Goal: Task Accomplishment & Management: Use online tool/utility

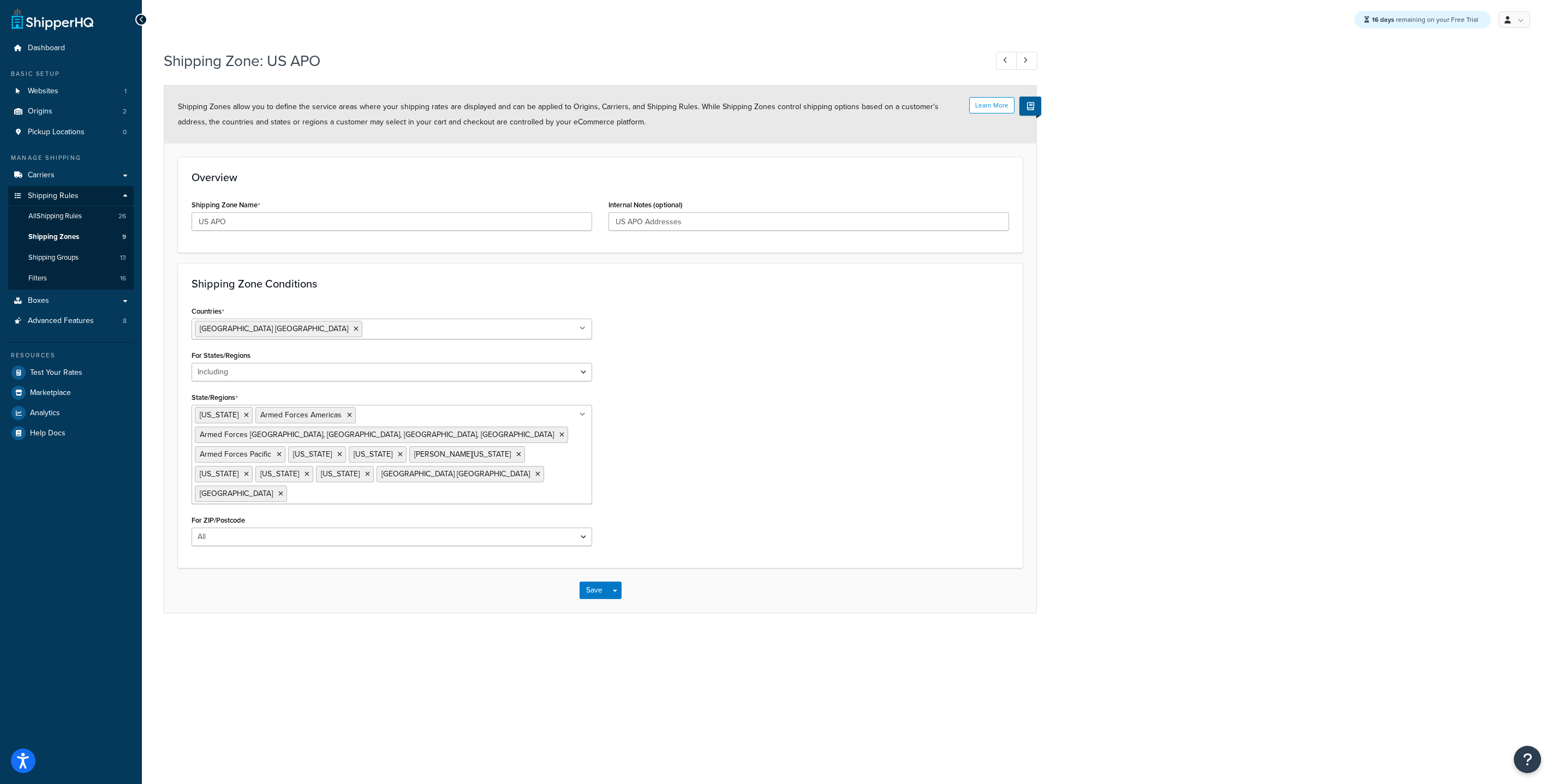
select select "including"
click at [60, 219] on span "All Shipping Rules" at bounding box center [54, 217] width 53 height 9
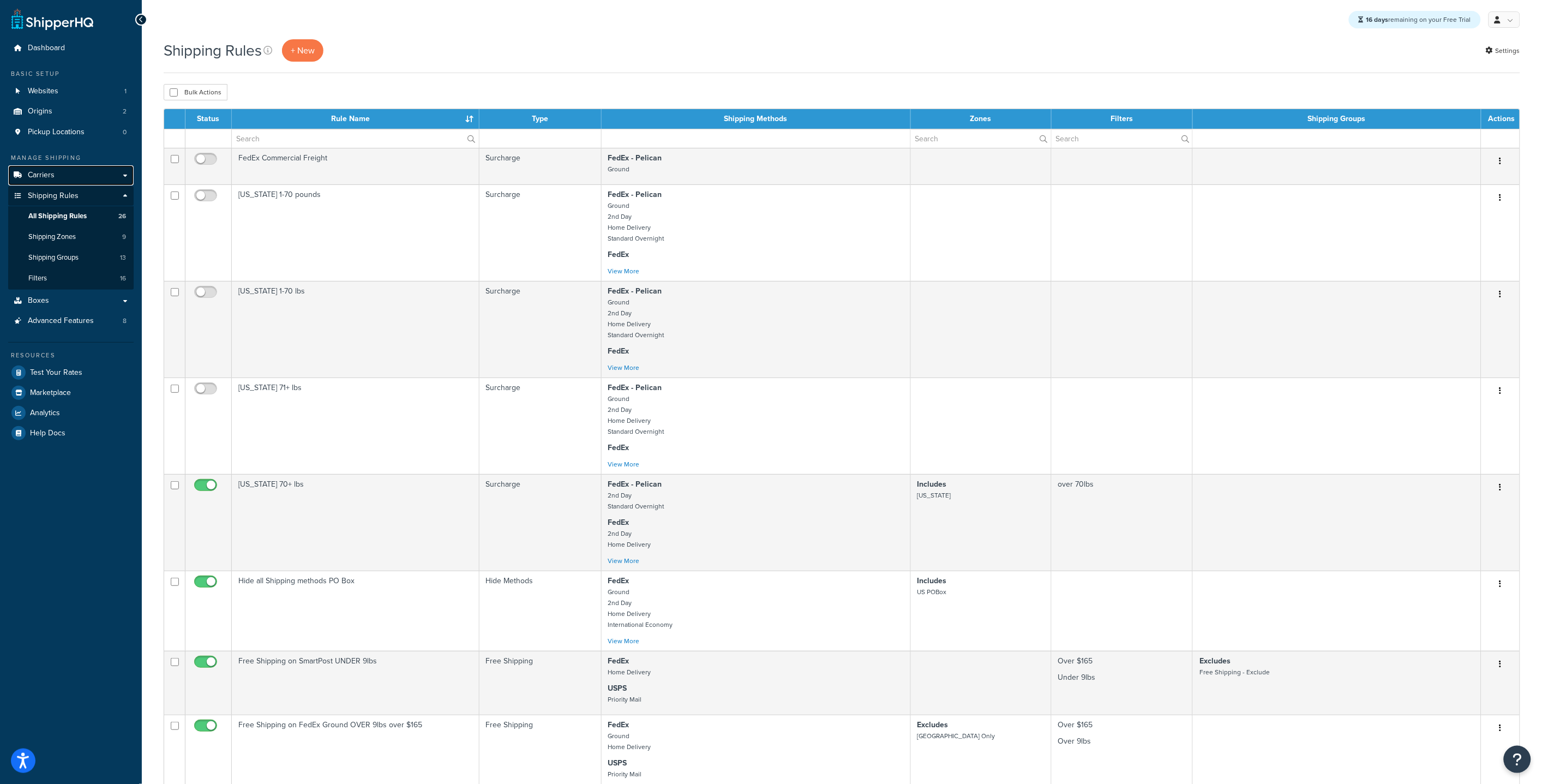
click at [69, 179] on link "Carriers" at bounding box center [71, 175] width 126 height 21
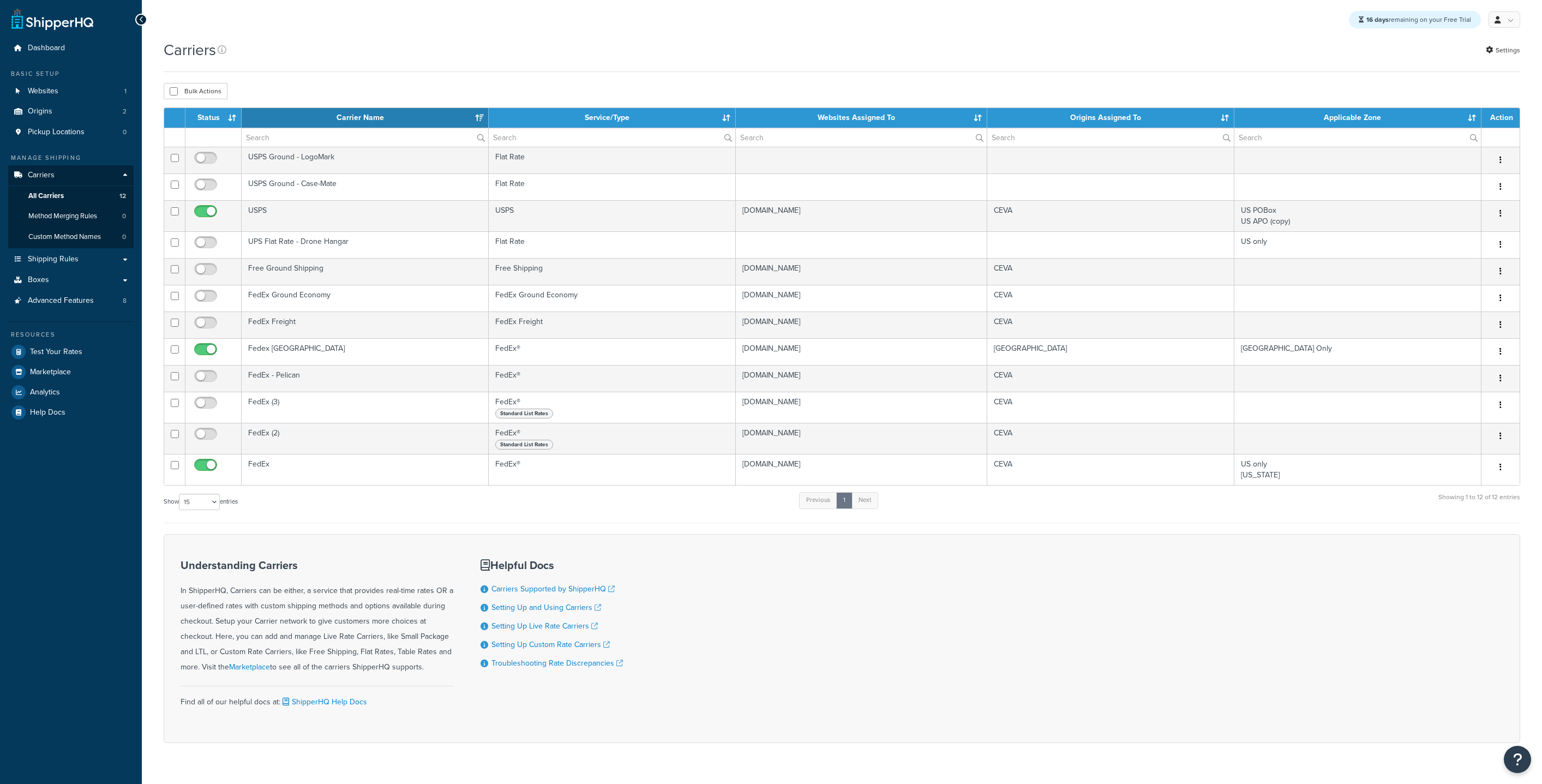
select select "15"
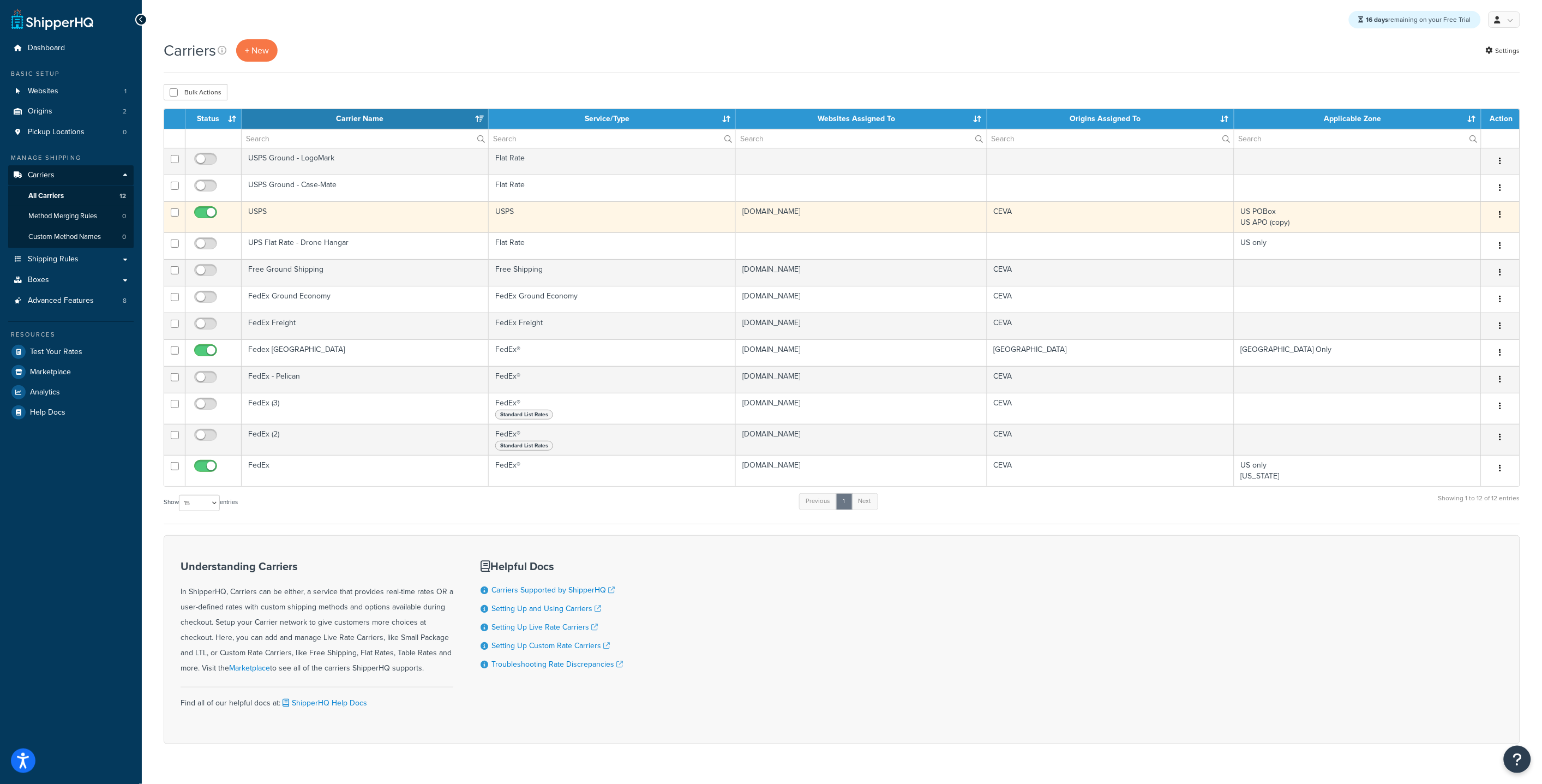
click at [315, 219] on td "USPS" at bounding box center [365, 217] width 247 height 31
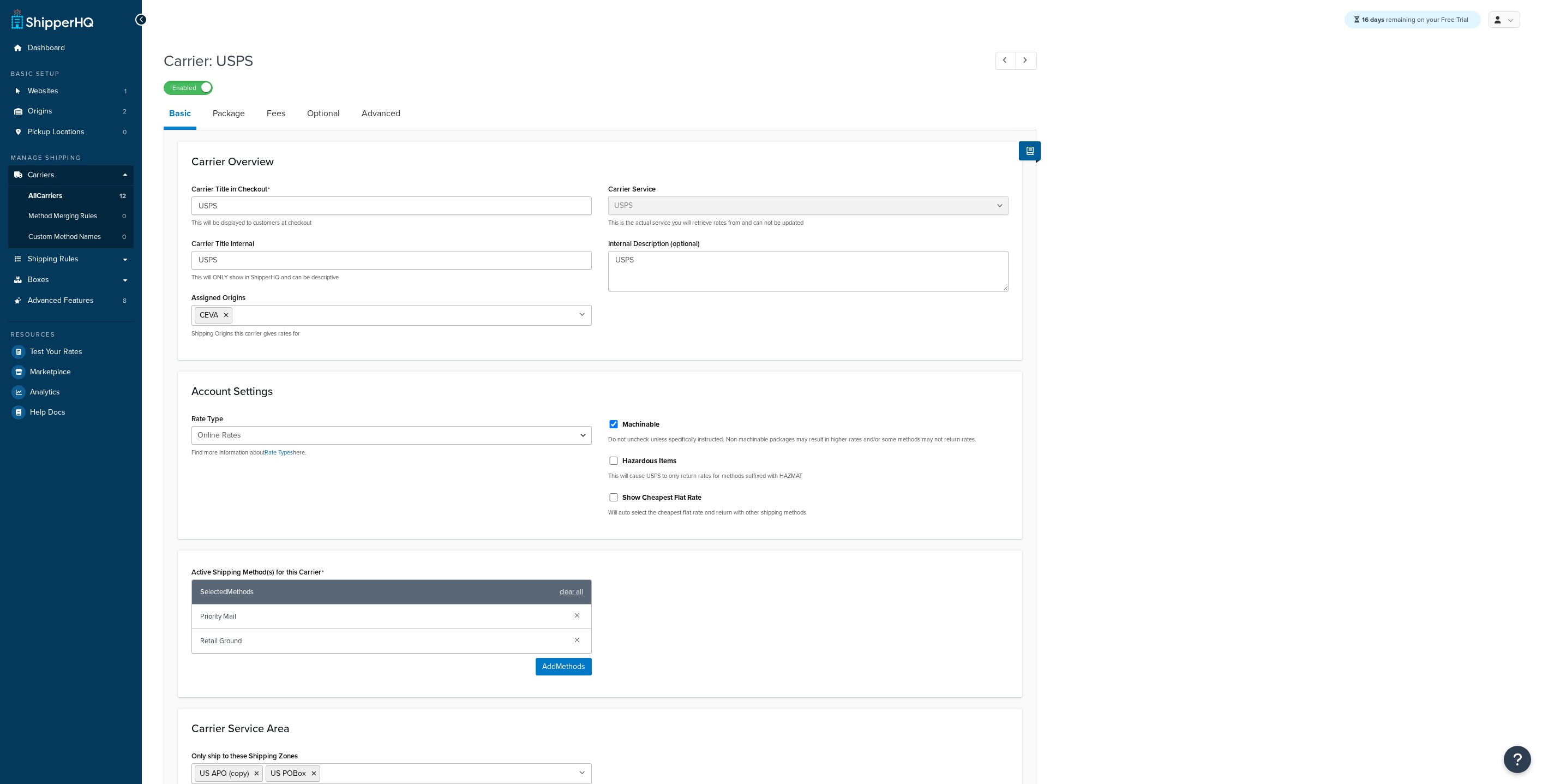
select select "usps"
select select "ONLINE"
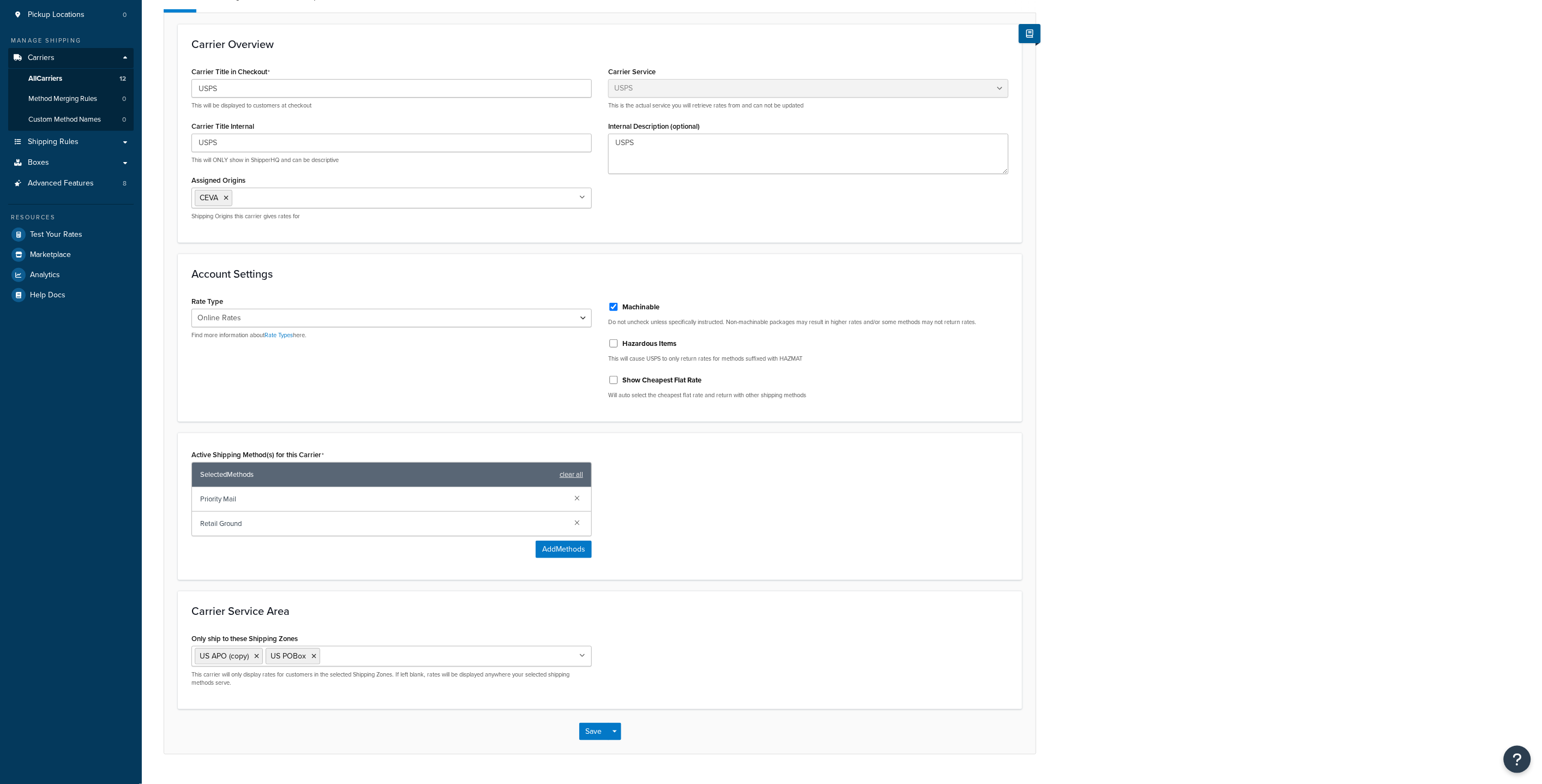
scroll to position [143, 0]
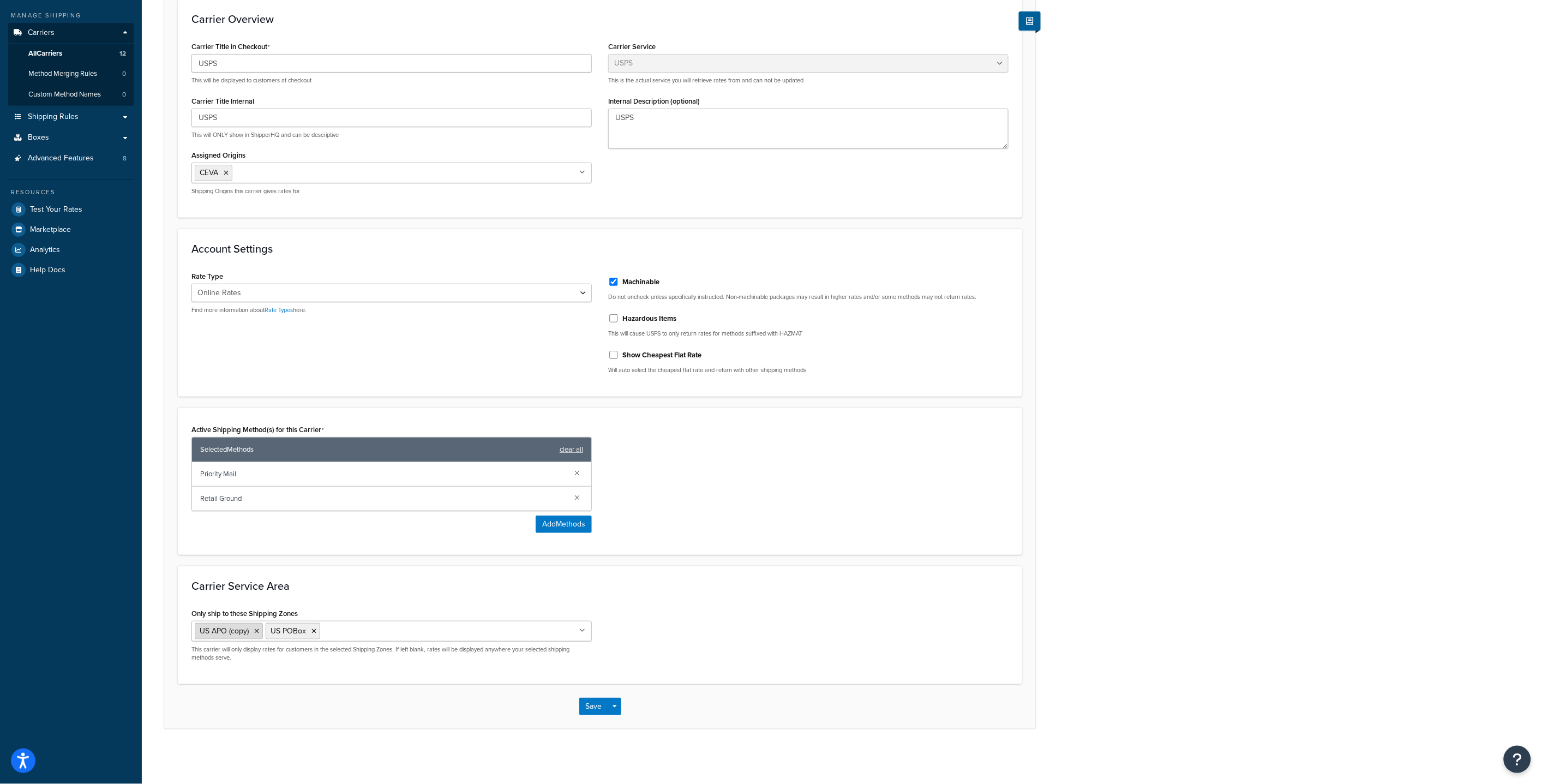
click at [257, 630] on icon at bounding box center [256, 630] width 5 height 7
click at [331, 632] on input "Only ship to these Shipping Zones" at bounding box center [300, 630] width 97 height 12
type input "US AP"
click at [660, 657] on div "Only ship to these Shipping Zones US APO US POBox US only Alaska Hawaii US - Co…" at bounding box center [599, 638] width 834 height 65
click at [599, 703] on button "Save" at bounding box center [594, 706] width 29 height 18
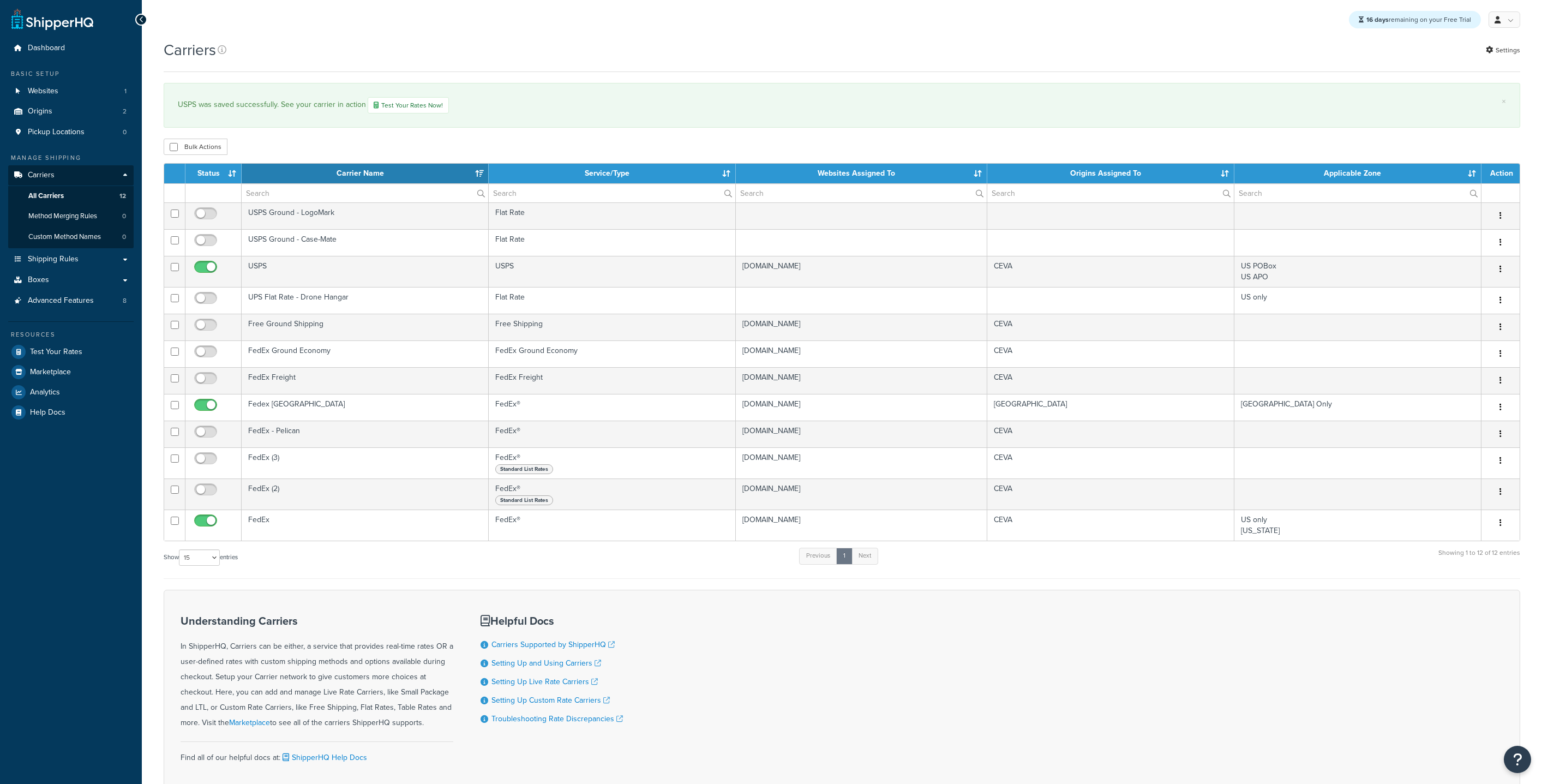
select select "15"
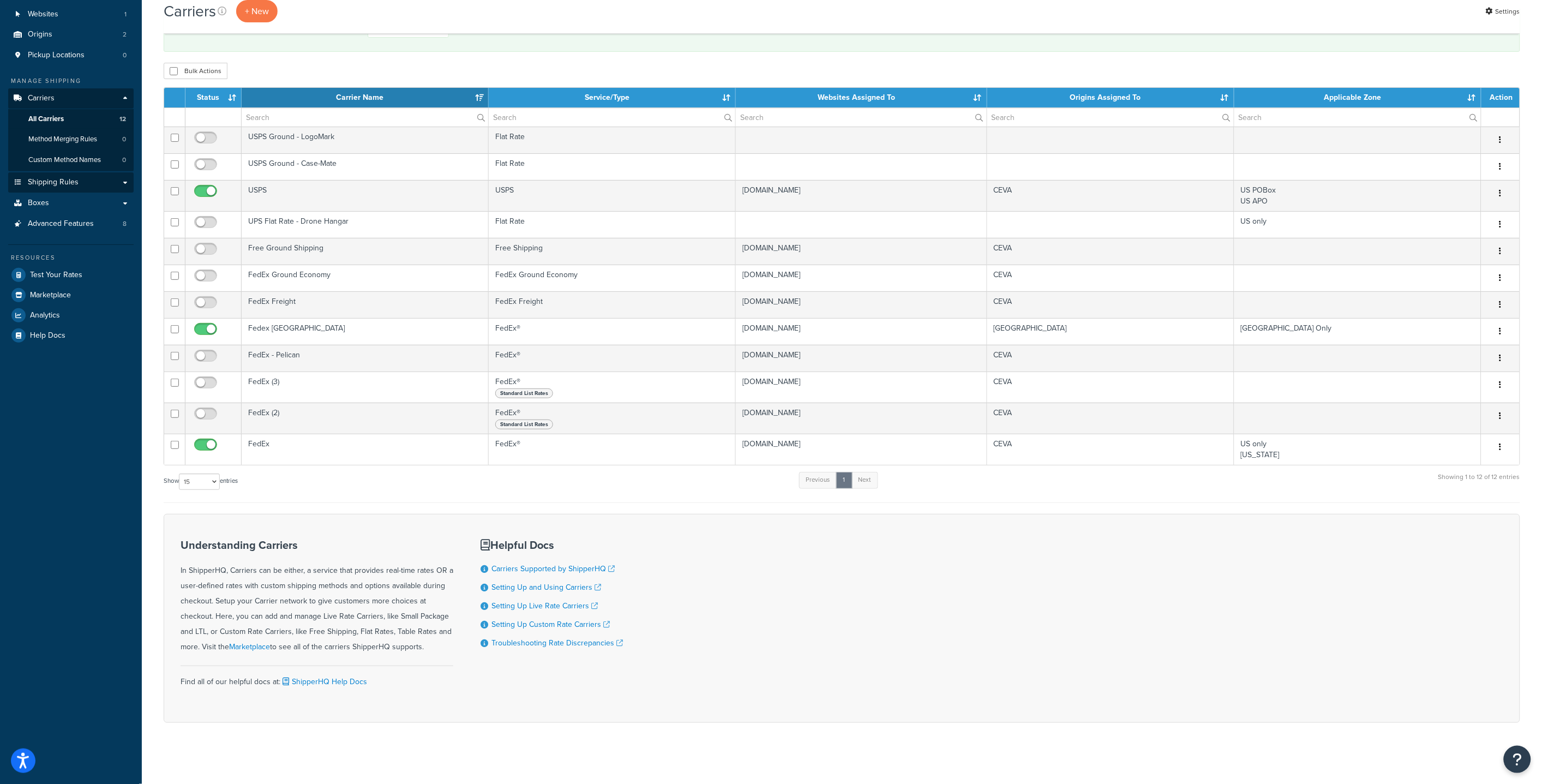
scroll to position [75, 0]
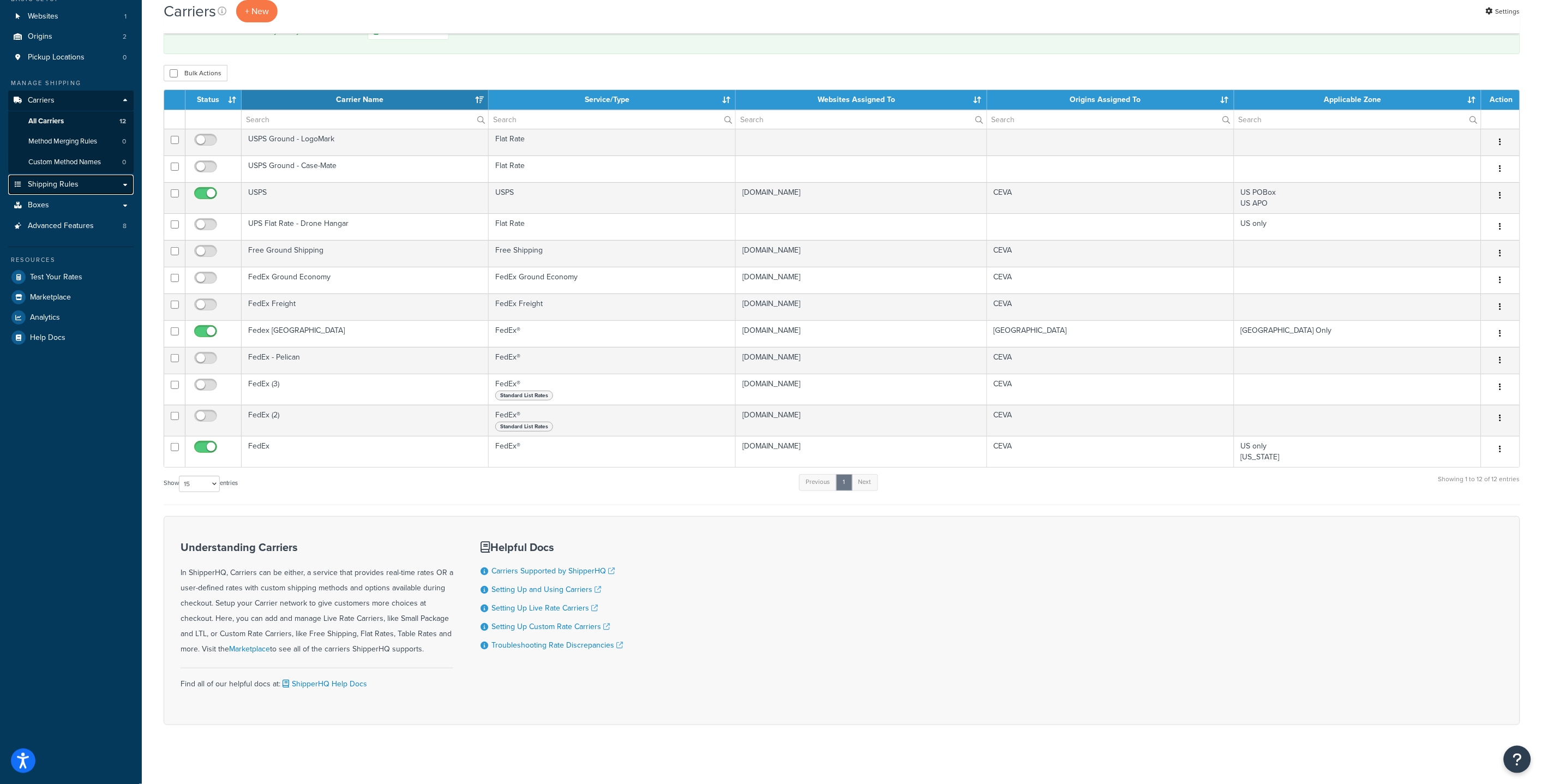
click at [64, 189] on span "Shipping Rules" at bounding box center [53, 185] width 51 height 9
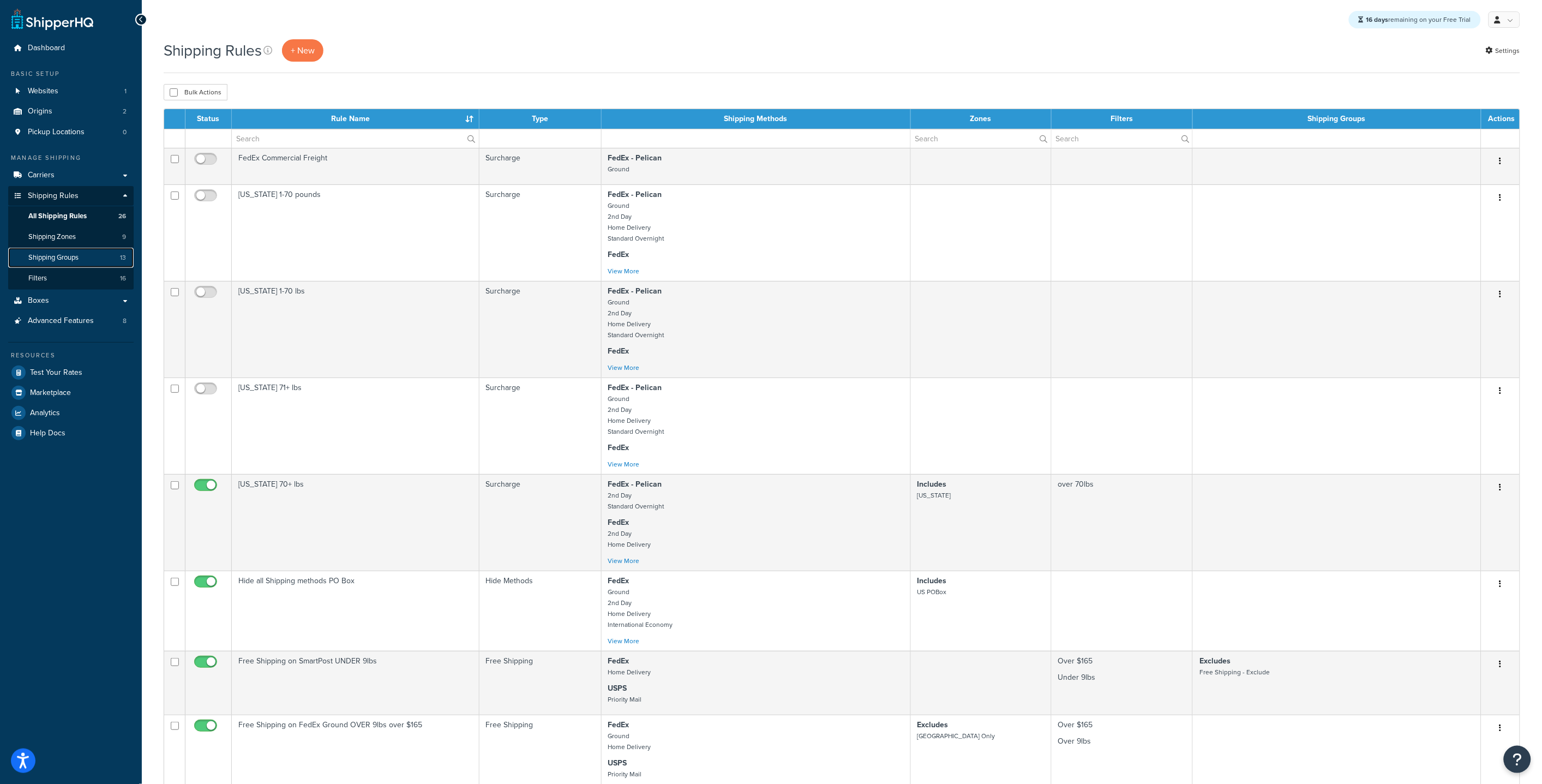
click at [74, 249] on link "Shipping Groups 13" at bounding box center [71, 258] width 126 height 21
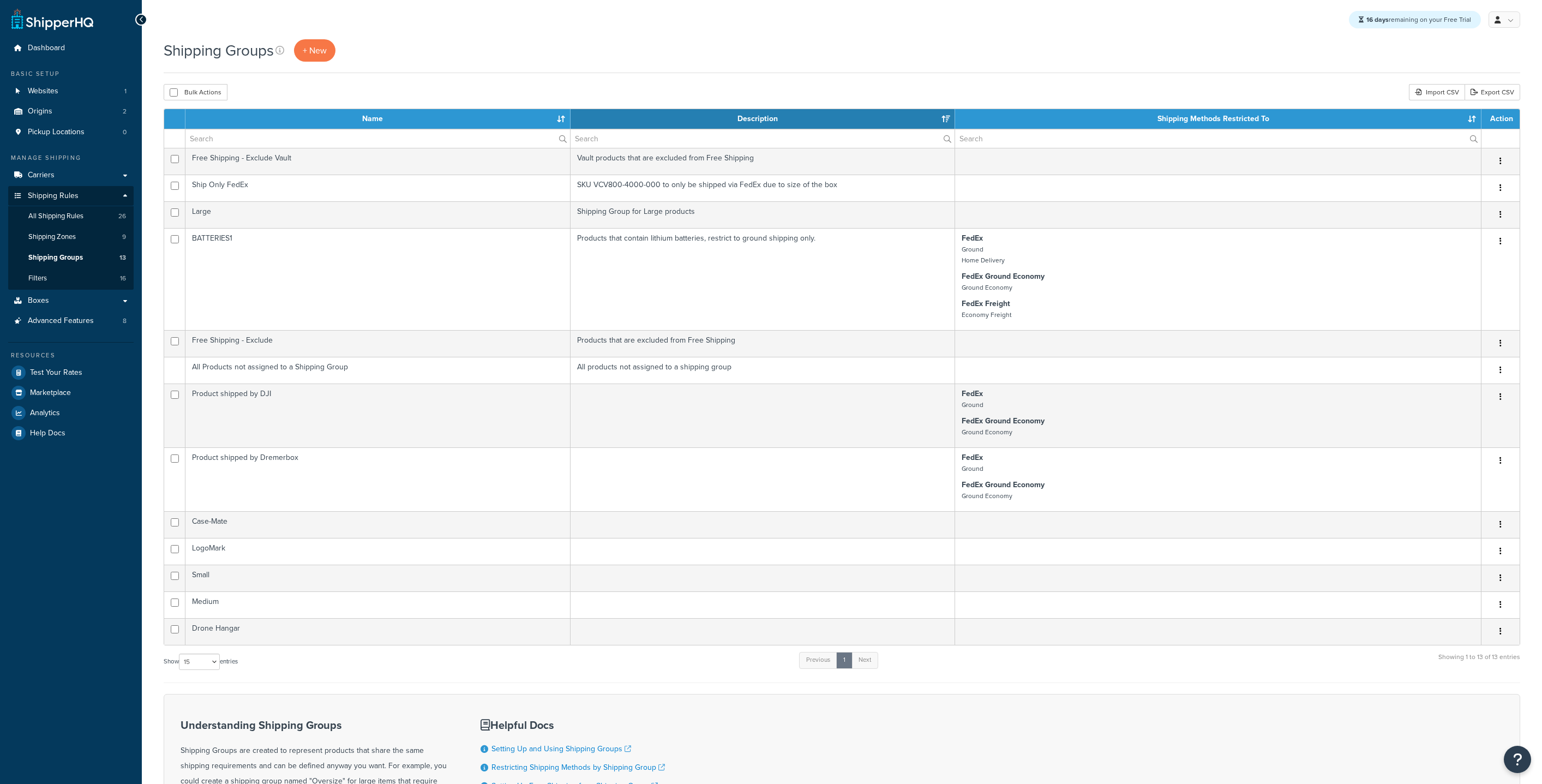
select select "15"
click at [93, 243] on link "Shipping Zones 9" at bounding box center [71, 237] width 126 height 21
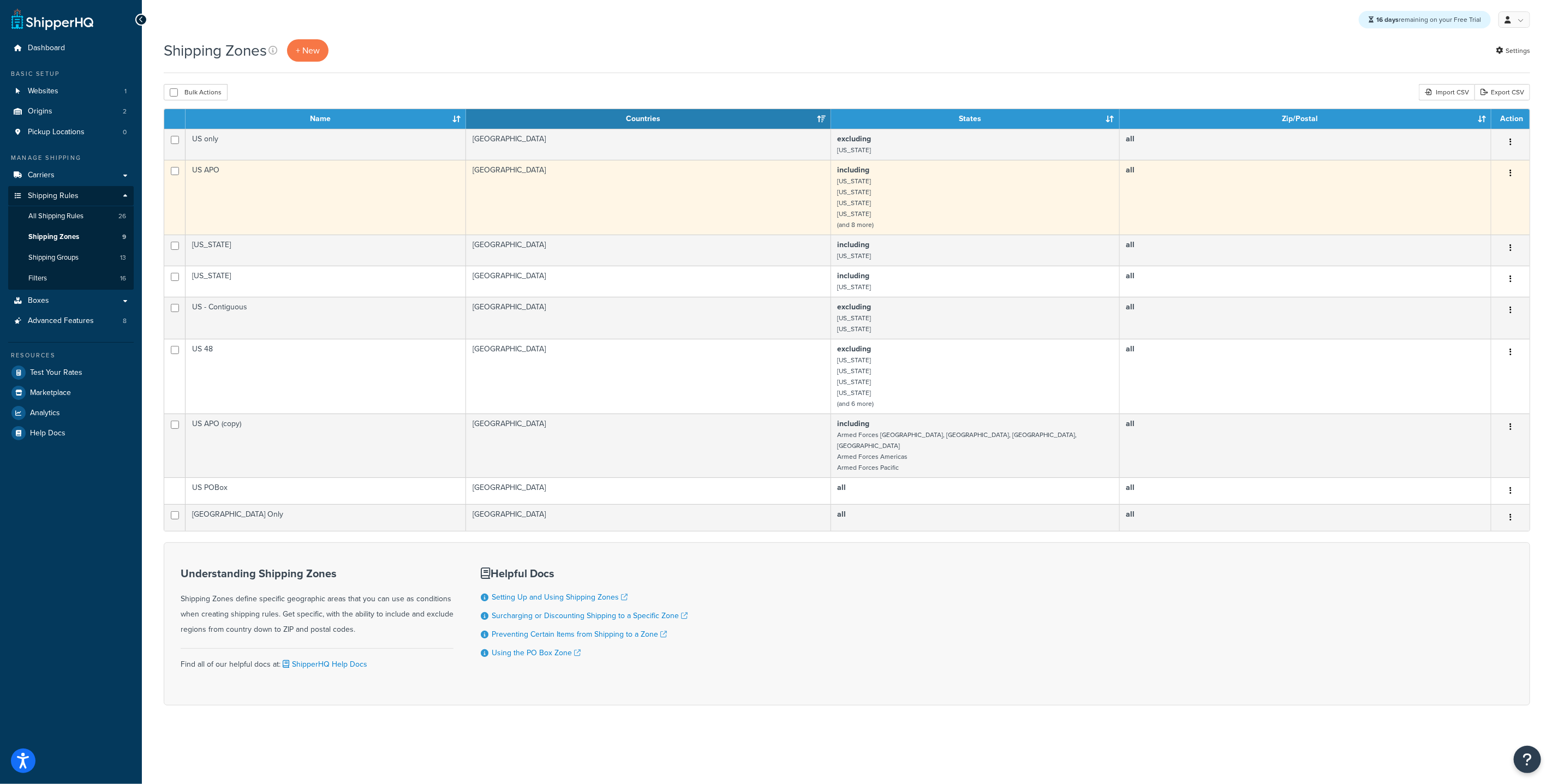
click at [268, 208] on td "US APO" at bounding box center [326, 197] width 281 height 75
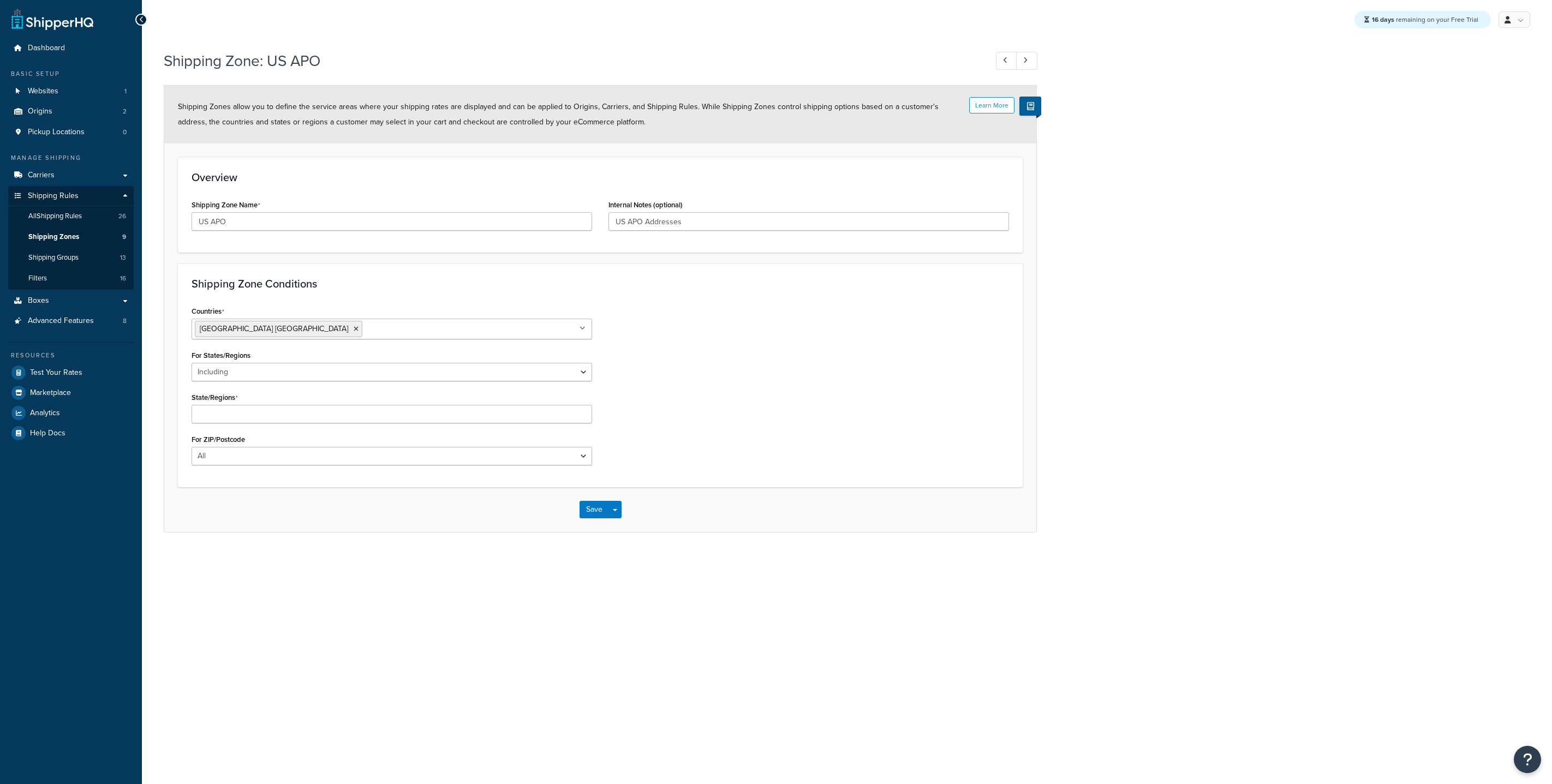
select select "including"
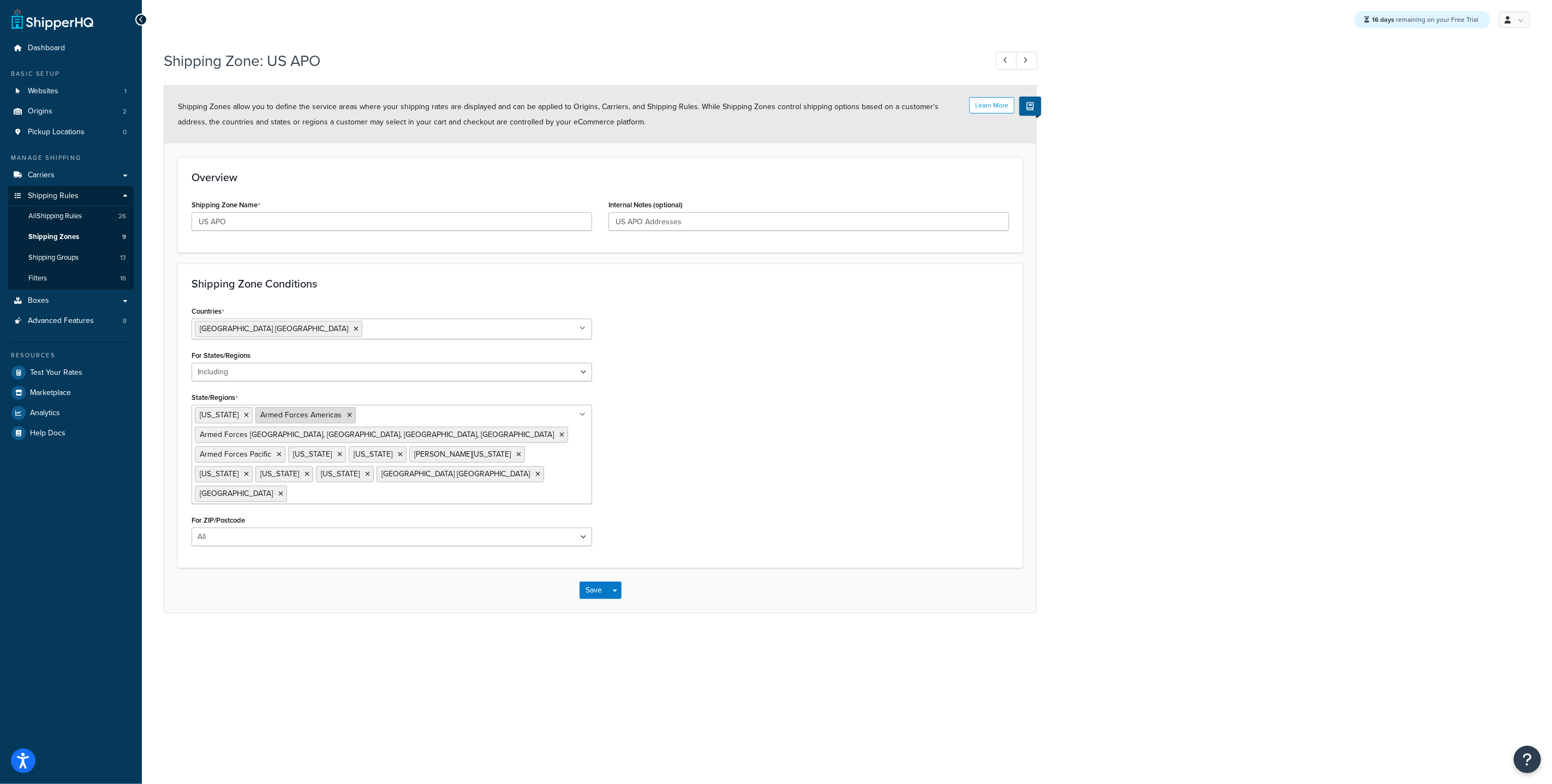
click at [352, 415] on icon at bounding box center [349, 415] width 5 height 7
click at [559, 431] on icon at bounding box center [561, 434] width 5 height 7
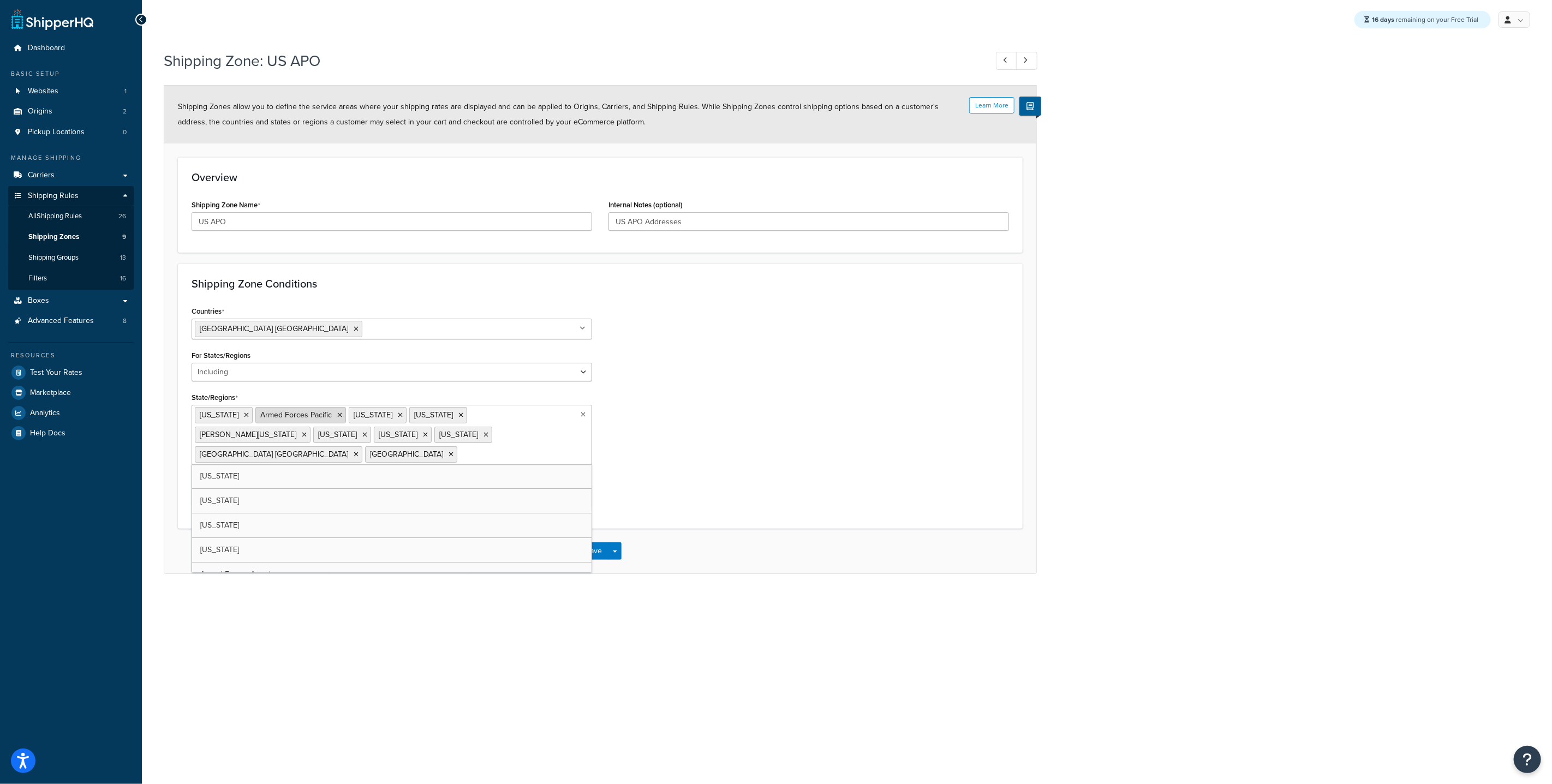
click at [342, 416] on icon at bounding box center [339, 415] width 5 height 7
click at [243, 227] on input "US APO" at bounding box center [391, 221] width 401 height 19
drag, startPoint x: 242, startPoint y: 222, endPoint x: 212, endPoint y: 223, distance: 30.0
click at [212, 223] on input "US APO" at bounding box center [391, 221] width 401 height 19
type input "US Territories"
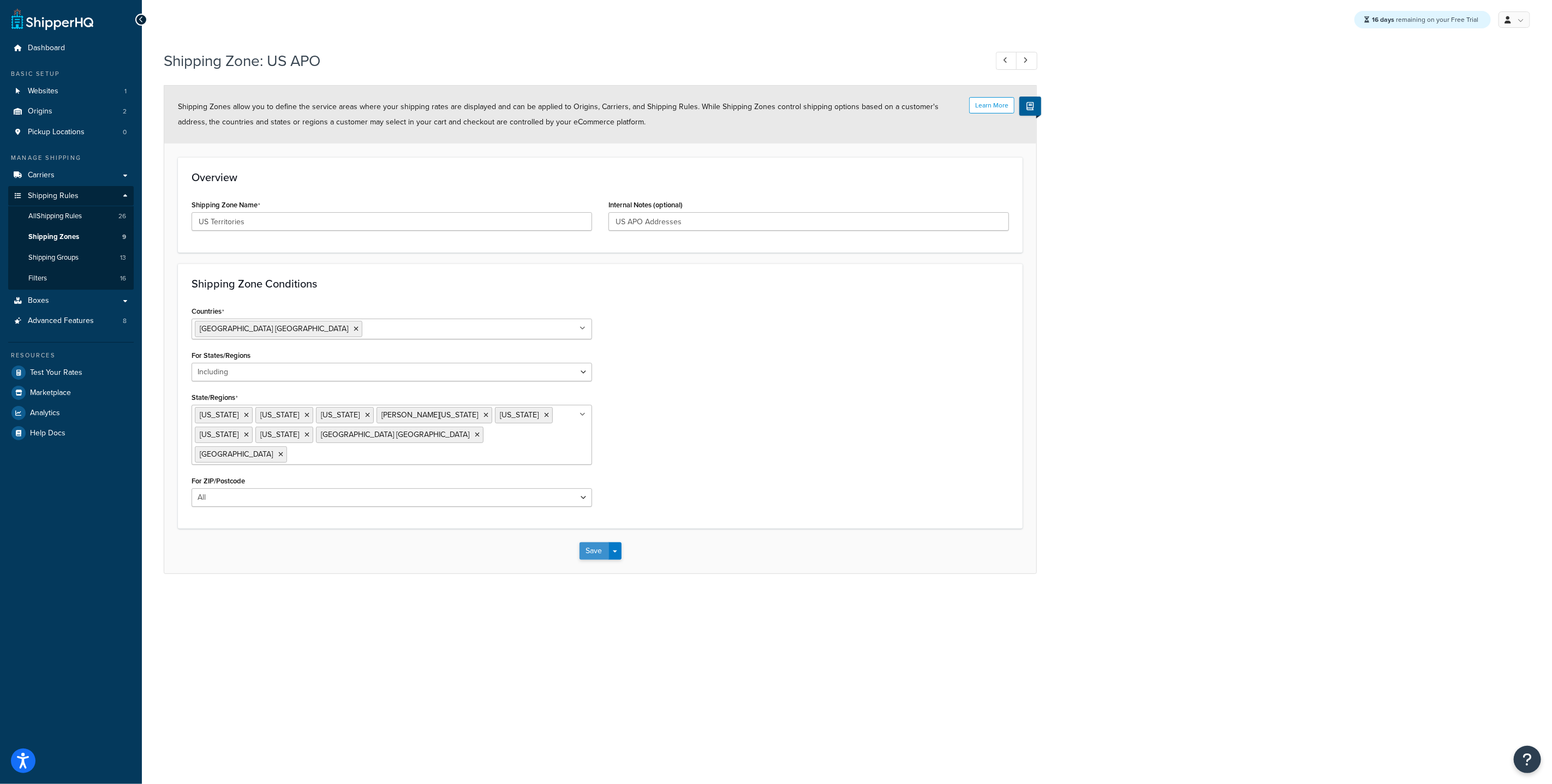
click at [601, 555] on button "Save" at bounding box center [594, 550] width 29 height 18
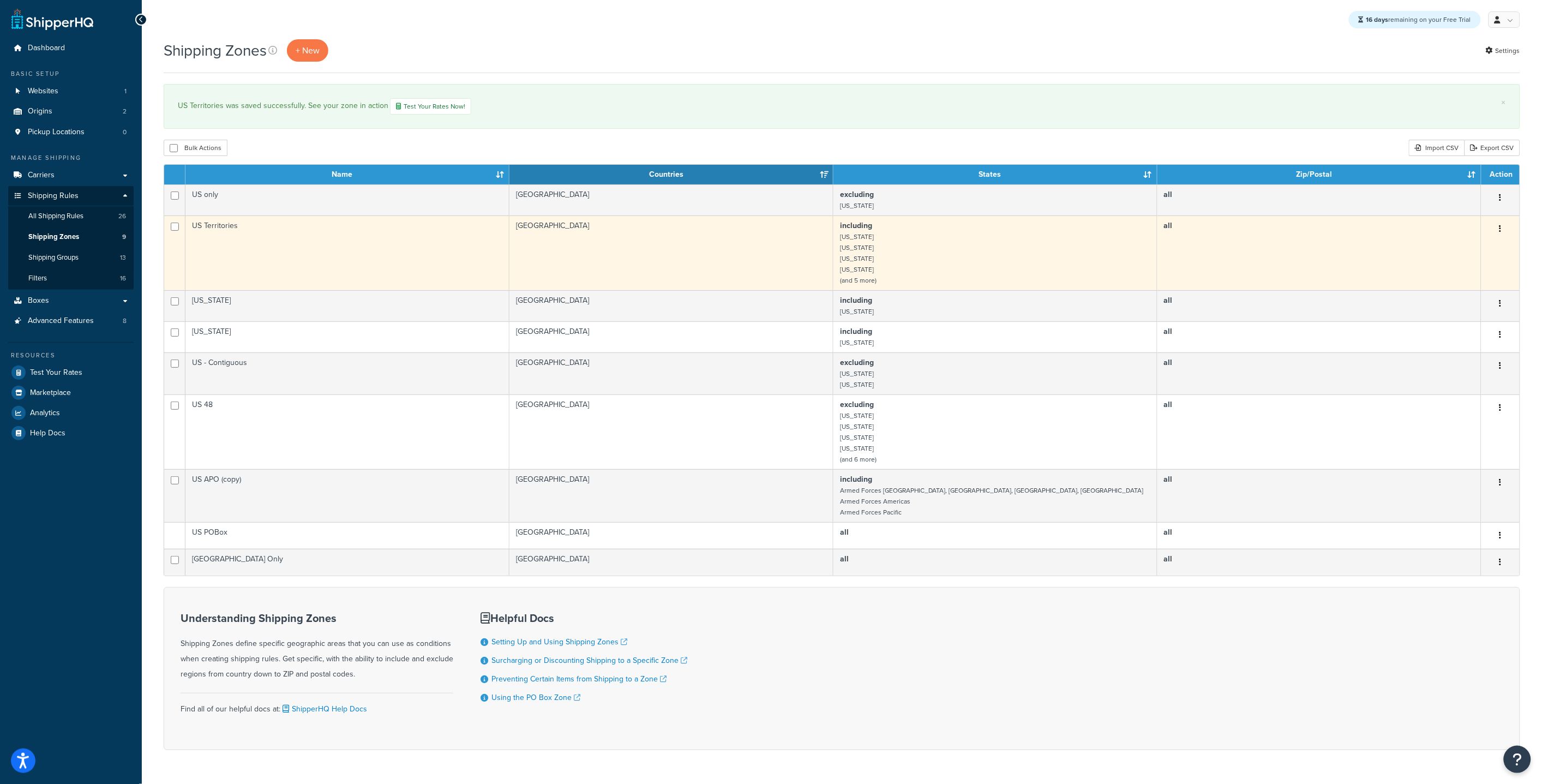
click at [323, 249] on td "US Territories" at bounding box center [347, 253] width 324 height 75
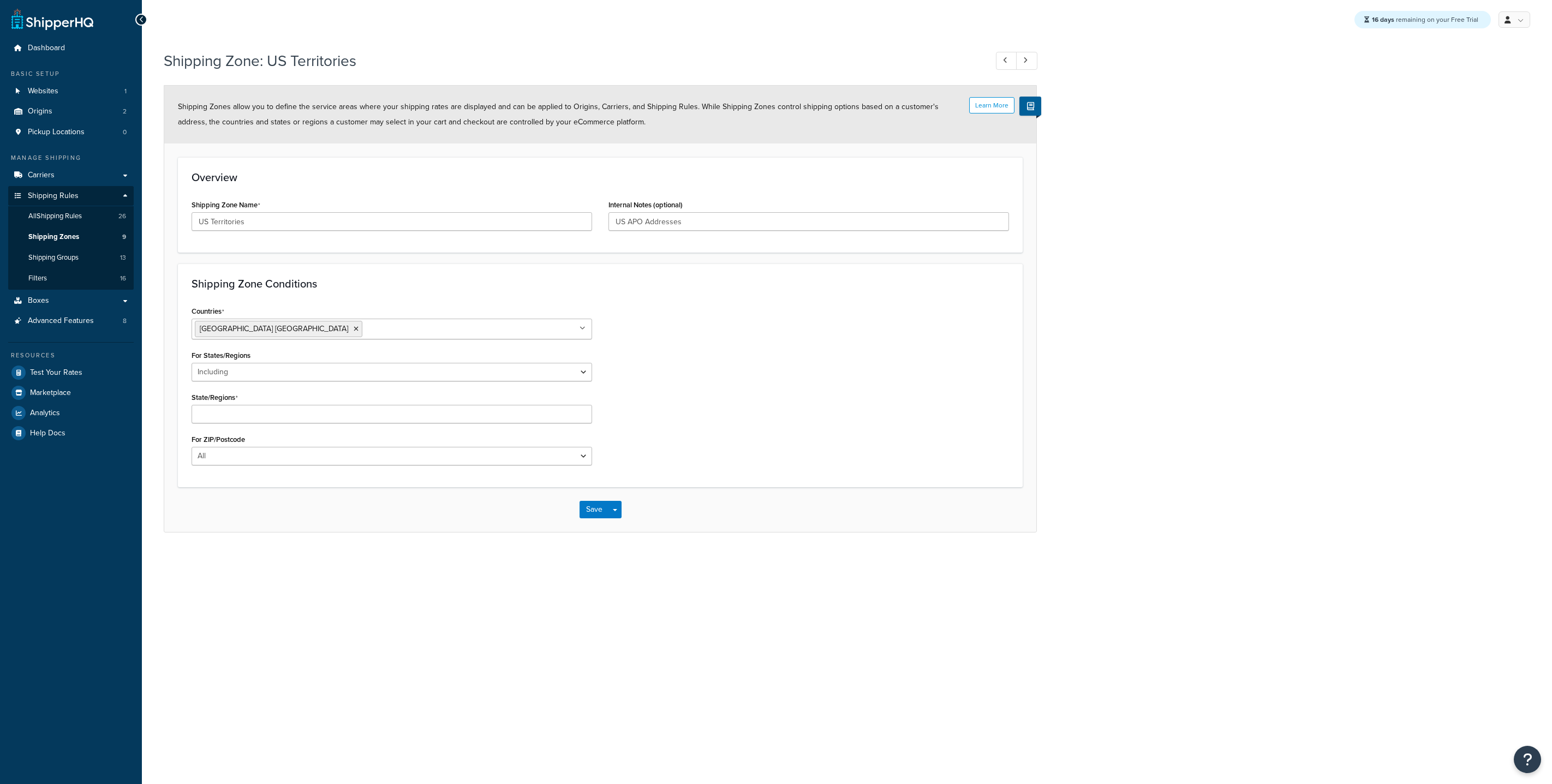
select select "including"
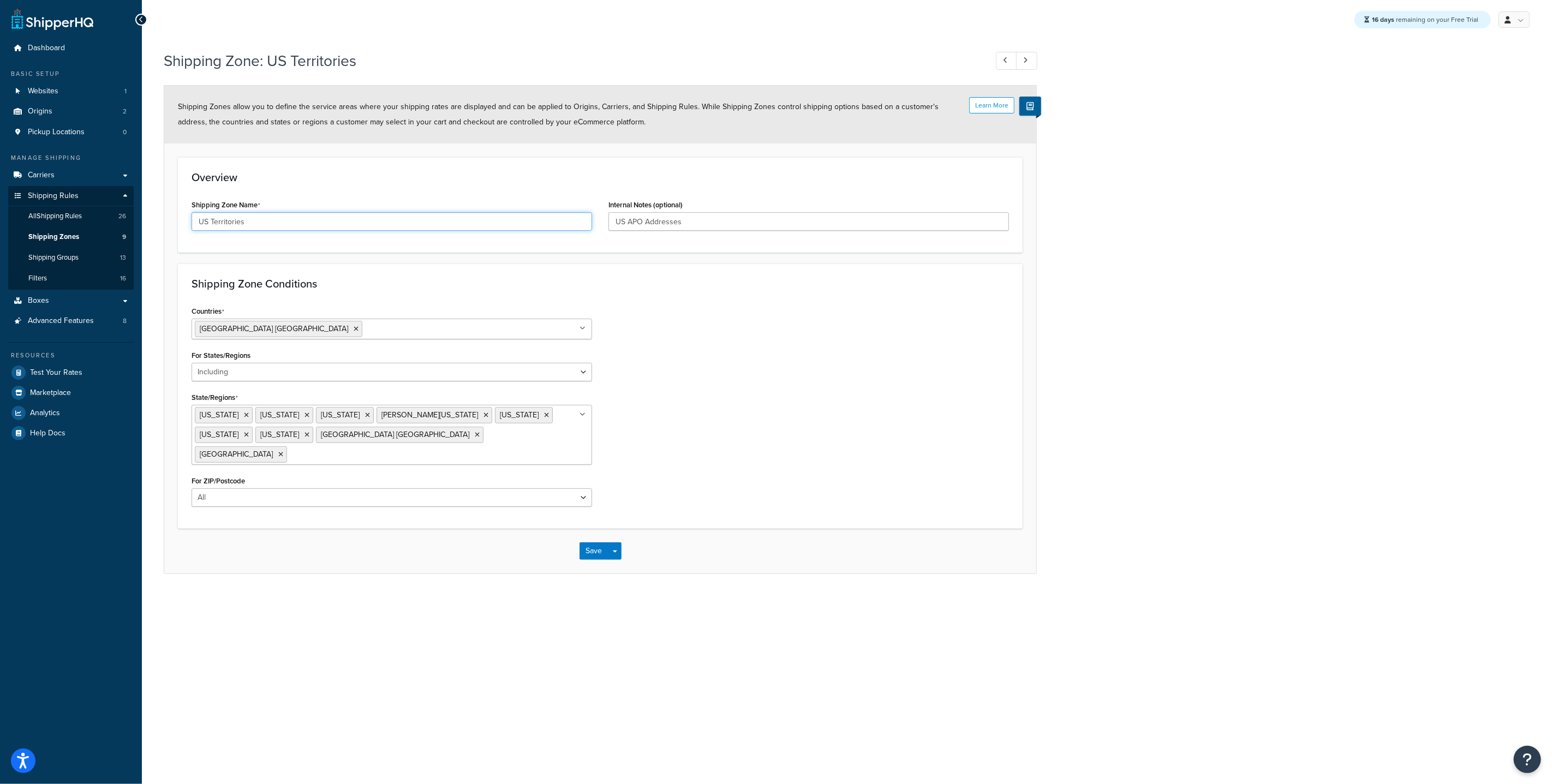
click at [216, 222] on input "US Territories" at bounding box center [391, 221] width 401 height 19
type input "US territories"
click at [654, 230] on input "US APO Addresses" at bounding box center [809, 221] width 401 height 19
click at [629, 225] on input "US APO Addresses" at bounding box center [809, 221] width 401 height 19
drag, startPoint x: 681, startPoint y: 222, endPoint x: 628, endPoint y: 225, distance: 53.1
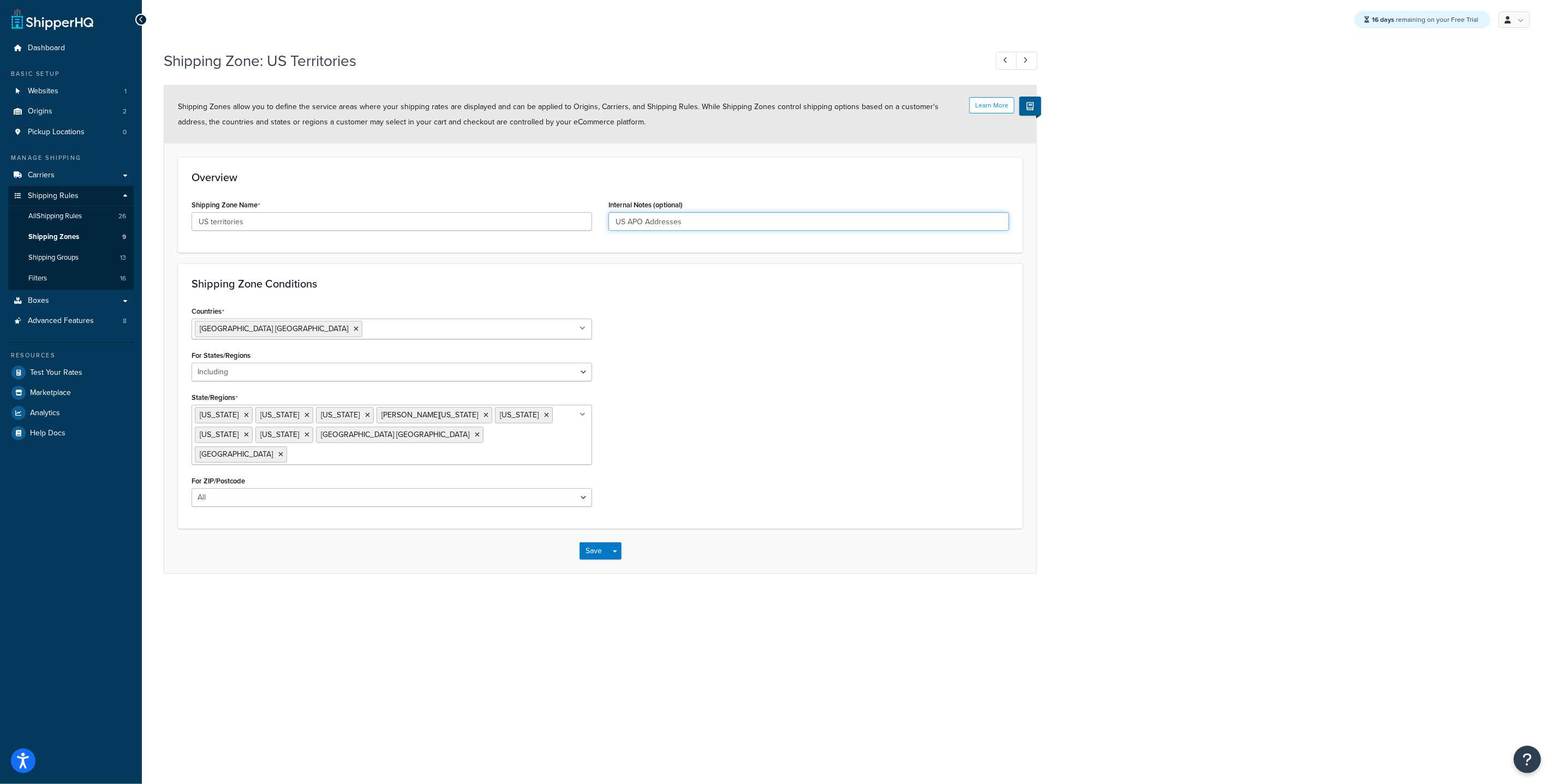
click at [628, 225] on input "US APO Addresses" at bounding box center [809, 221] width 401 height 19
type input "US territories"
click at [596, 550] on button "Save" at bounding box center [594, 550] width 29 height 18
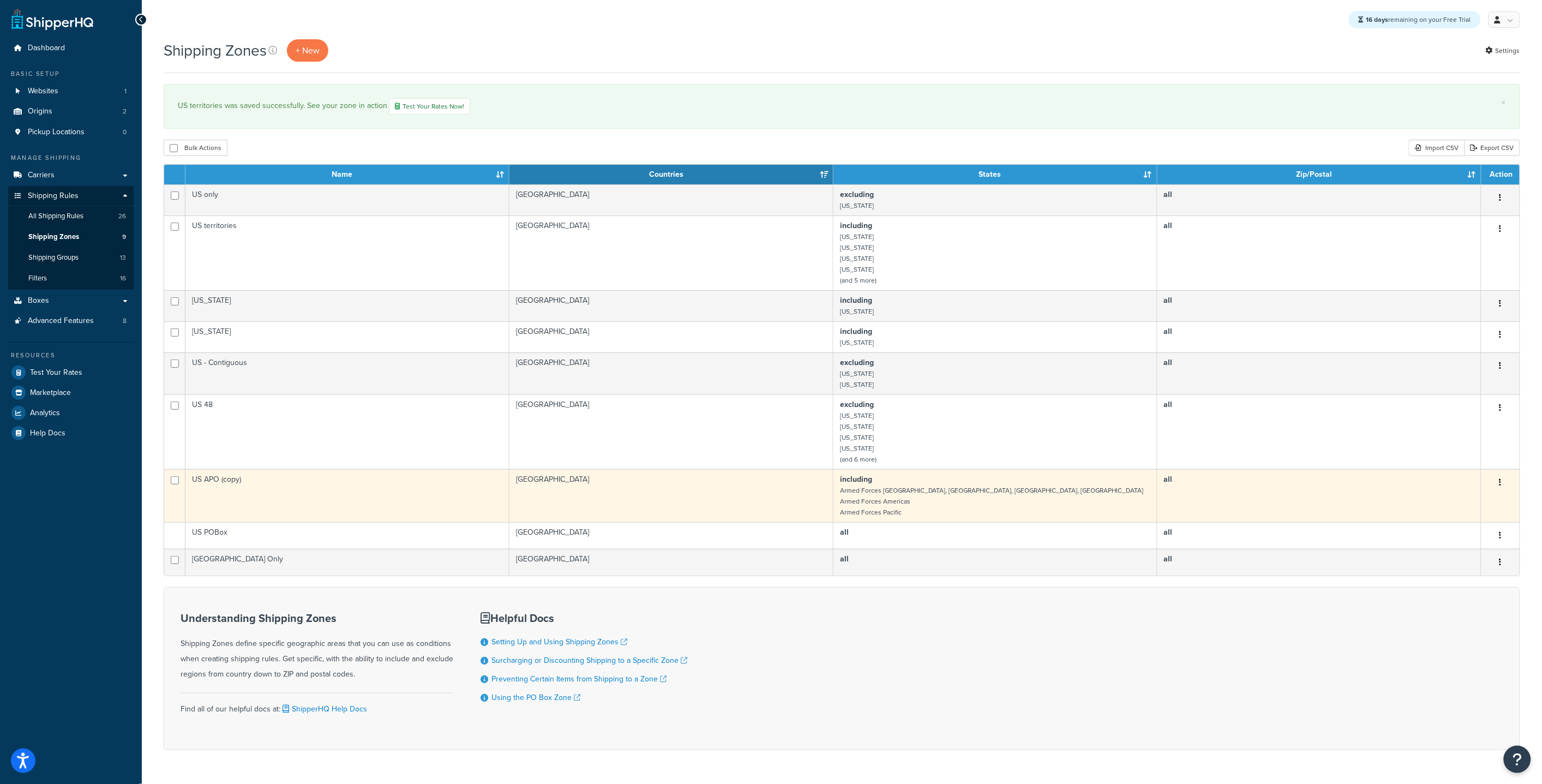
click at [375, 510] on td "US APO (copy)" at bounding box center [347, 495] width 324 height 53
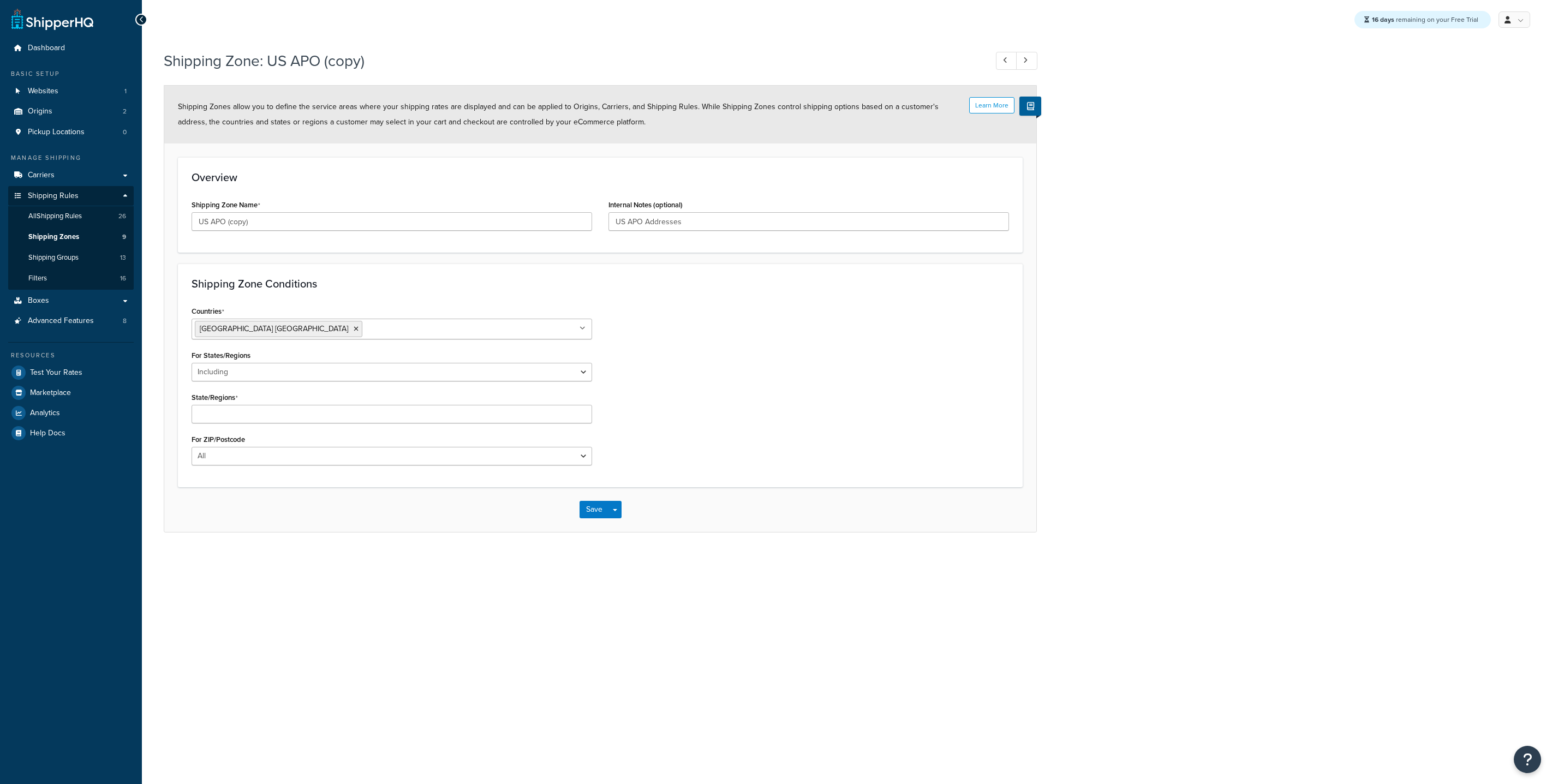
select select "including"
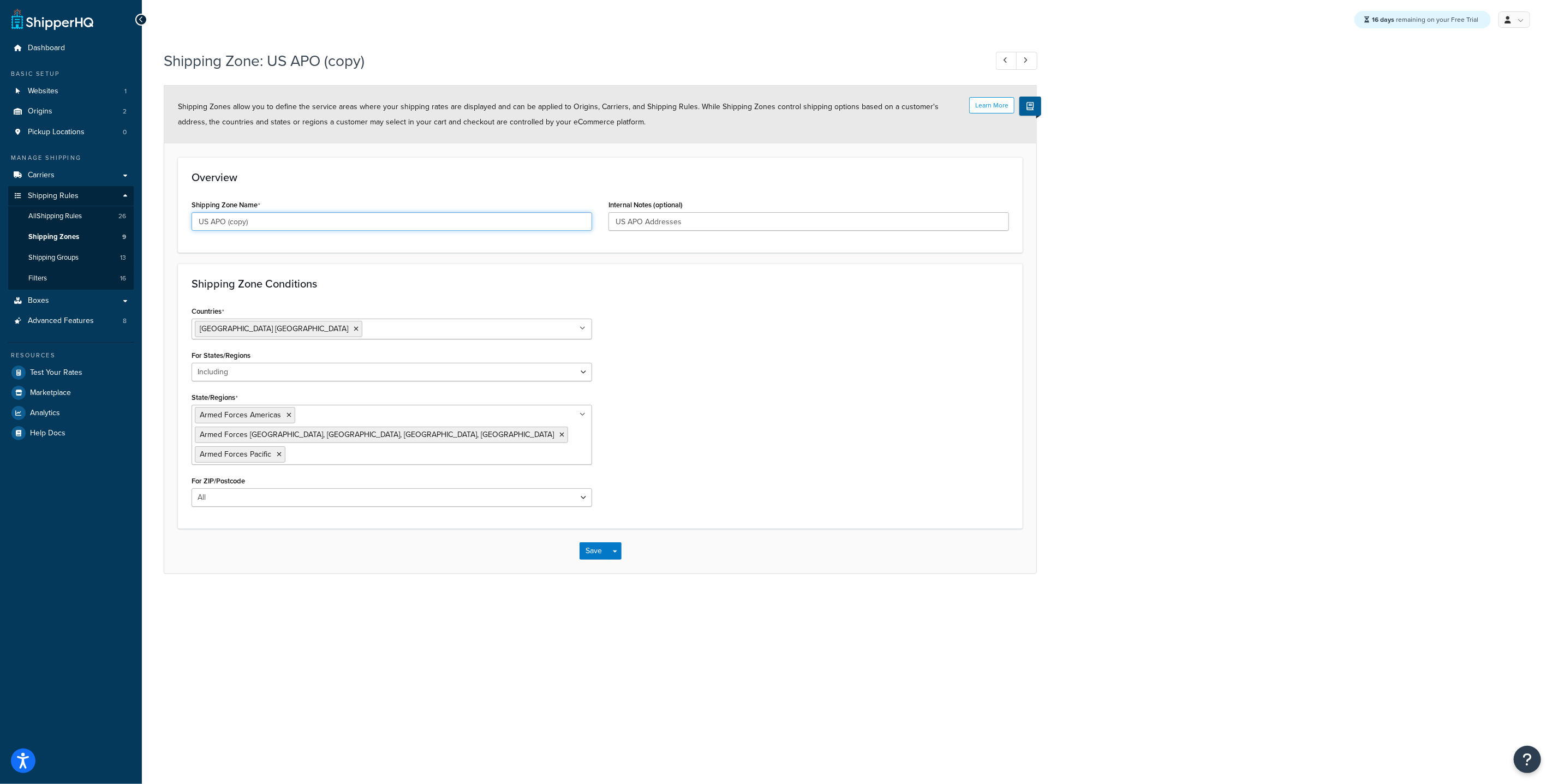
drag, startPoint x: 254, startPoint y: 222, endPoint x: 228, endPoint y: 225, distance: 26.2
click at [228, 225] on input "US APO (copy)" at bounding box center [391, 221] width 401 height 19
type input "US APO"
click at [596, 542] on button "Save" at bounding box center [594, 550] width 29 height 18
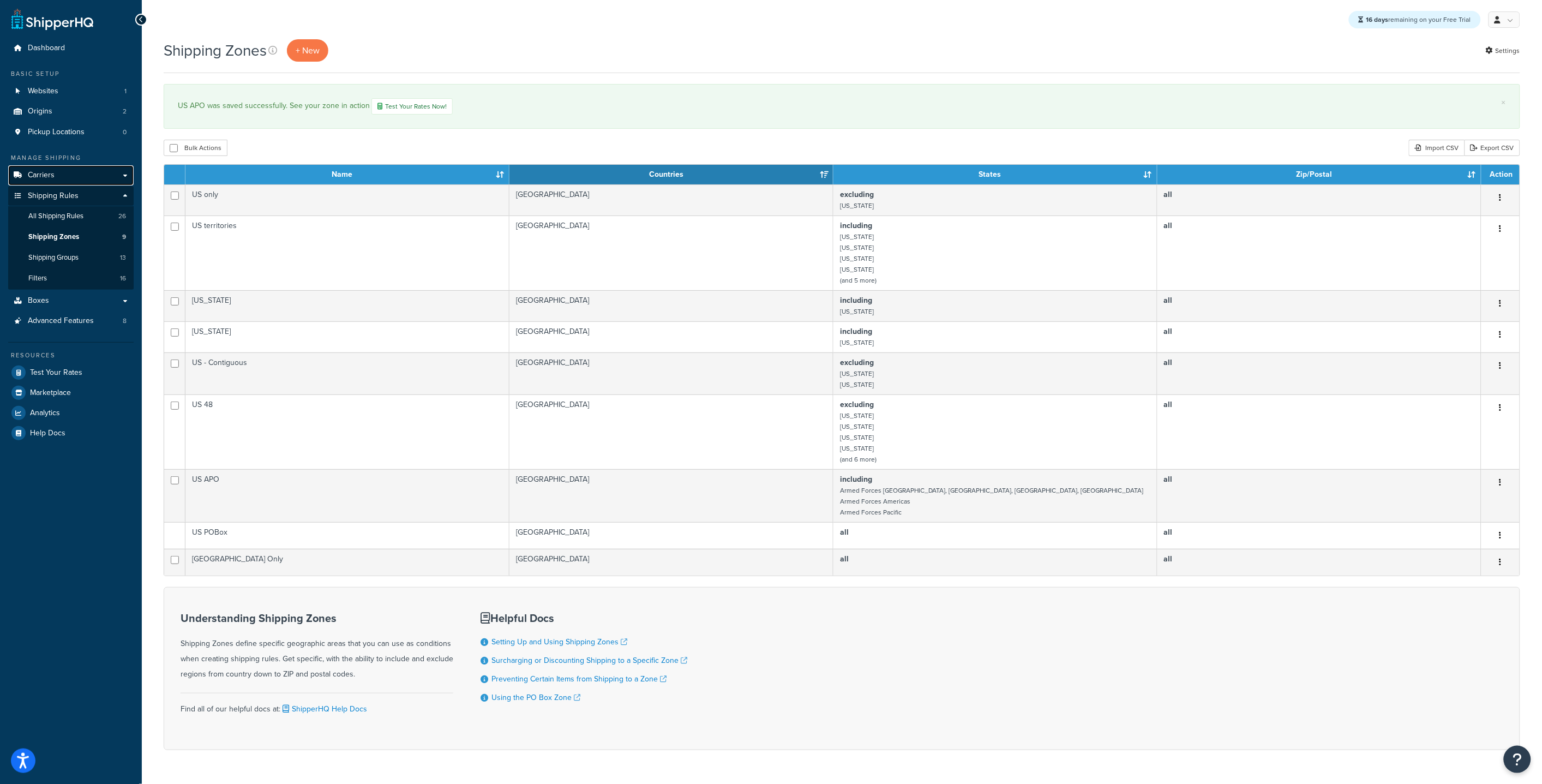
click at [51, 169] on link "Carriers" at bounding box center [71, 175] width 126 height 21
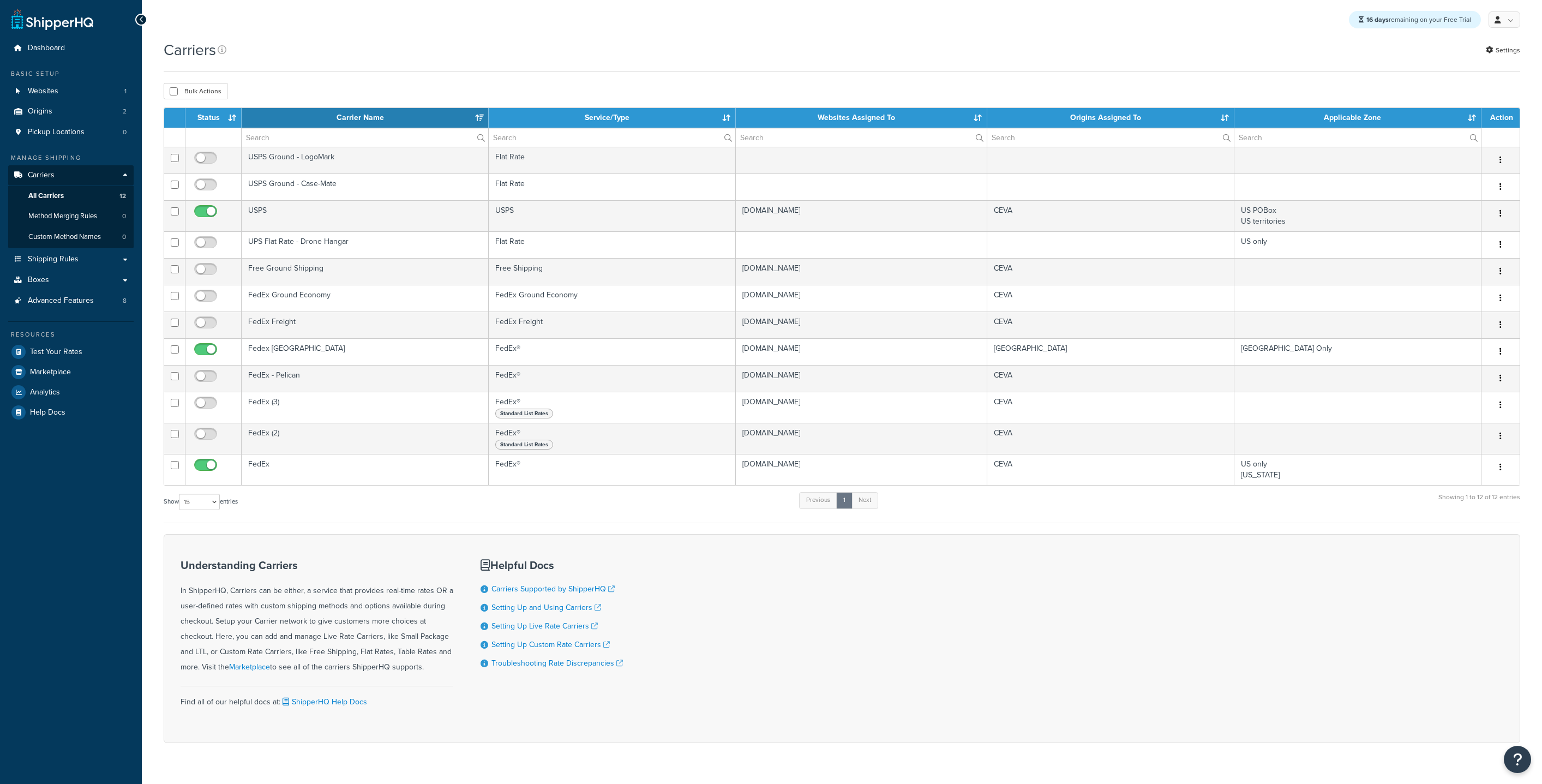
select select "15"
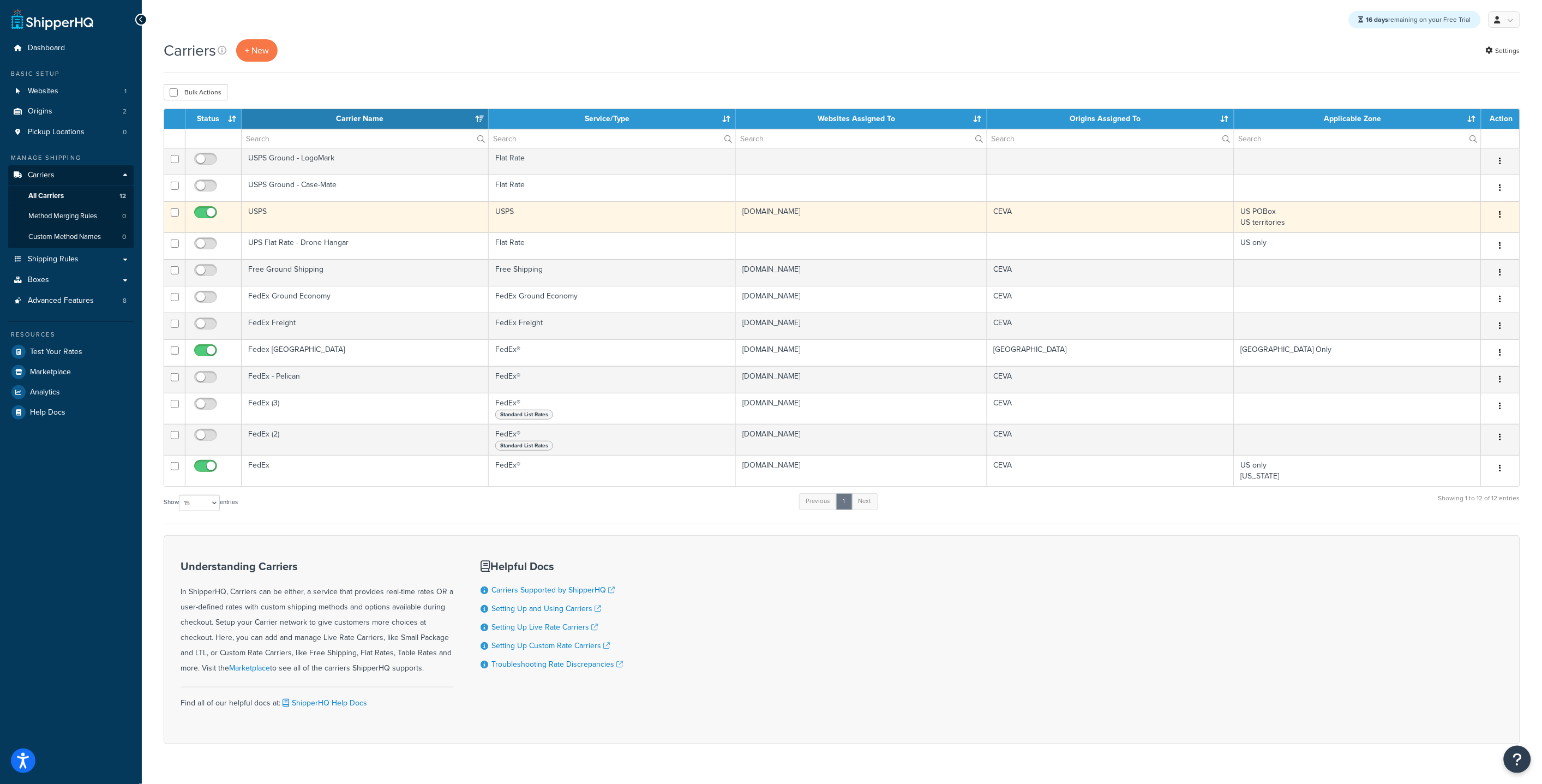
click at [343, 223] on td "USPS" at bounding box center [365, 217] width 247 height 31
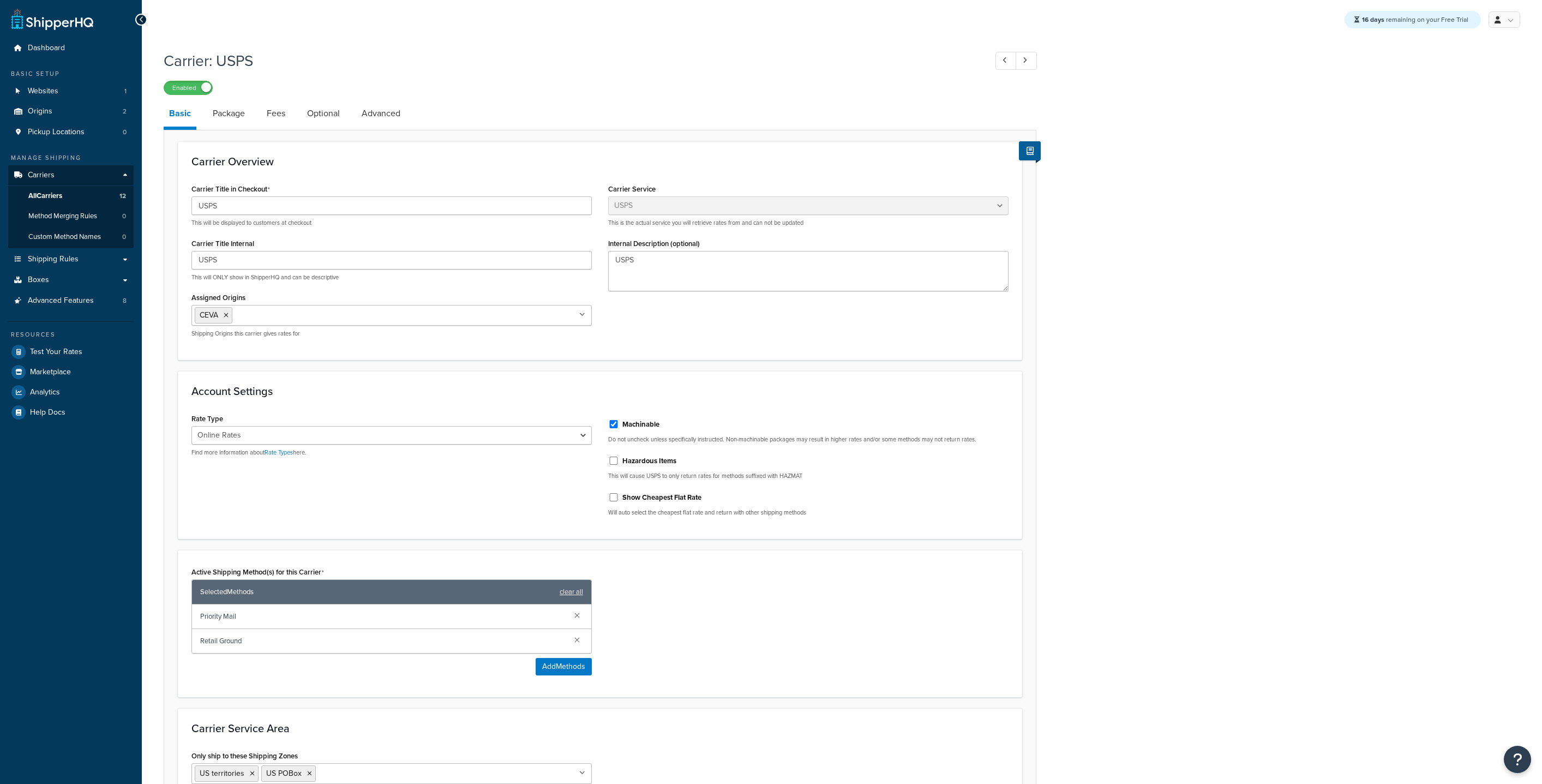
select select "usps"
select select "ONLINE"
click at [45, 92] on span "Websites" at bounding box center [43, 91] width 31 height 9
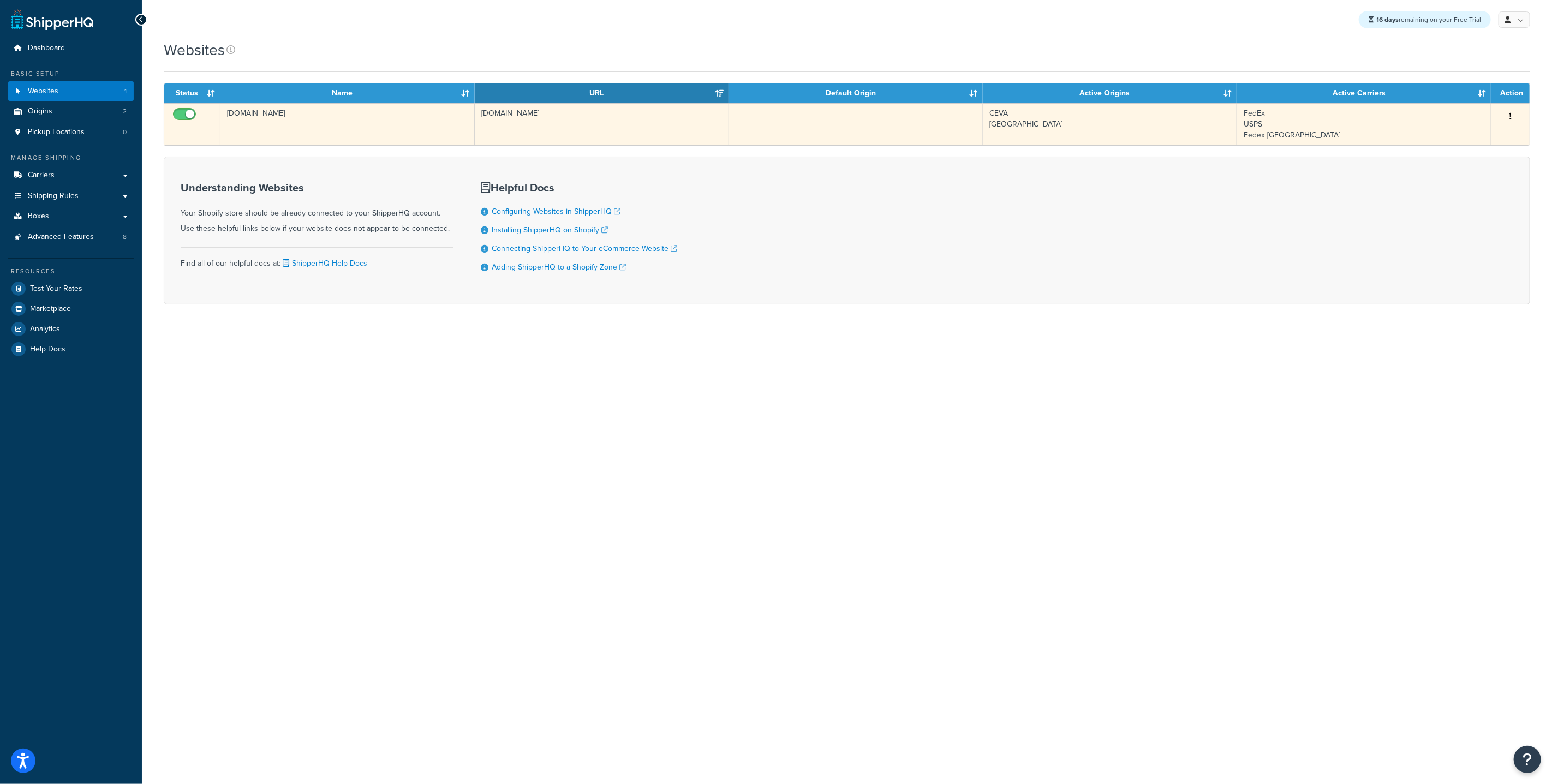
click at [386, 116] on td "pelican-products-qa.myshopify.com" at bounding box center [347, 124] width 254 height 42
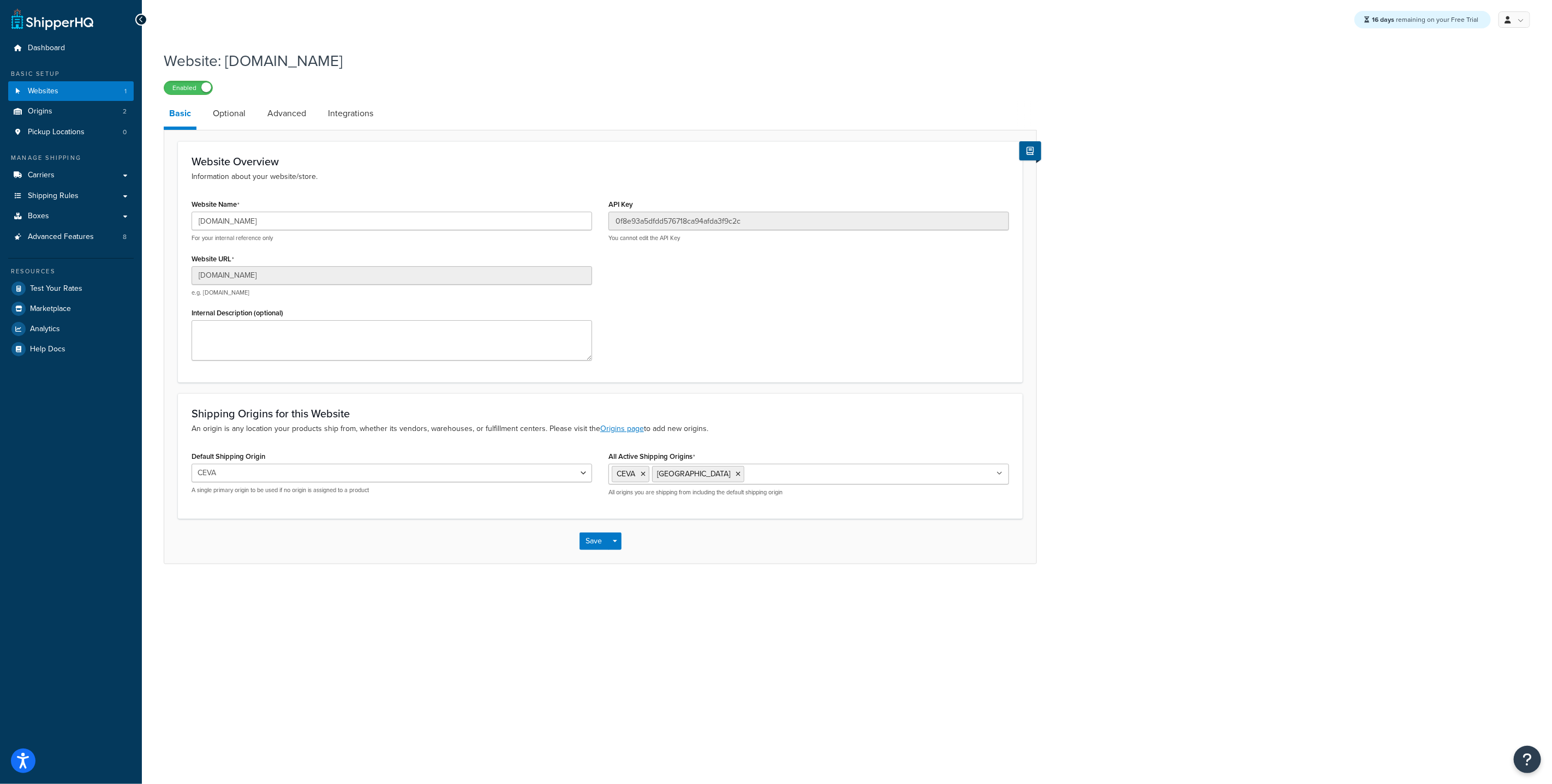
click at [1095, 580] on div "Website: pelican-products-qa.myshopify.com Enabled Basic Optional Advanced Inte…" at bounding box center [846, 318] width 1410 height 547
click at [61, 114] on link "Origins 2" at bounding box center [71, 112] width 126 height 21
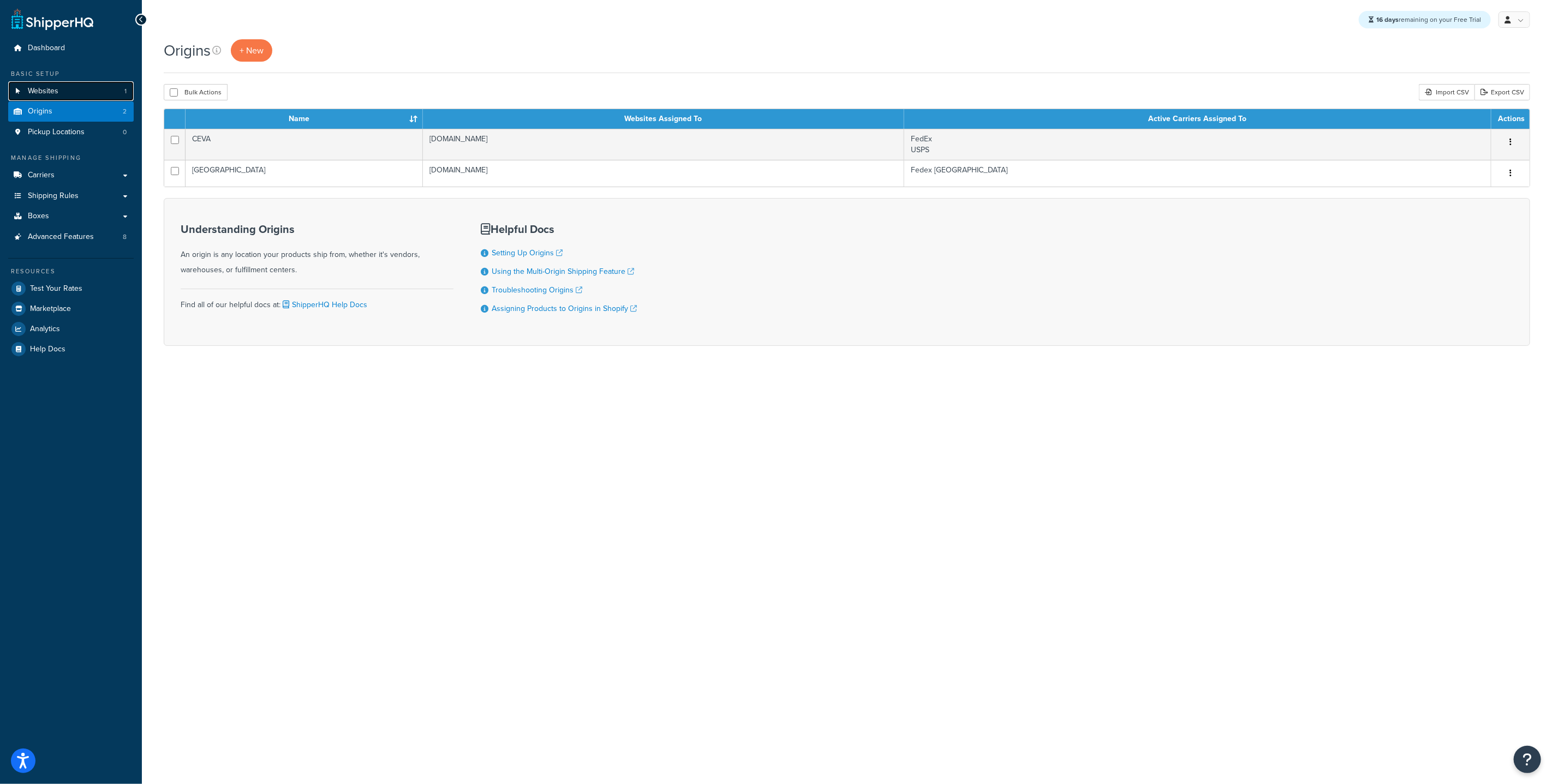
click at [72, 91] on link "Websites 1" at bounding box center [71, 92] width 126 height 21
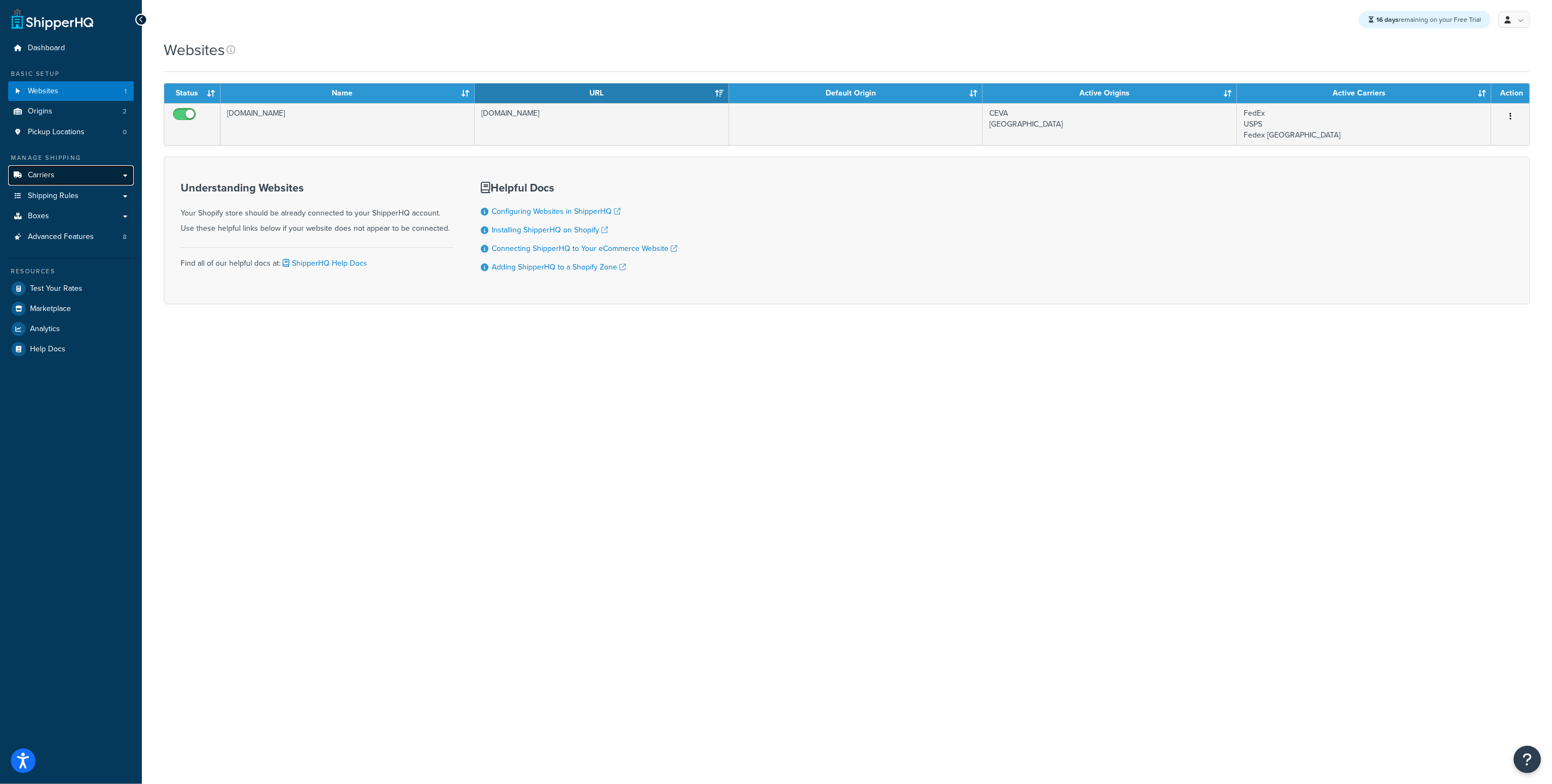
click at [48, 173] on span "Carriers" at bounding box center [41, 175] width 27 height 9
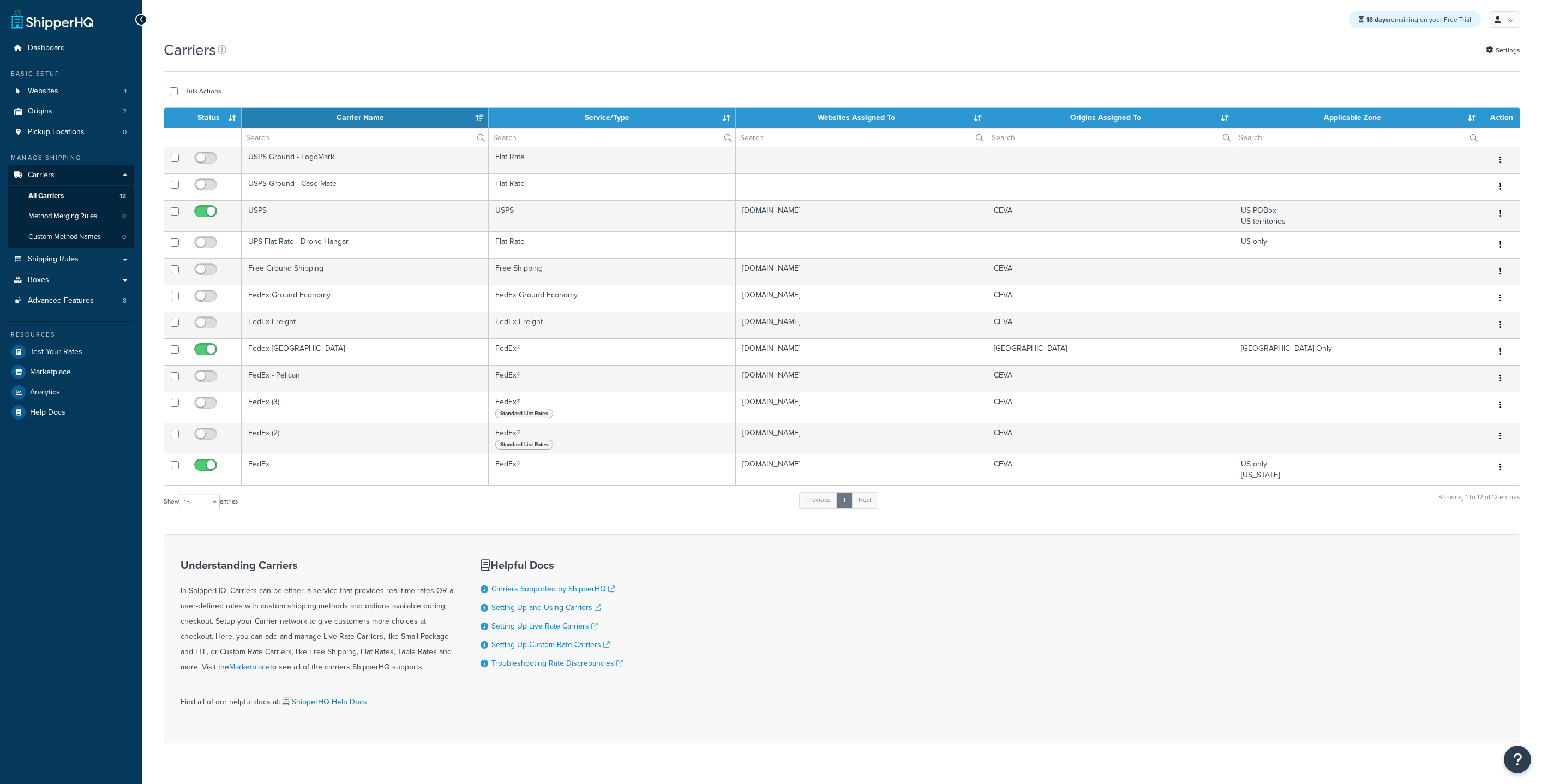
select select "15"
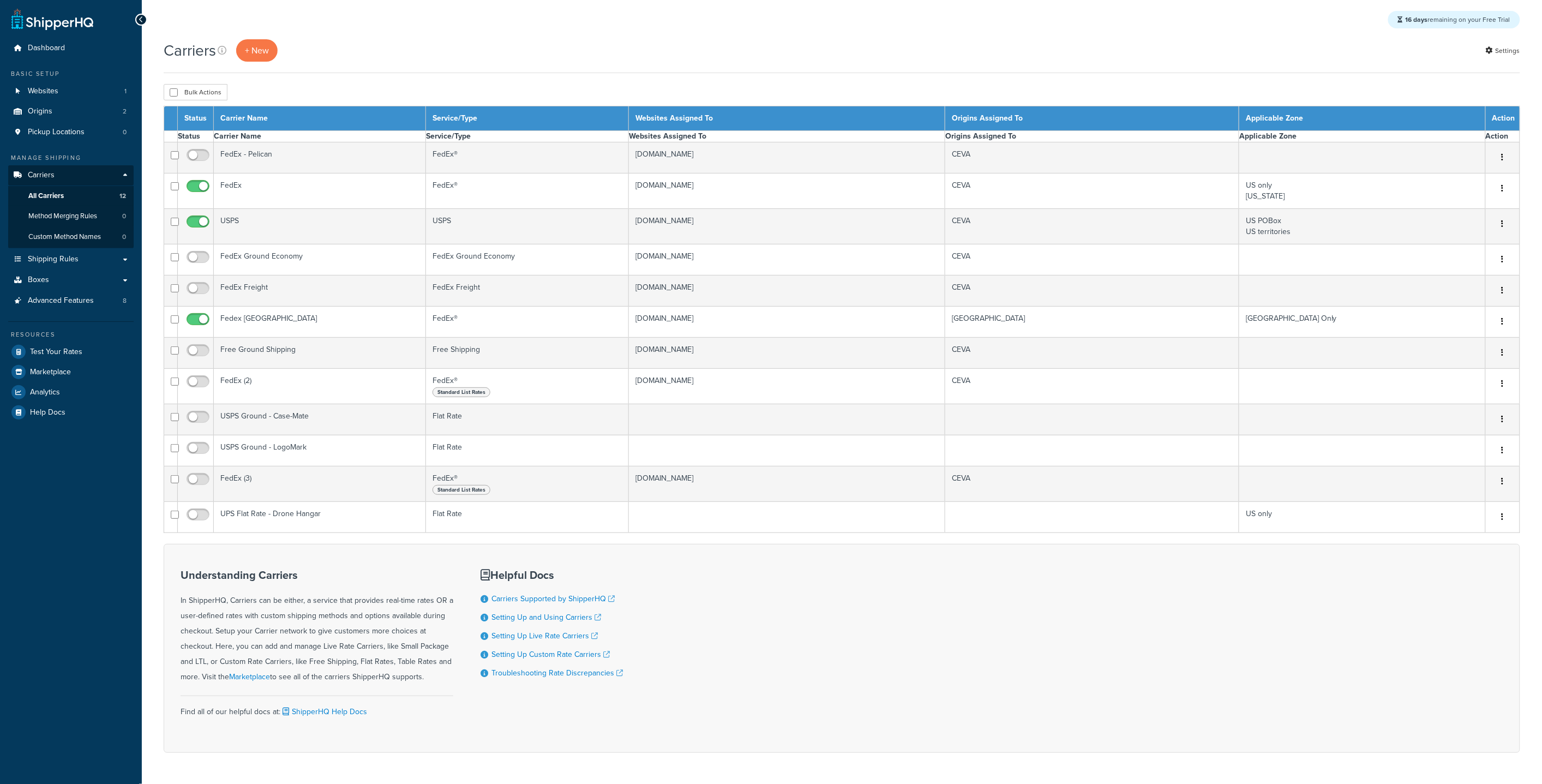
select select "15"
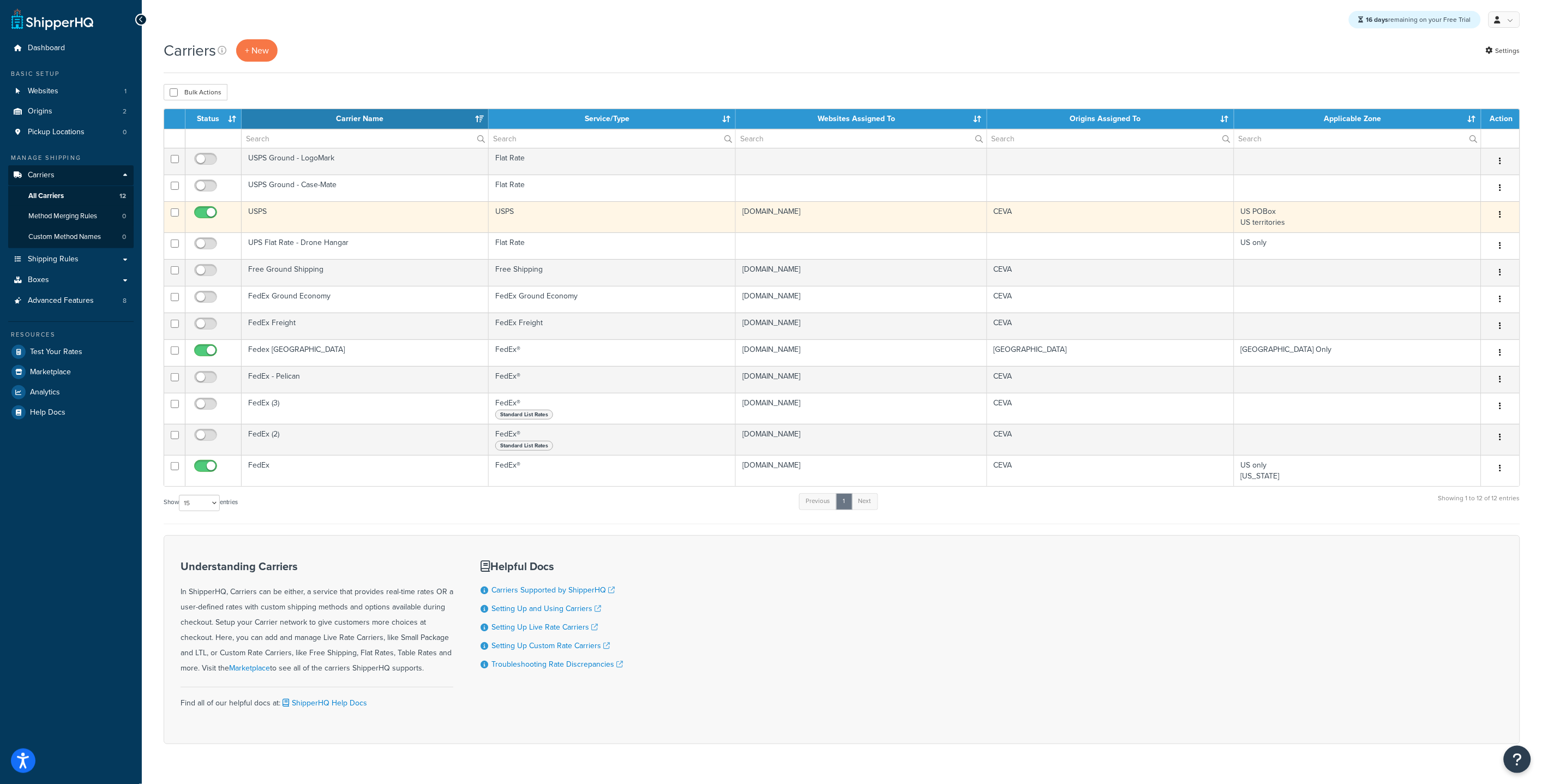
click at [346, 222] on td "USPS" at bounding box center [365, 217] width 247 height 31
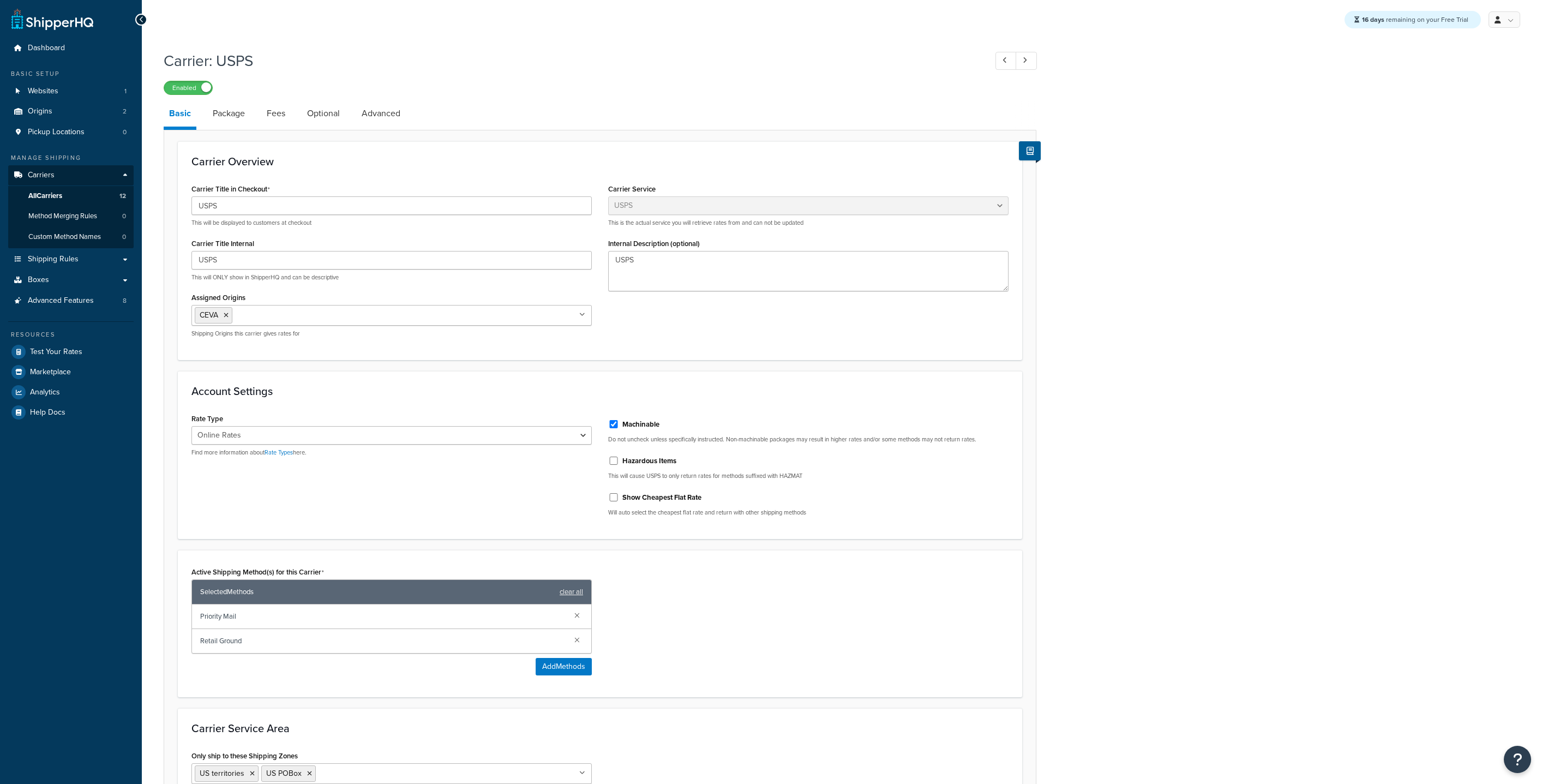
select select "usps"
select select "ONLINE"
click at [73, 265] on link "Shipping Rules" at bounding box center [71, 260] width 126 height 21
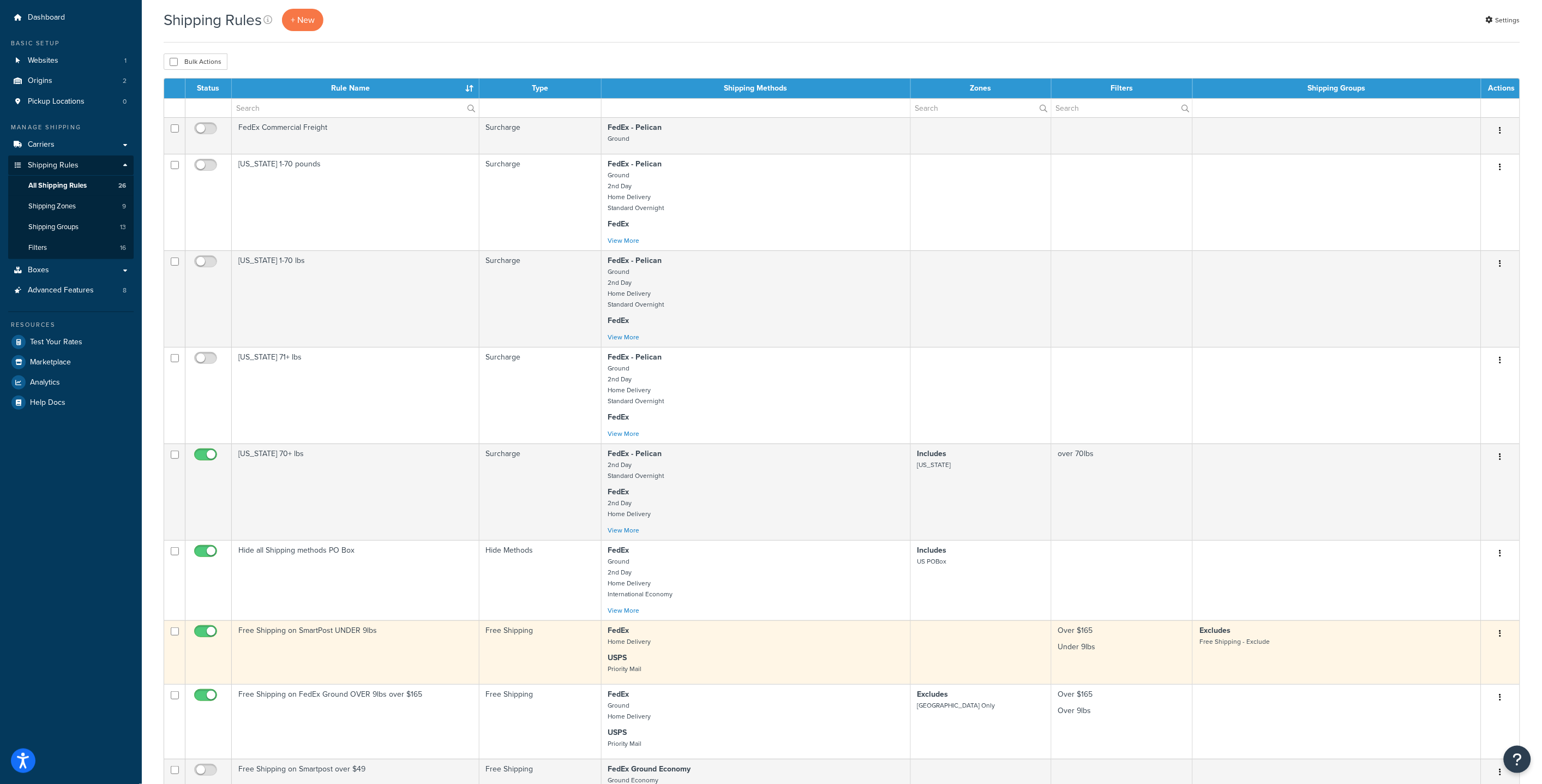
scroll to position [34, 0]
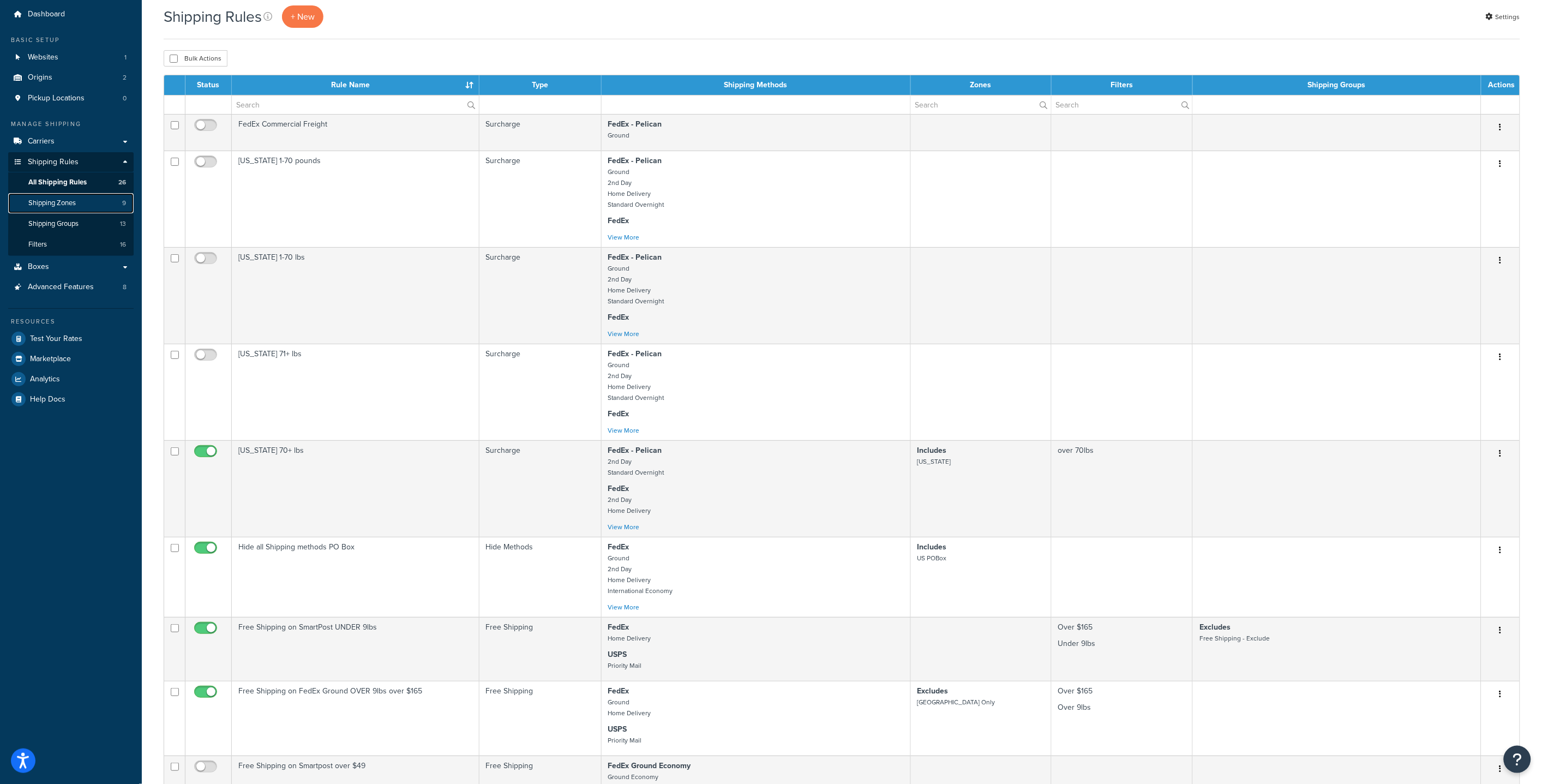
click at [68, 205] on span "Shipping Zones" at bounding box center [52, 204] width 48 height 9
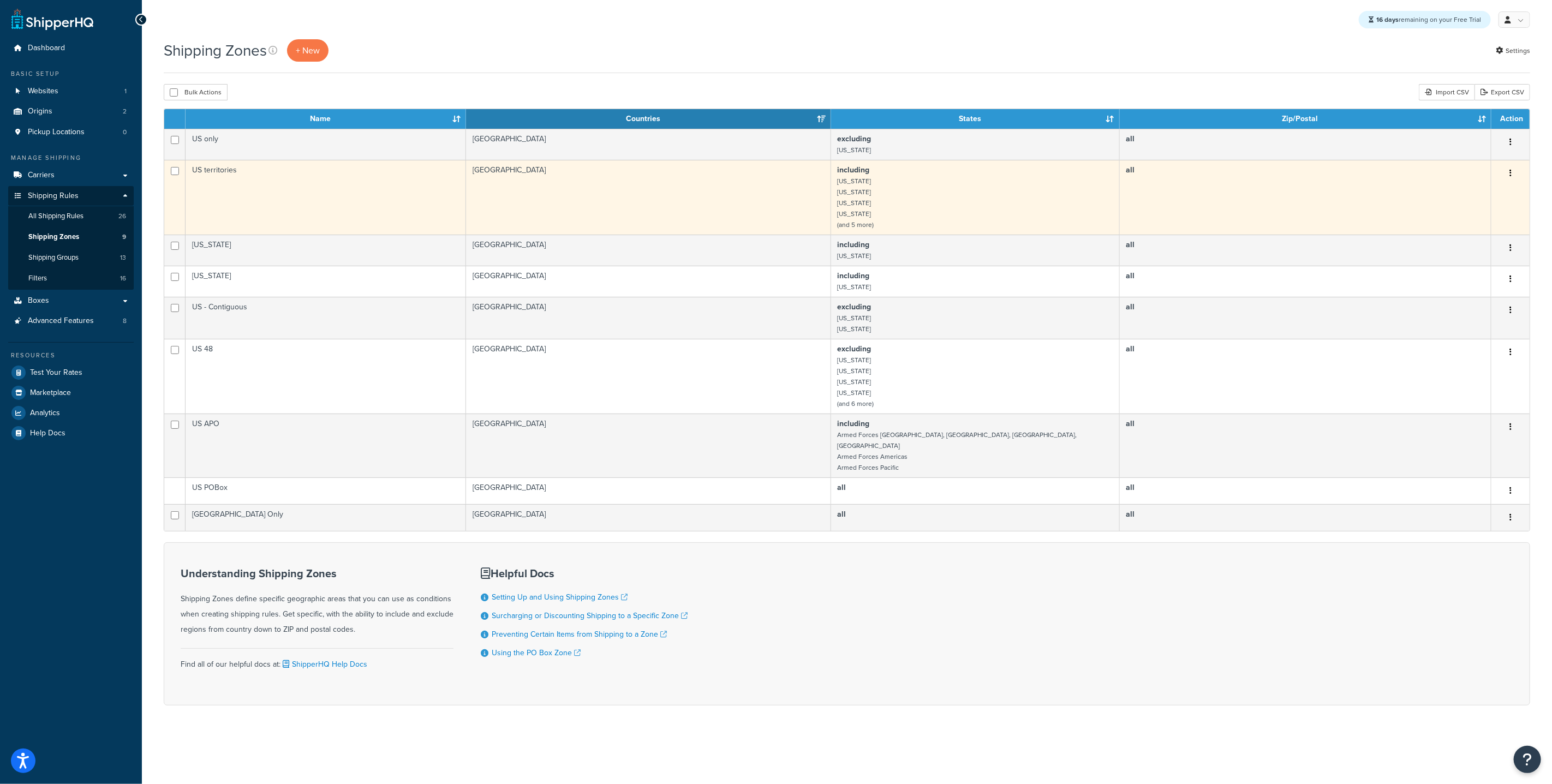
click at [372, 194] on td "US territories" at bounding box center [326, 197] width 281 height 75
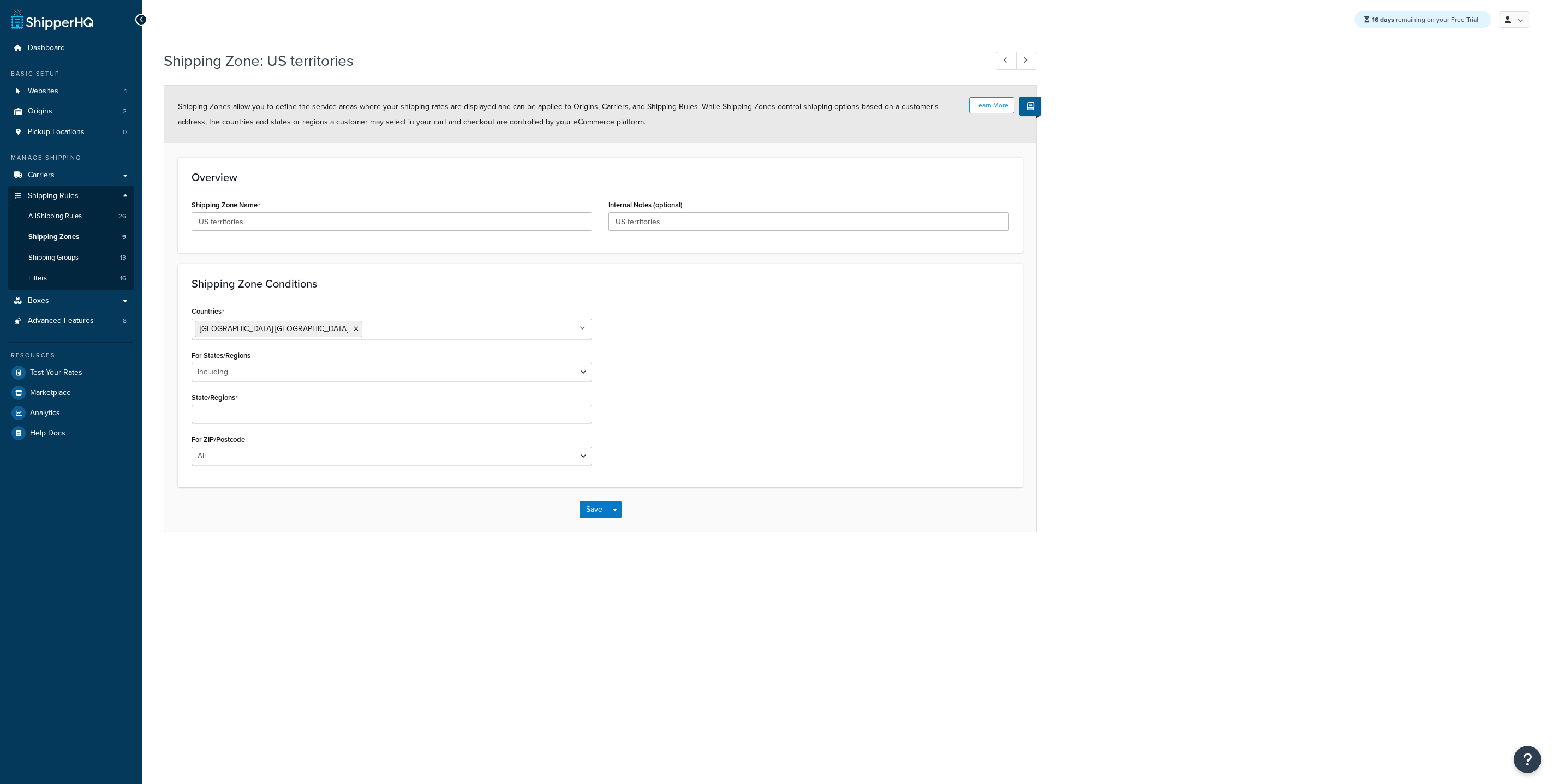
select select "including"
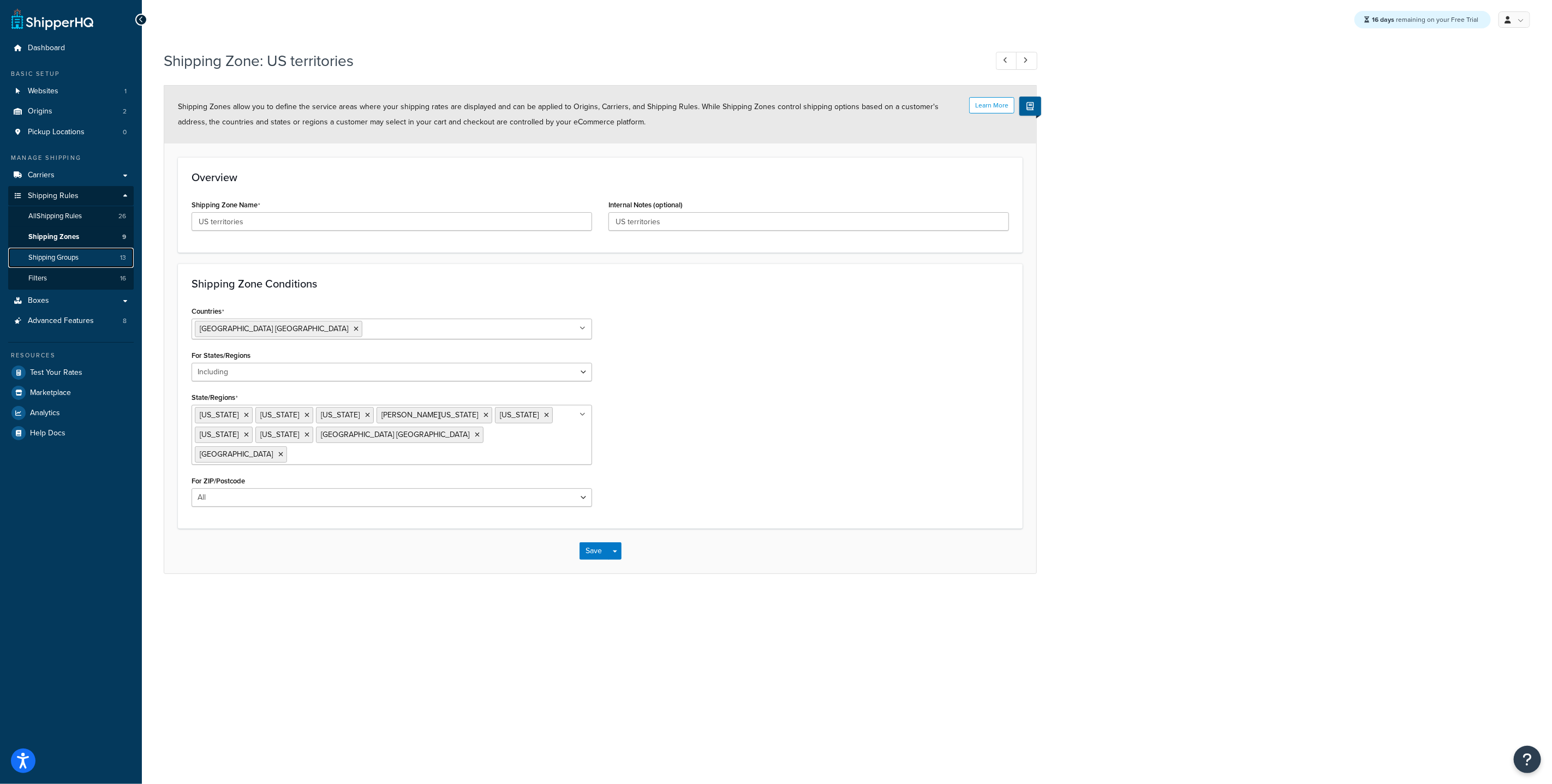
click at [88, 252] on link "Shipping Groups 13" at bounding box center [71, 258] width 126 height 21
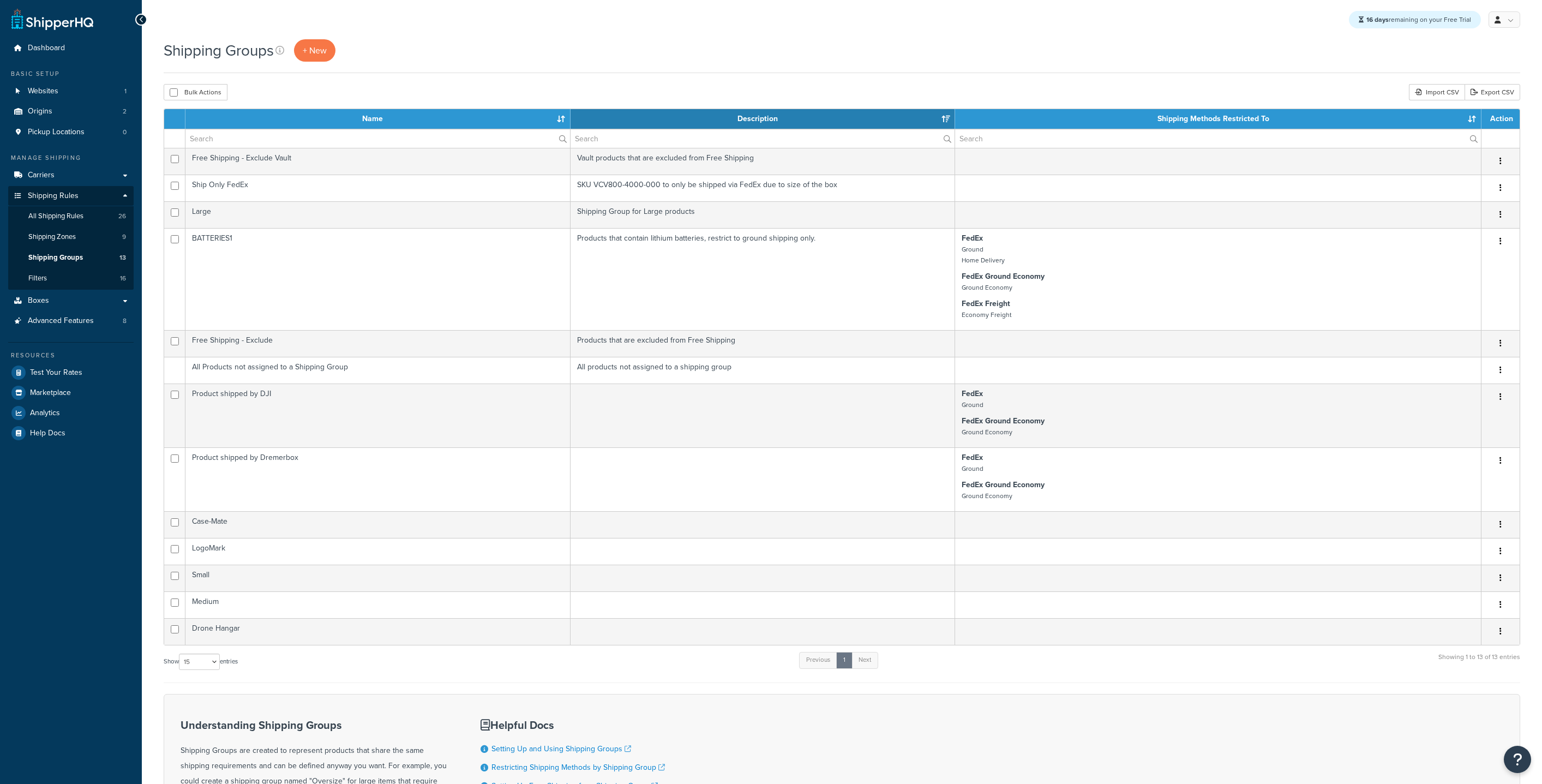
select select "15"
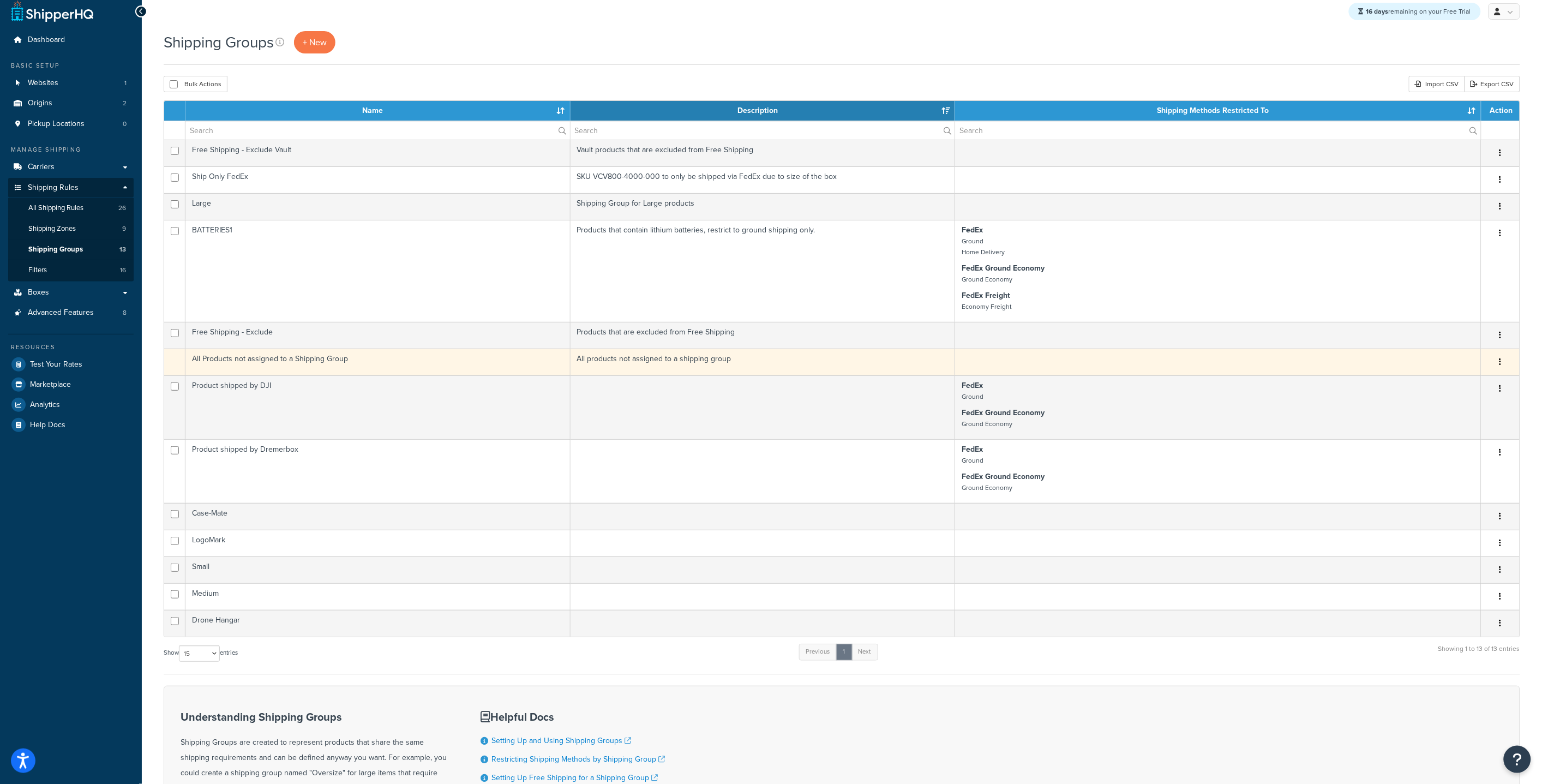
scroll to position [12, 0]
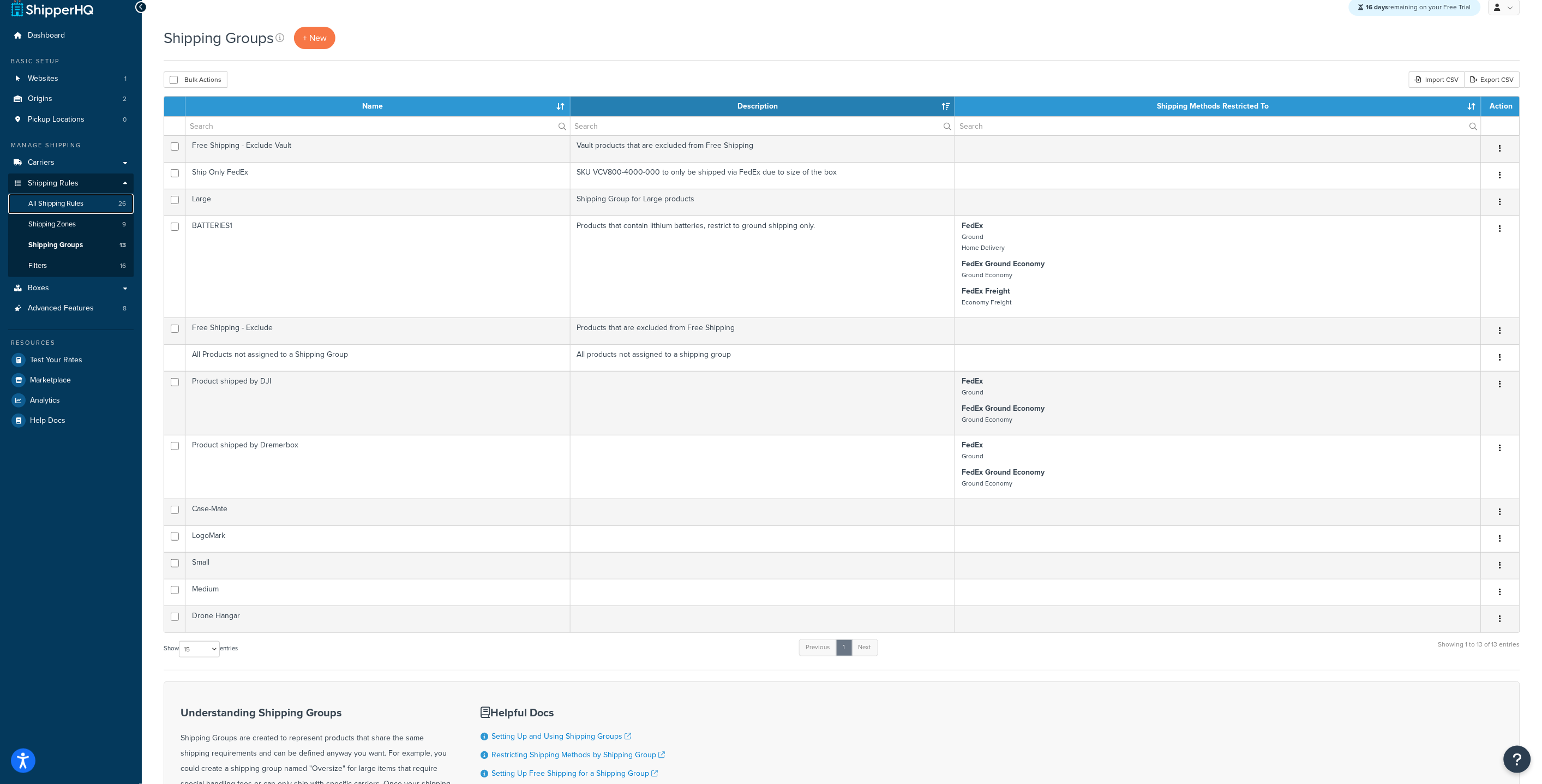
click at [93, 207] on link "All Shipping Rules 26" at bounding box center [71, 204] width 126 height 21
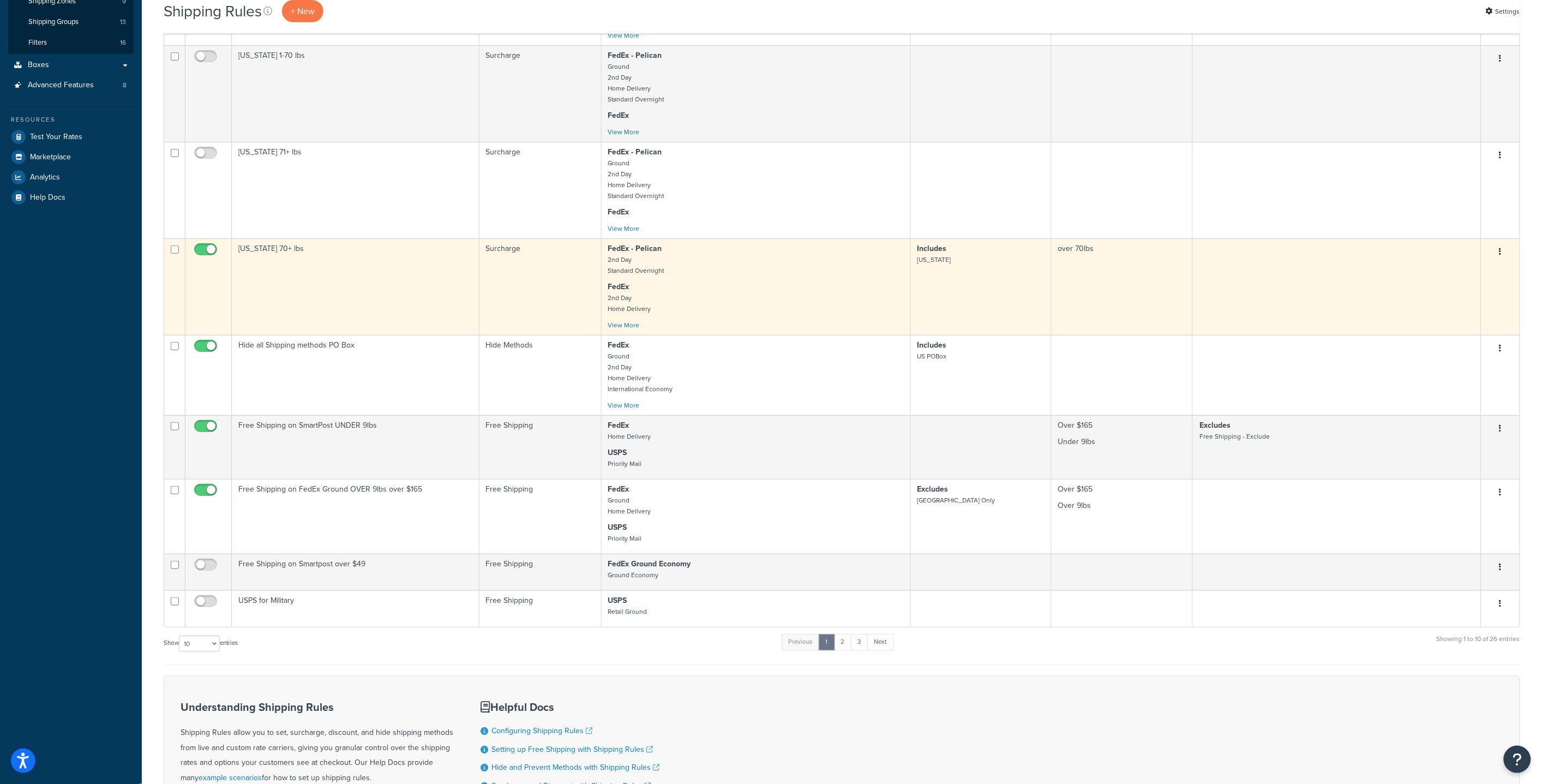
scroll to position [261, 0]
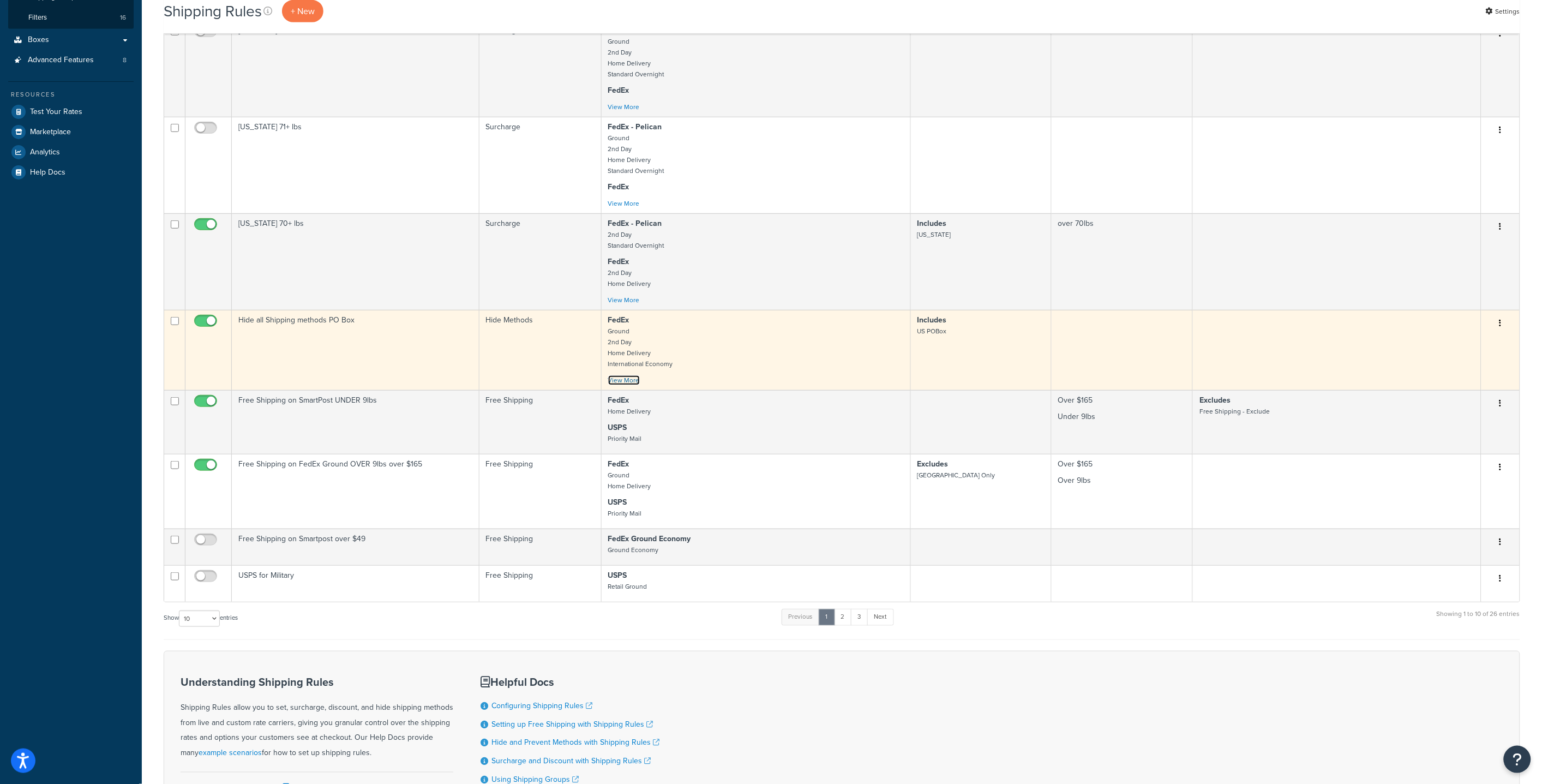
click at [634, 381] on link "View More" at bounding box center [625, 380] width 32 height 9
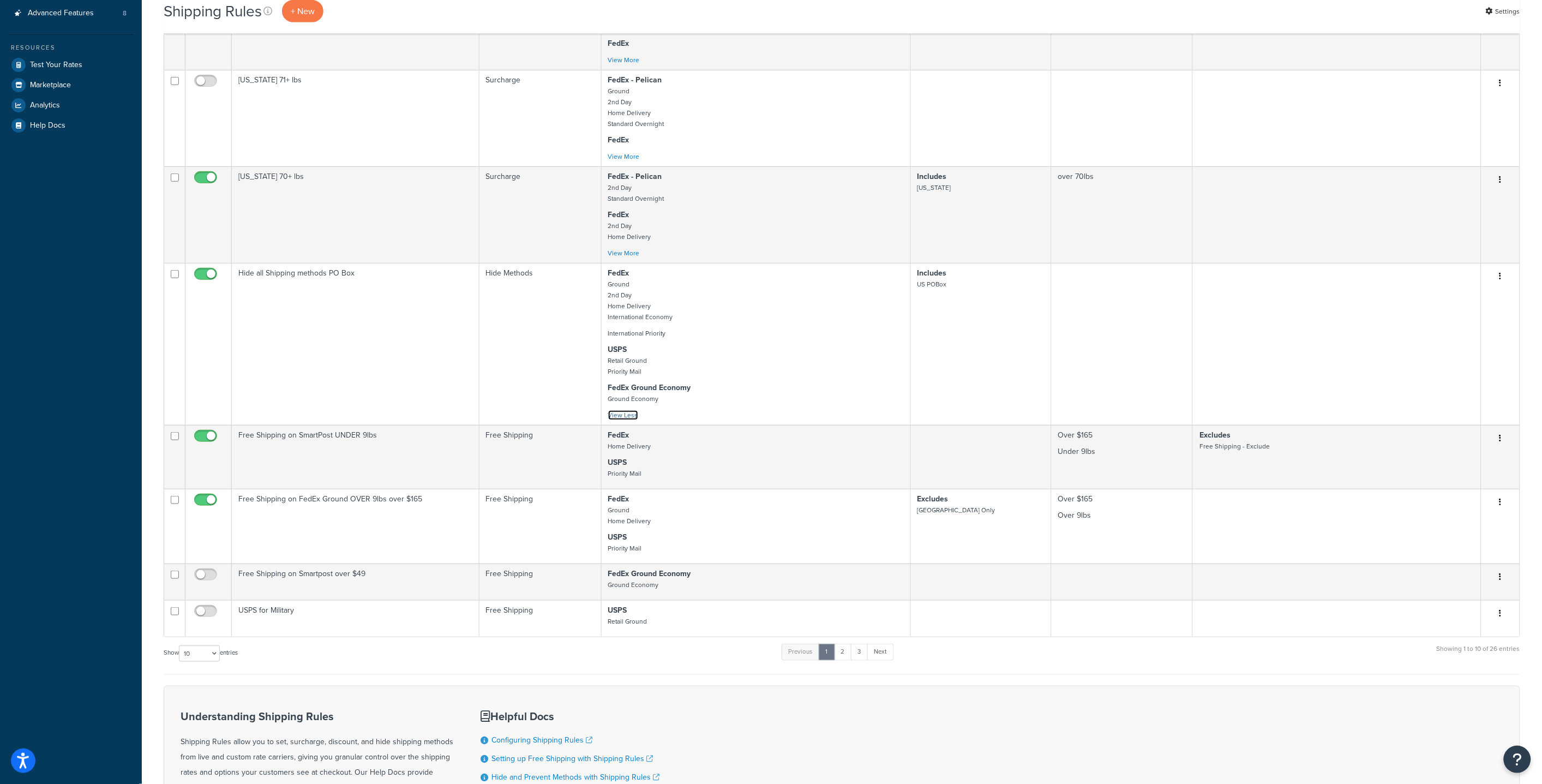
scroll to position [326, 0]
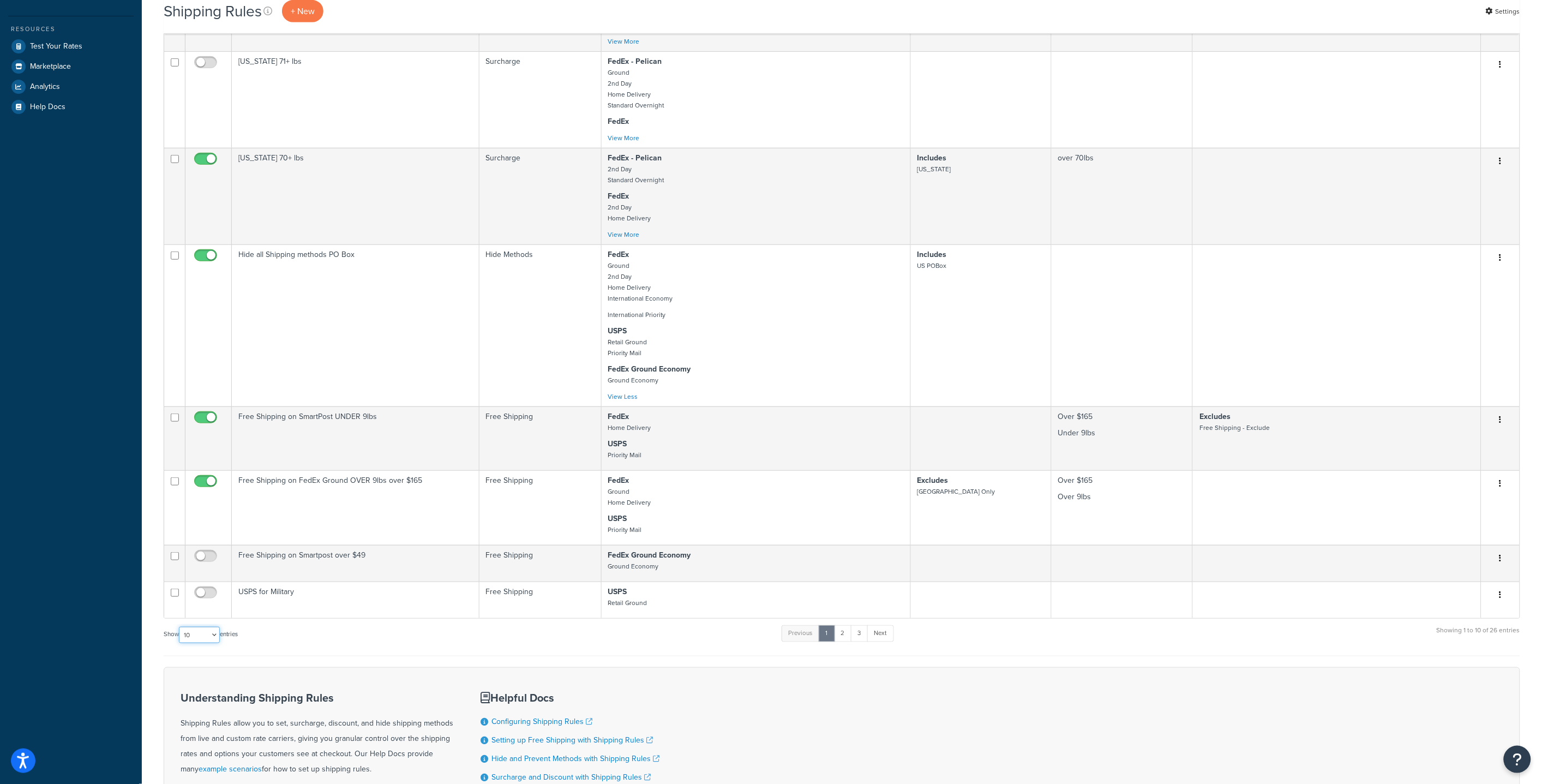
click at [216, 641] on select "10 15 25 50 100 1000" at bounding box center [200, 634] width 41 height 16
select select "50"
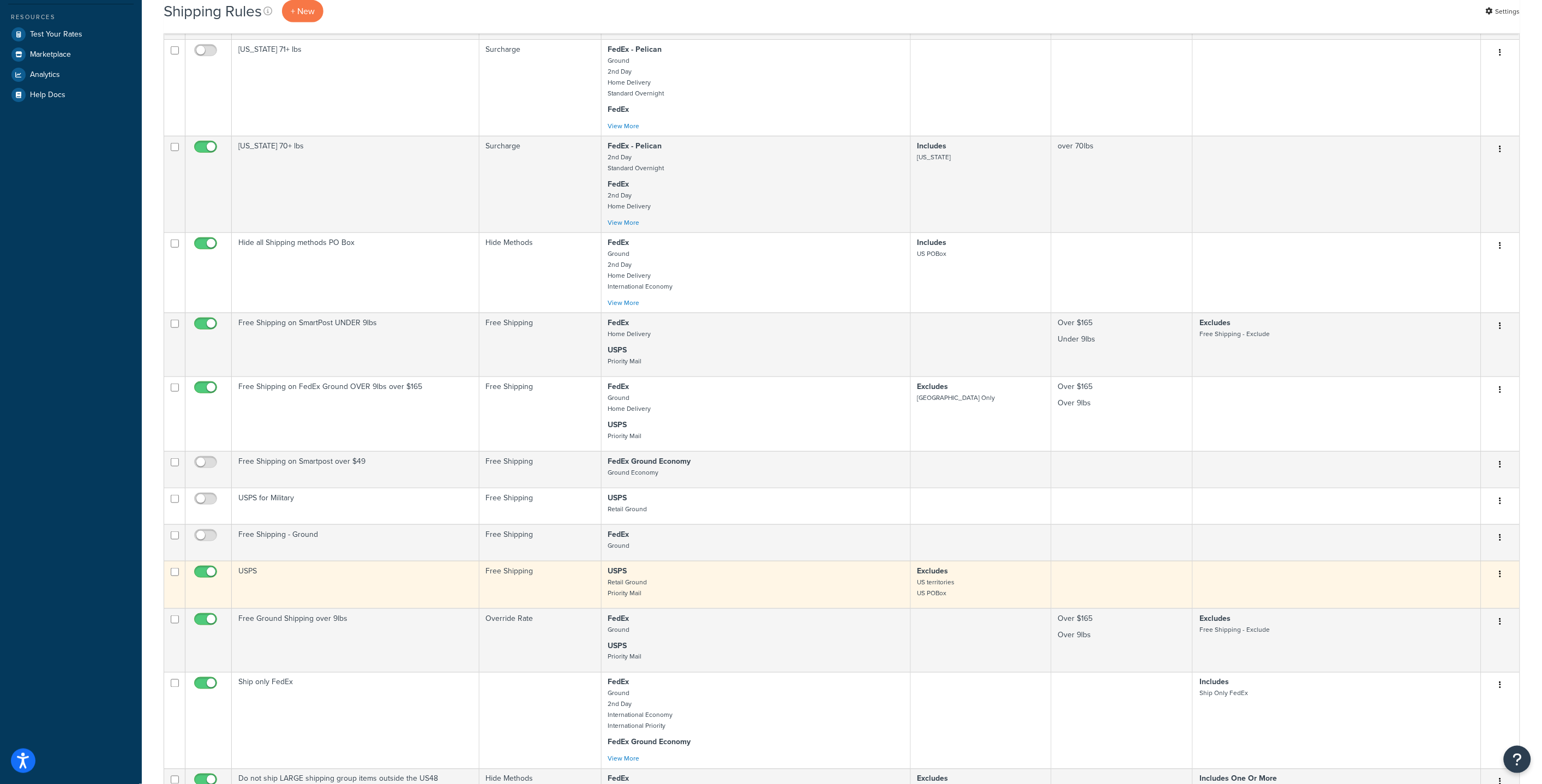
scroll to position [337, 0]
click at [742, 590] on p "USPS Retail Ground Priority Mail" at bounding box center [756, 582] width 295 height 33
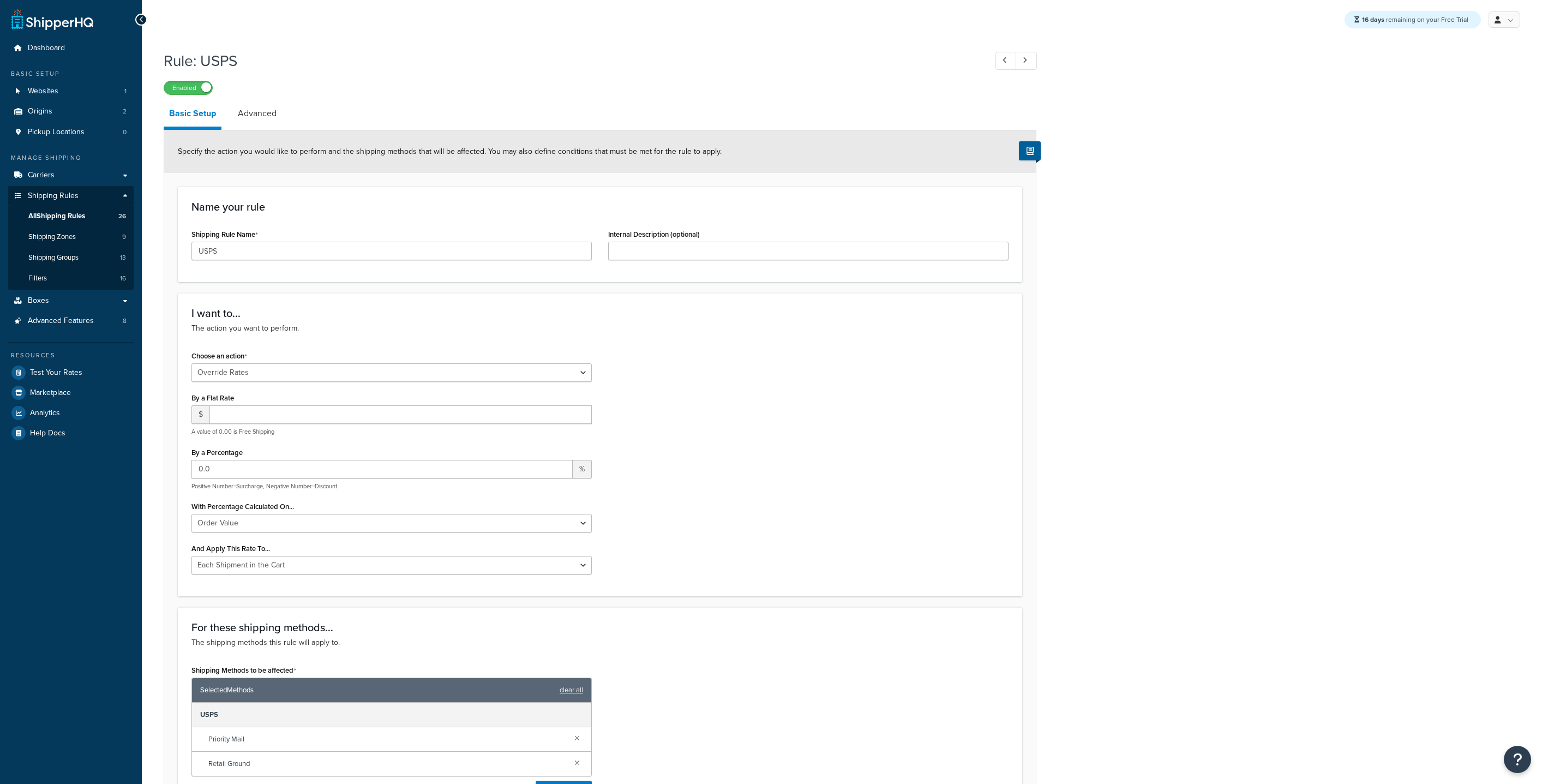
select select "OVERRIDE"
click at [79, 218] on span "All Shipping Rules" at bounding box center [56, 217] width 56 height 9
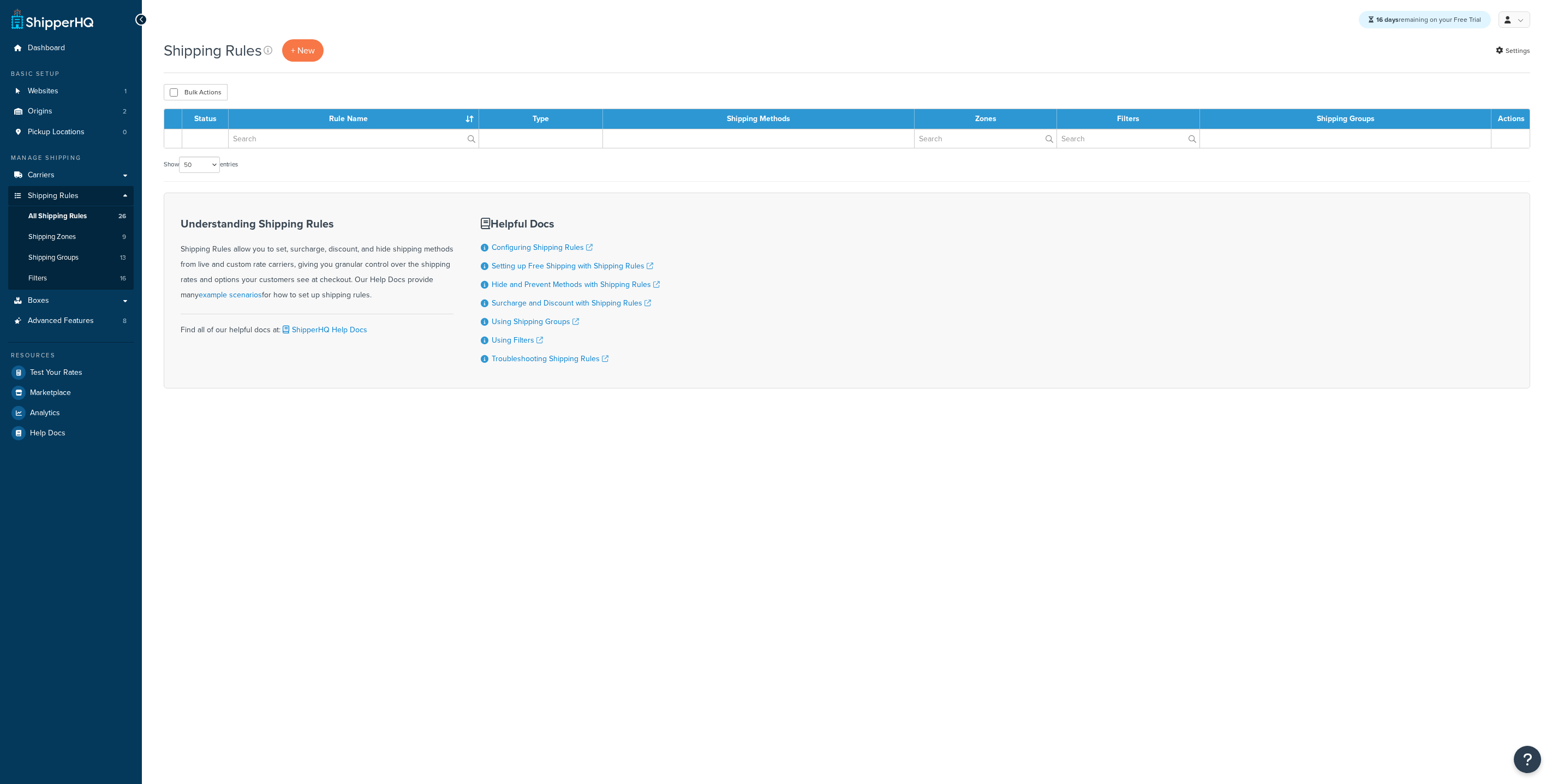
select select "50"
click at [62, 113] on link "Origins 2" at bounding box center [71, 112] width 126 height 21
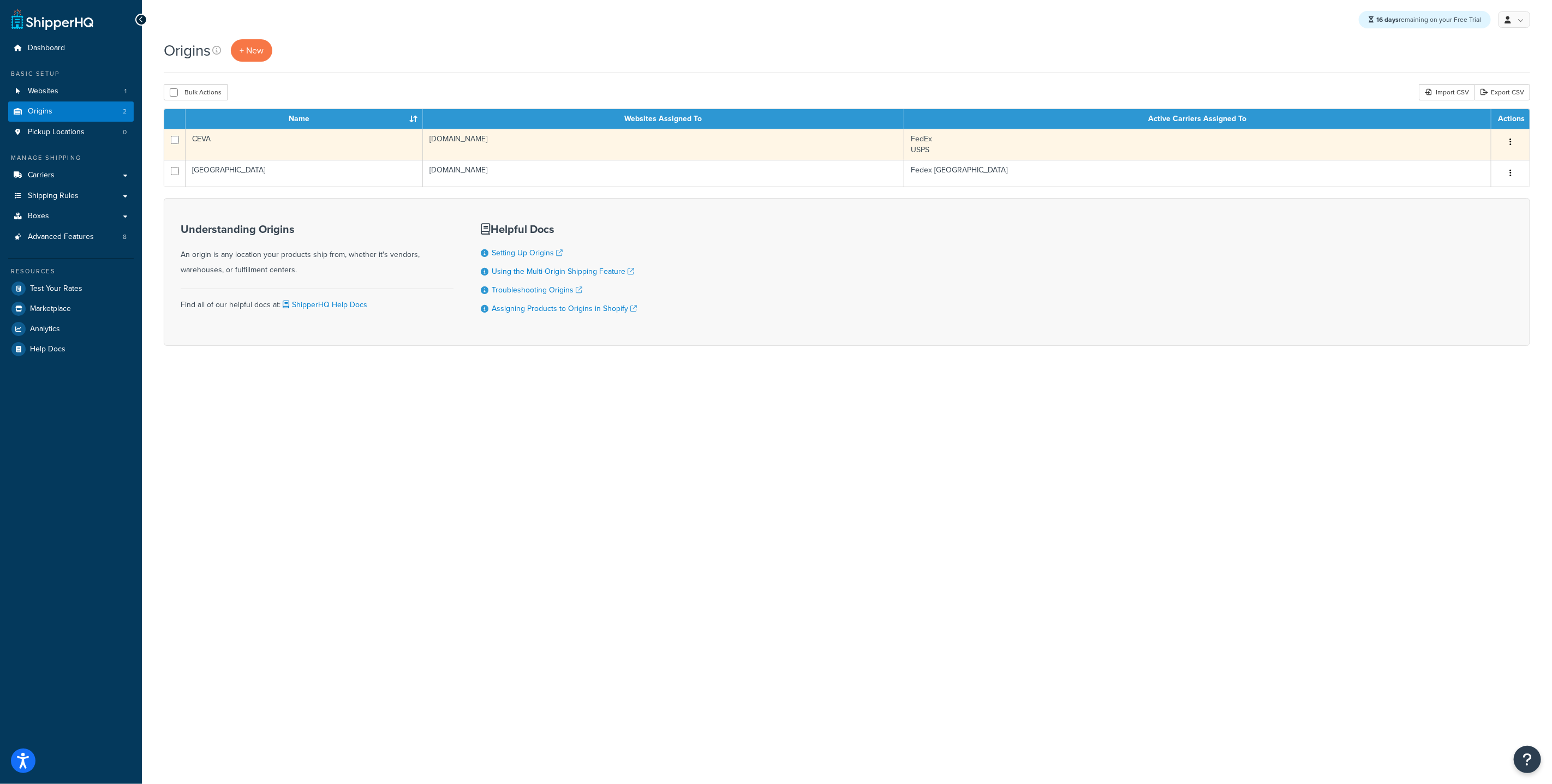
click at [275, 147] on td "CEVA" at bounding box center [304, 143] width 237 height 31
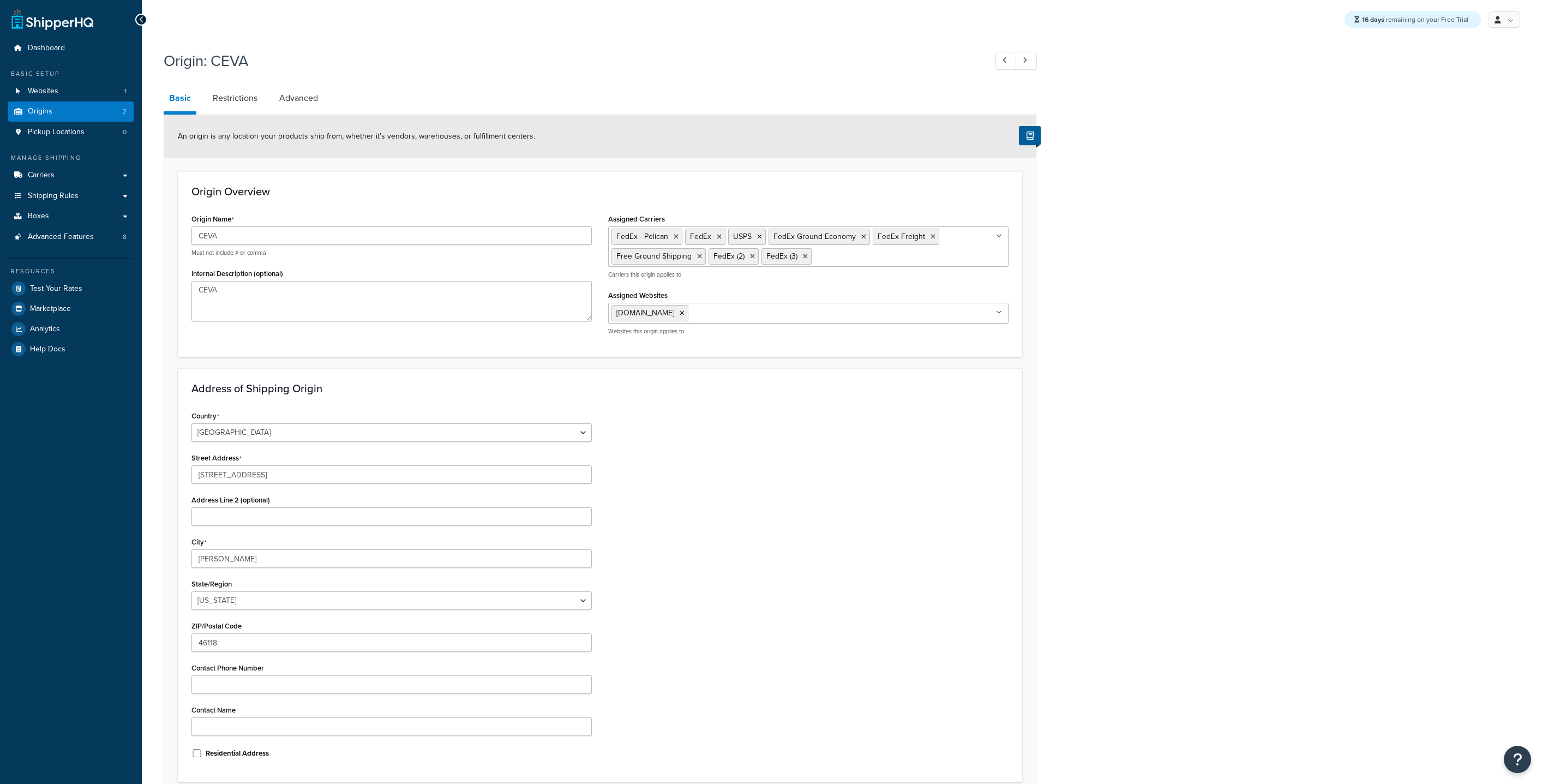
select select "14"
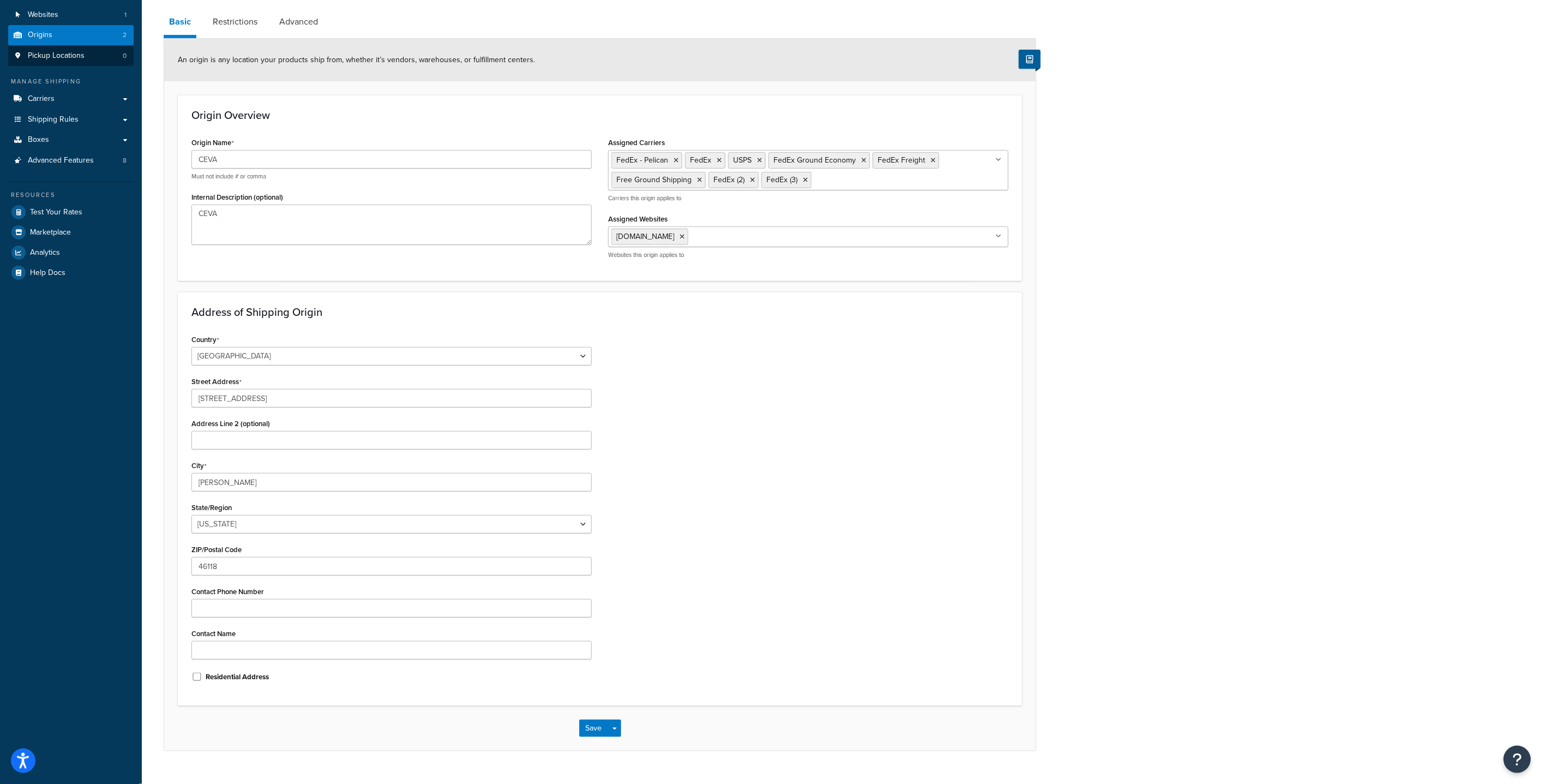
scroll to position [55, 0]
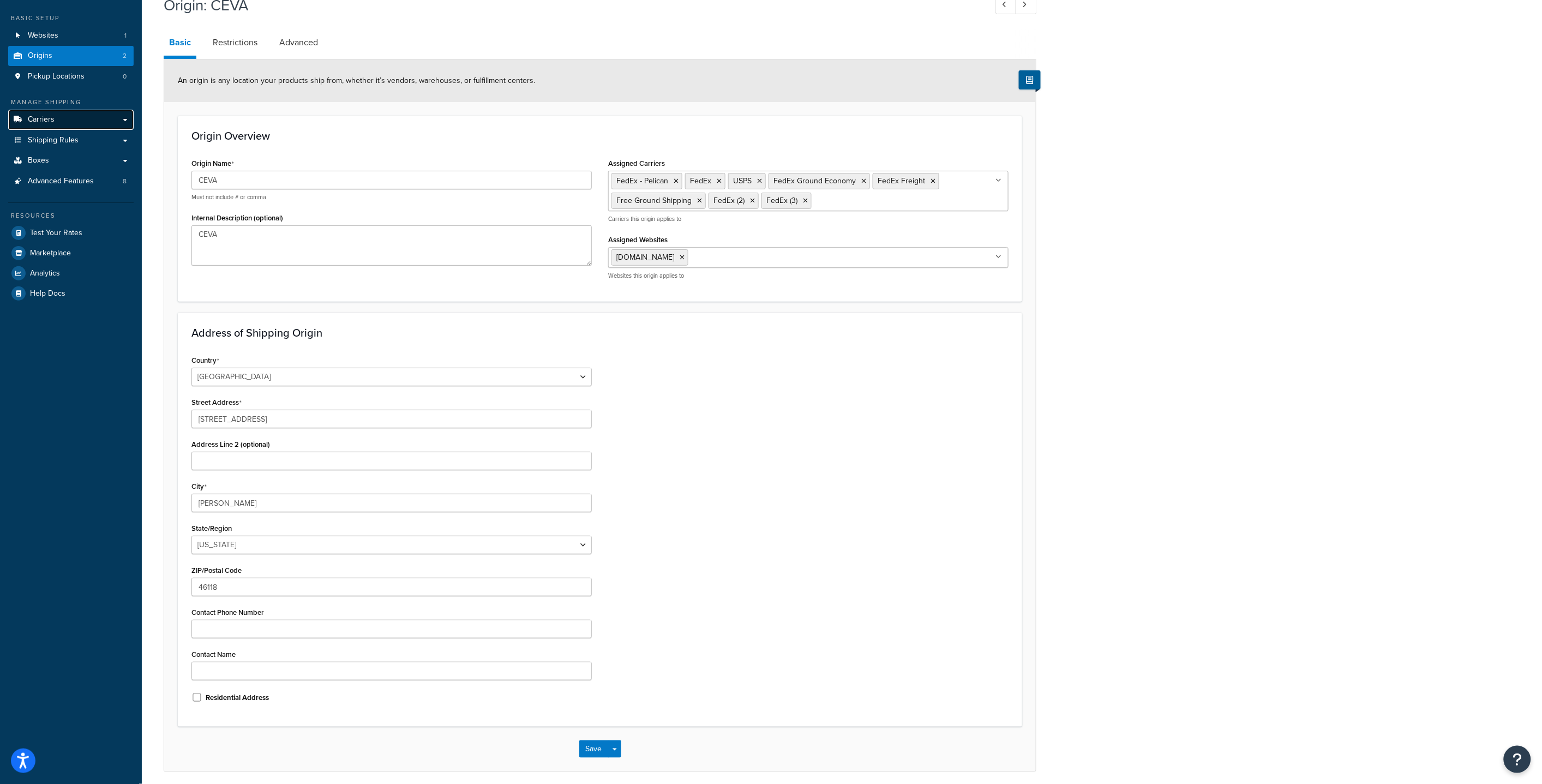
click at [99, 123] on link "Carriers" at bounding box center [71, 120] width 126 height 21
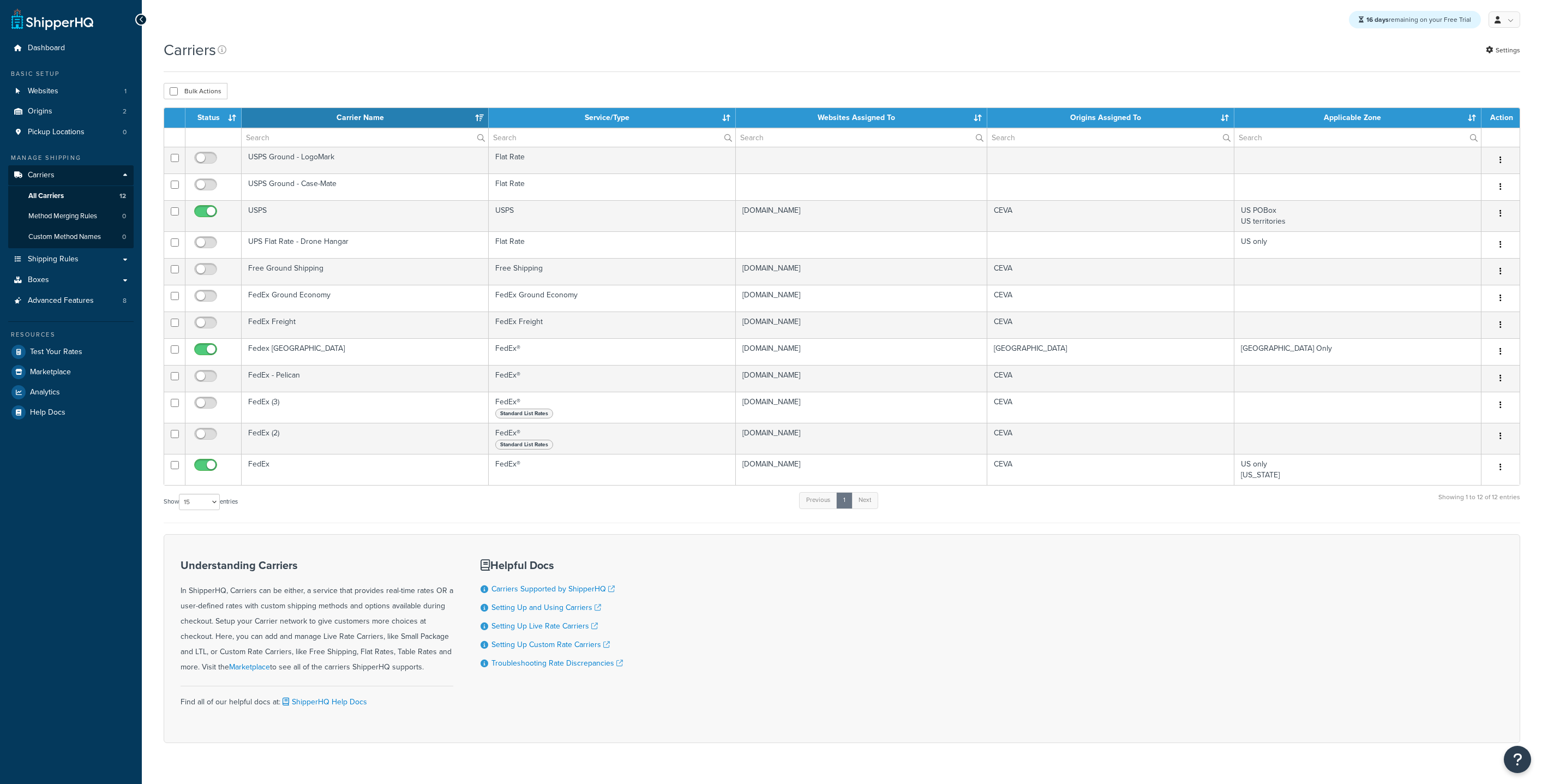
select select "15"
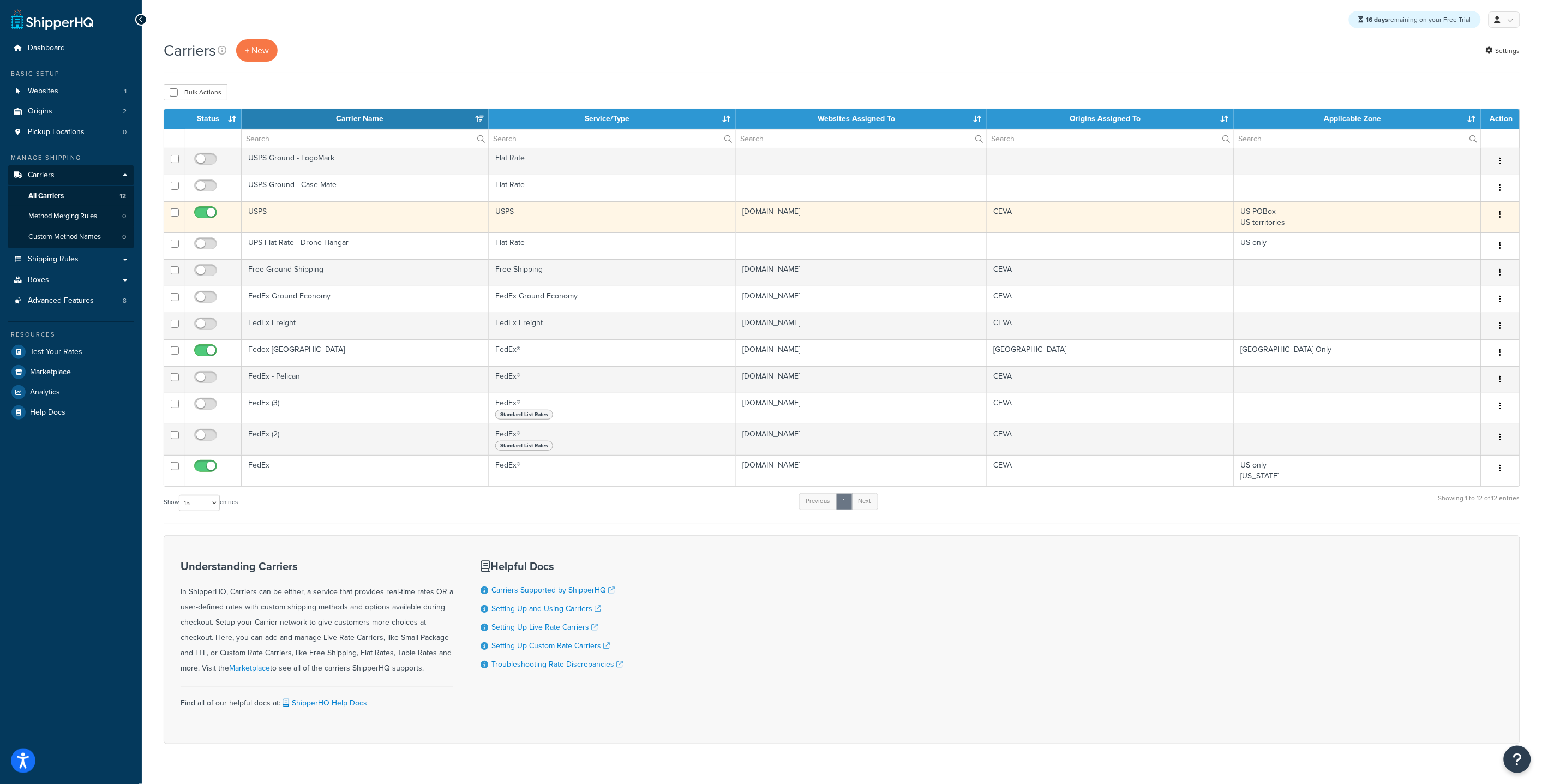
click at [323, 222] on td "USPS" at bounding box center [365, 217] width 247 height 31
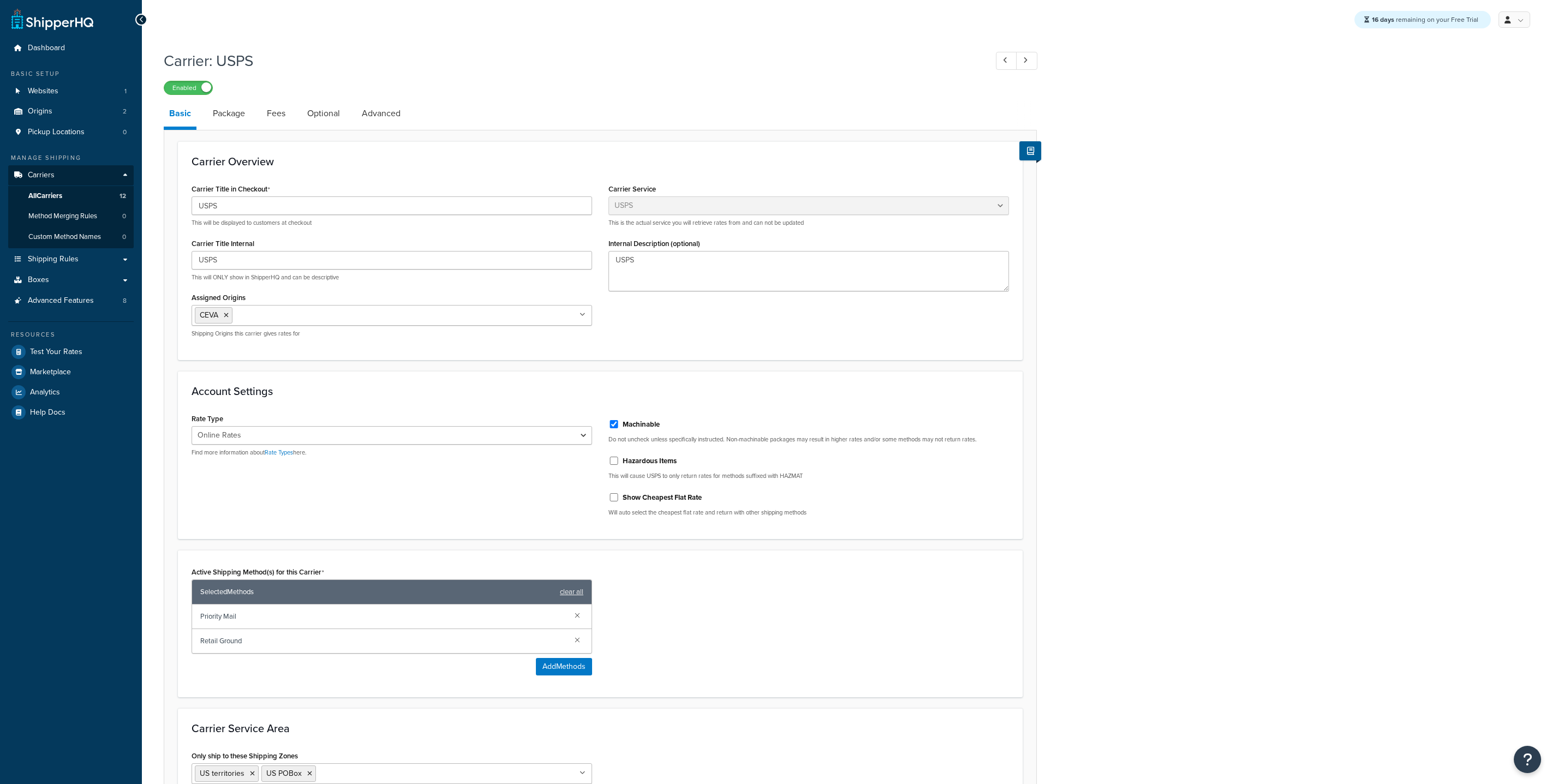
select select "usps"
select select "ONLINE"
click at [223, 118] on link "Package" at bounding box center [229, 113] width 43 height 26
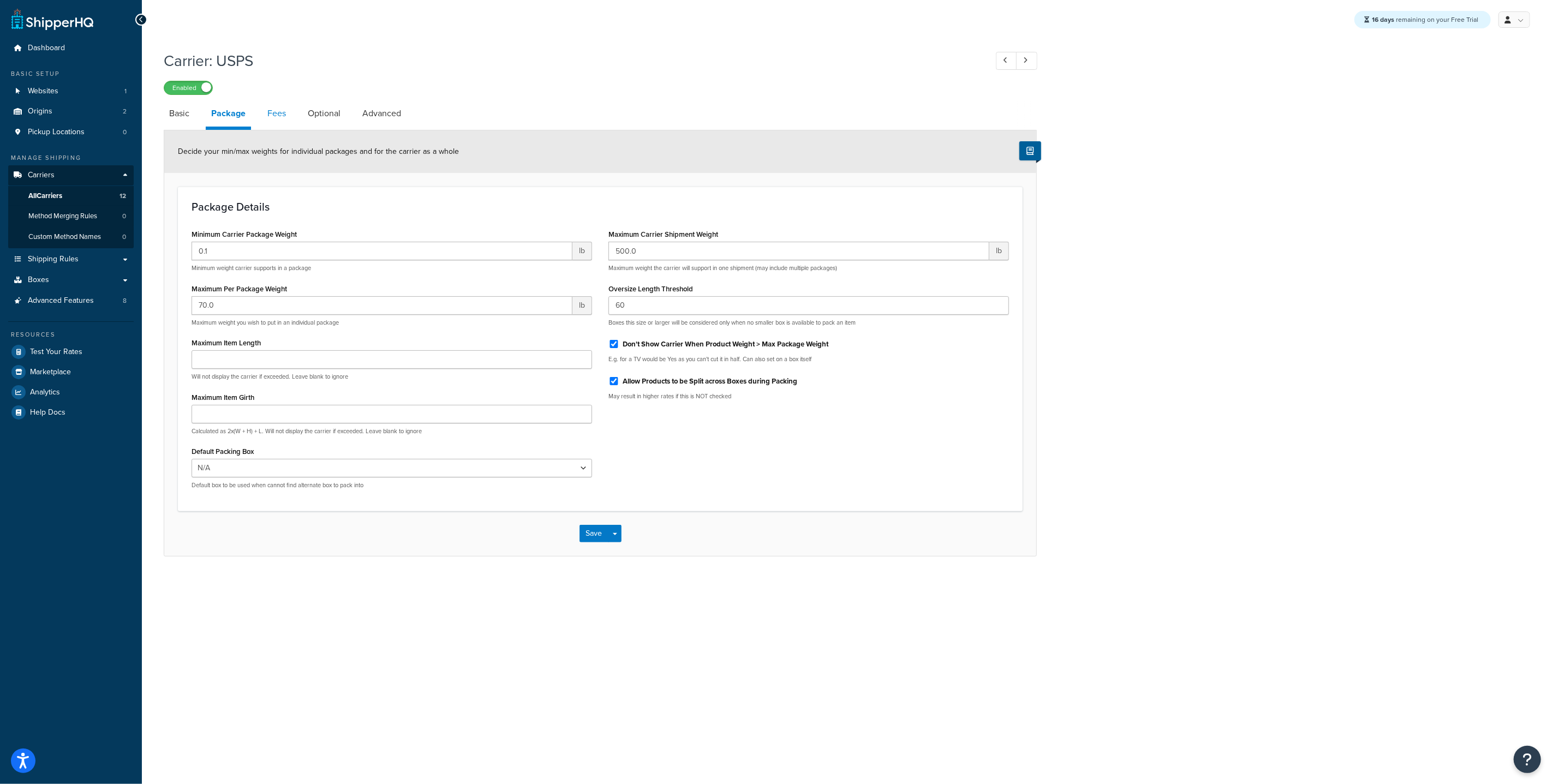
click at [282, 121] on link "Fees" at bounding box center [276, 113] width 29 height 26
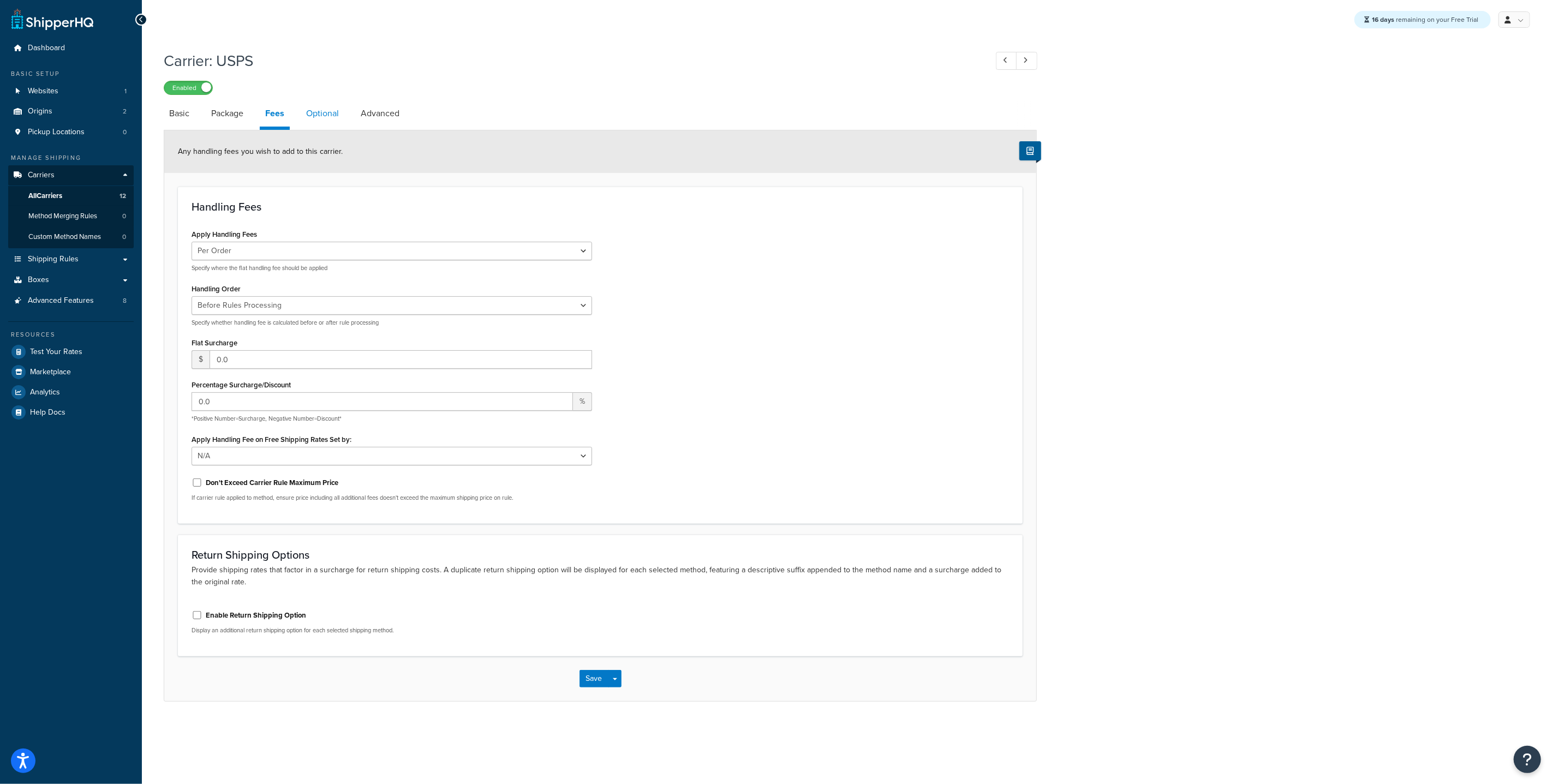
click at [323, 113] on link "Optional" at bounding box center [322, 113] width 44 height 26
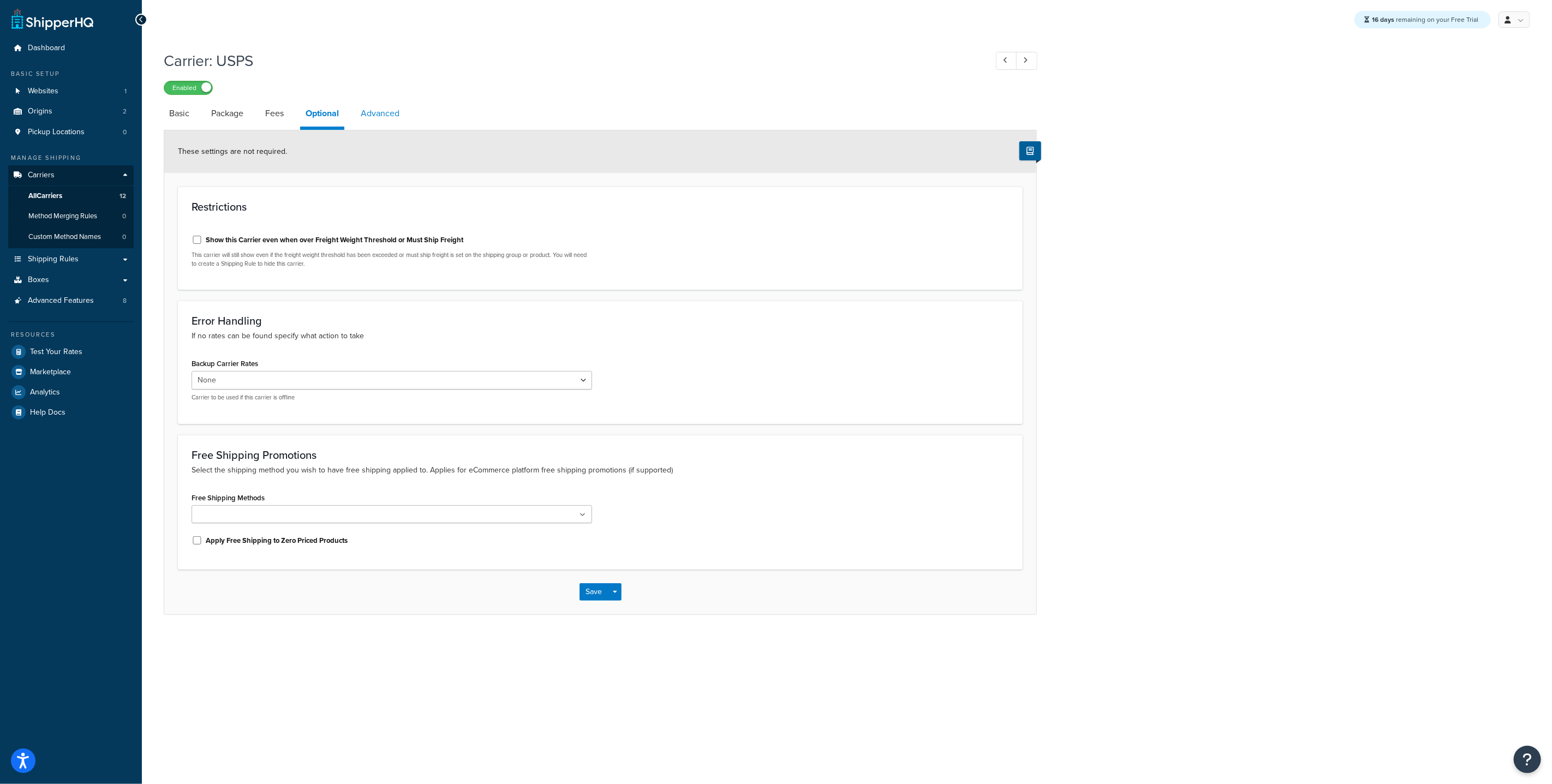
click at [372, 112] on link "Advanced" at bounding box center [380, 113] width 50 height 26
select select "false"
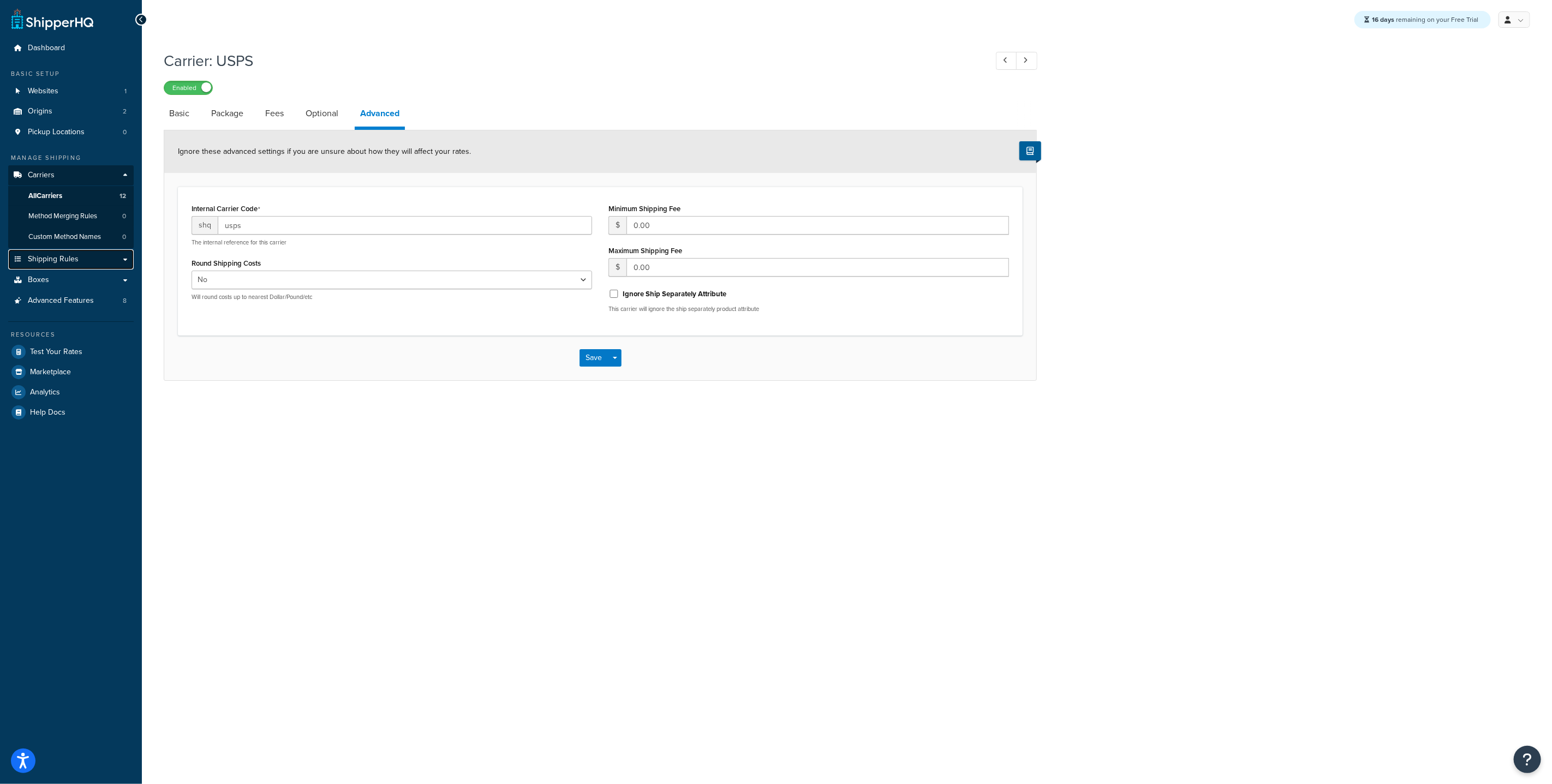
click at [74, 268] on link "Shipping Rules" at bounding box center [71, 260] width 126 height 21
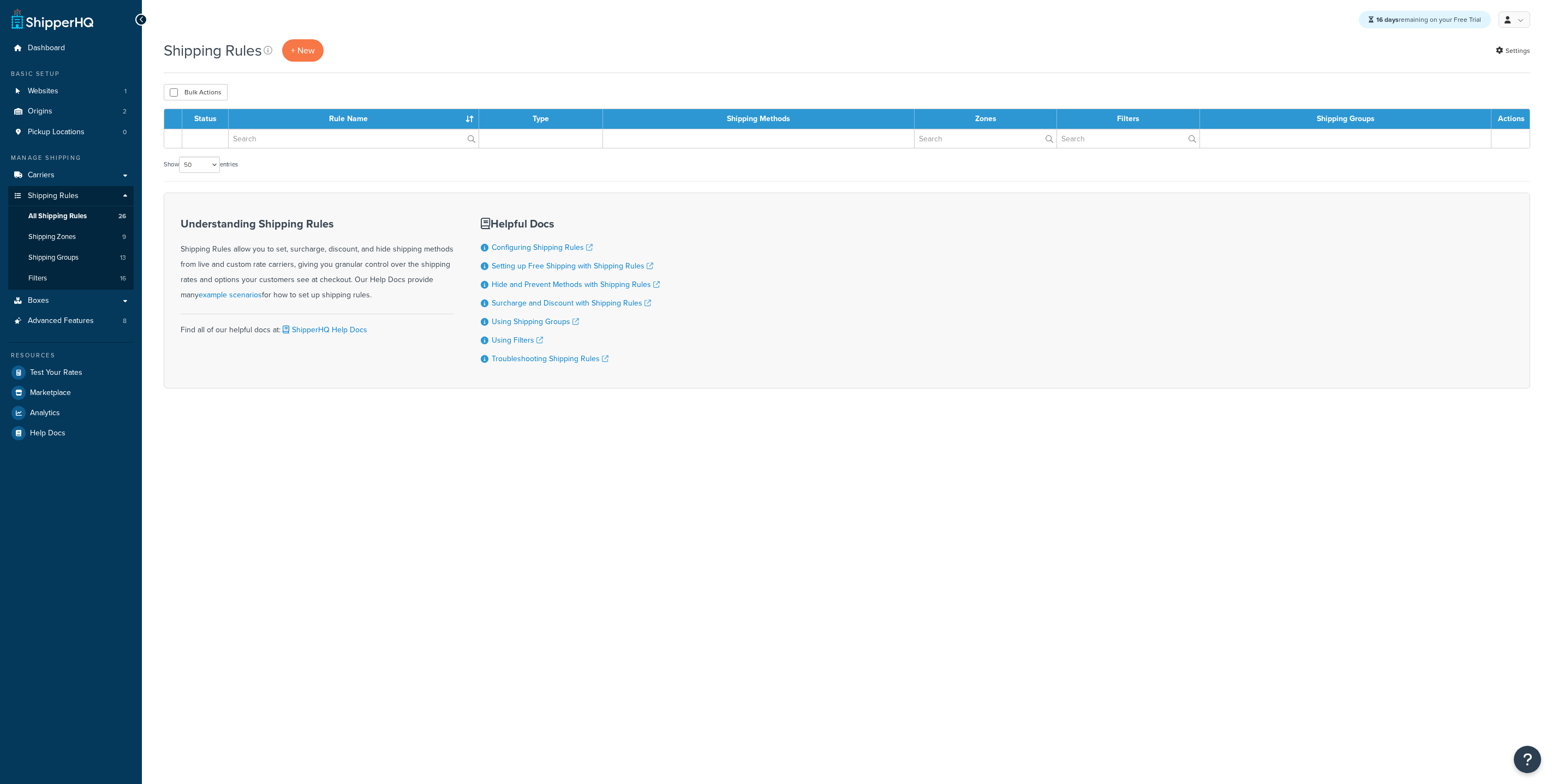
select select "50"
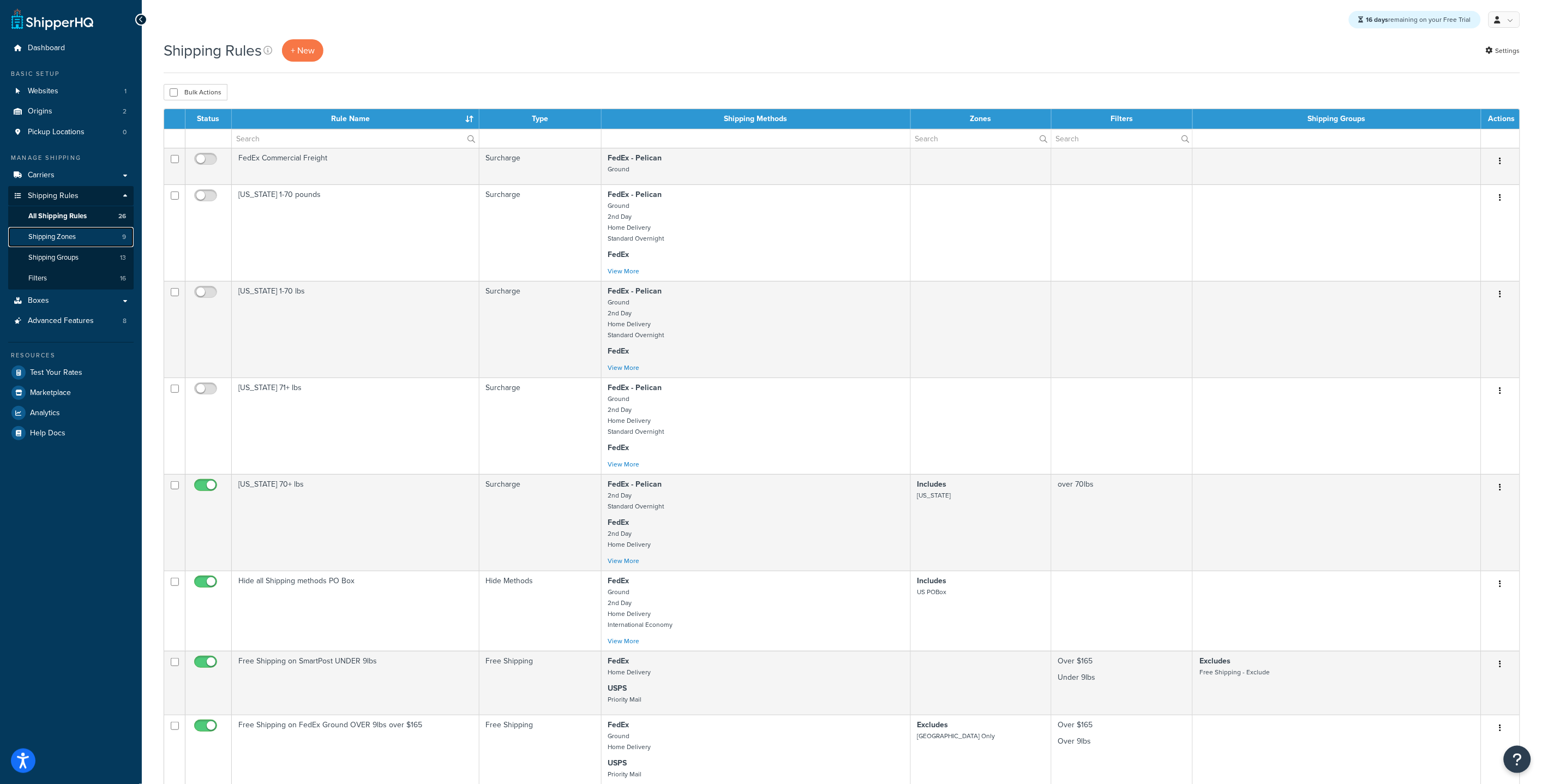
click at [75, 234] on span "Shipping Zones" at bounding box center [52, 237] width 48 height 9
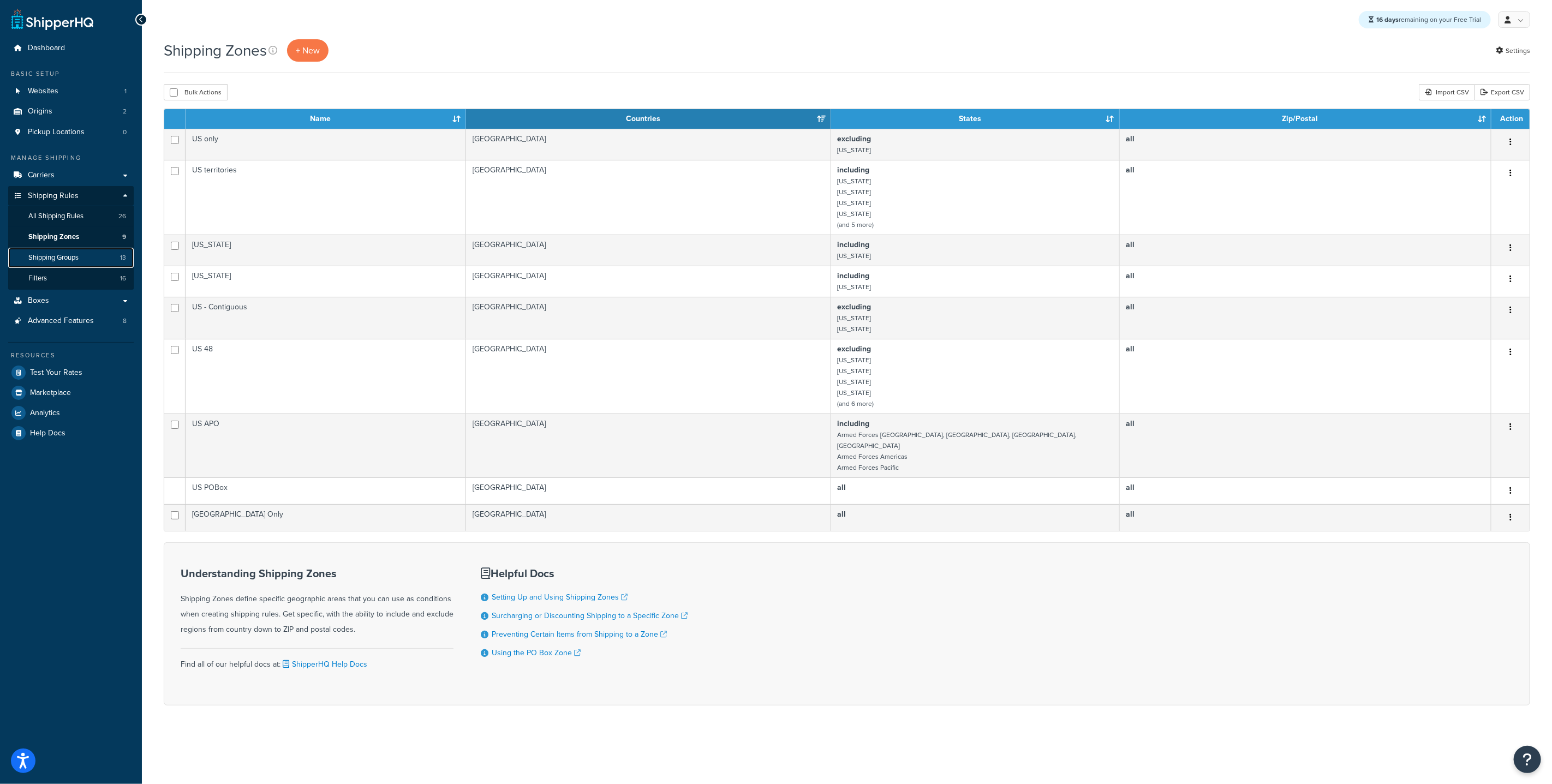
click at [78, 254] on span "Shipping Groups" at bounding box center [53, 258] width 51 height 9
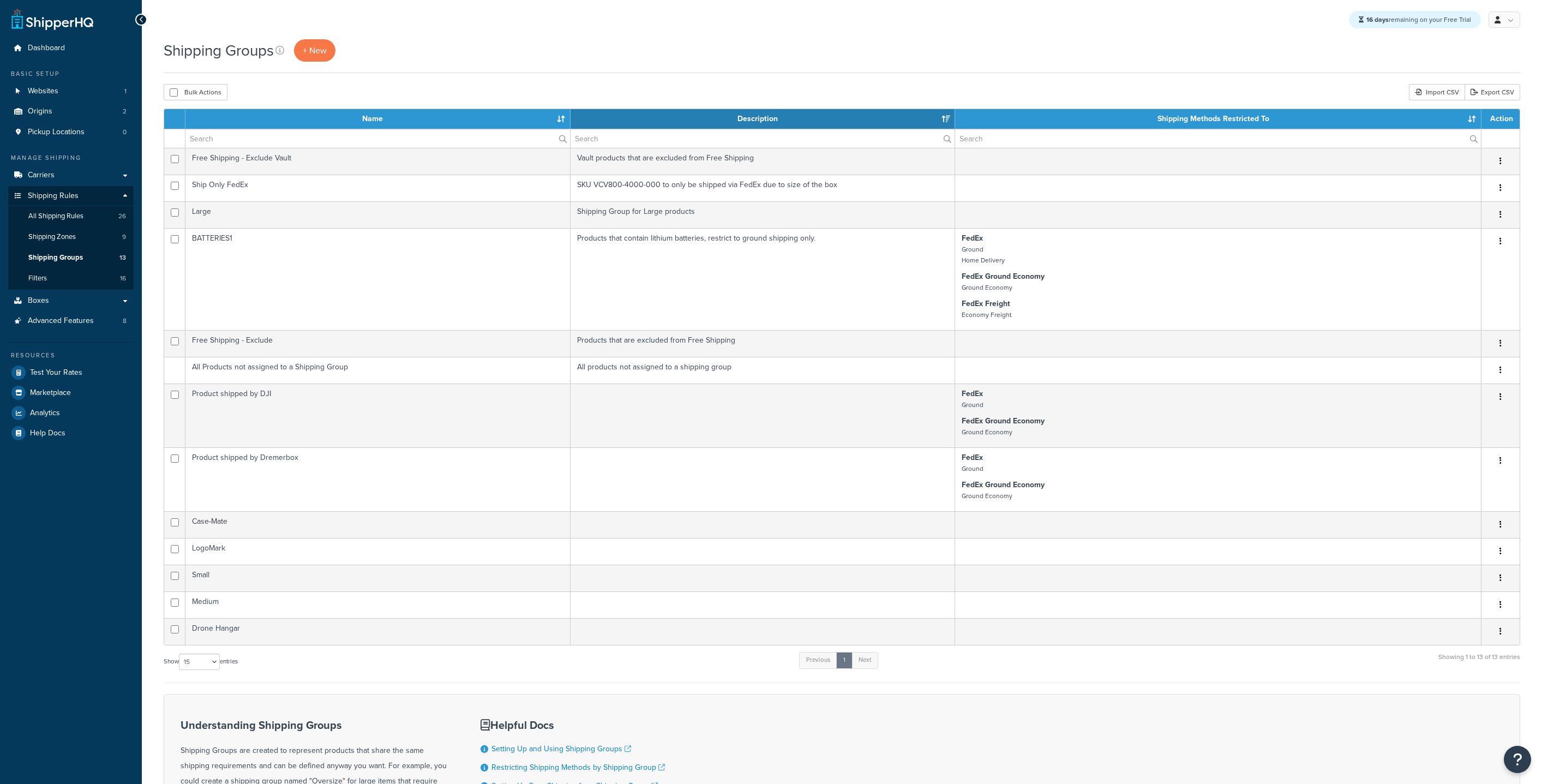
select select "15"
click at [74, 172] on link "Carriers" at bounding box center [71, 175] width 126 height 21
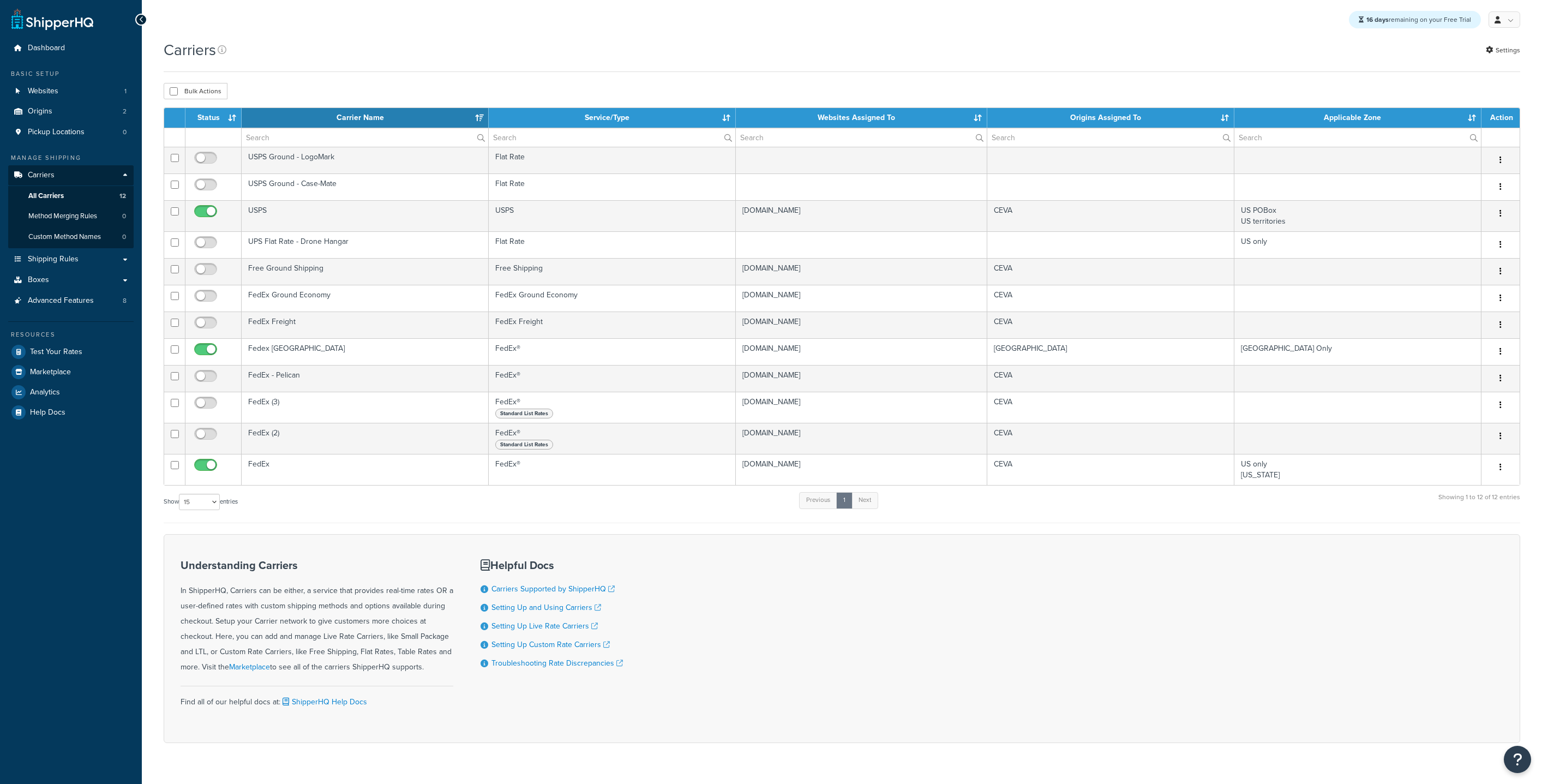
select select "15"
click at [75, 195] on link "All Carriers 12" at bounding box center [71, 196] width 126 height 21
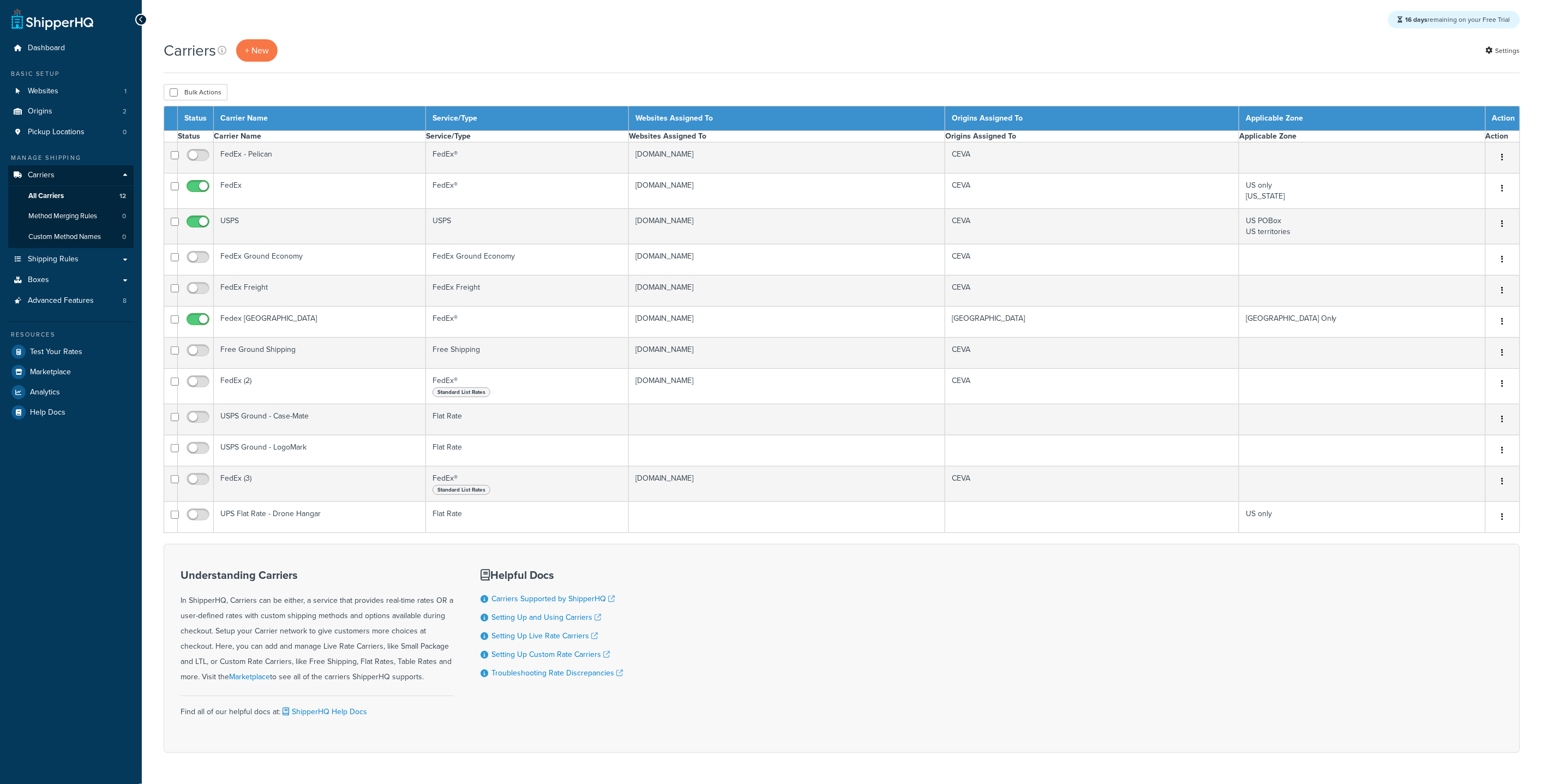
select select "15"
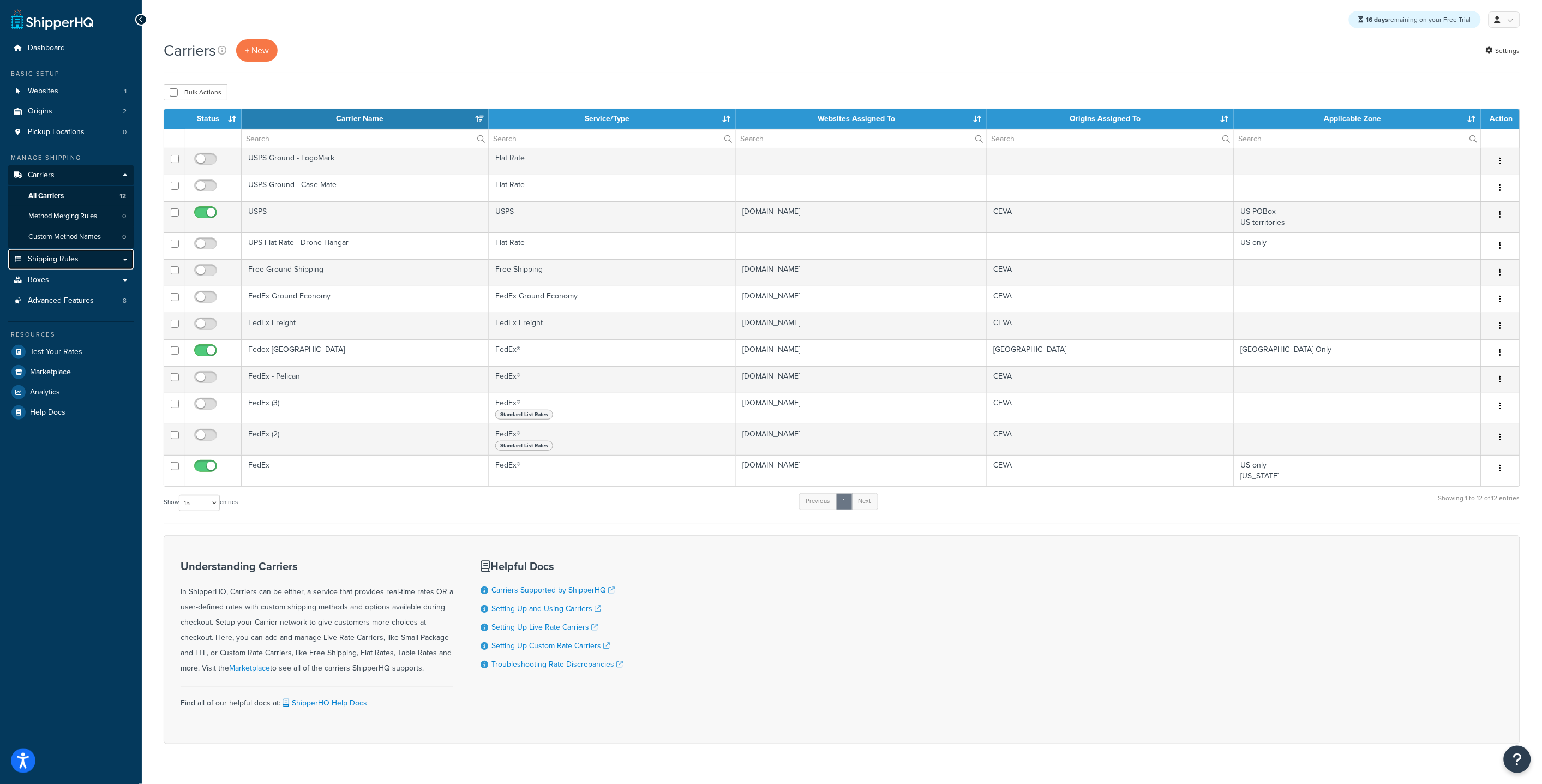
click at [68, 252] on link "Shipping Rules" at bounding box center [71, 260] width 126 height 21
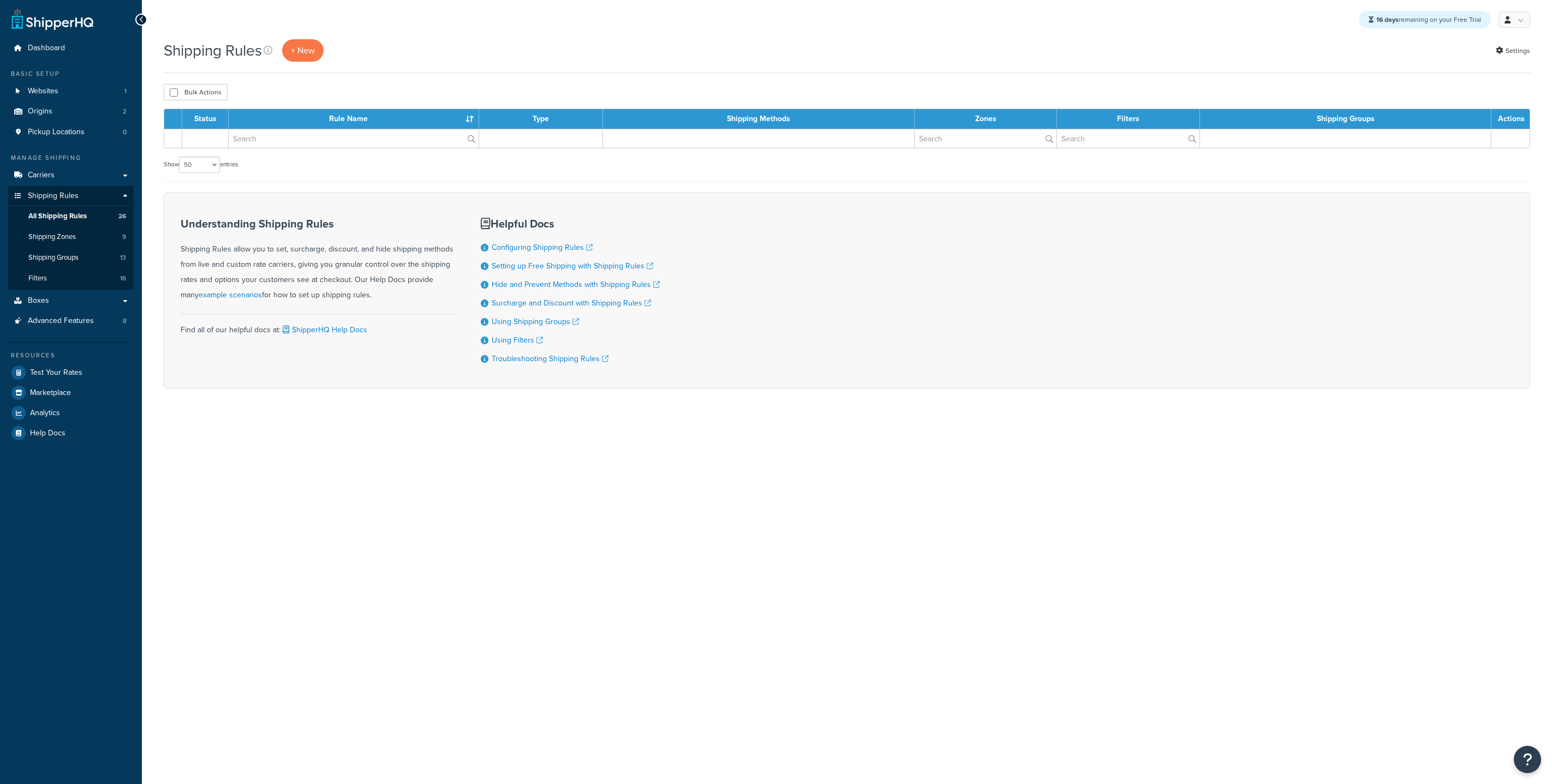
select select "50"
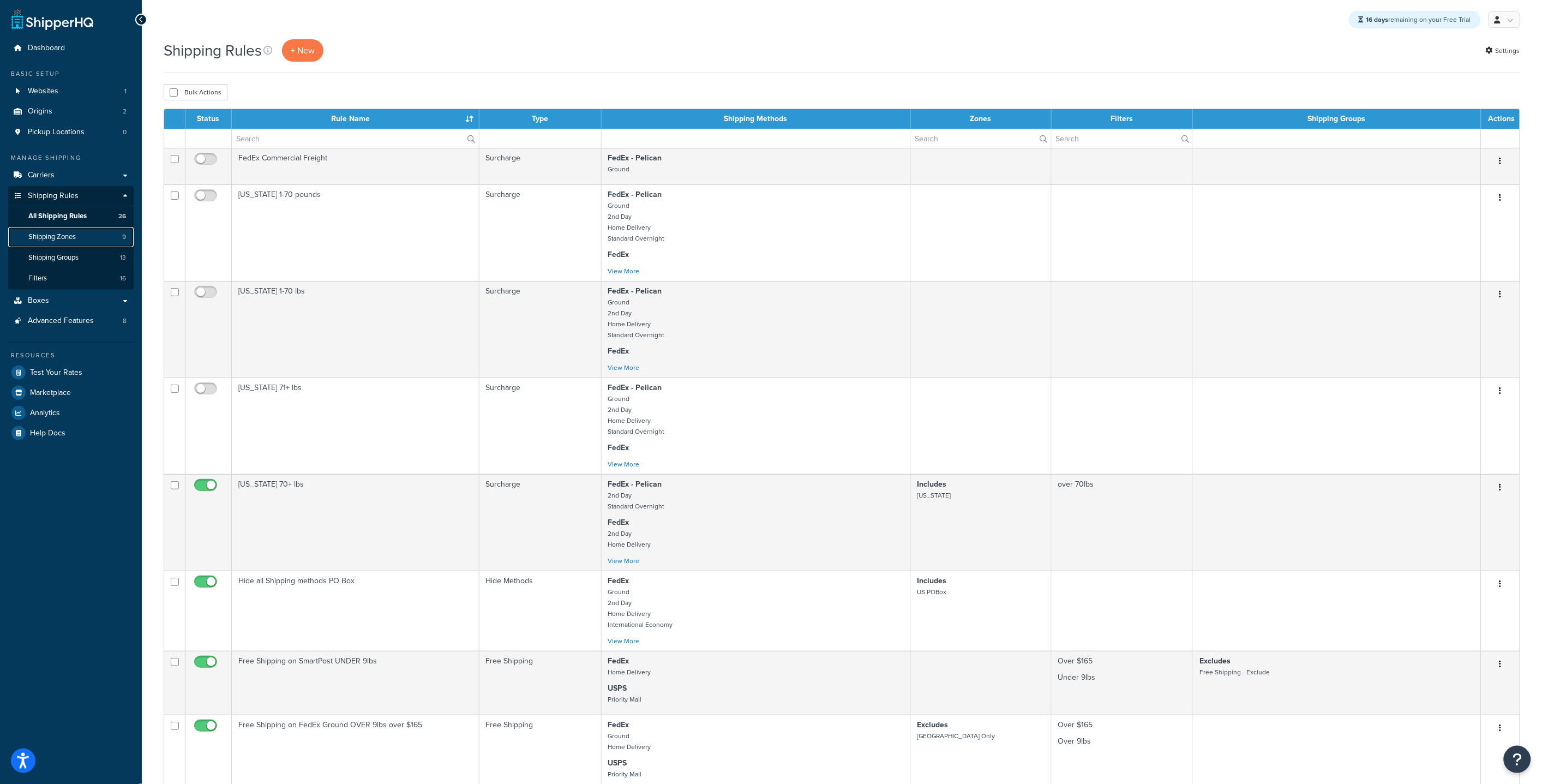
click at [74, 236] on span "Shipping Zones" at bounding box center [52, 237] width 48 height 9
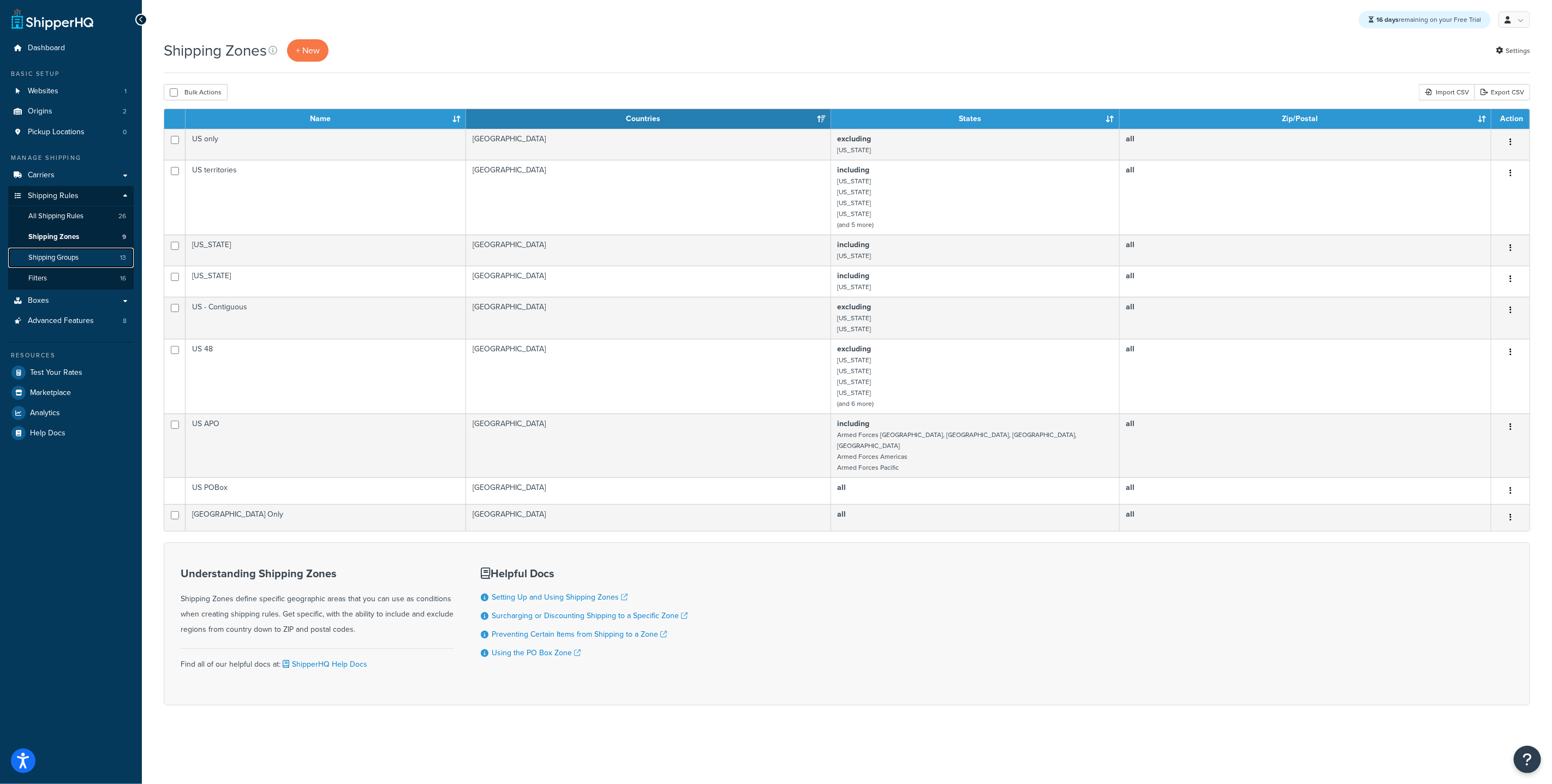
click at [79, 253] on span "Shipping Groups" at bounding box center [53, 258] width 51 height 9
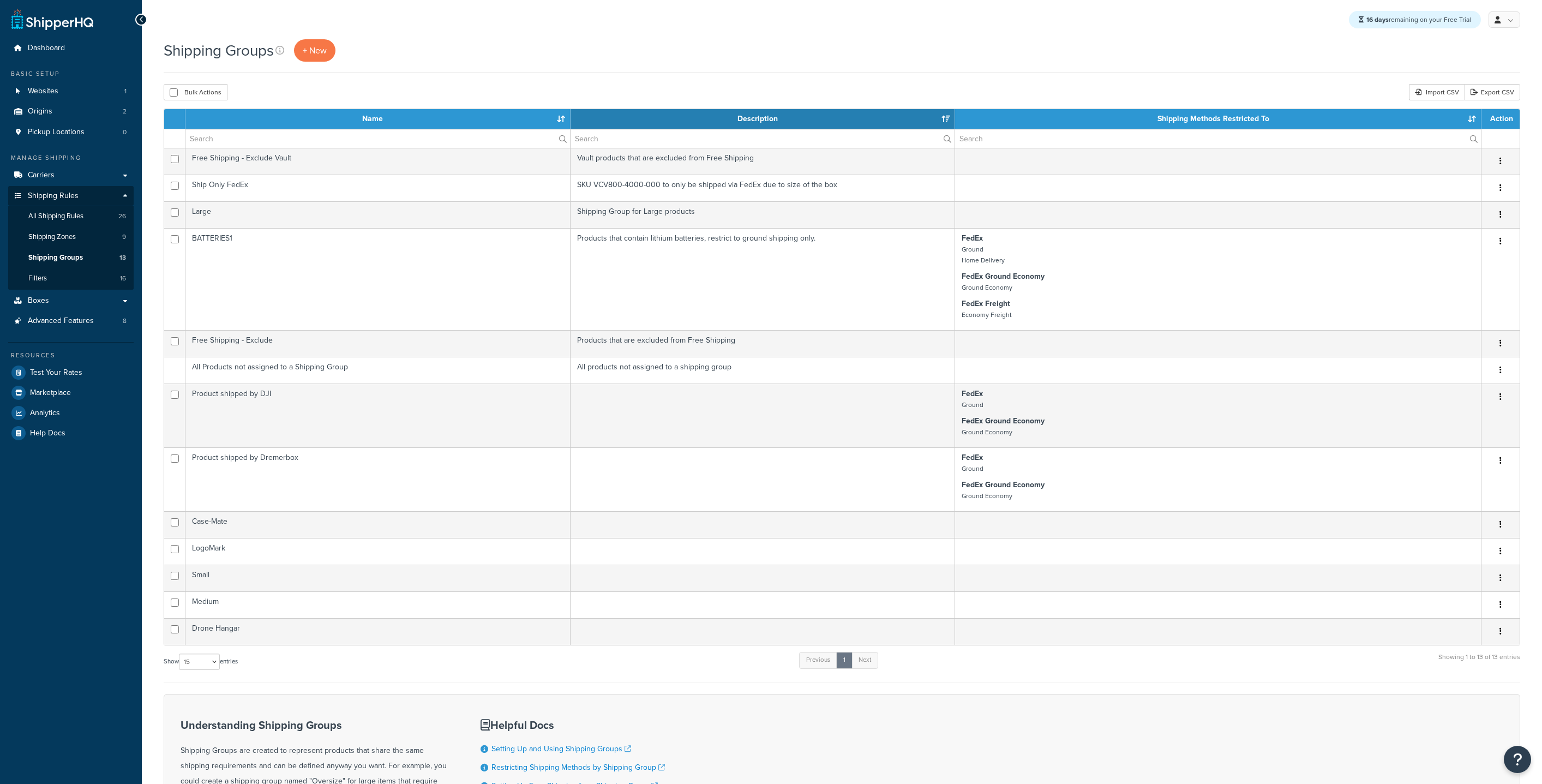
select select "15"
click at [93, 277] on link "Filters 16" at bounding box center [71, 279] width 126 height 21
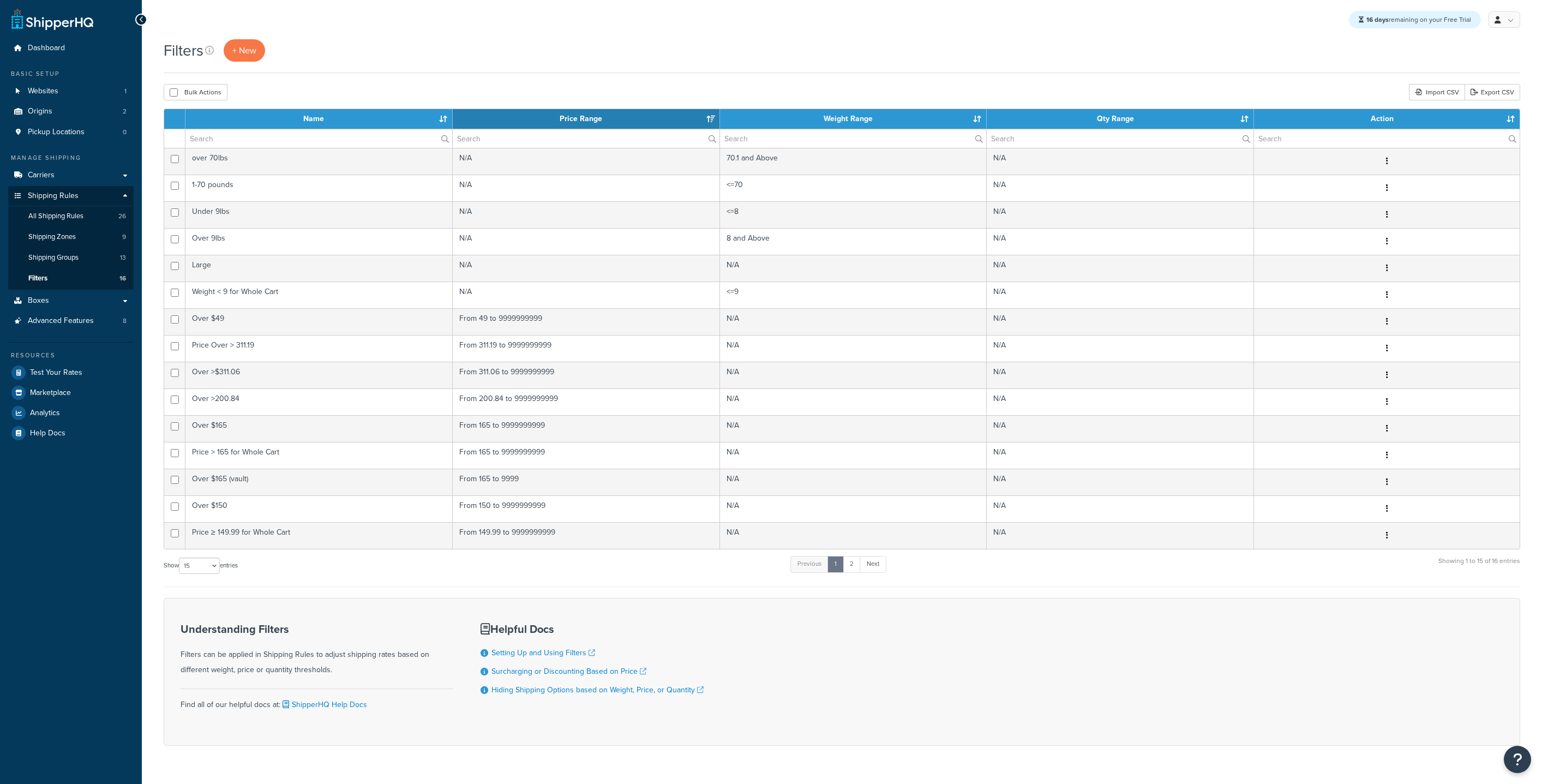
select select "15"
click at [69, 114] on link "Origins 2" at bounding box center [71, 112] width 126 height 21
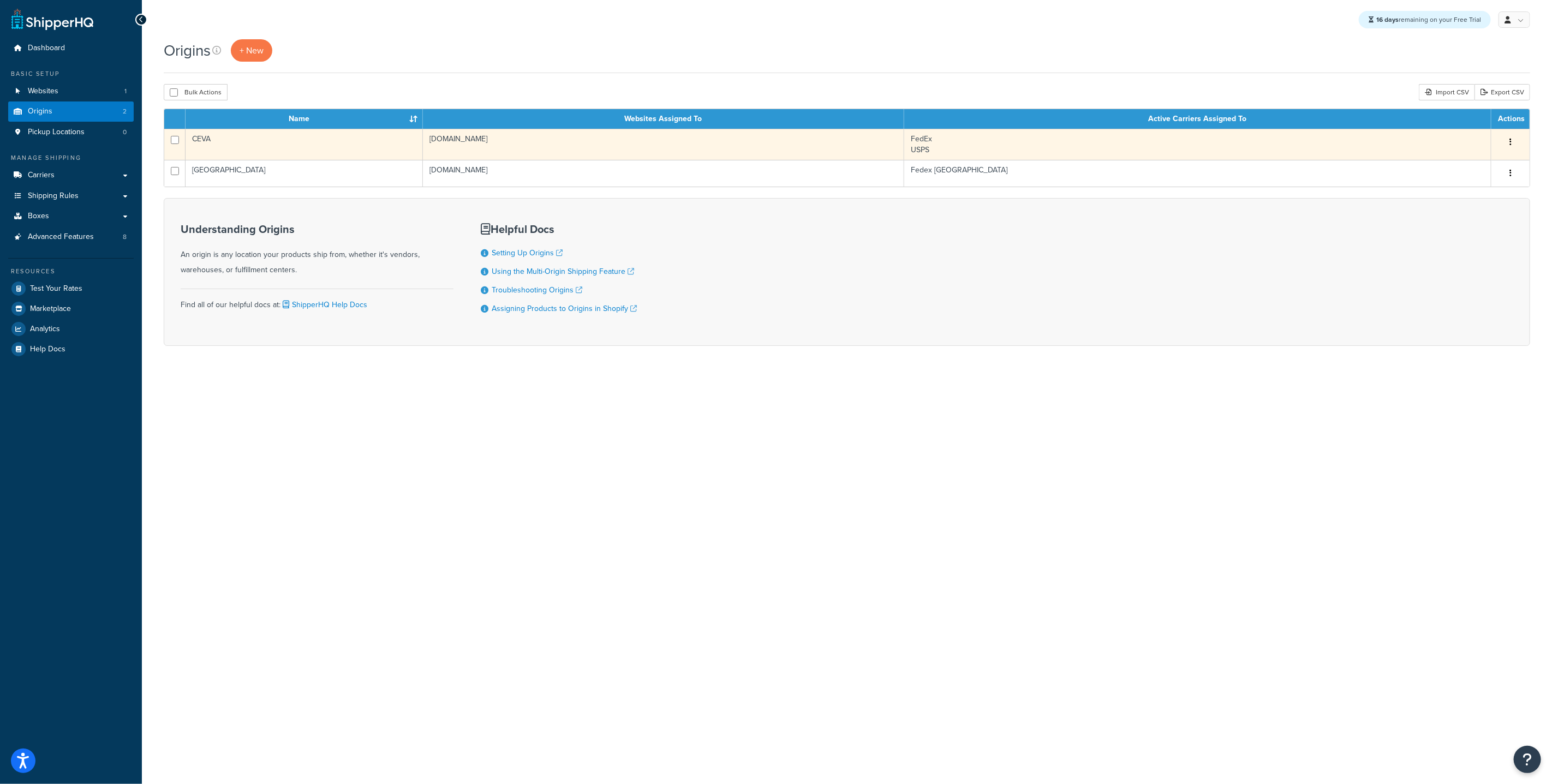
click at [351, 142] on td "CEVA" at bounding box center [304, 143] width 237 height 31
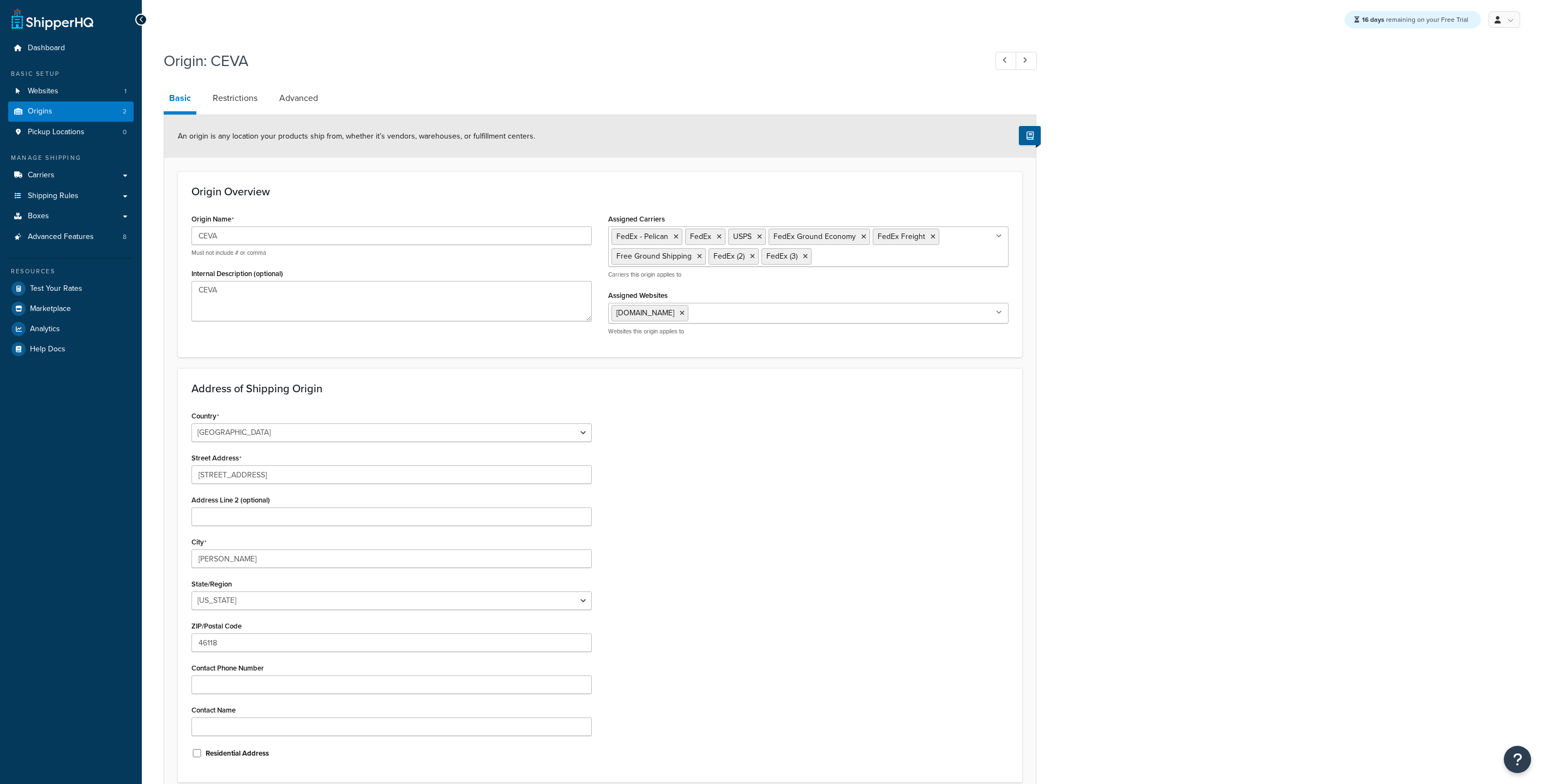
select select "14"
click at [232, 98] on link "Restrictions" at bounding box center [234, 98] width 55 height 26
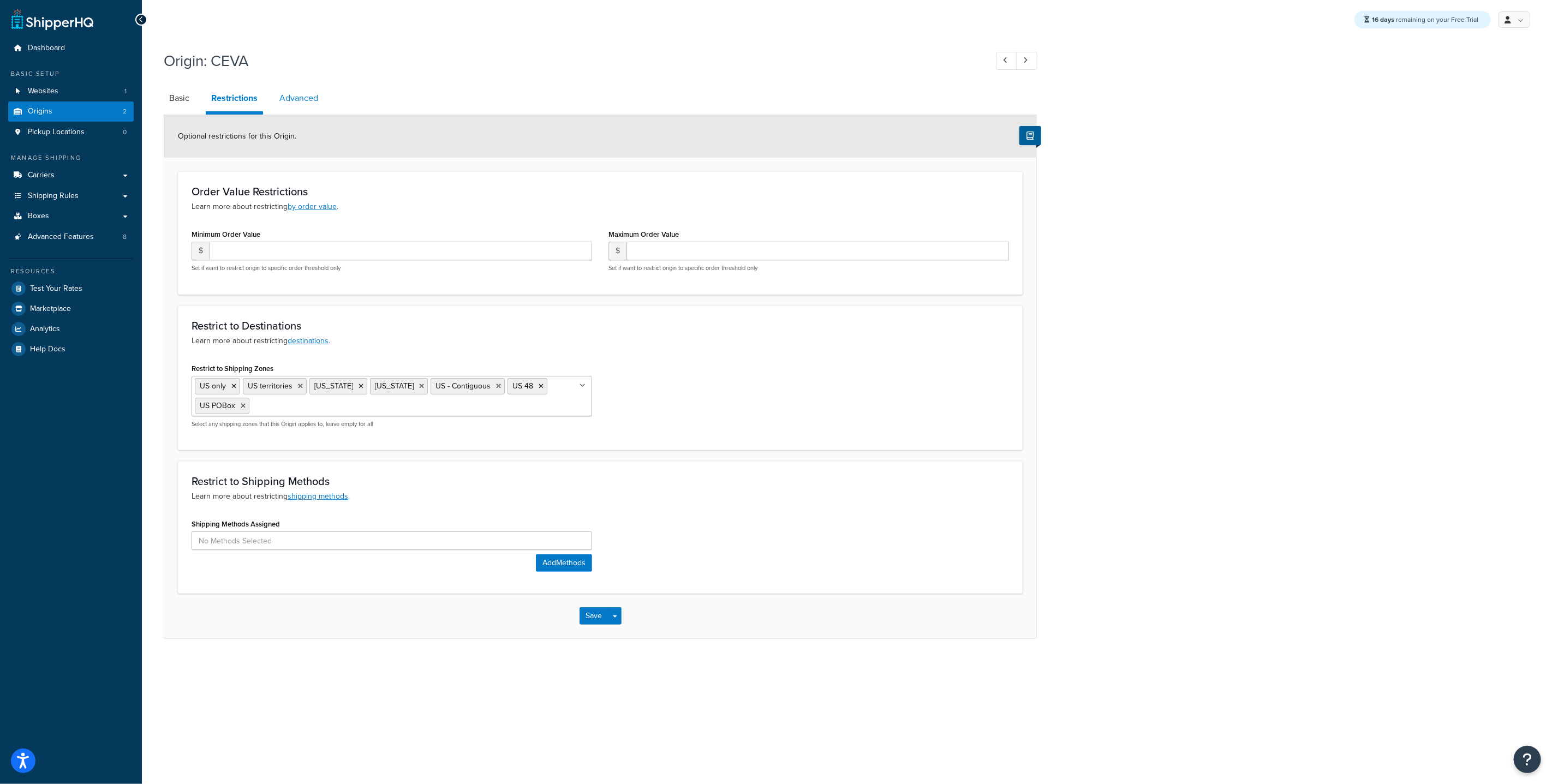
click at [283, 89] on link "Advanced" at bounding box center [298, 98] width 50 height 26
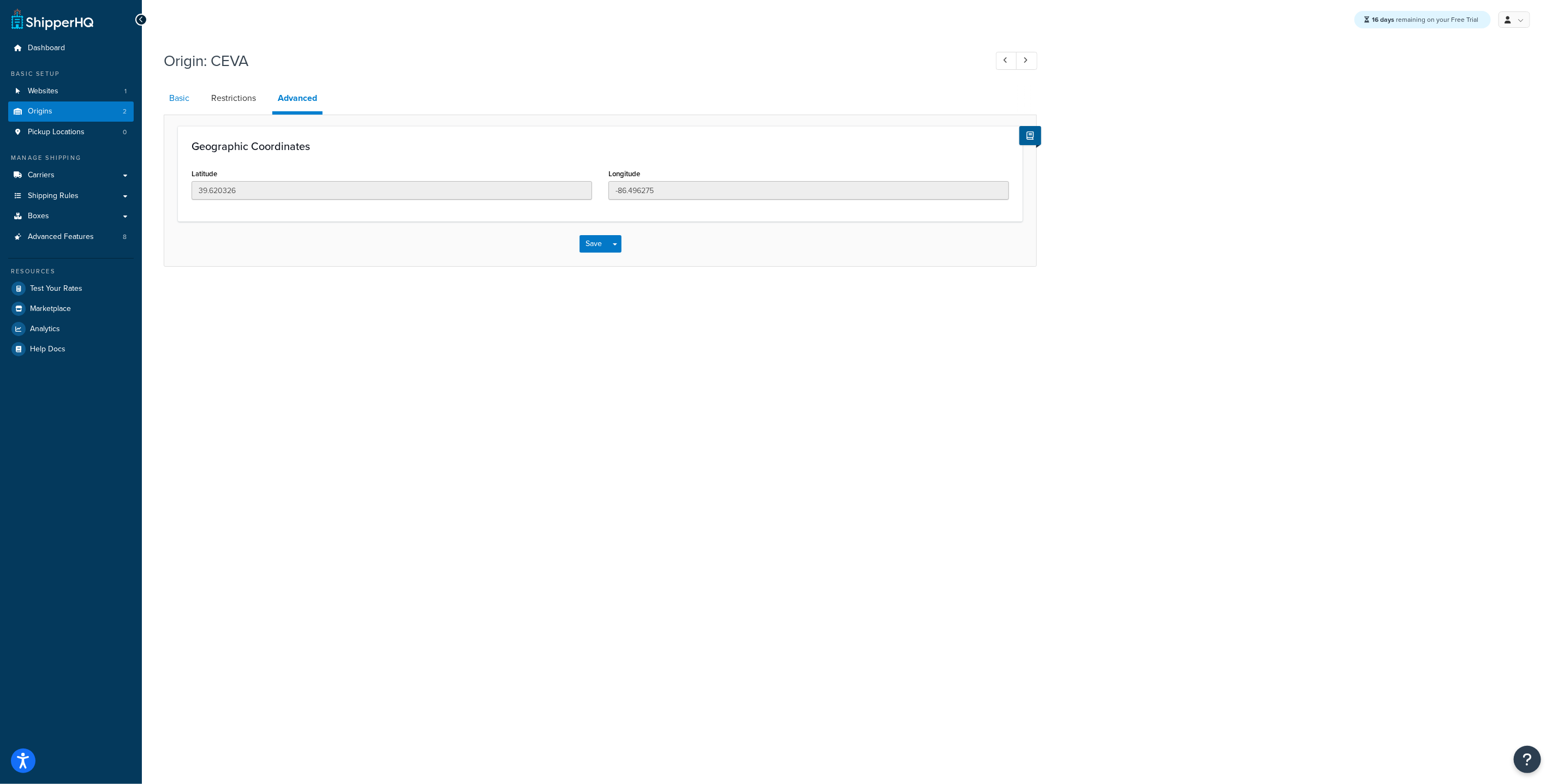
click at [172, 100] on link "Basic" at bounding box center [178, 98] width 31 height 26
select select "14"
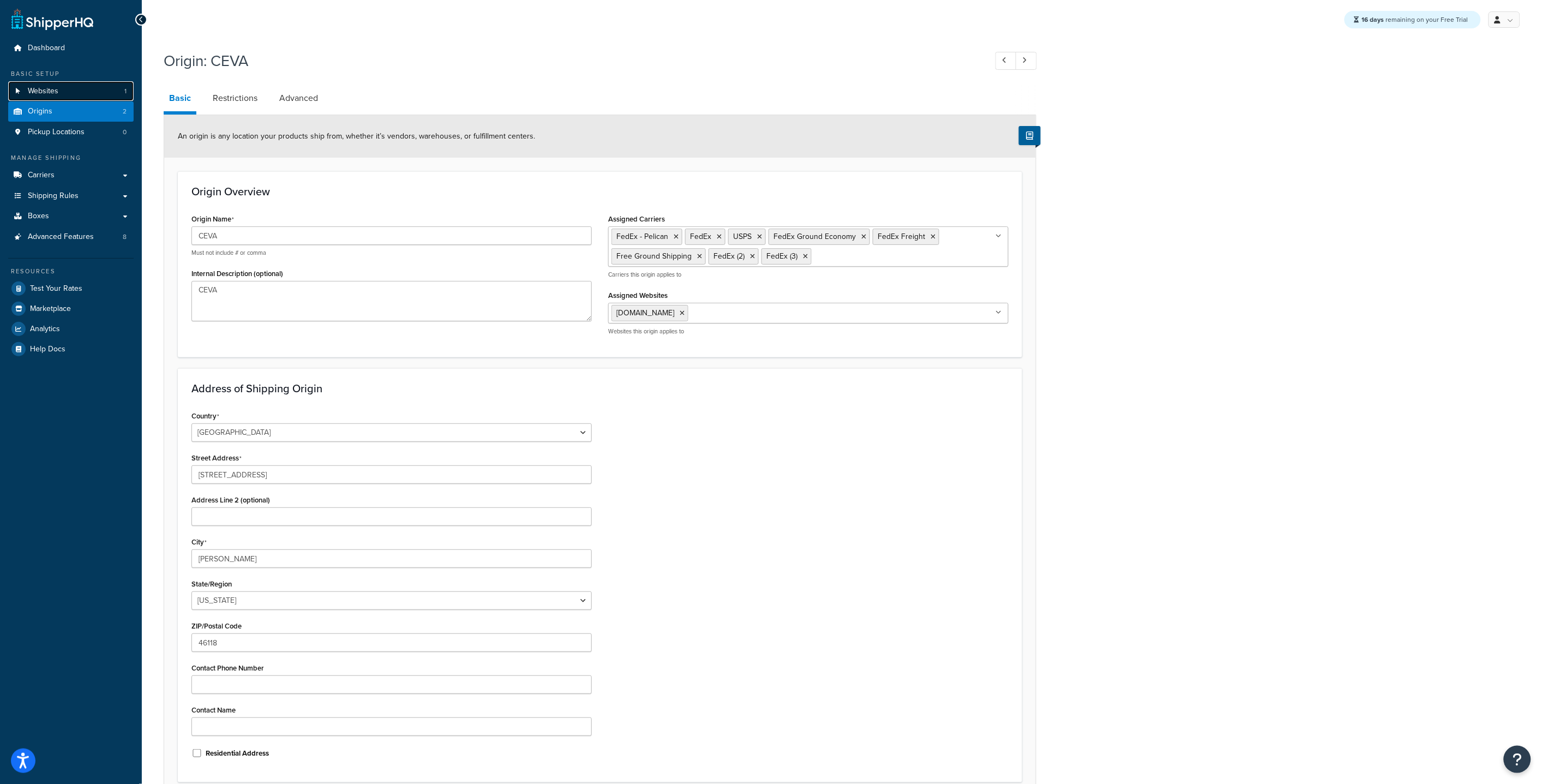
click at [56, 93] on span "Websites" at bounding box center [43, 91] width 31 height 9
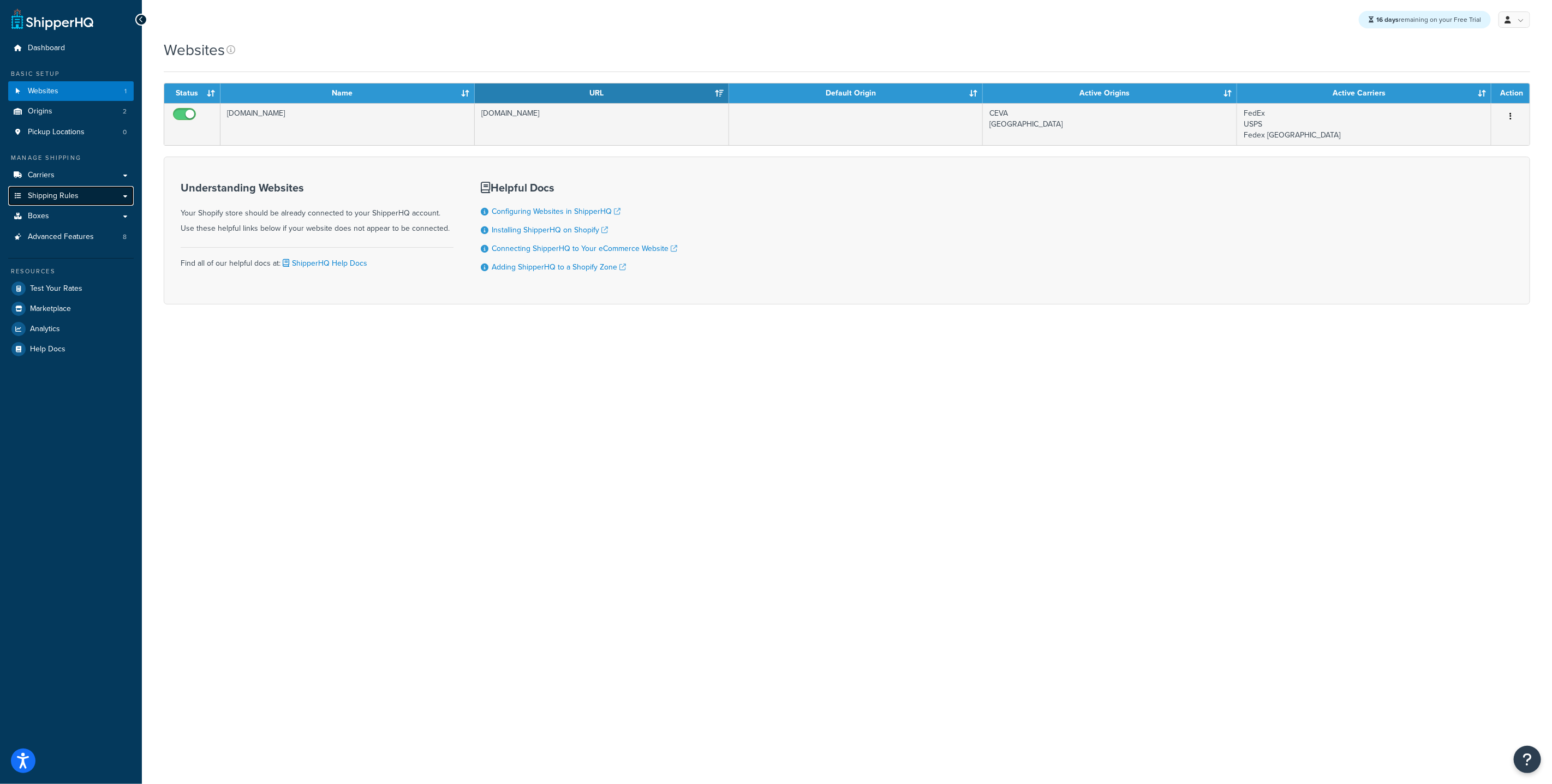
click at [40, 203] on link "Shipping Rules" at bounding box center [71, 196] width 126 height 21
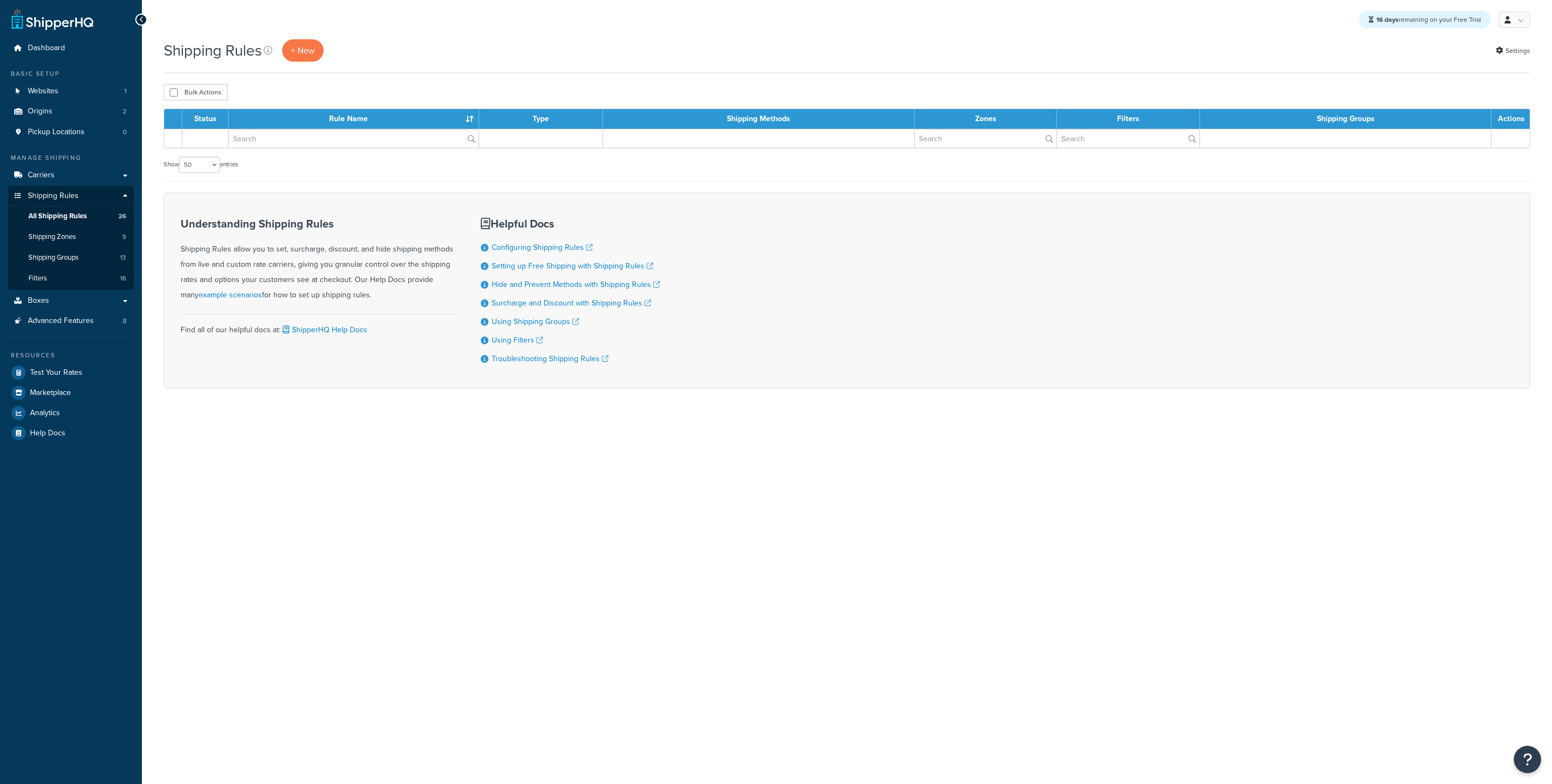
select select "50"
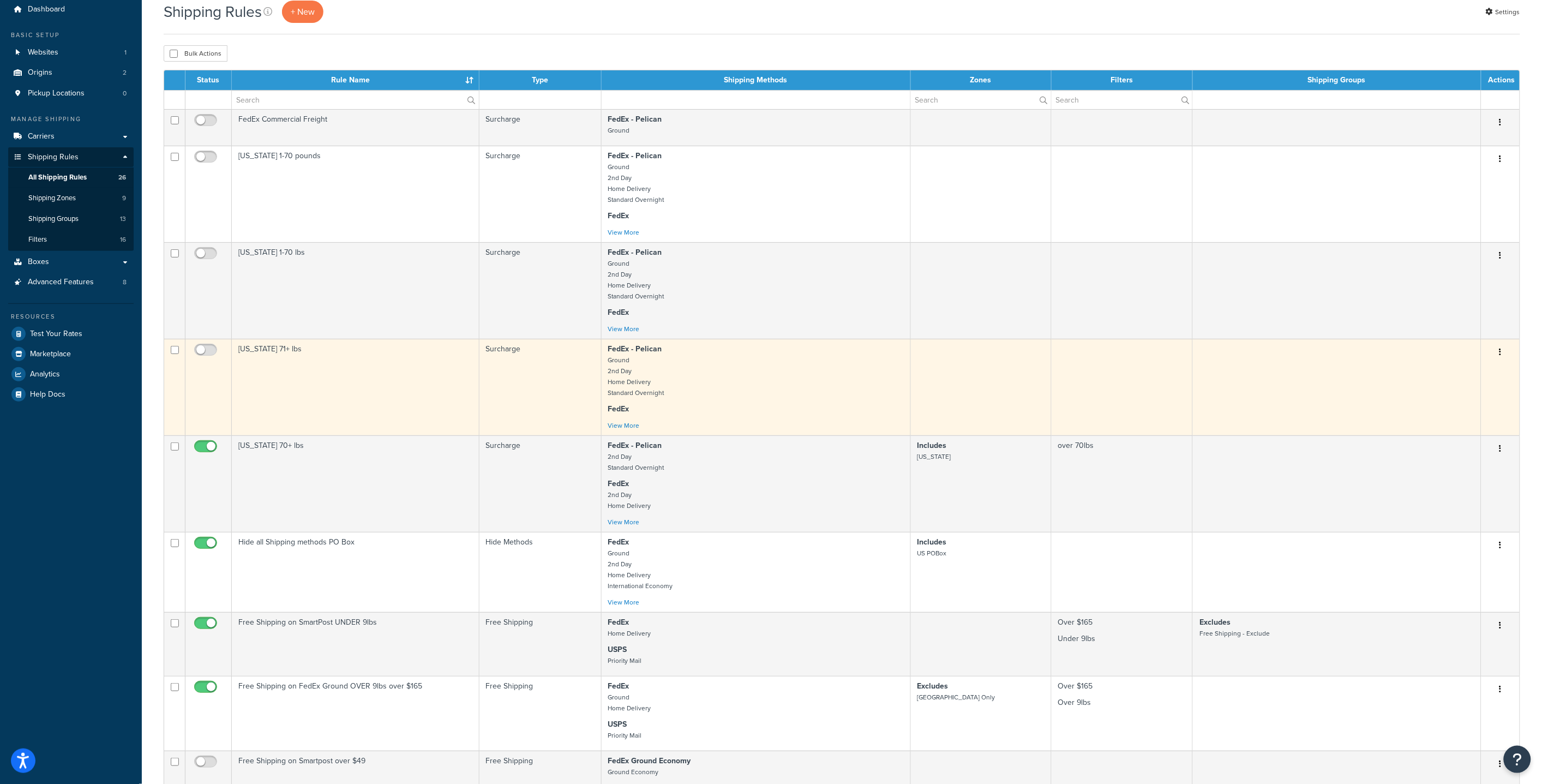
scroll to position [46, 0]
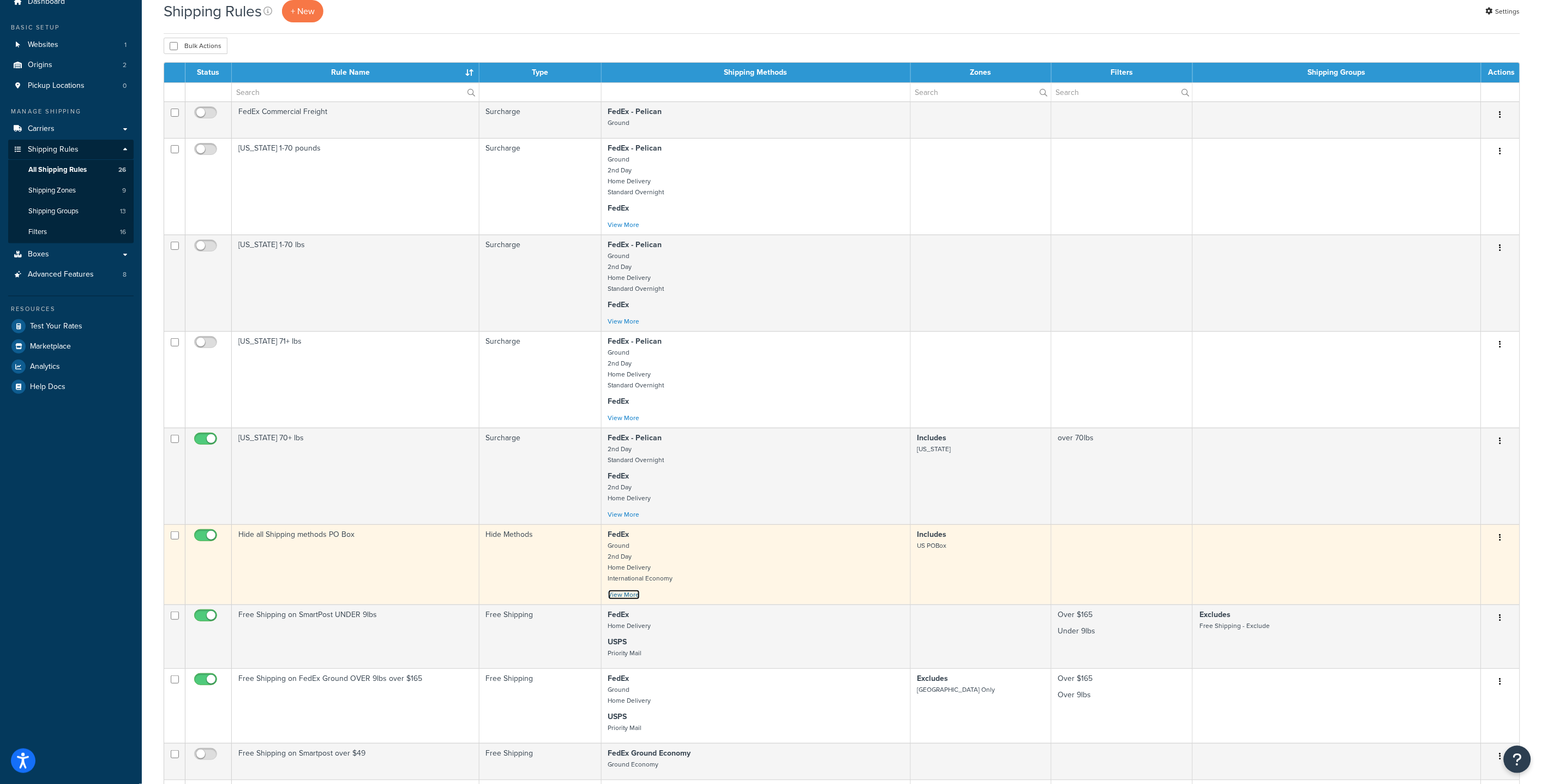
click at [627, 597] on link "View More" at bounding box center [625, 595] width 32 height 9
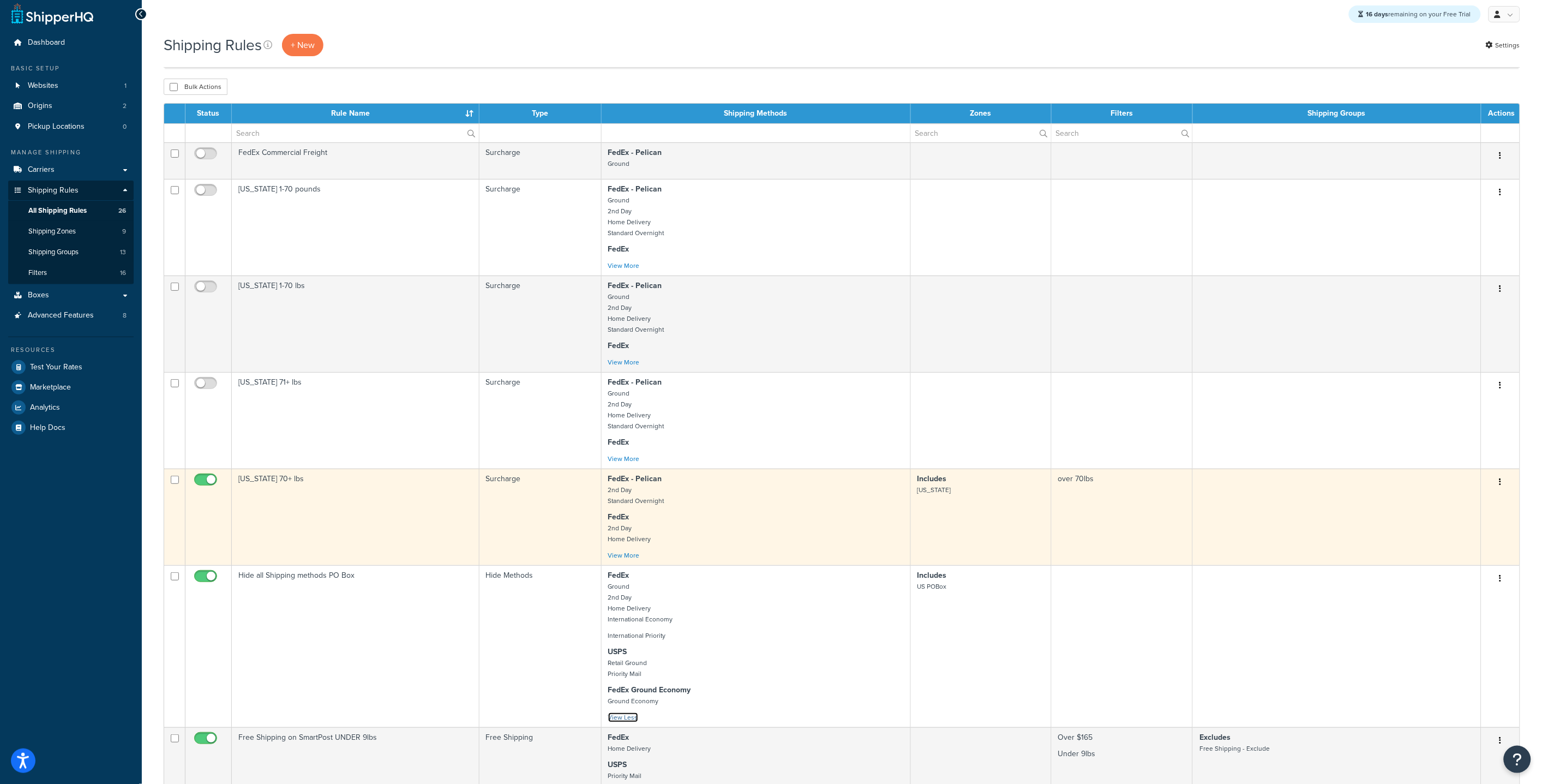
scroll to position [0, 0]
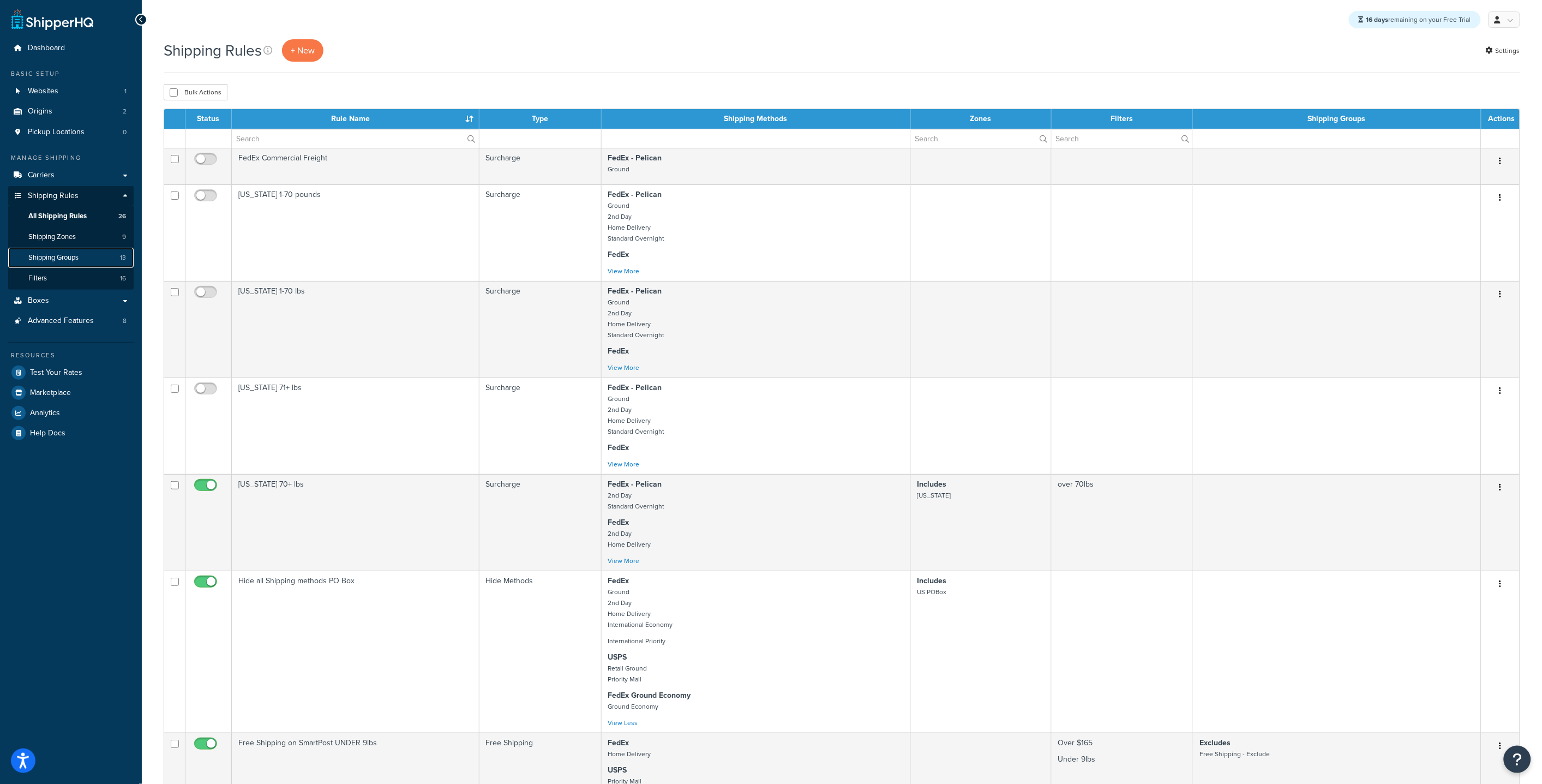
click at [79, 259] on span "Shipping Groups" at bounding box center [53, 258] width 51 height 9
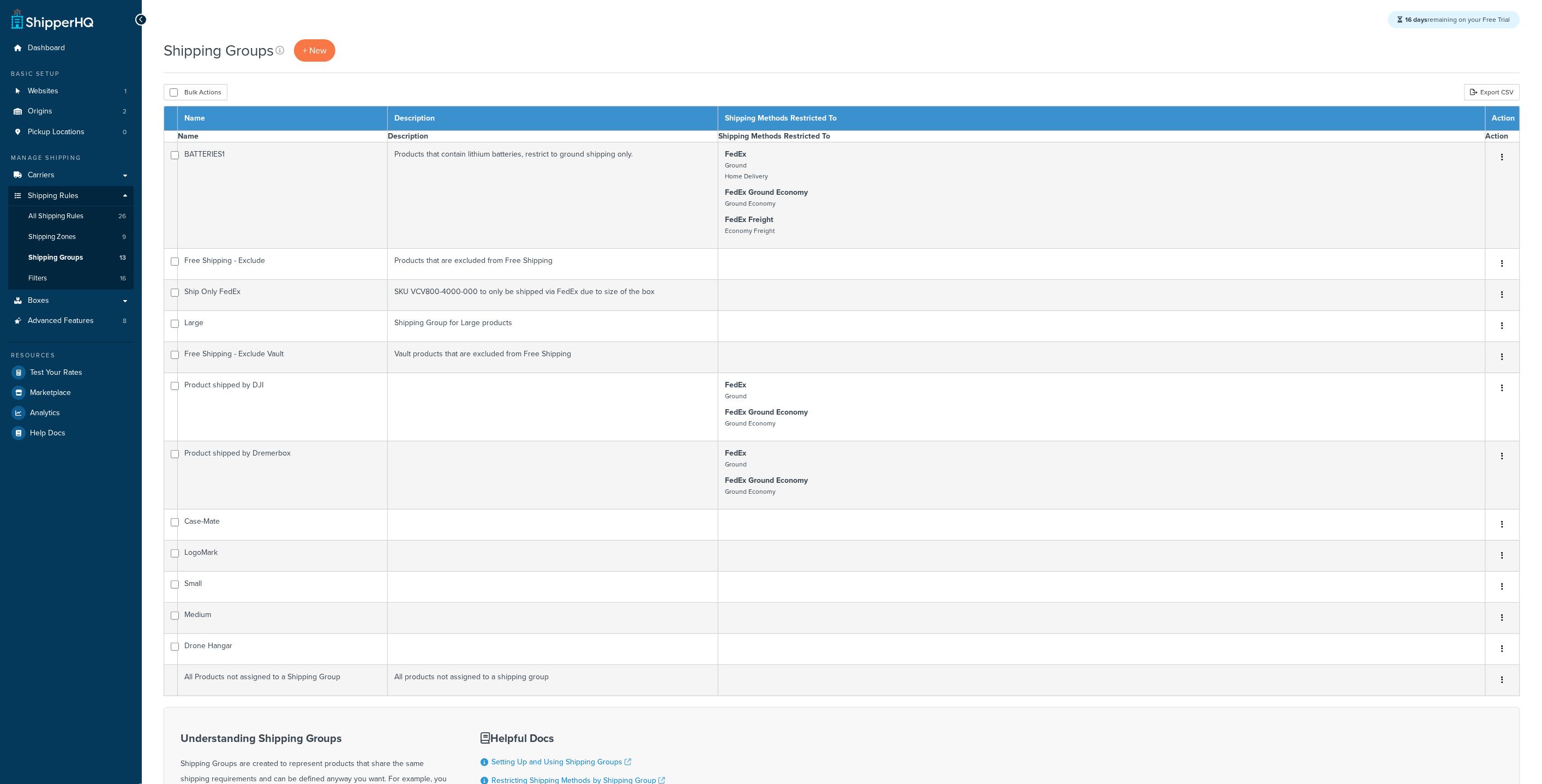
select select "15"
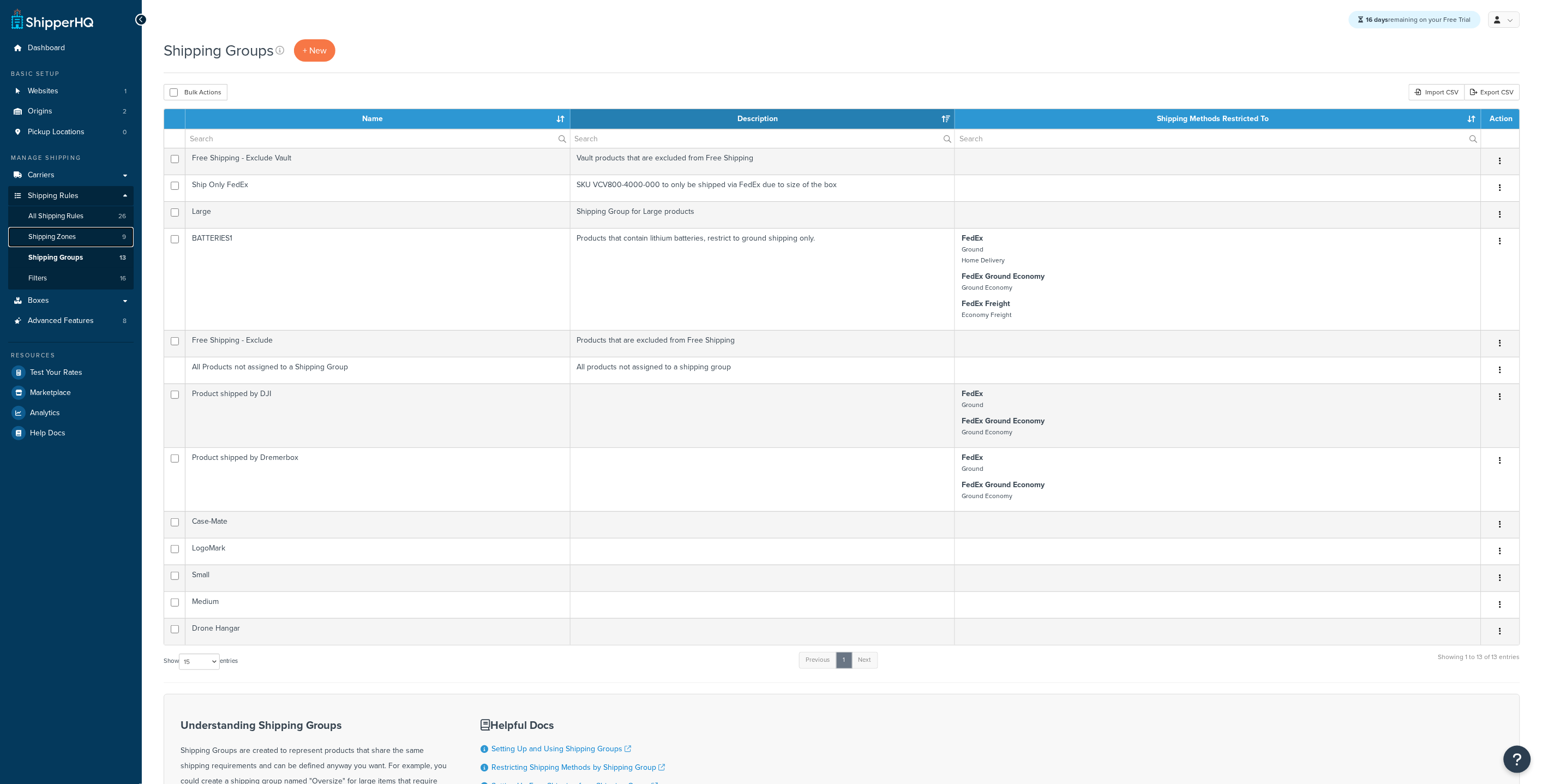
click at [84, 239] on link "Shipping Zones 9" at bounding box center [71, 237] width 126 height 21
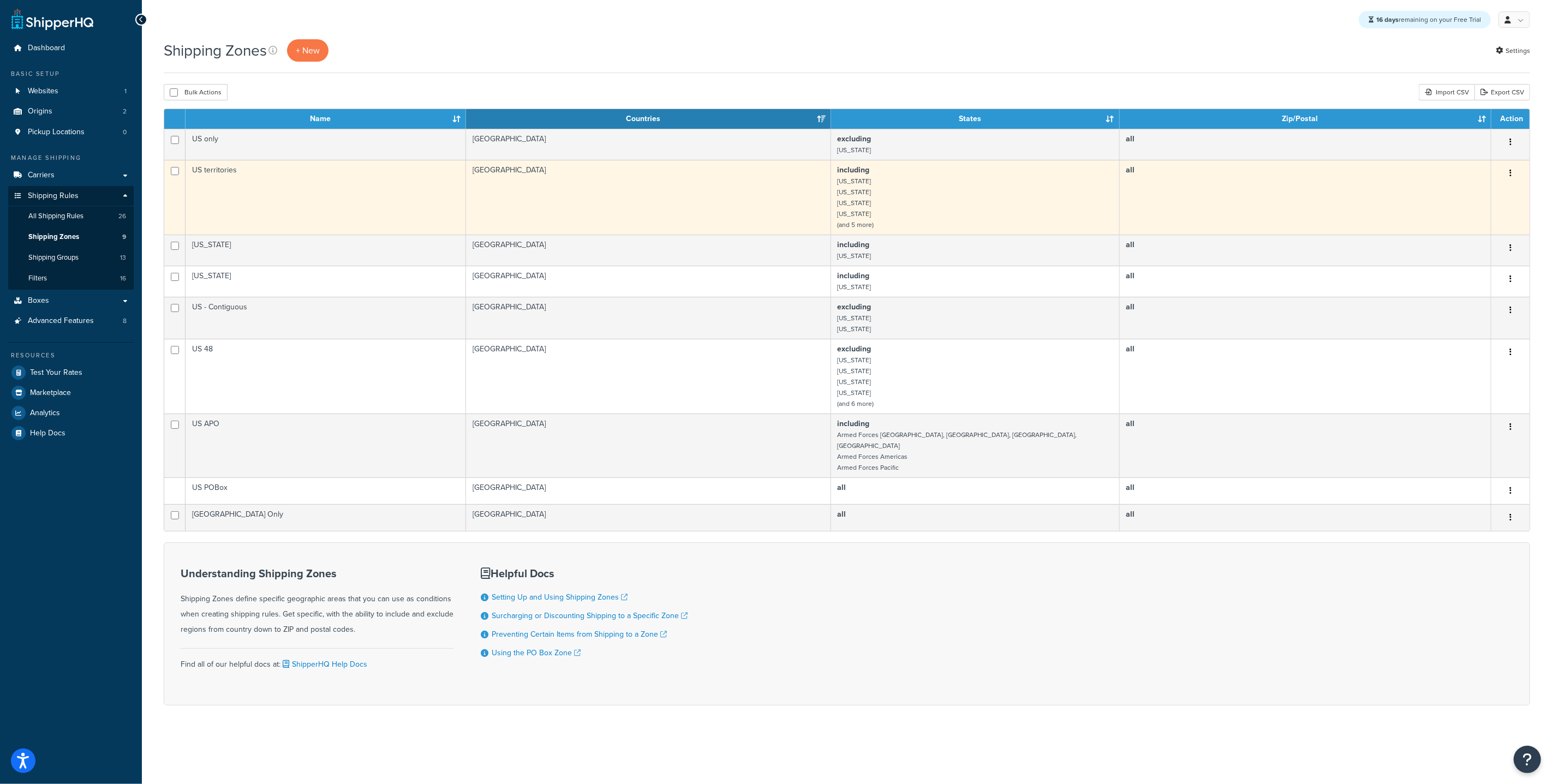
click at [447, 176] on td "US territories" at bounding box center [326, 197] width 281 height 75
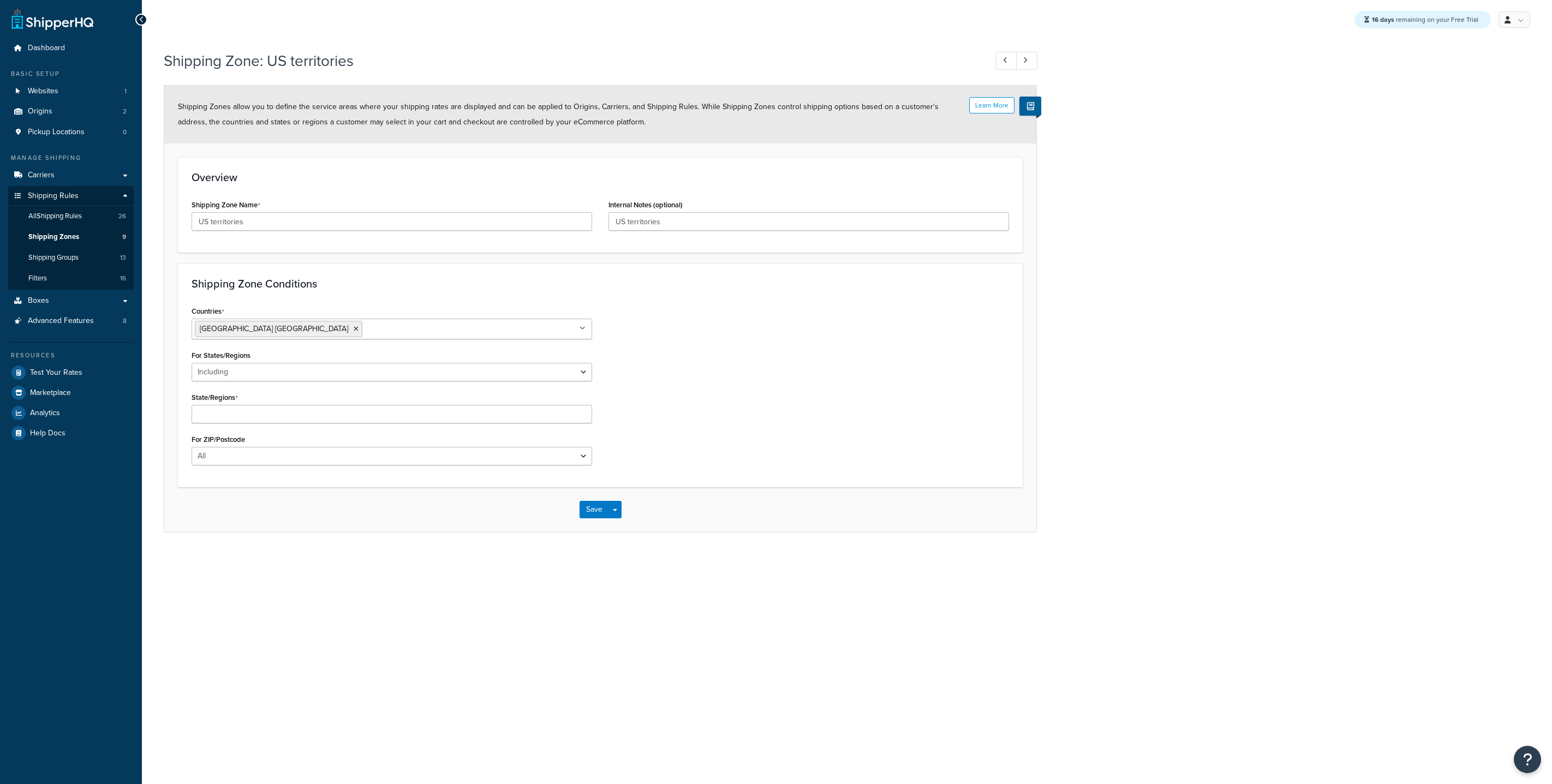
select select "including"
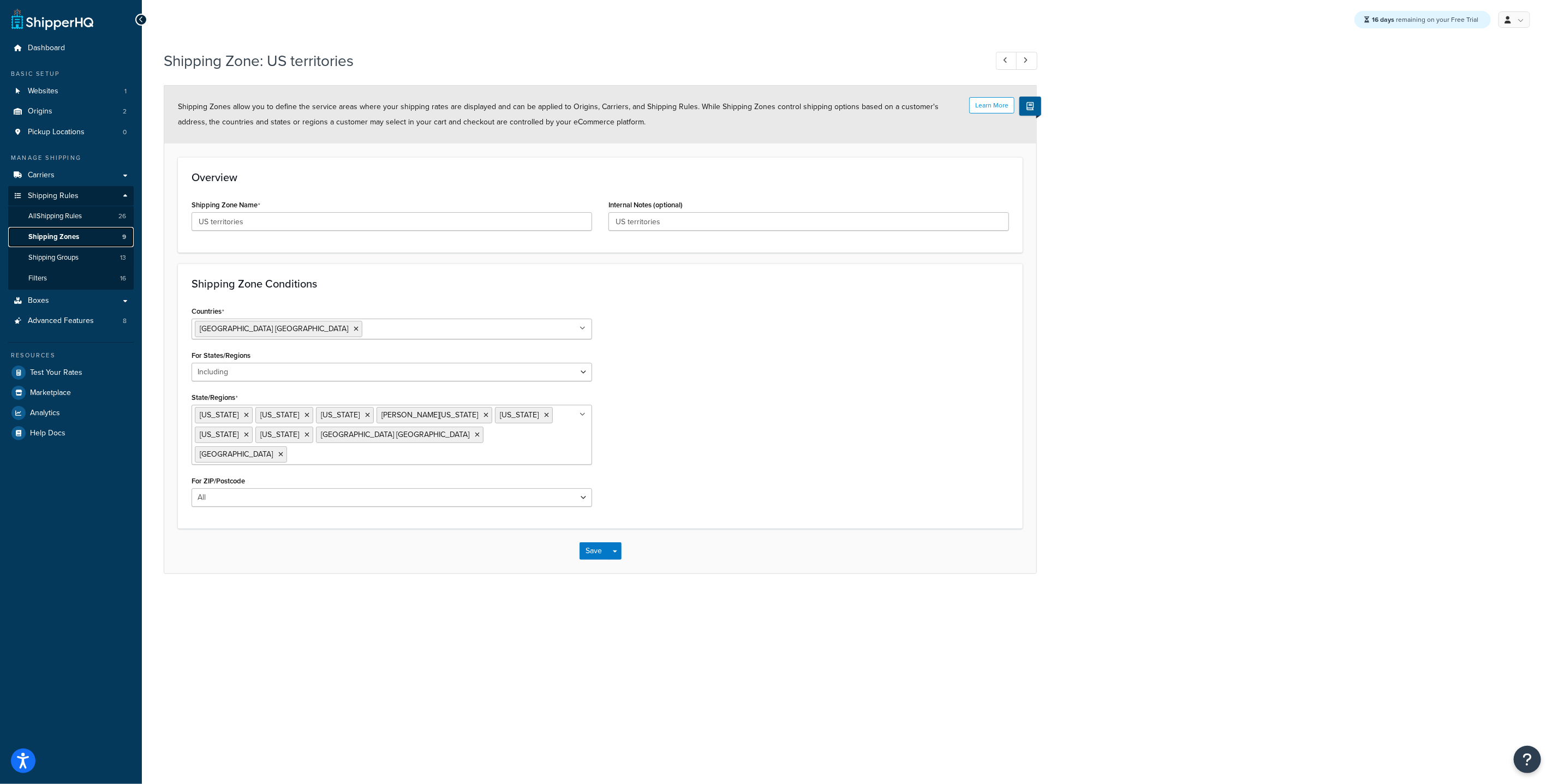
click at [48, 238] on span "Shipping Zones" at bounding box center [53, 237] width 51 height 9
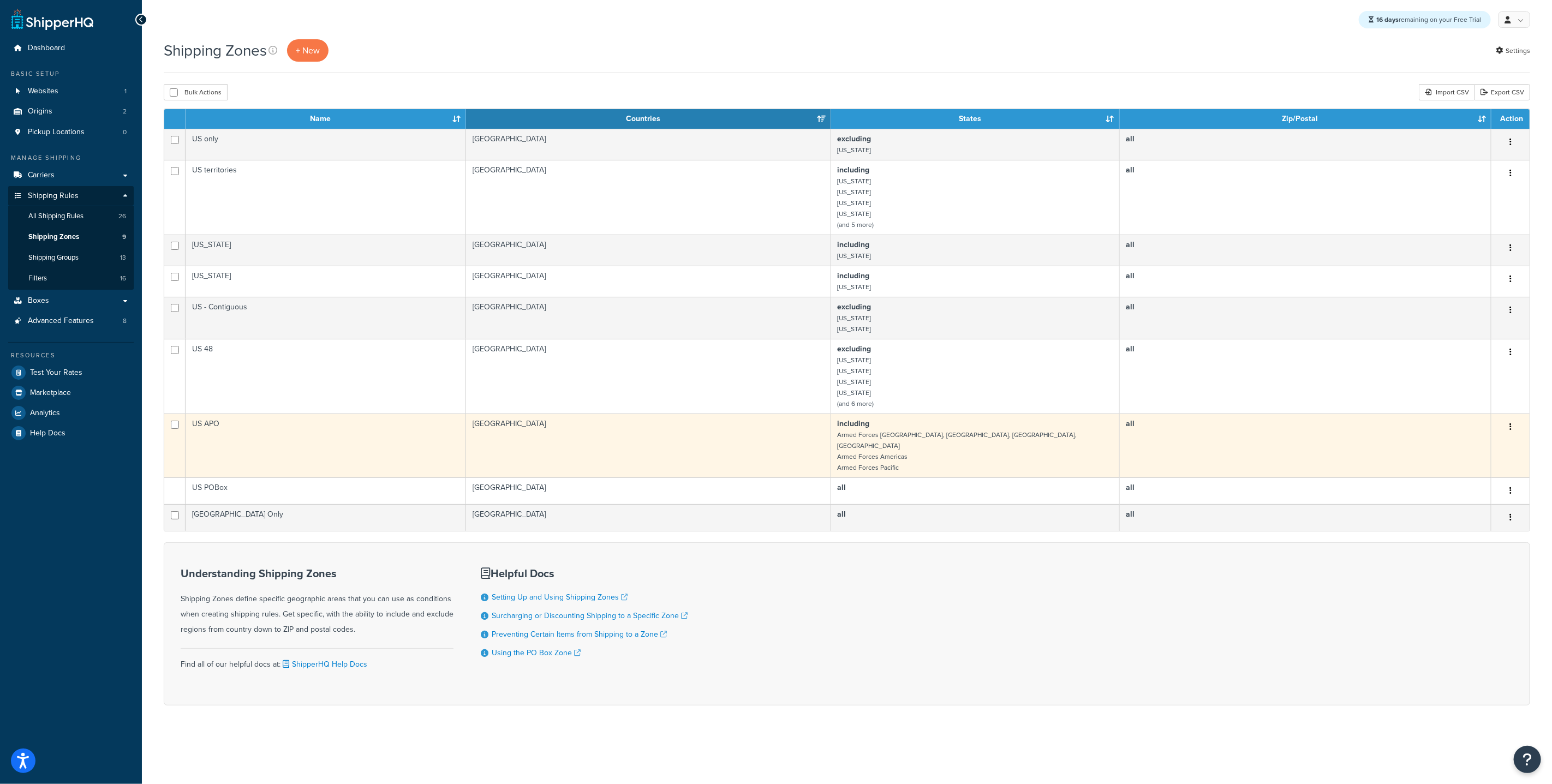
click at [794, 434] on td "[GEOGRAPHIC_DATA]" at bounding box center [648, 445] width 365 height 64
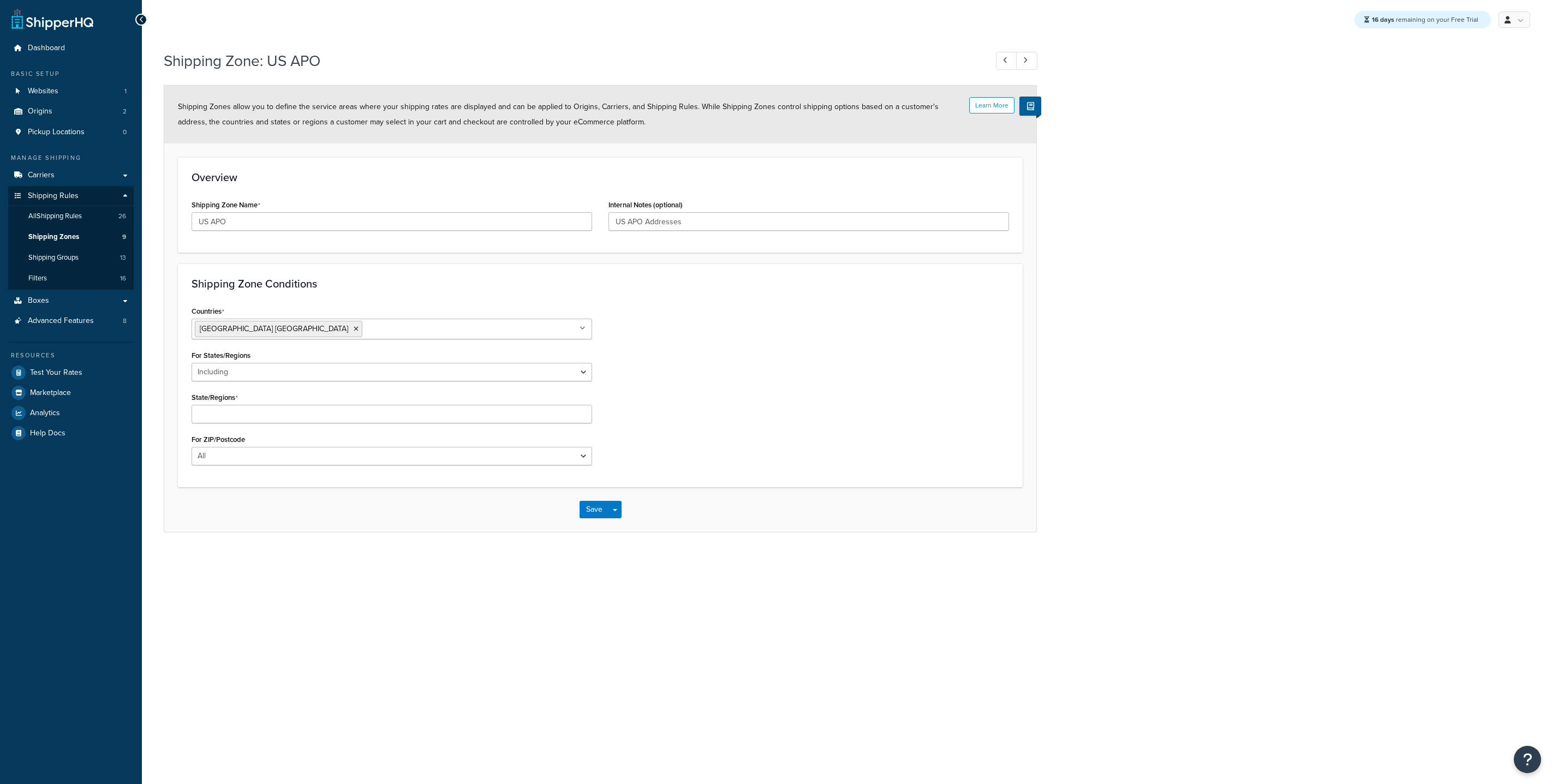
select select "including"
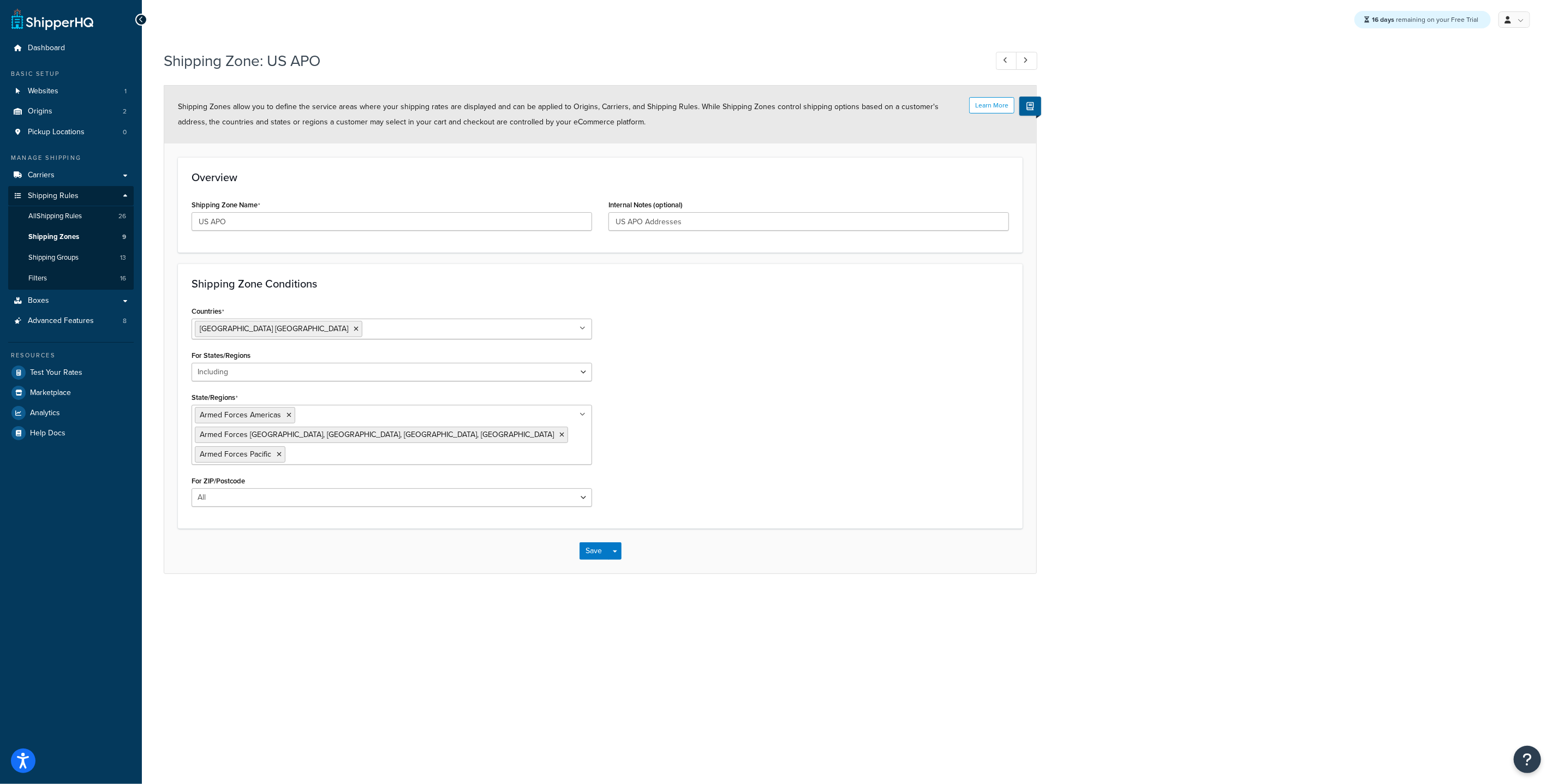
click at [143, 19] on icon at bounding box center [141, 20] width 5 height 8
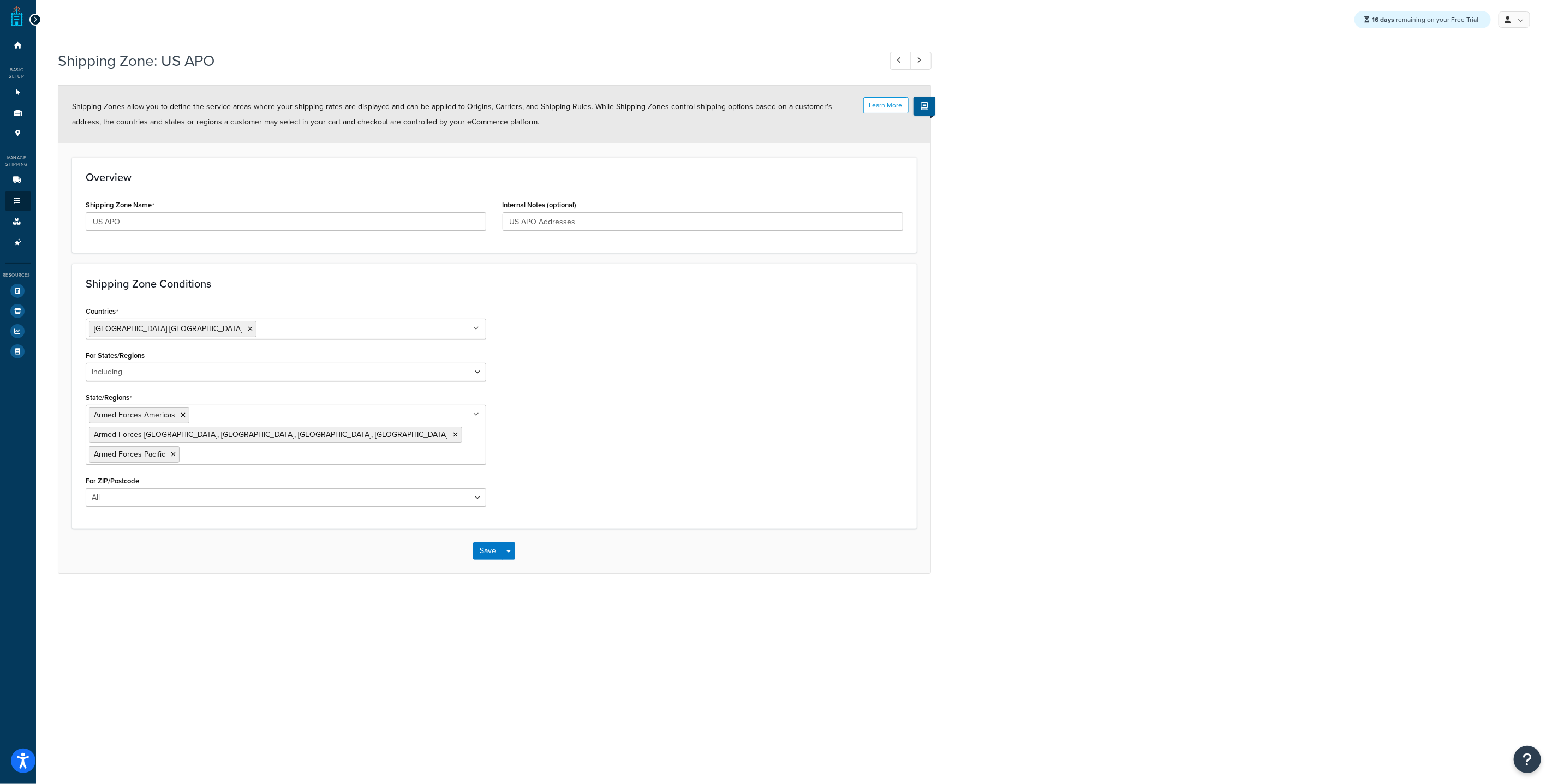
click at [38, 18] on div at bounding box center [35, 20] width 12 height 12
click at [34, 19] on icon at bounding box center [35, 20] width 5 height 8
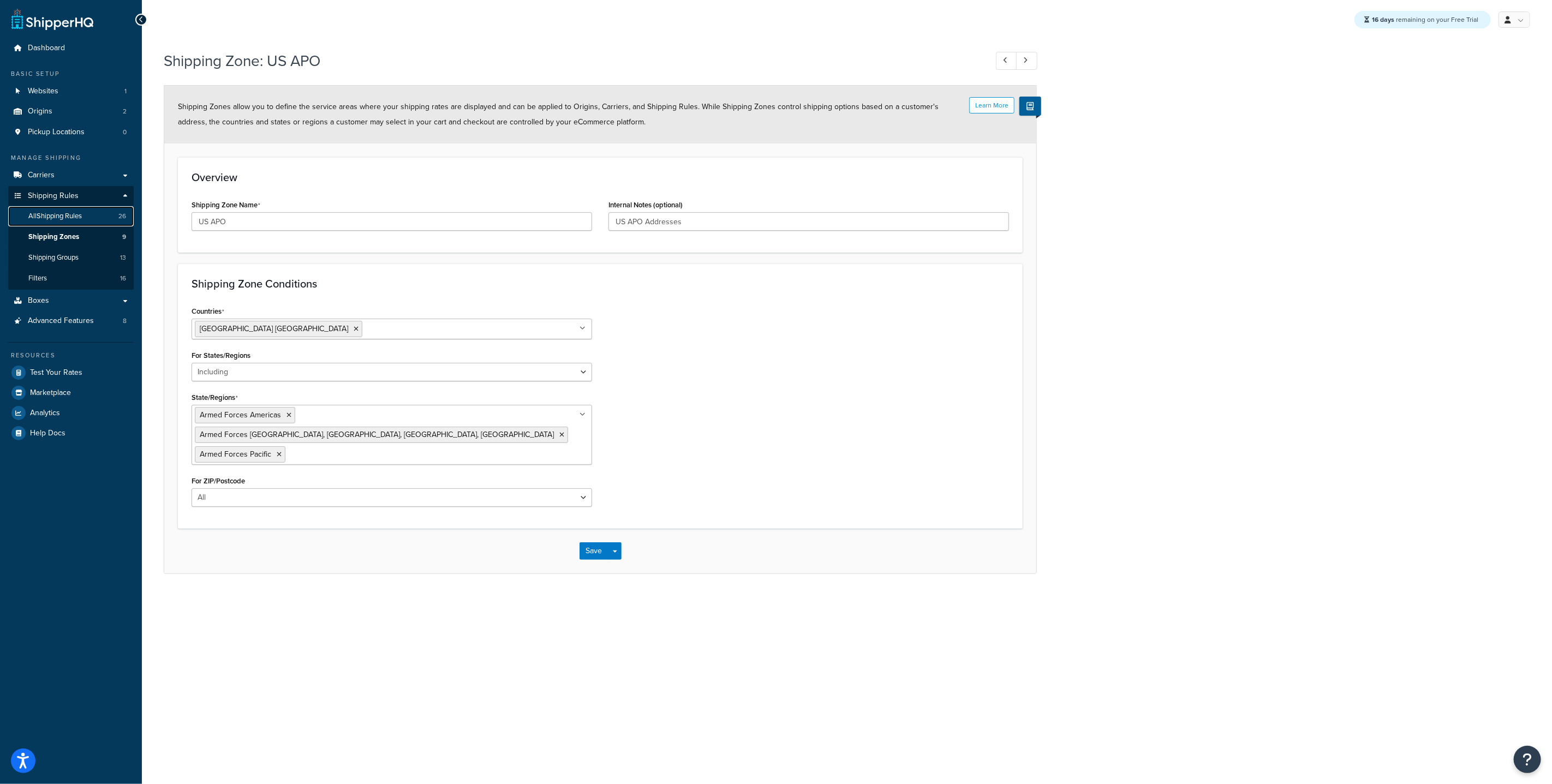
click at [76, 214] on span "All Shipping Rules" at bounding box center [54, 217] width 53 height 9
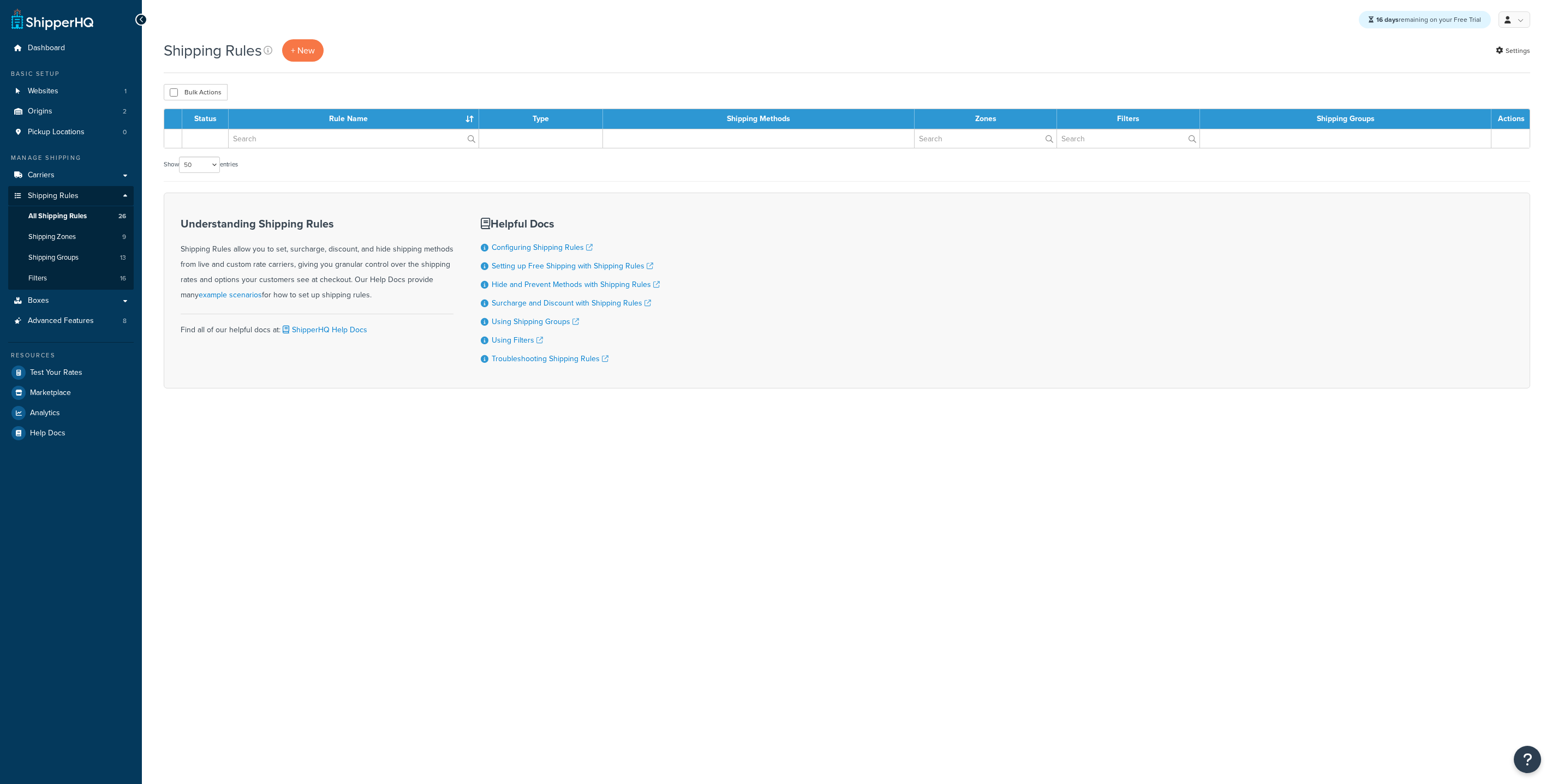
select select "50"
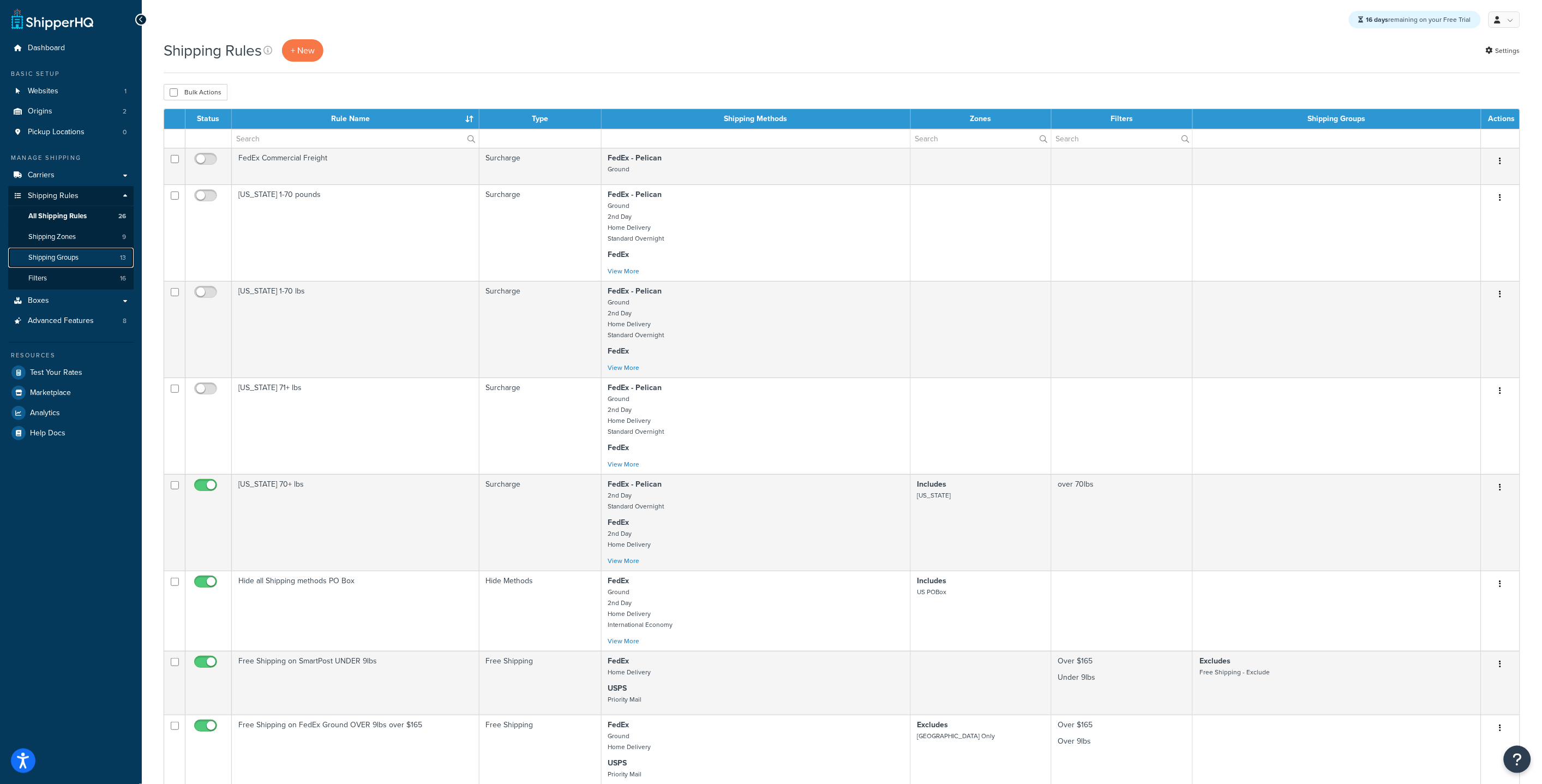
click at [81, 252] on link "Shipping Groups 13" at bounding box center [71, 258] width 126 height 21
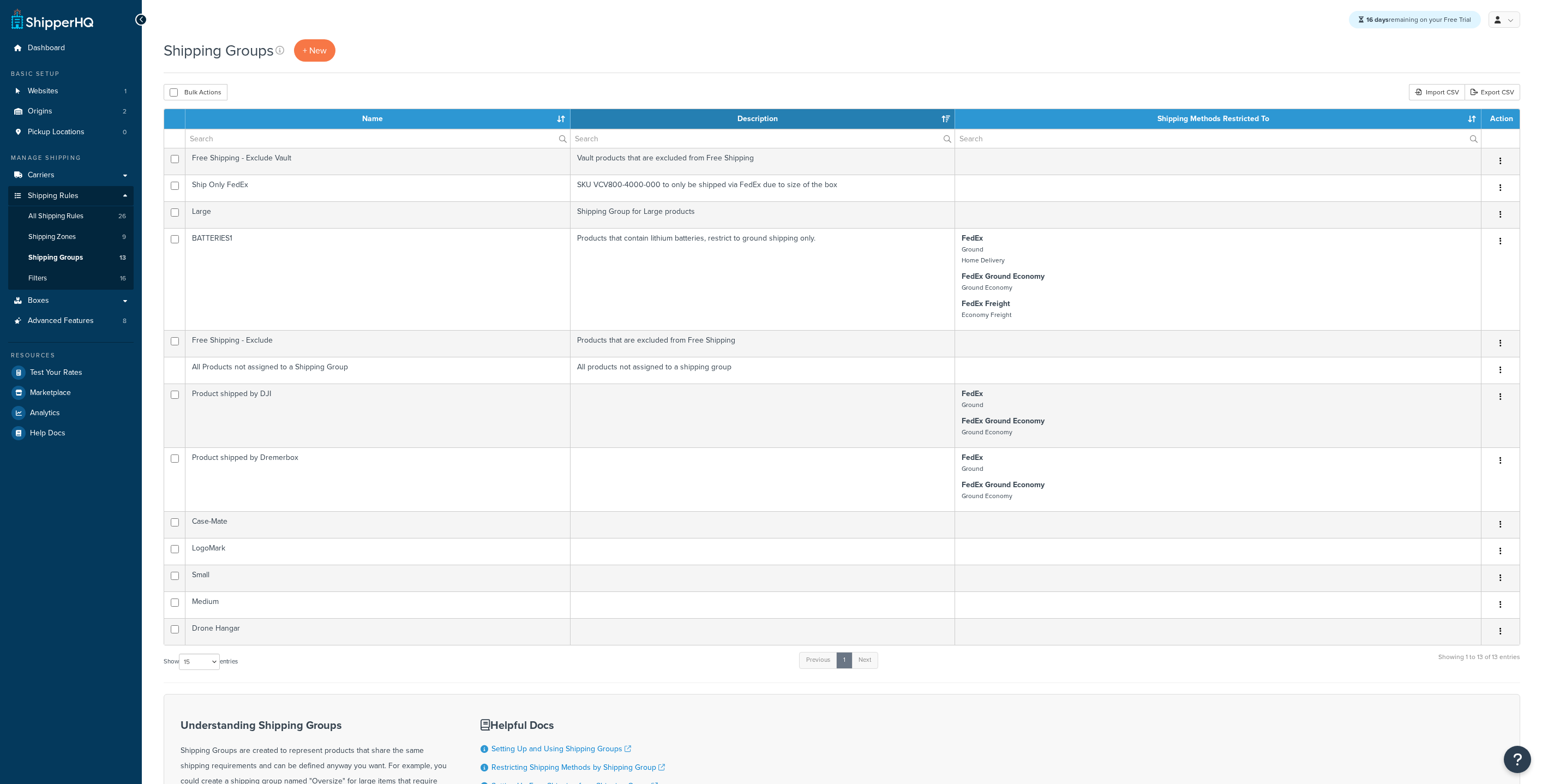
select select "15"
click at [91, 241] on link "Shipping Zones 9" at bounding box center [71, 237] width 126 height 21
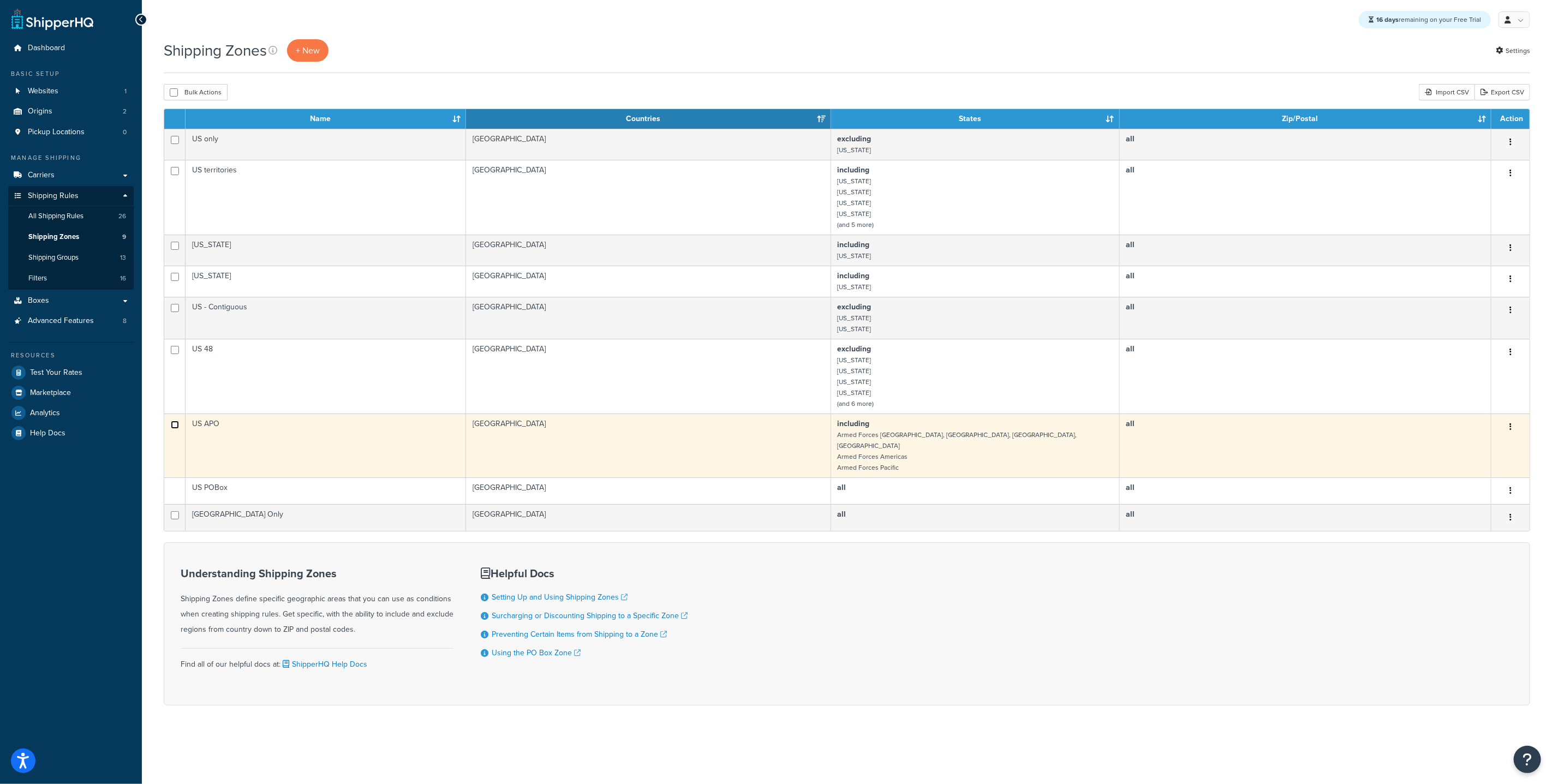
click at [175, 144] on input "checkbox" at bounding box center [175, 140] width 8 height 8
checkbox input "true"
click at [1509, 422] on button "button" at bounding box center [1511, 427] width 15 height 18
click at [1473, 489] on link "Delete" at bounding box center [1467, 494] width 86 height 23
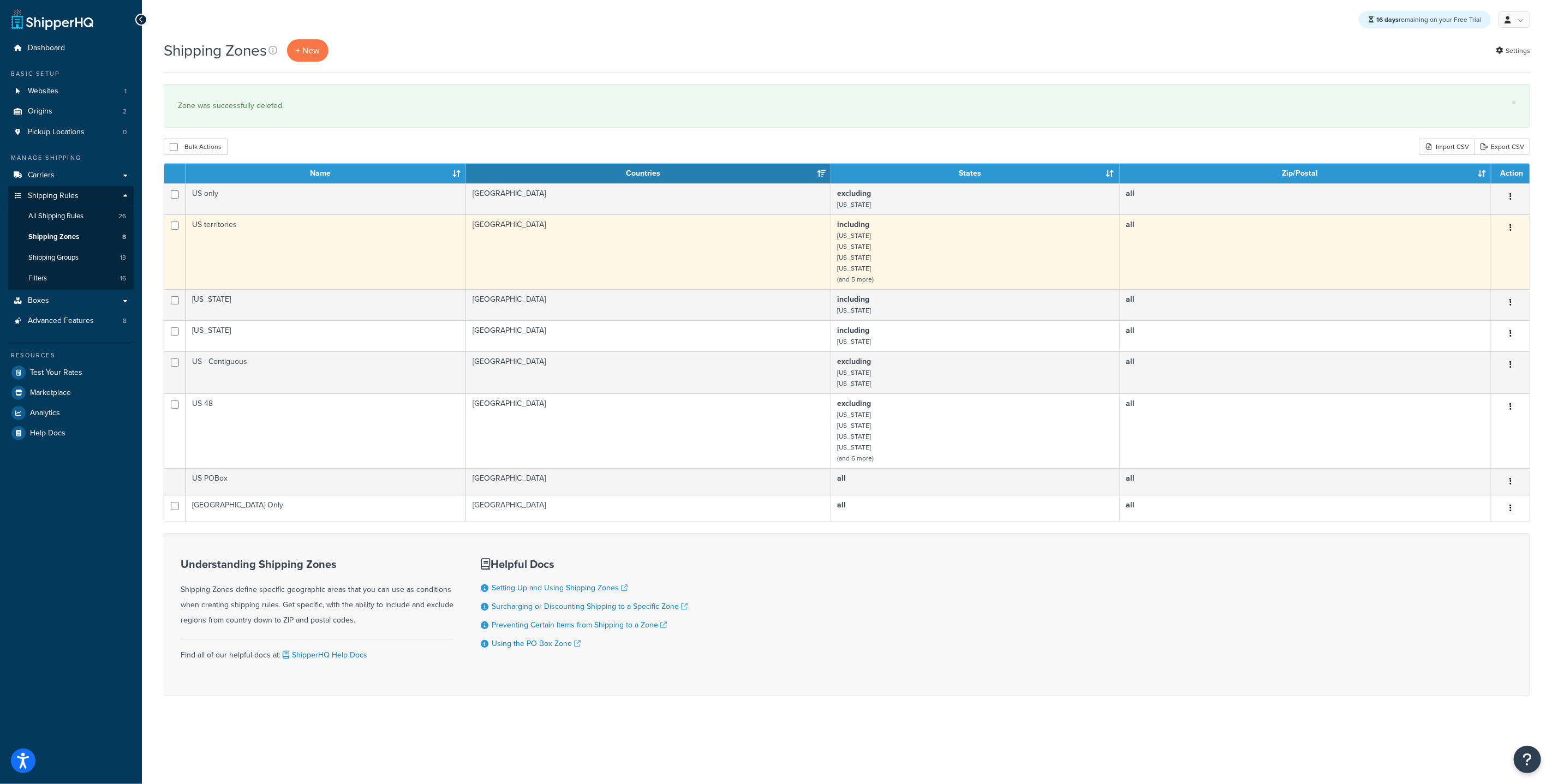
click at [867, 286] on td "including American Samoa Guam Northern Mariana Islands Puerto Rico (and 5 more)" at bounding box center [976, 252] width 289 height 75
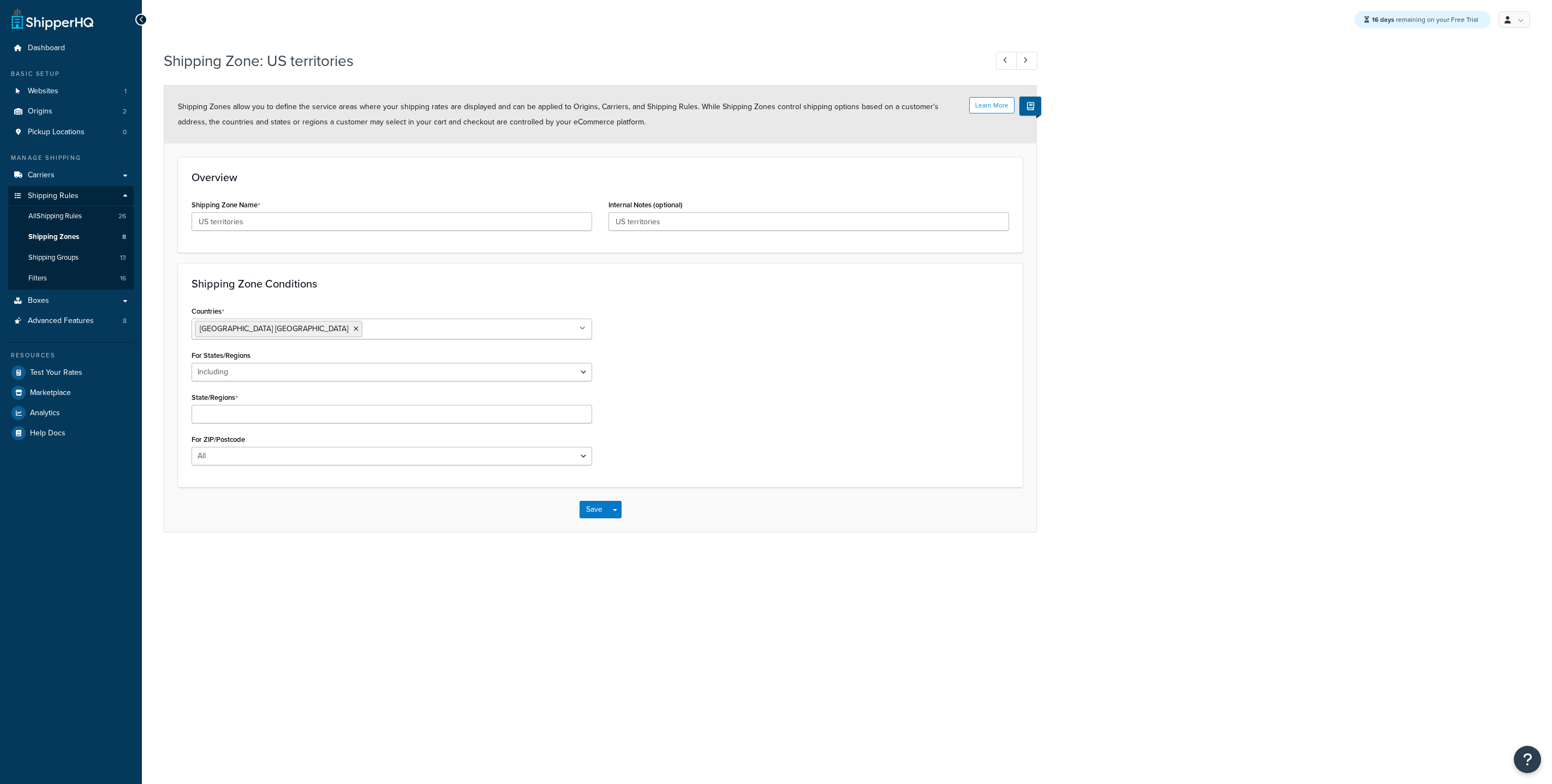
select select "including"
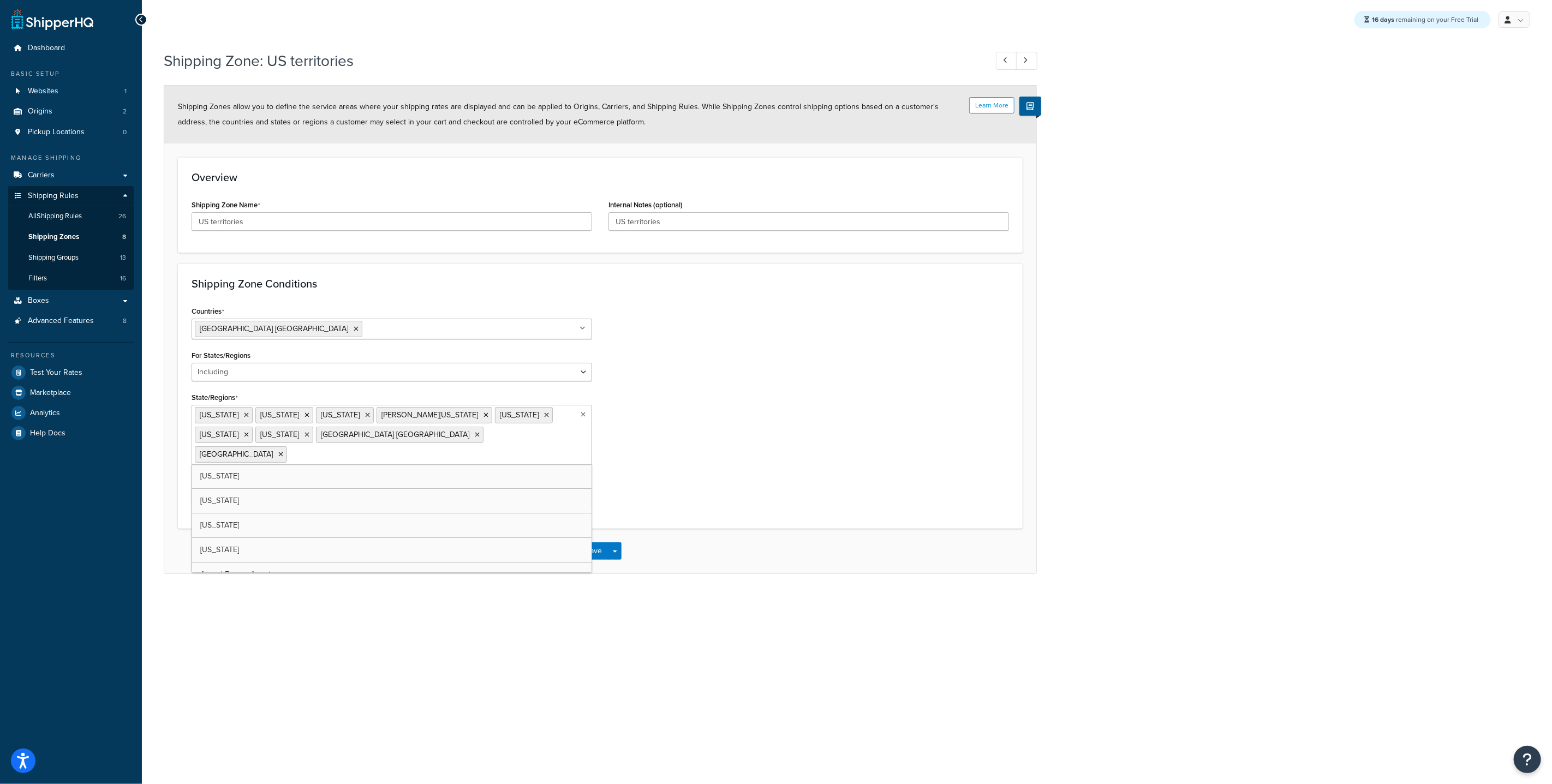
drag, startPoint x: 272, startPoint y: 455, endPoint x: 182, endPoint y: 388, distance: 112.2
click at [182, 388] on div "Shipping Zone Conditions Countries United States USA All Countries ALL Afghanis…" at bounding box center [601, 396] width 844 height 265
click at [181, 385] on div "Shipping Zone Conditions Countries United States USA All Countries ALL Afghanis…" at bounding box center [601, 396] width 844 height 265
click at [31, 233] on span "Shipping Zones" at bounding box center [53, 237] width 51 height 9
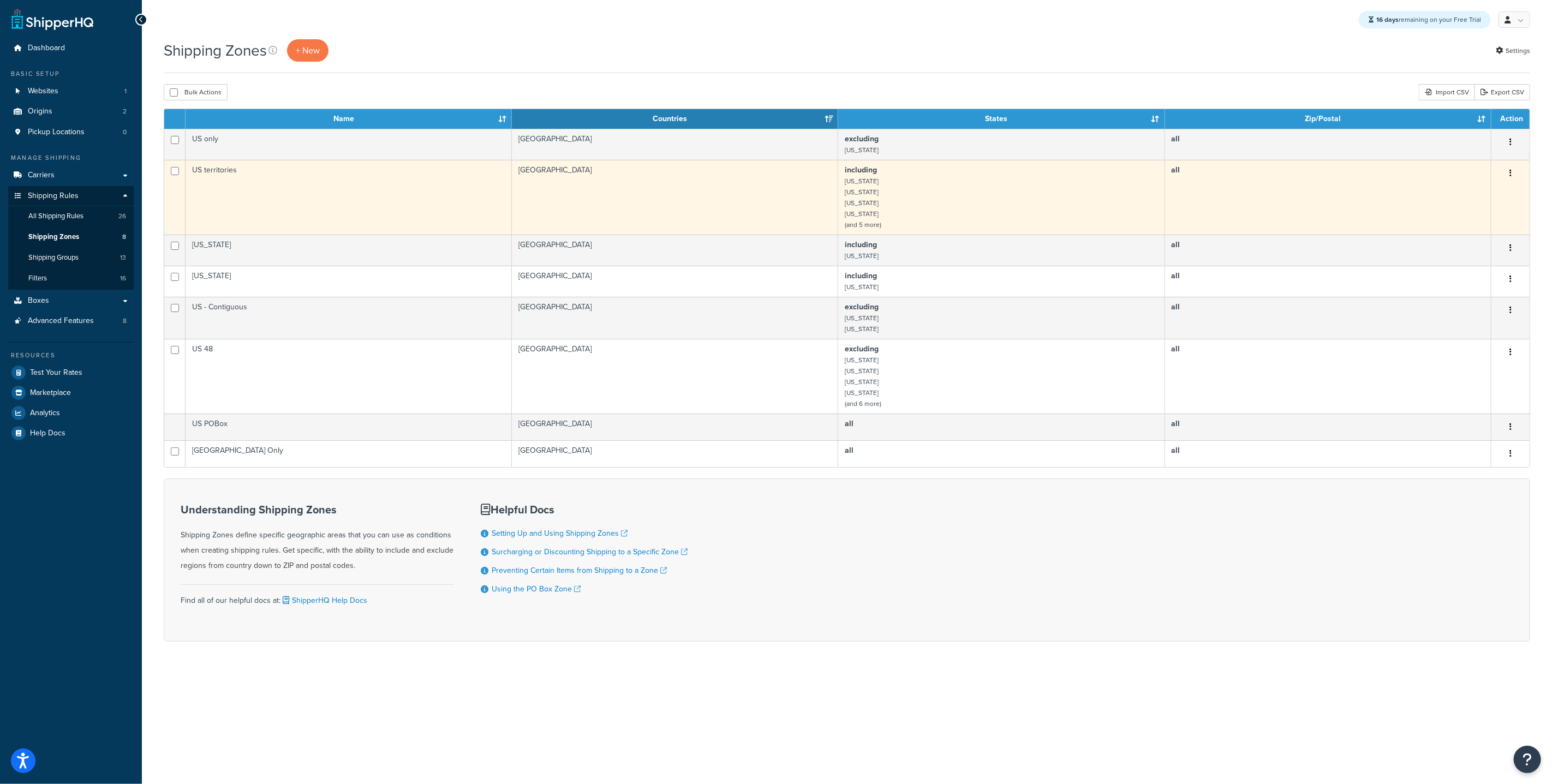
click at [338, 216] on td "US territories" at bounding box center [349, 197] width 327 height 75
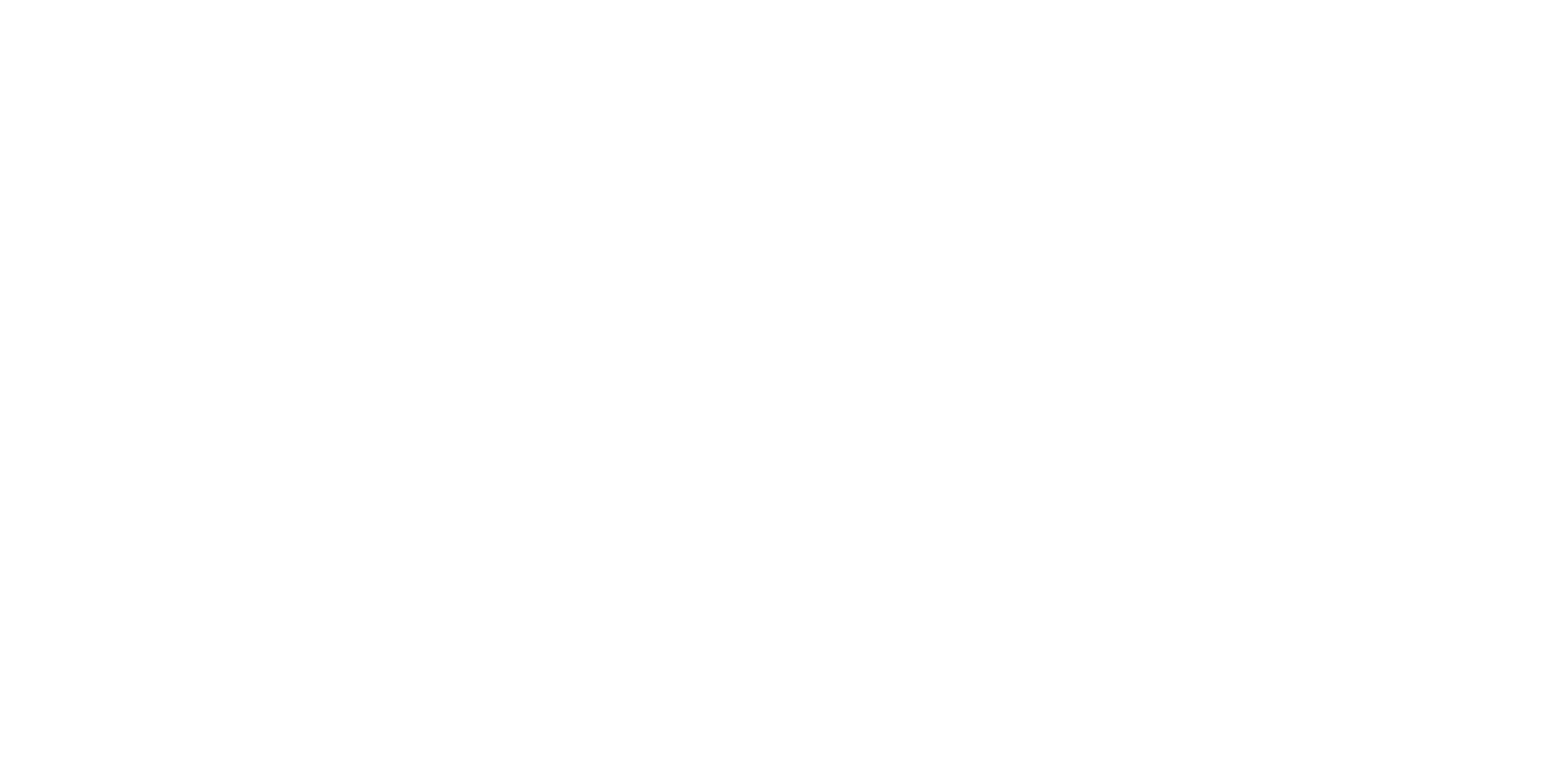
select select "including"
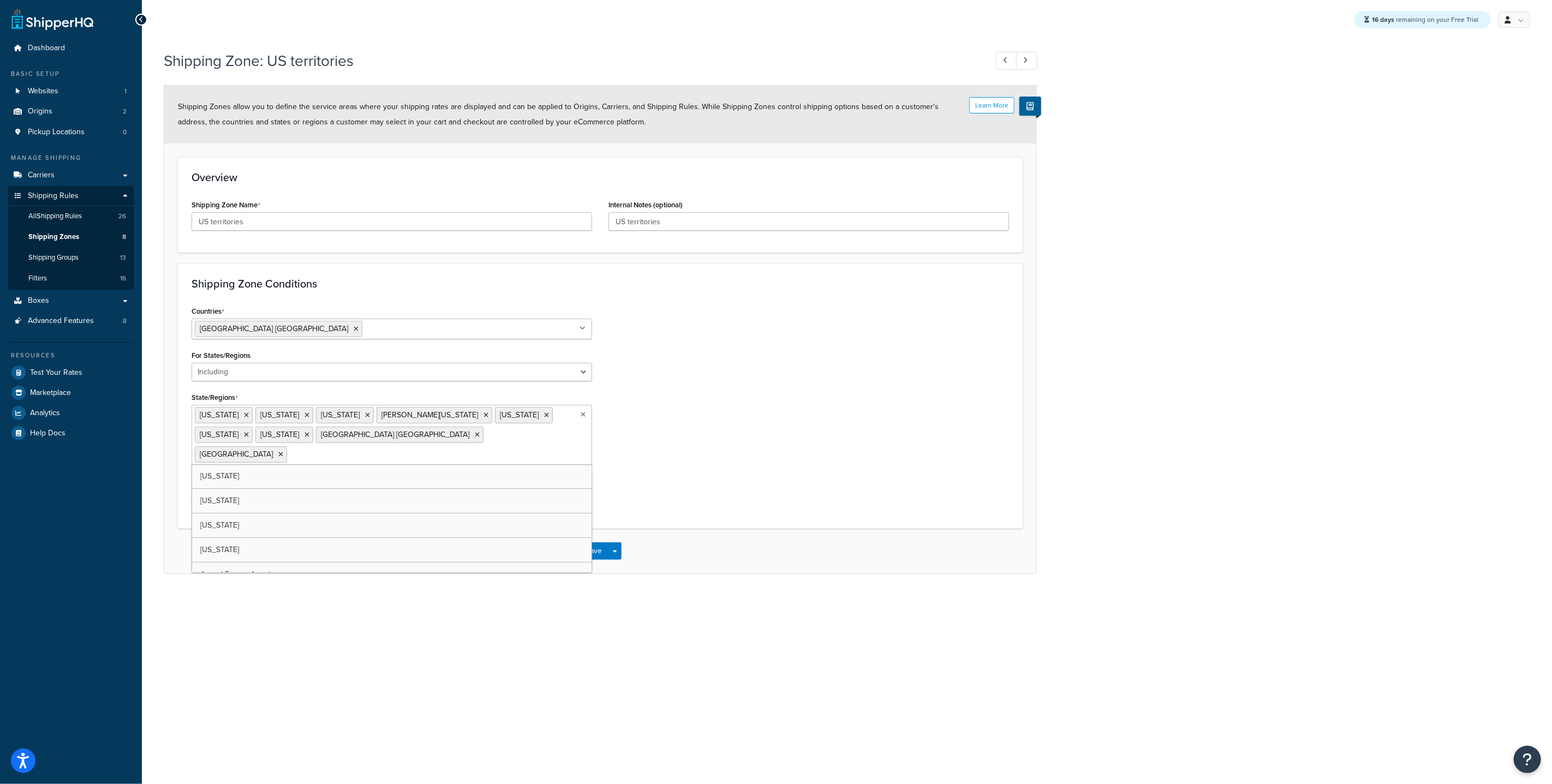
click at [290, 453] on input "State/Regions" at bounding box center [338, 454] width 97 height 12
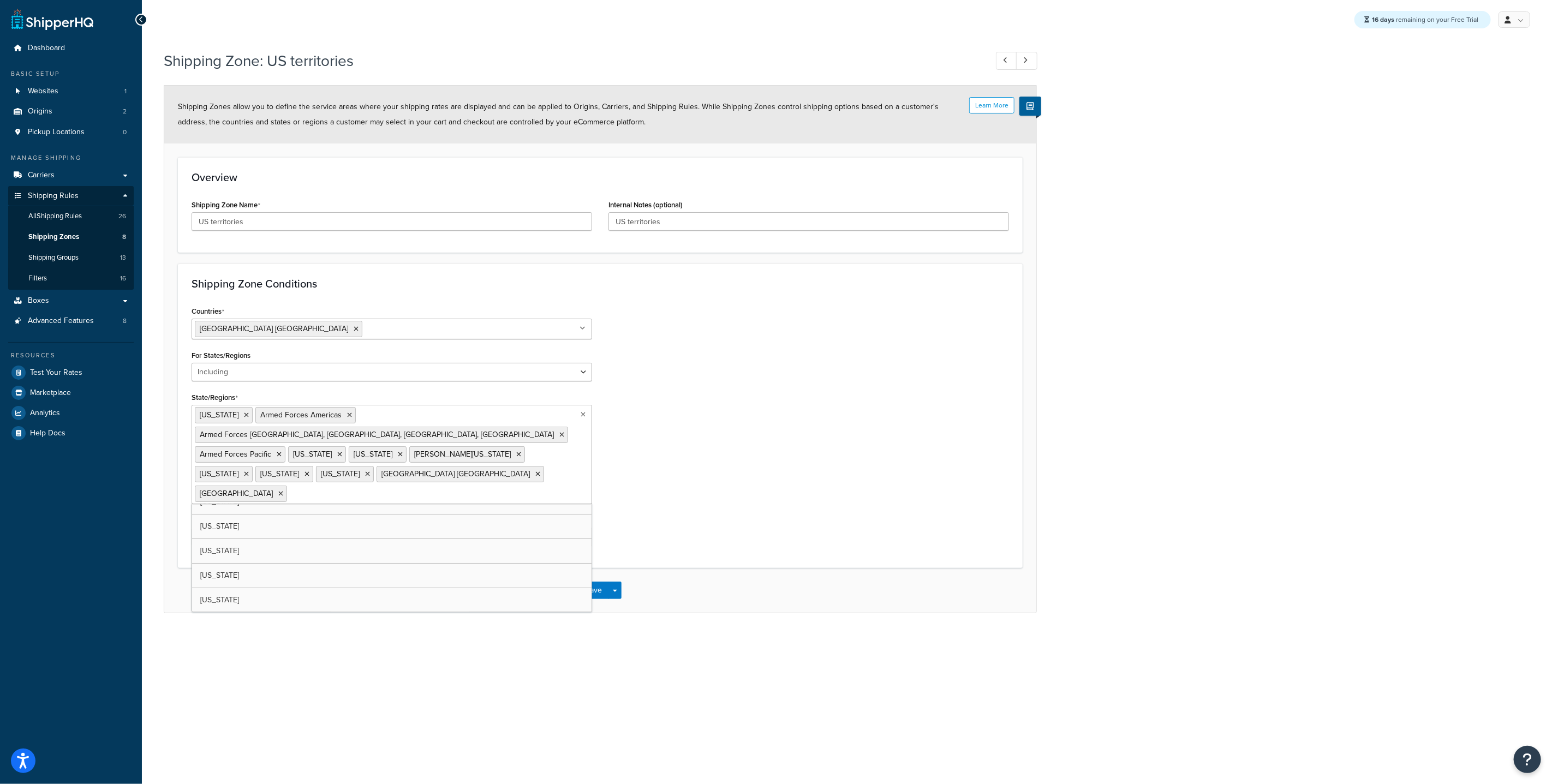
click at [669, 465] on div "Countries United States USA All Countries ALL Afghanistan AFG Albania ALB Alger…" at bounding box center [600, 429] width 834 height 251
click at [591, 581] on button "Save" at bounding box center [594, 590] width 29 height 18
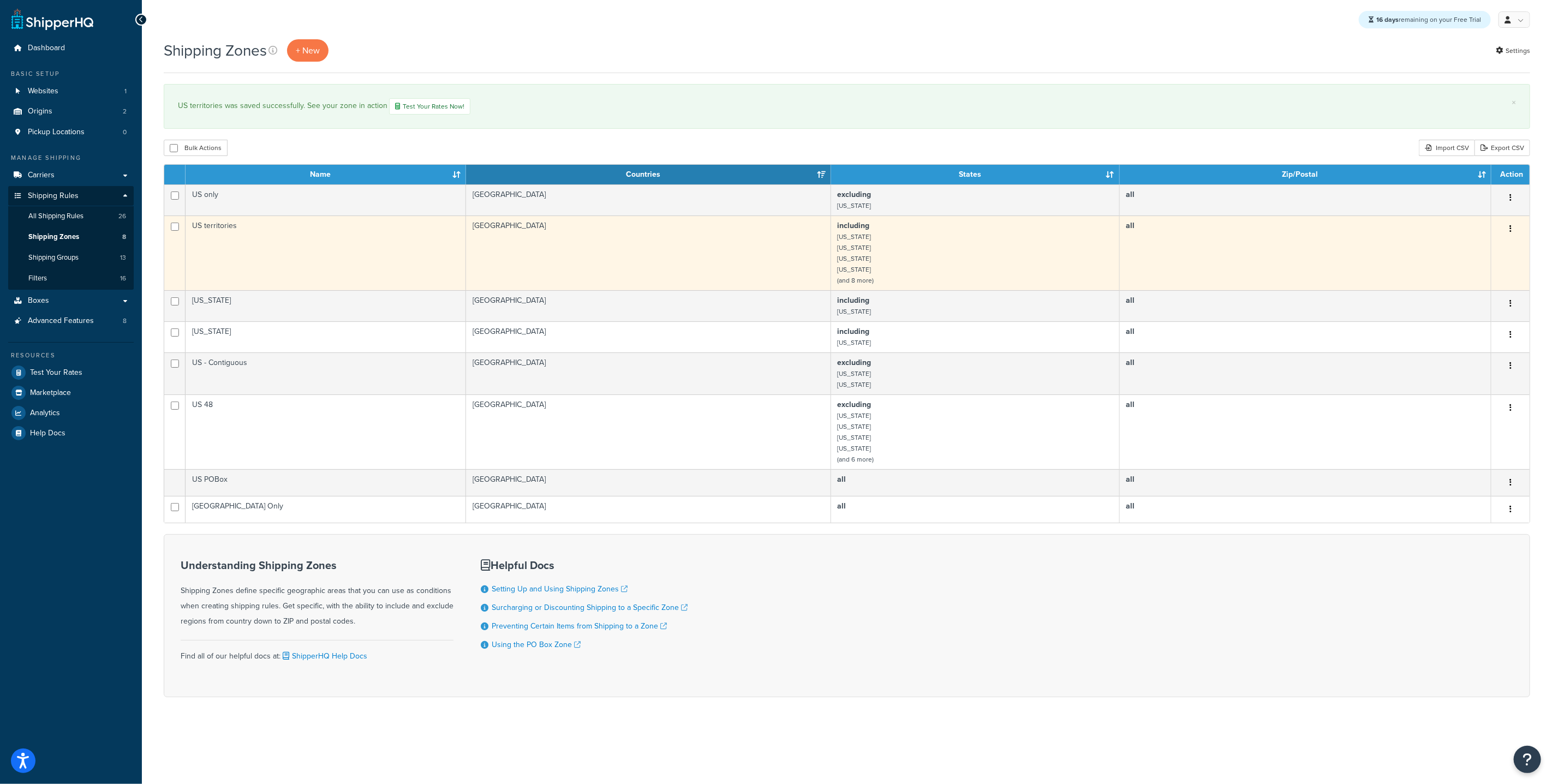
click at [325, 262] on td "US territories" at bounding box center [326, 253] width 281 height 75
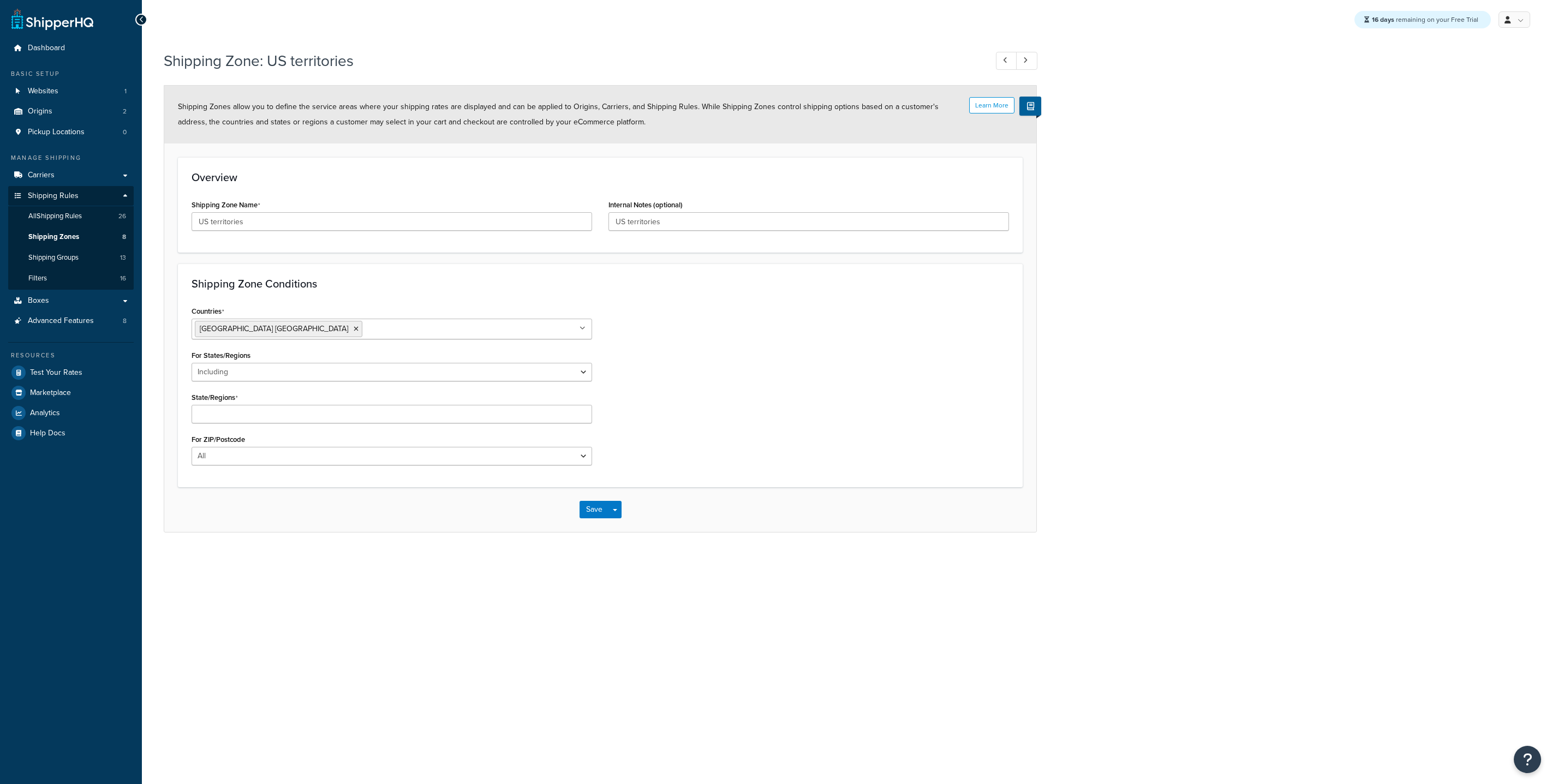
select select "including"
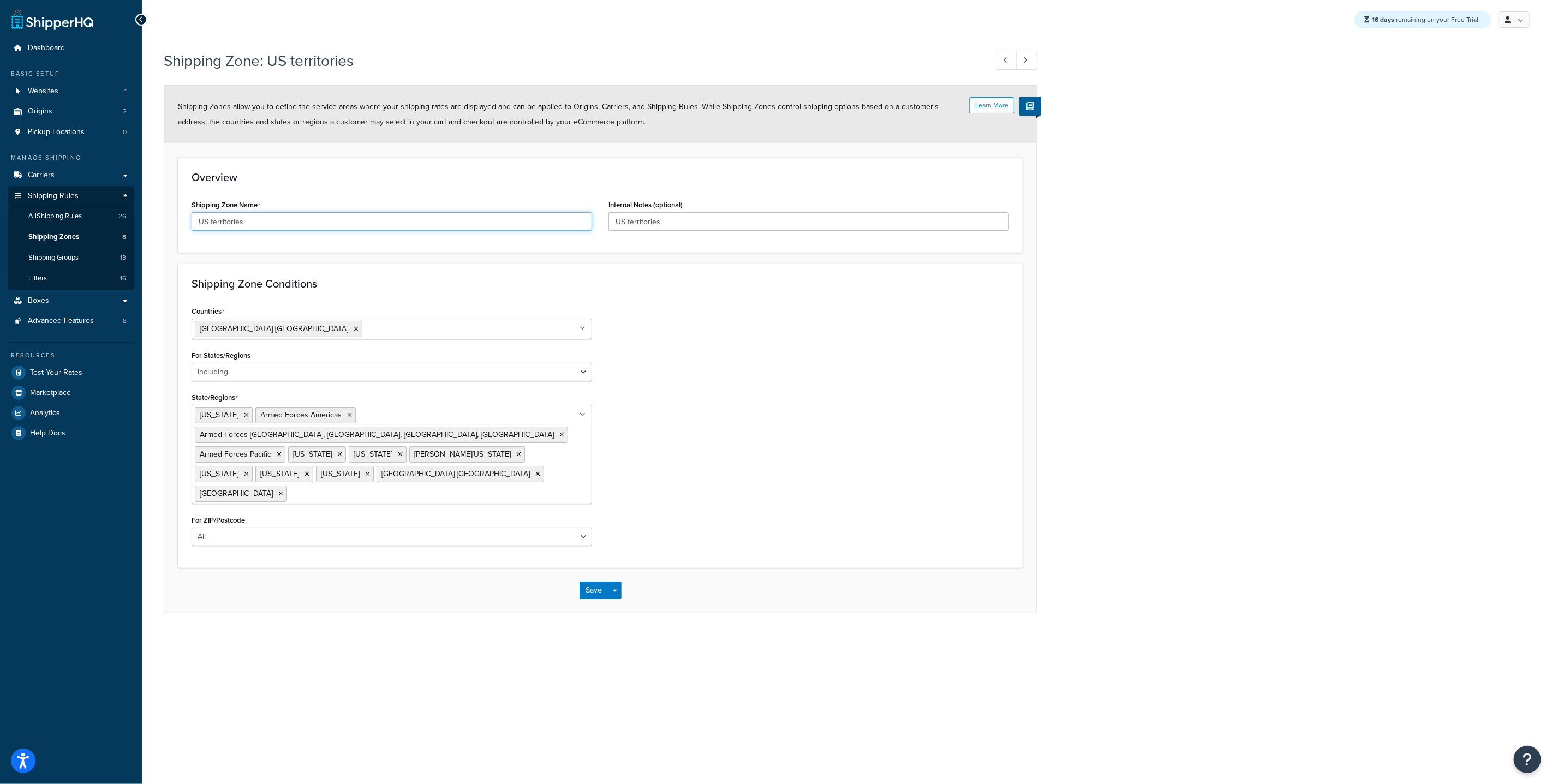
drag, startPoint x: 296, startPoint y: 219, endPoint x: 208, endPoint y: 225, distance: 88.2
click at [208, 225] on input "US territories" at bounding box center [391, 221] width 401 height 19
type input "US APO"
click at [664, 230] on input "US territories" at bounding box center [809, 221] width 401 height 19
drag, startPoint x: 640, startPoint y: 219, endPoint x: 624, endPoint y: 219, distance: 16.0
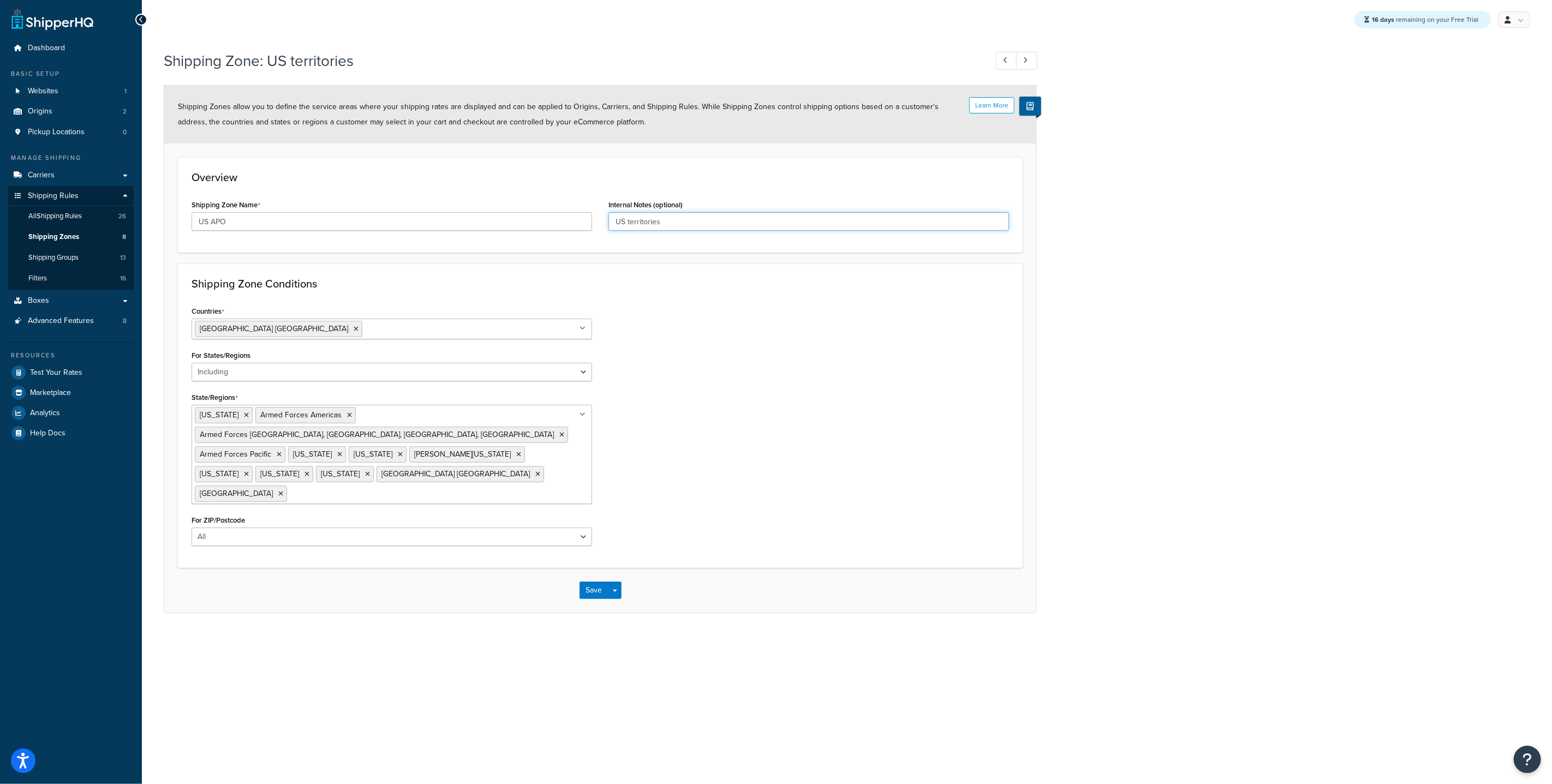
click at [624, 219] on input "US territories" at bounding box center [809, 221] width 401 height 19
type input "US APO"
click at [591, 581] on button "Save" at bounding box center [594, 590] width 29 height 18
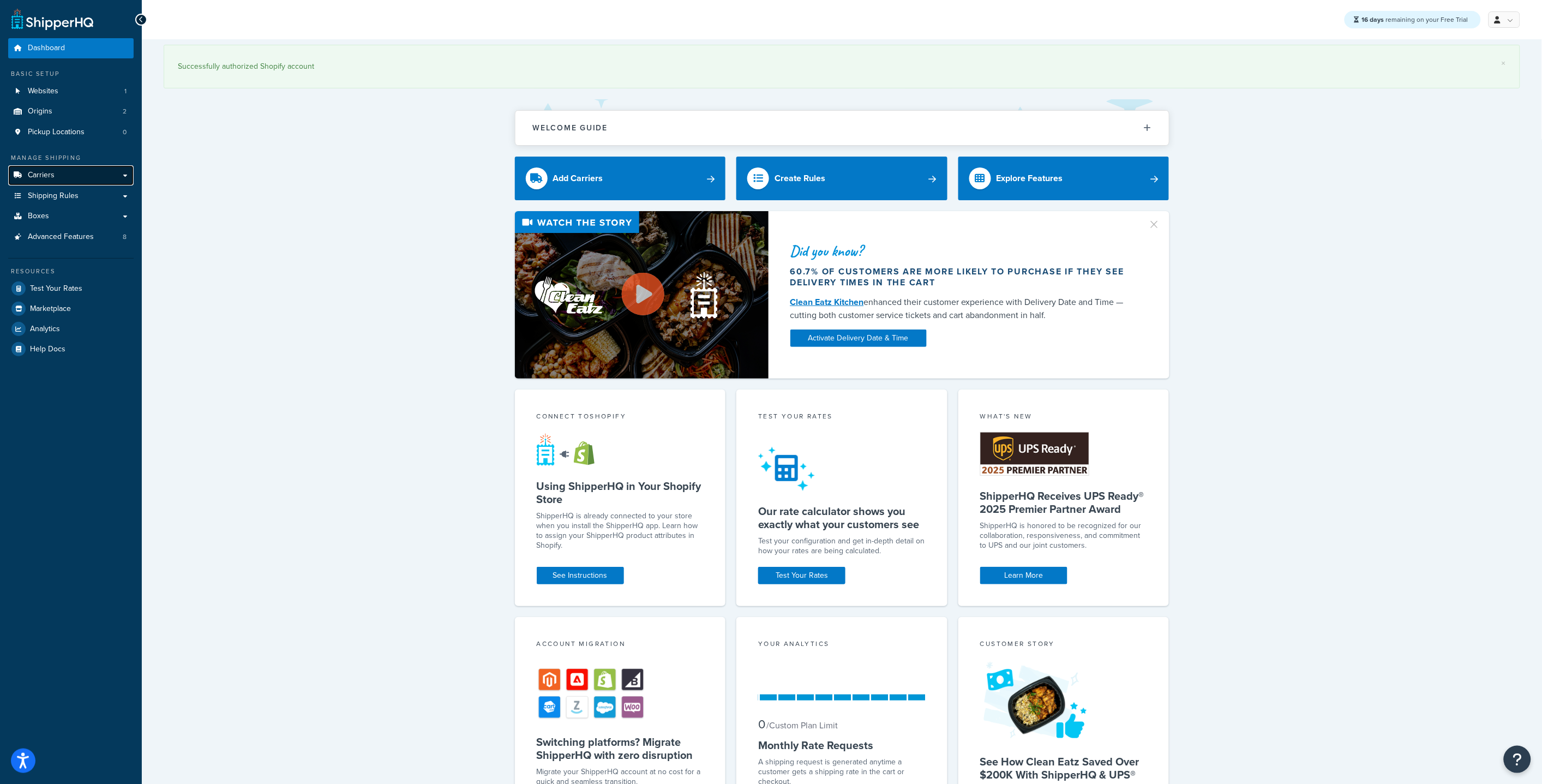
click at [55, 176] on link "Carriers" at bounding box center [71, 175] width 126 height 21
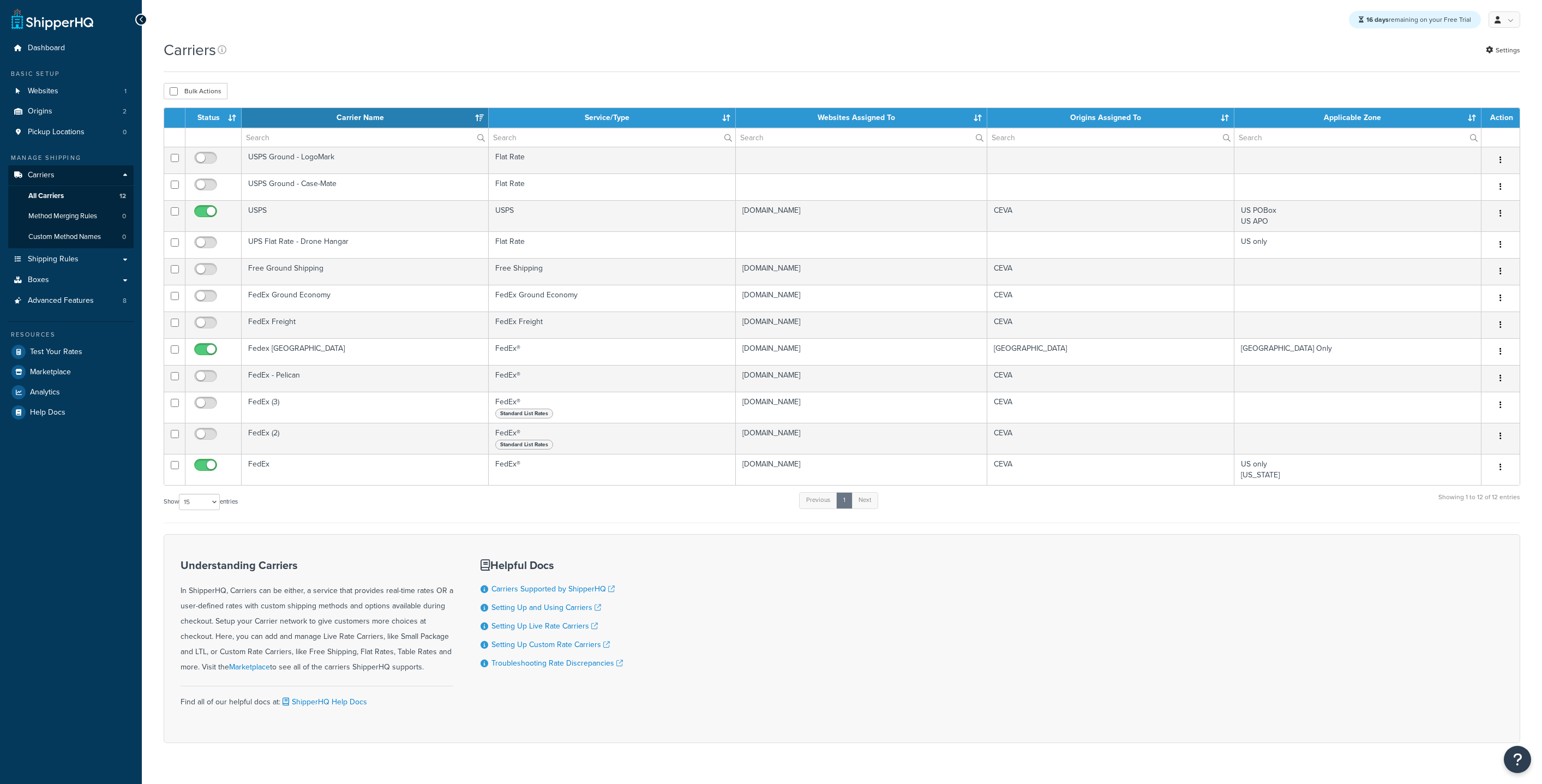
select select "15"
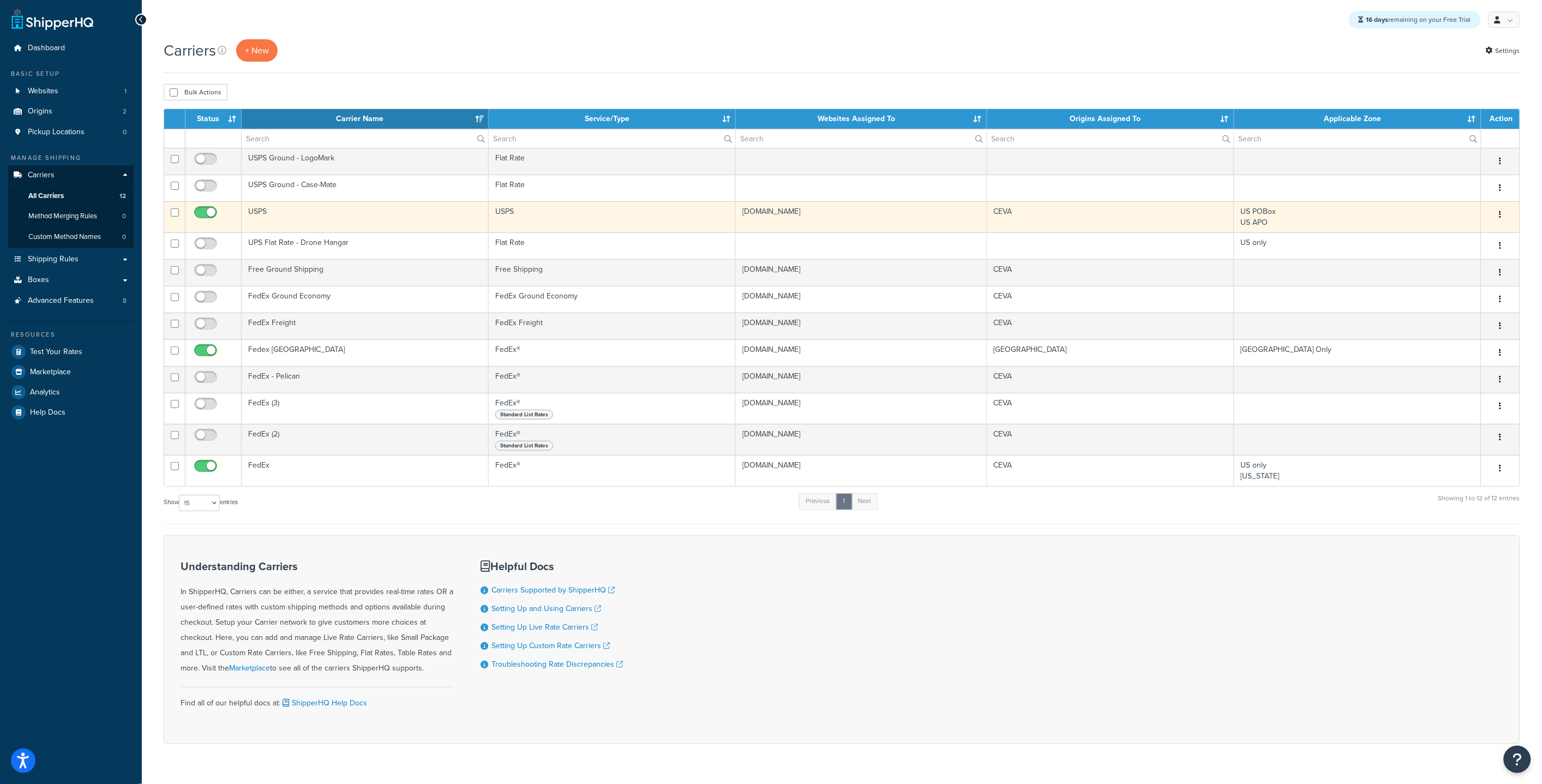
click at [373, 213] on td "USPS" at bounding box center [365, 217] width 247 height 31
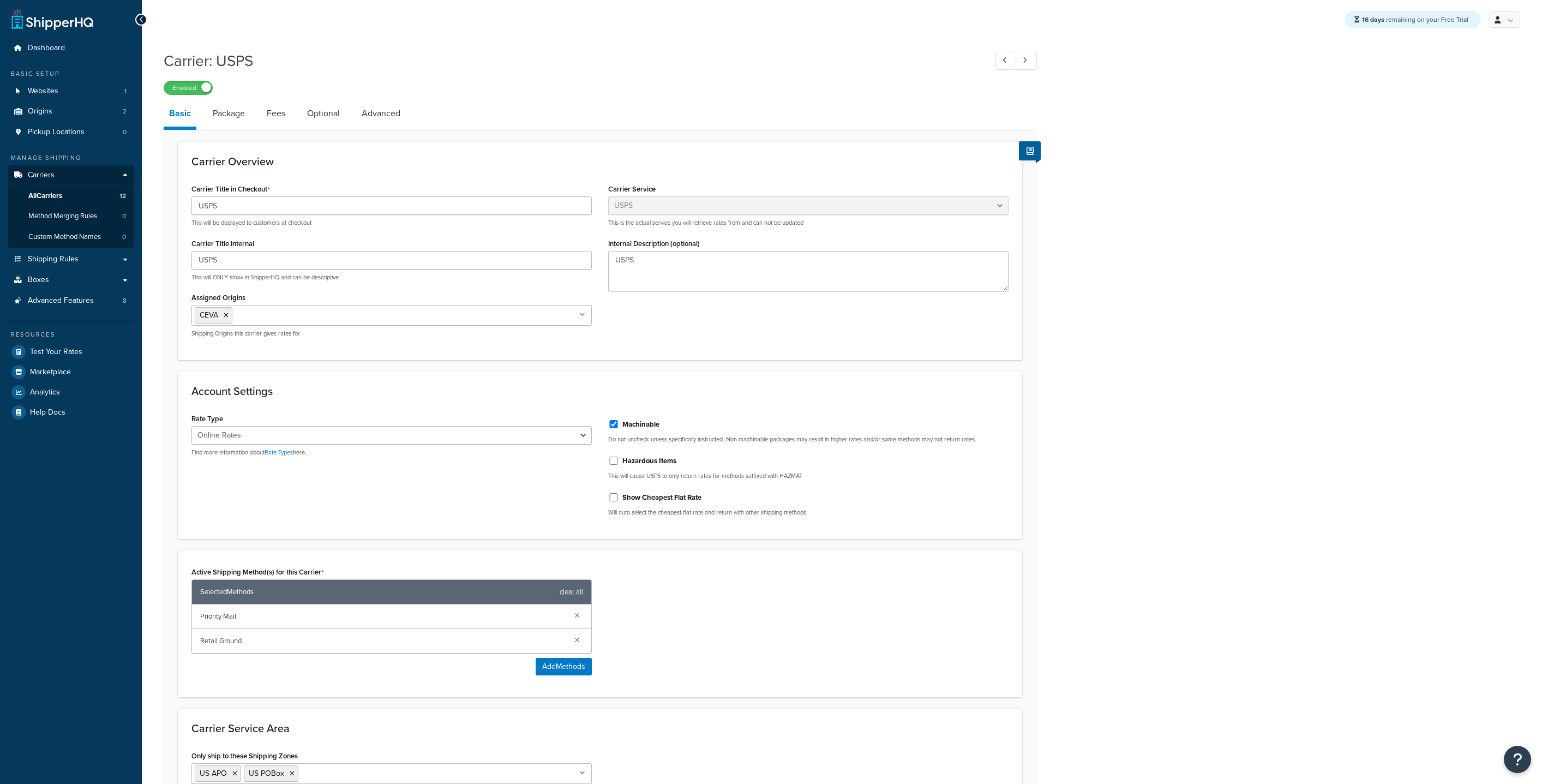
select select "usps"
select select "ONLINE"
click at [61, 259] on span "Shipping Rules" at bounding box center [53, 260] width 51 height 9
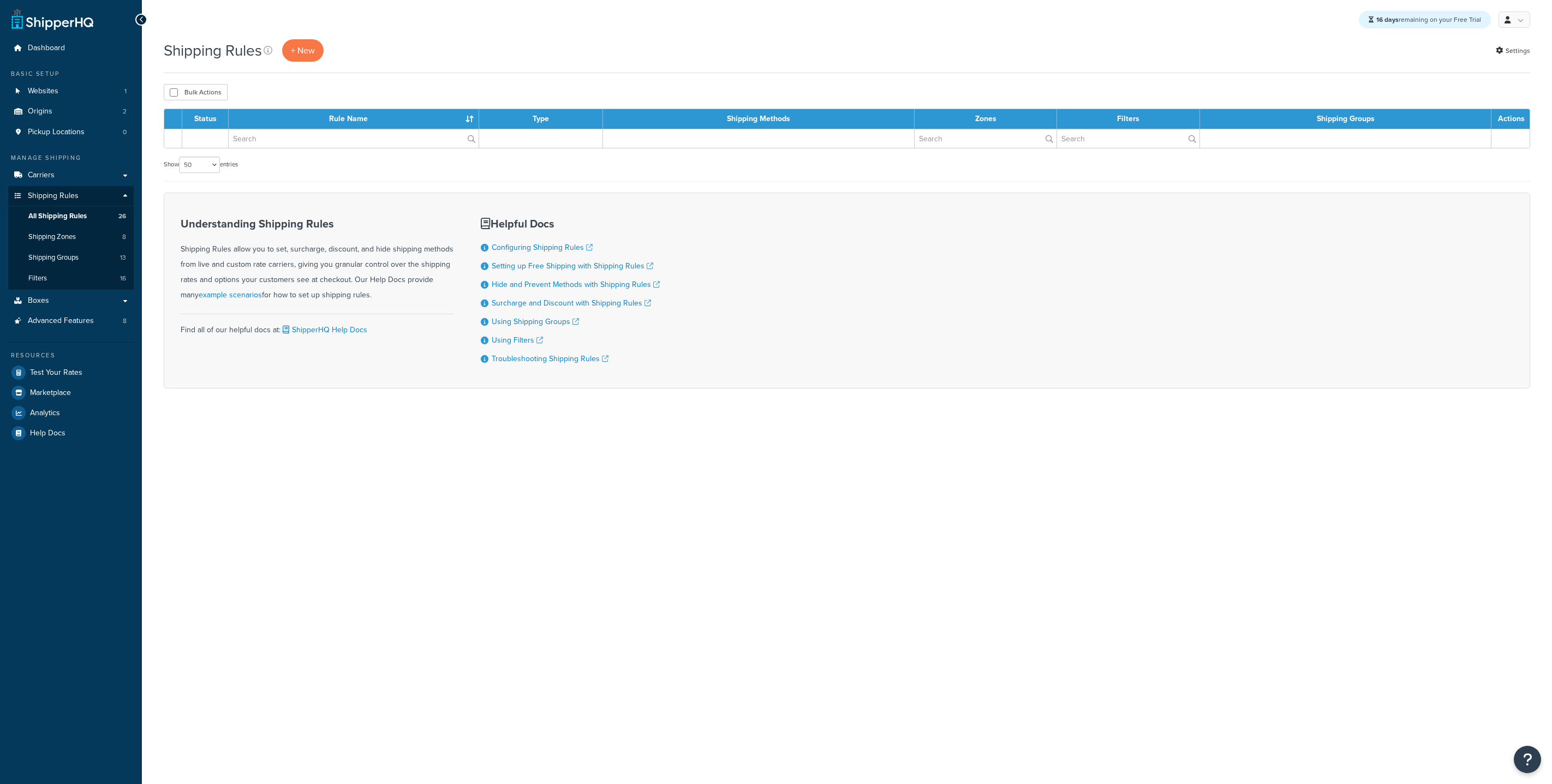
select select "50"
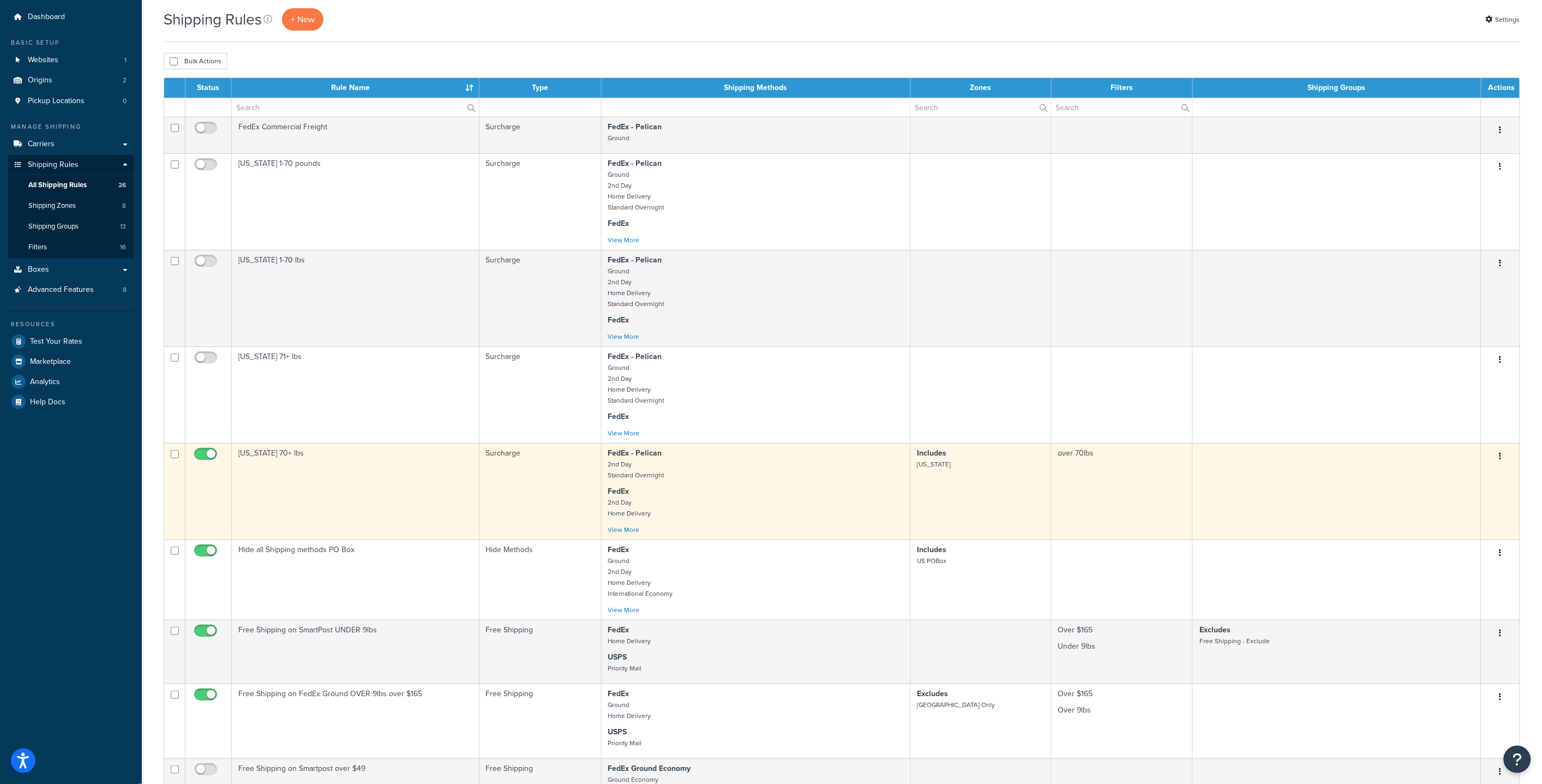
scroll to position [49, 0]
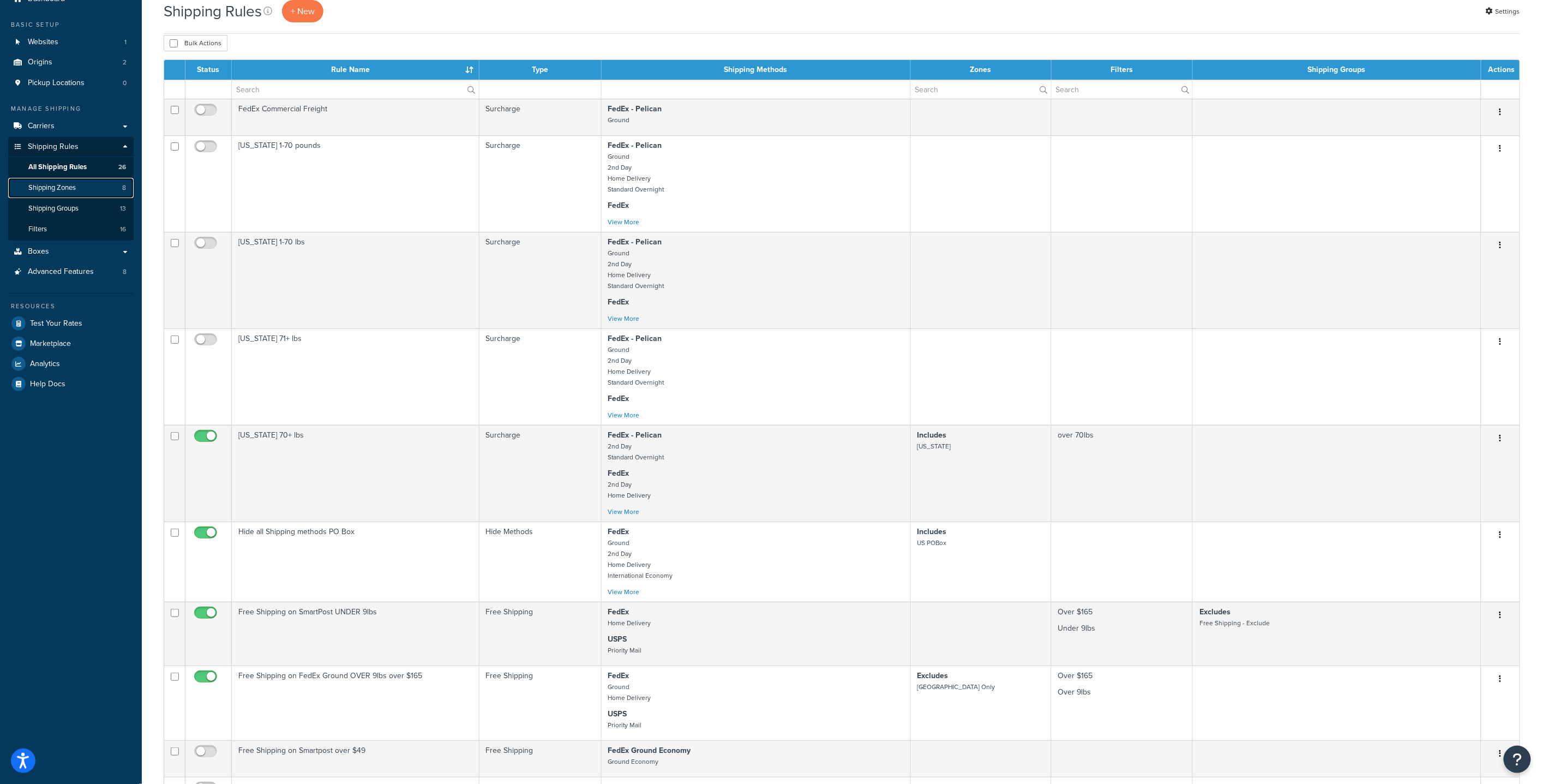
click at [69, 188] on span "Shipping Zones" at bounding box center [52, 188] width 48 height 9
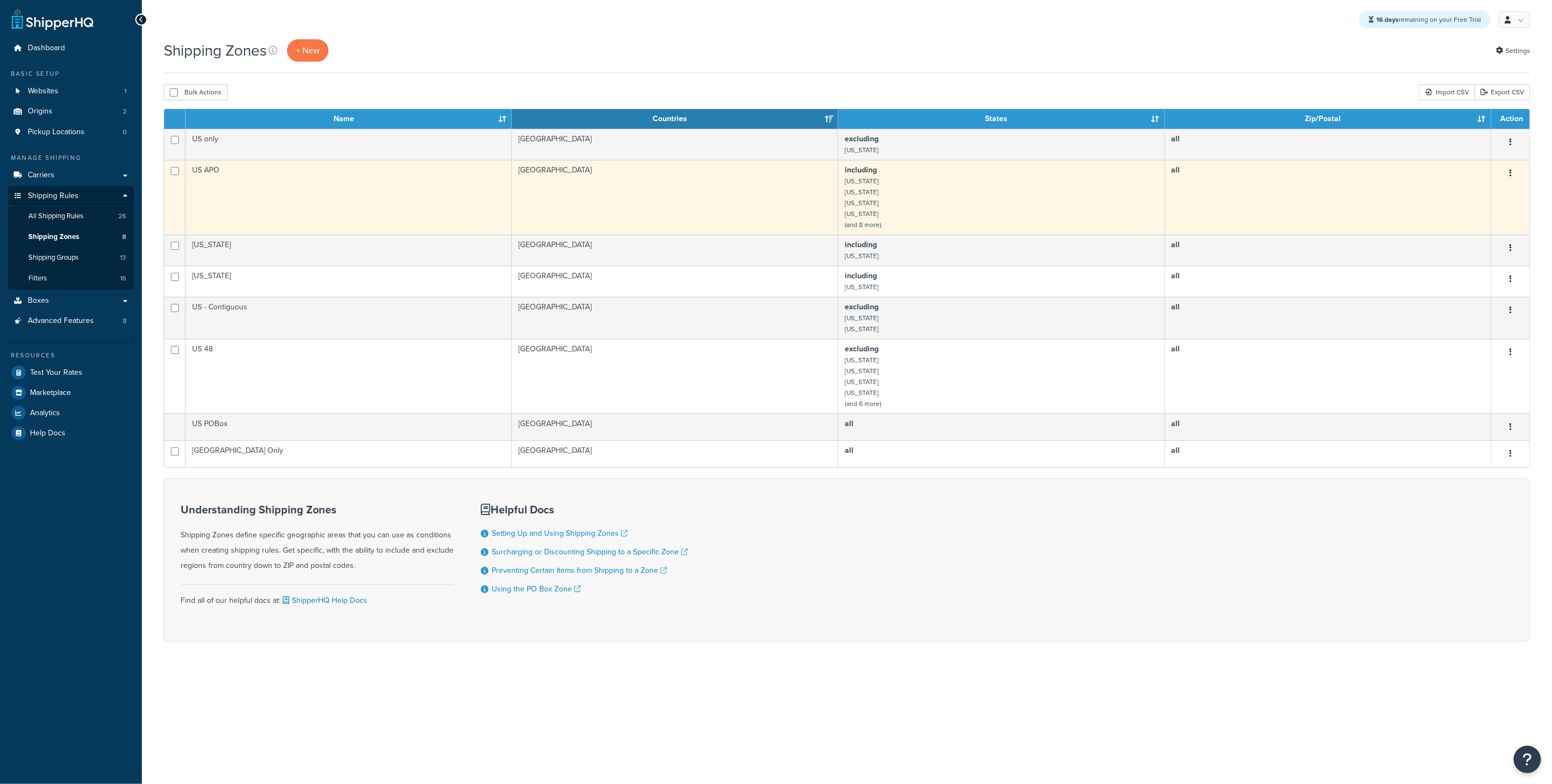
click at [265, 191] on td "US APO" at bounding box center [349, 197] width 327 height 75
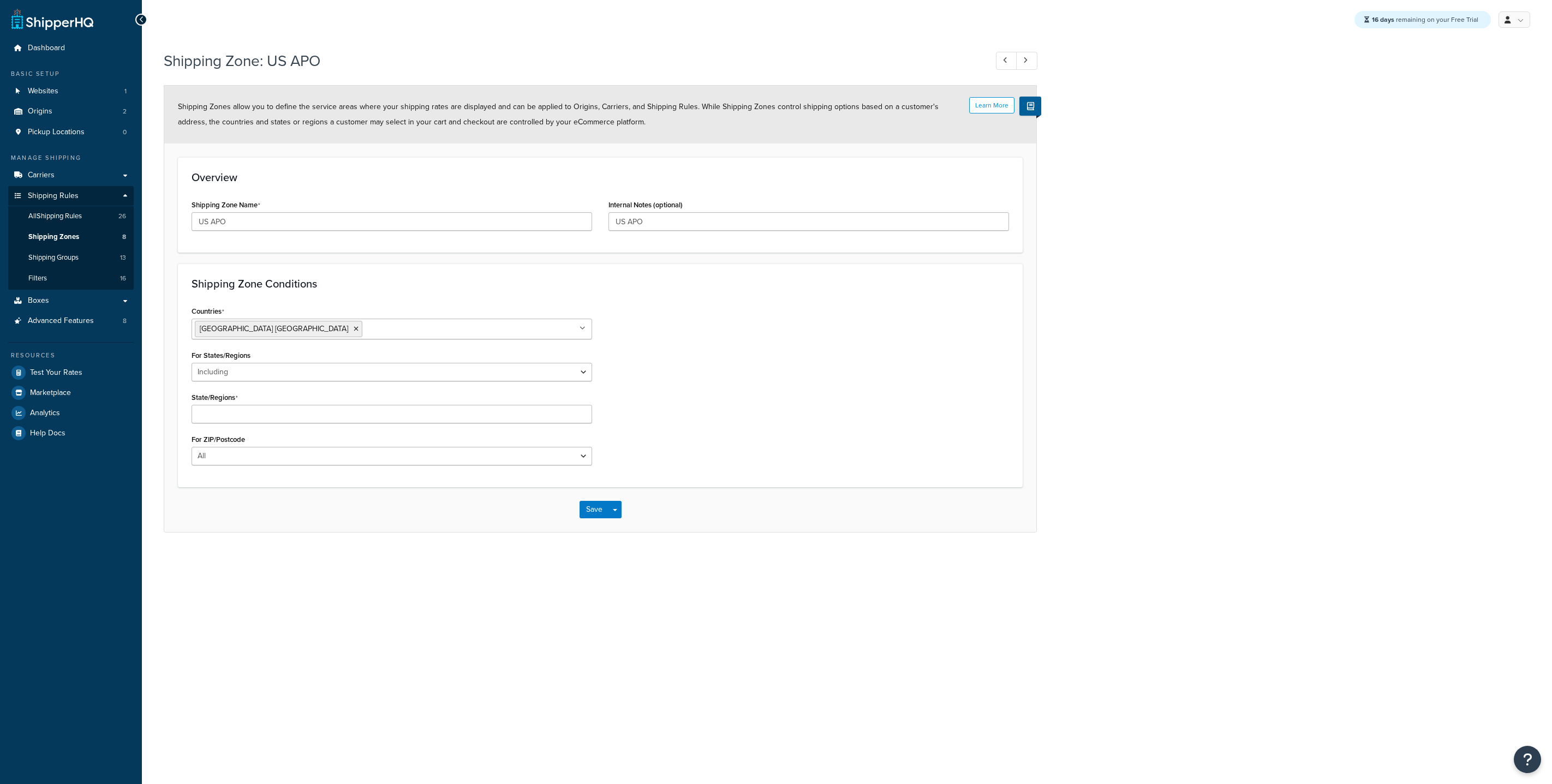
select select "including"
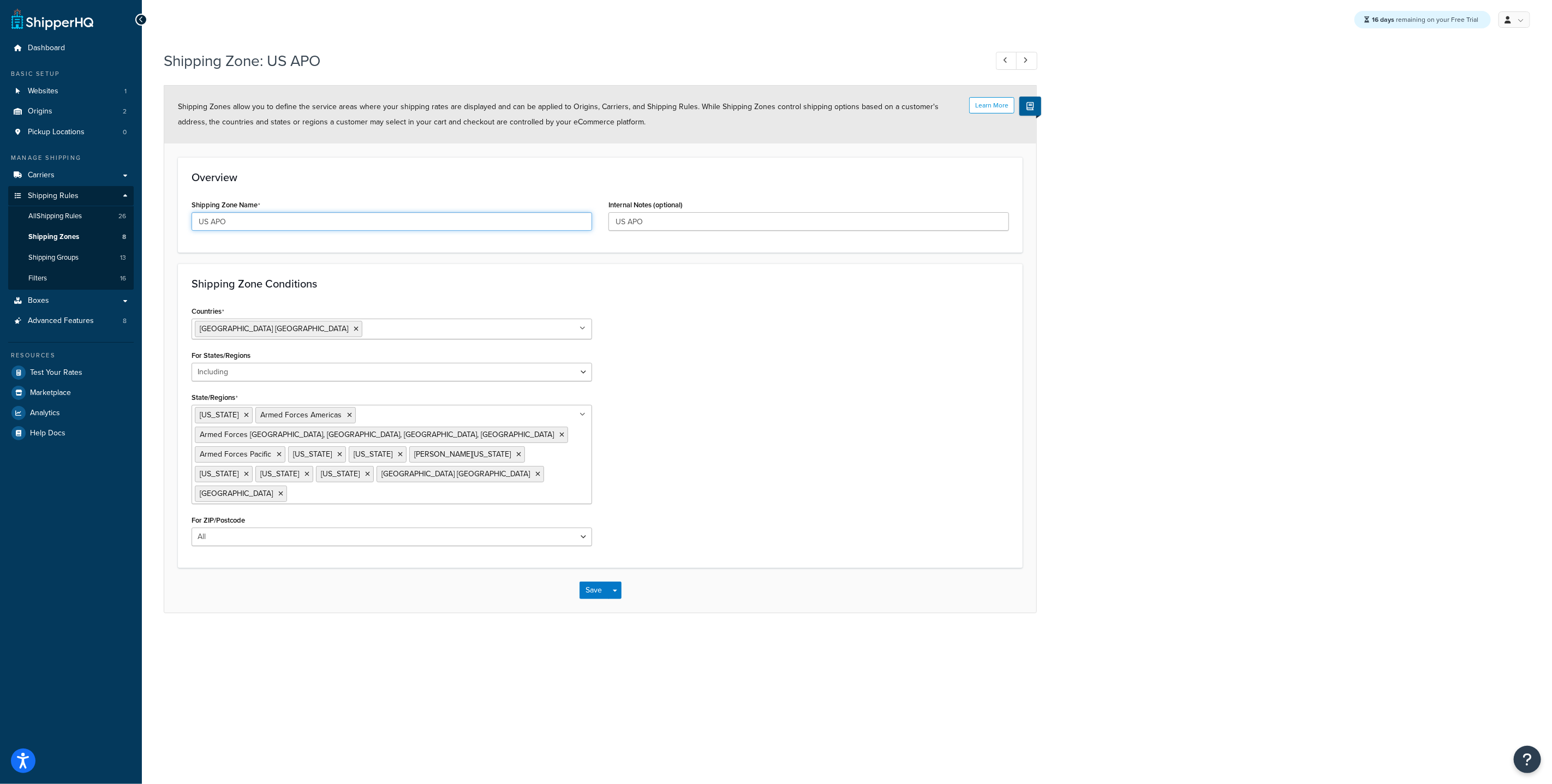
drag, startPoint x: 262, startPoint y: 217, endPoint x: 212, endPoint y: 223, distance: 50.4
click at [212, 223] on input "US APO" at bounding box center [391, 221] width 401 height 19
type input "US territories"
click at [491, 297] on div "Shipping Zone Conditions Countries United States USA All Countries ALL Afghanis…" at bounding box center [601, 415] width 844 height 305
click at [352, 415] on icon at bounding box center [349, 415] width 5 height 7
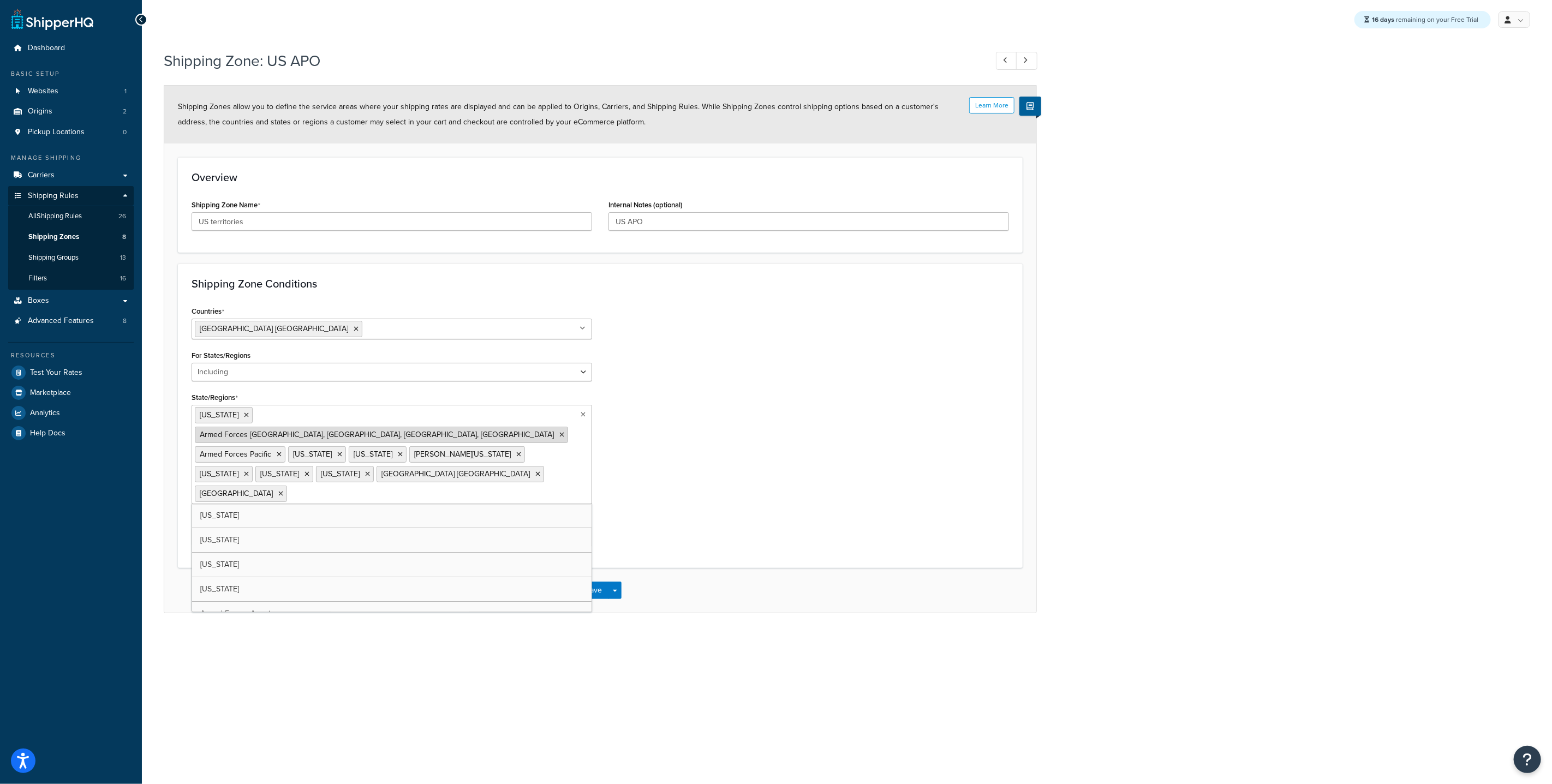
click at [451, 427] on li "Armed Forces [GEOGRAPHIC_DATA], [GEOGRAPHIC_DATA], [GEOGRAPHIC_DATA], [GEOGRAPH…" at bounding box center [382, 434] width 373 height 16
click at [559, 431] on icon at bounding box center [561, 434] width 5 height 7
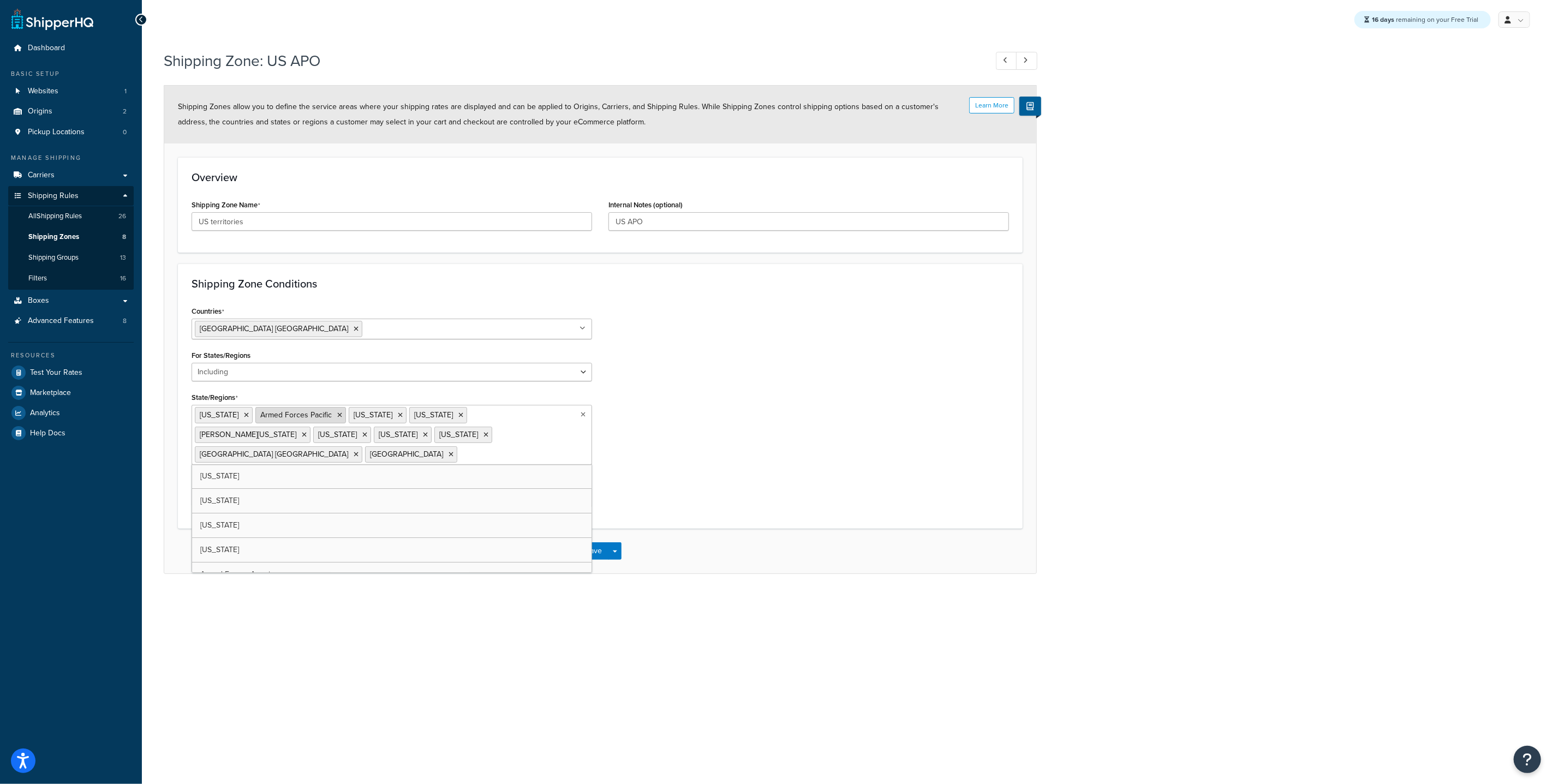
click at [346, 414] on li "Armed Forces Pacific" at bounding box center [300, 415] width 91 height 16
click at [346, 416] on li "Armed Forces Pacific" at bounding box center [300, 415] width 91 height 16
click at [342, 415] on icon at bounding box center [339, 415] width 5 height 7
click at [702, 493] on div "Countries United States USA All Countries ALL Afghanistan AFG Albania ALB Alger…" at bounding box center [600, 409] width 834 height 212
click at [590, 552] on button "Save" at bounding box center [594, 550] width 29 height 18
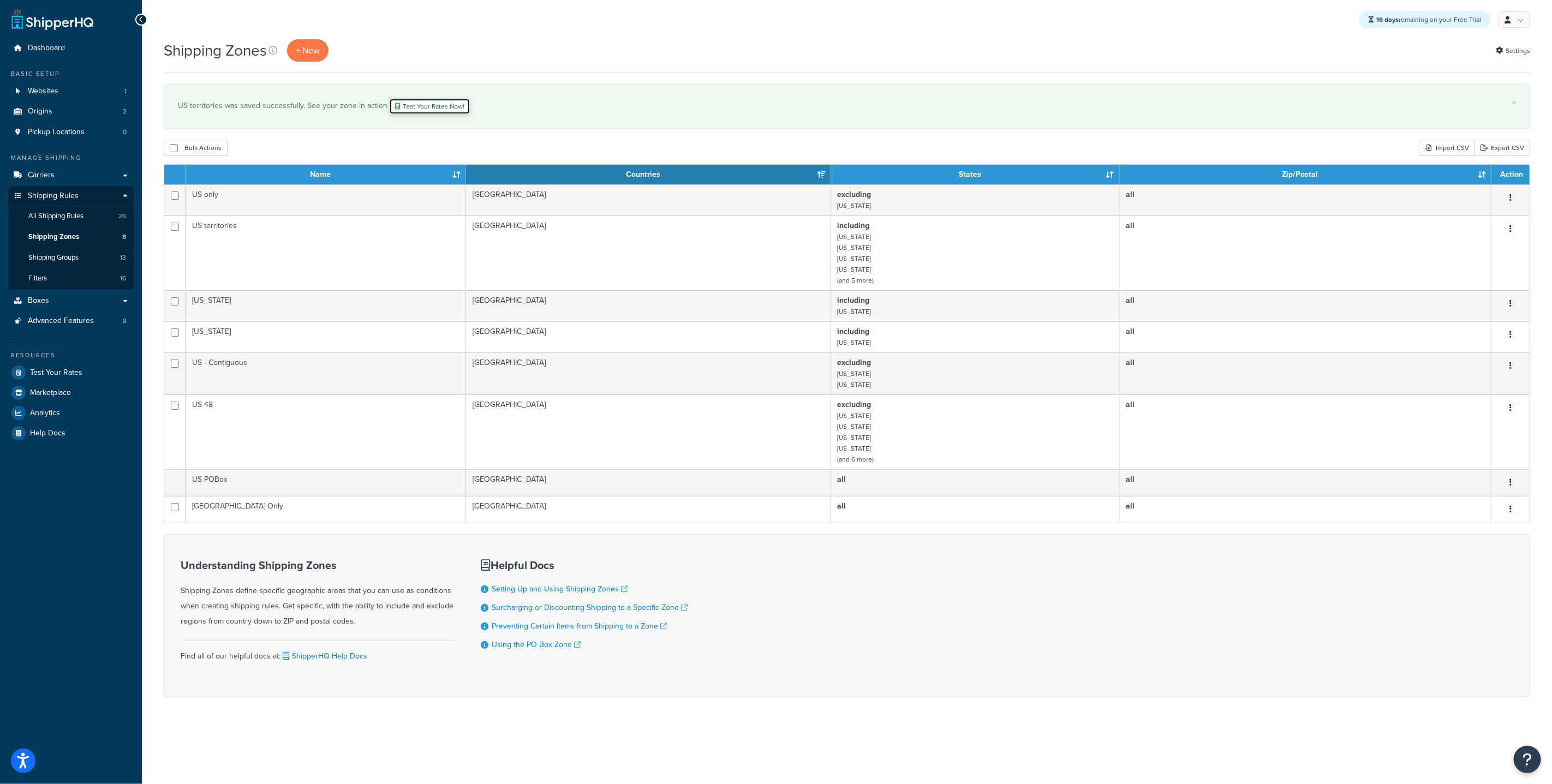
click at [400, 109] on link "Test Your Rates Now!" at bounding box center [430, 106] width 82 height 16
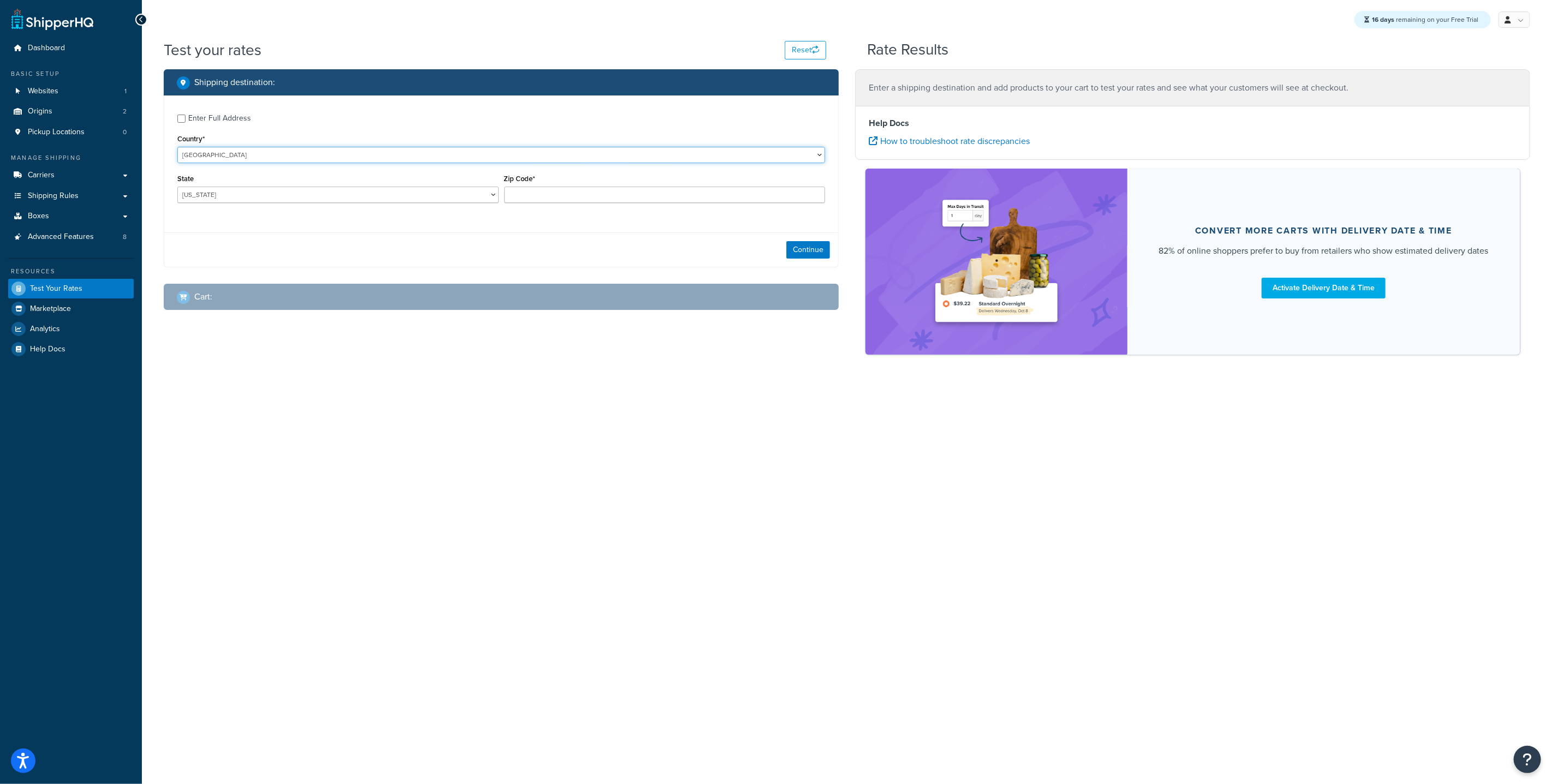
click at [219, 158] on select "[GEOGRAPHIC_DATA] [GEOGRAPHIC_DATA] [GEOGRAPHIC_DATA] [GEOGRAPHIC_DATA] [GEOGRA…" at bounding box center [501, 154] width 647 height 16
click at [232, 200] on select "[US_STATE] [US_STATE] [US_STATE] [US_STATE] [US_STATE] Armed Forces Americas Ar…" at bounding box center [338, 194] width 322 height 16
select select "PR"
click at [523, 187] on input "Zip Code*" at bounding box center [664, 194] width 322 height 16
type input "00914"
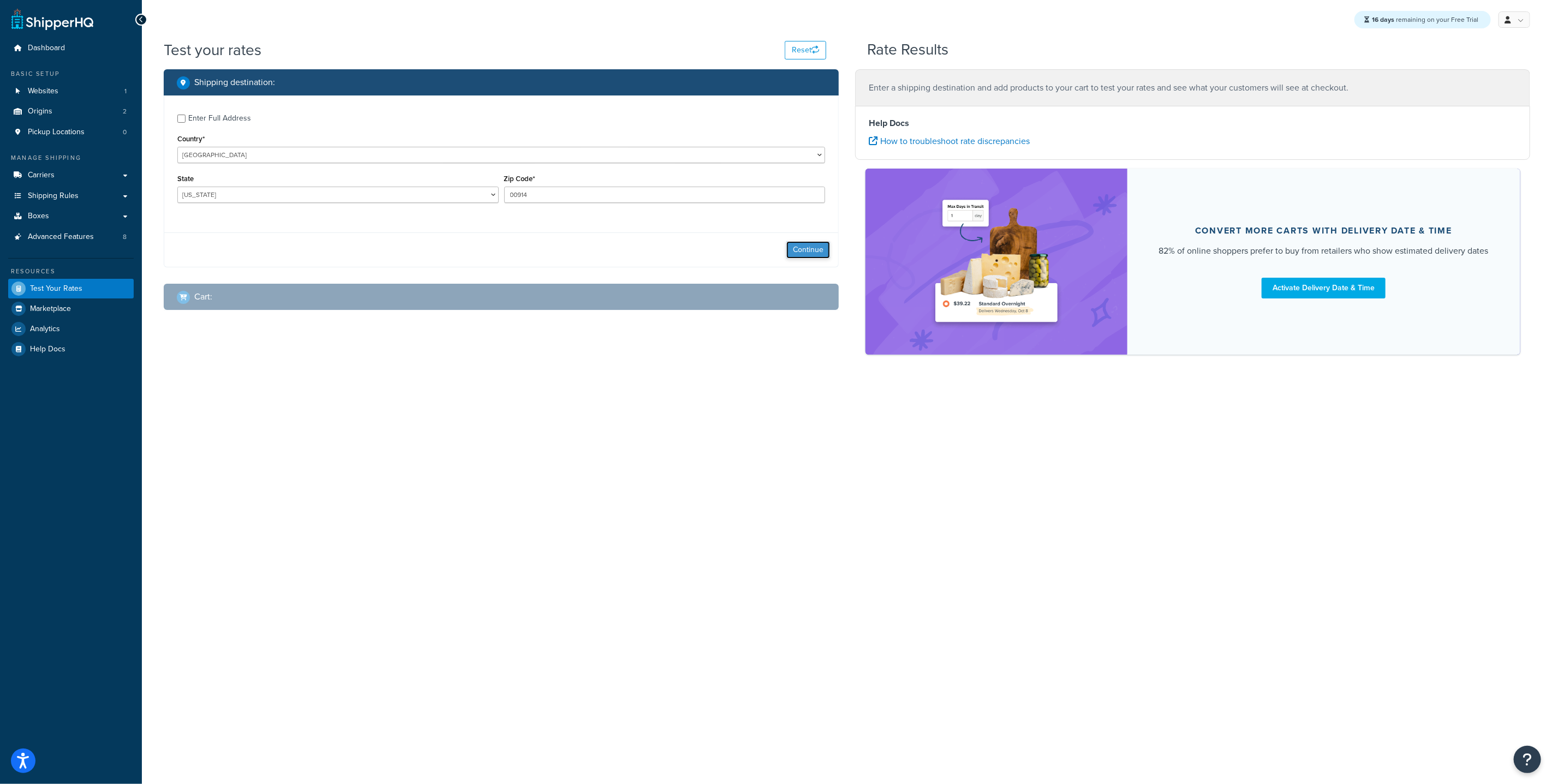
click at [812, 251] on button "Continue" at bounding box center [808, 249] width 44 height 18
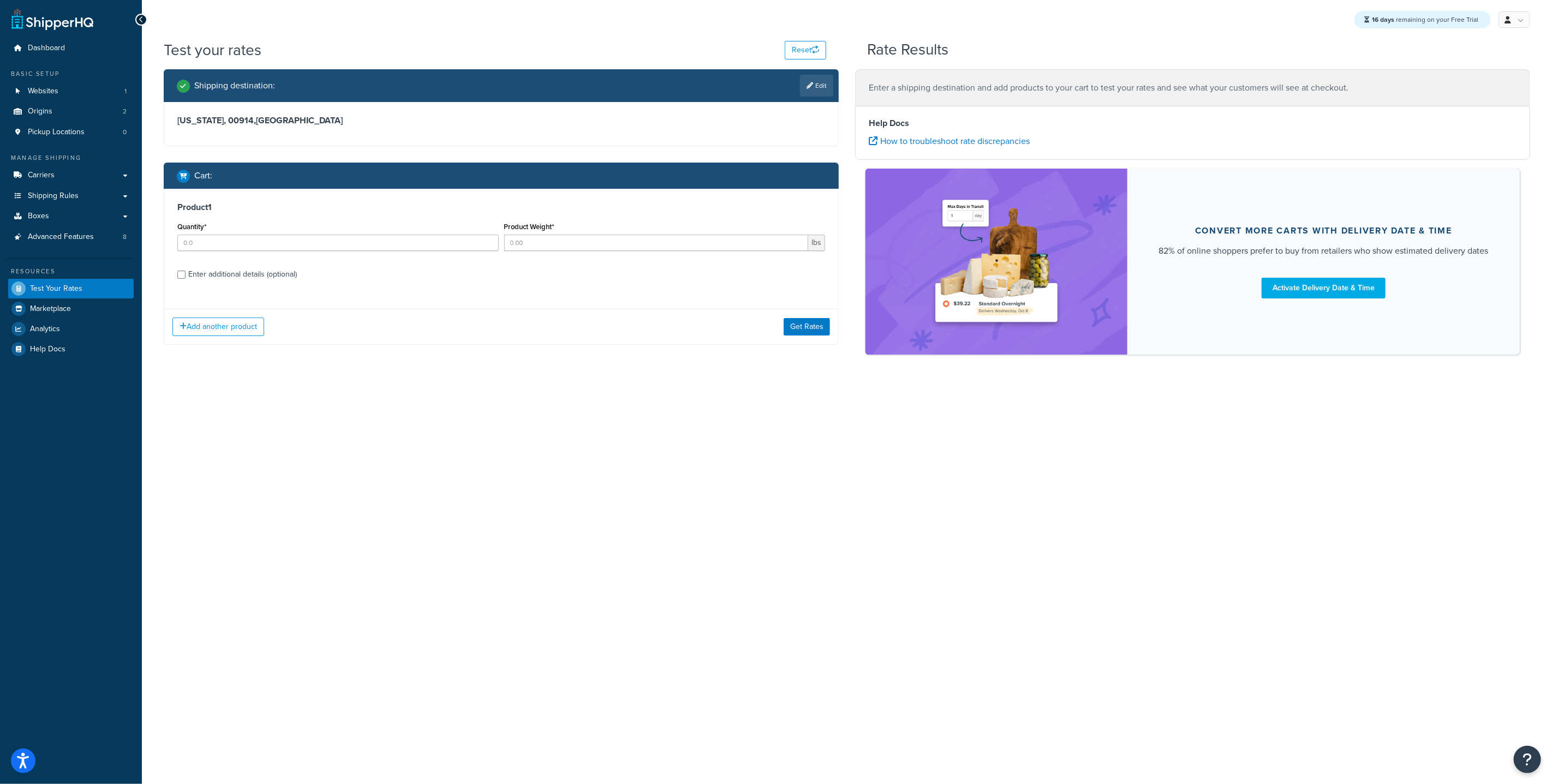
click at [242, 253] on div "Quantity*" at bounding box center [338, 239] width 327 height 39
click at [249, 245] on input "Quantity*" at bounding box center [338, 242] width 322 height 16
type input "1"
click at [554, 235] on input "Product Weight*" at bounding box center [656, 242] width 305 height 16
type input "21"
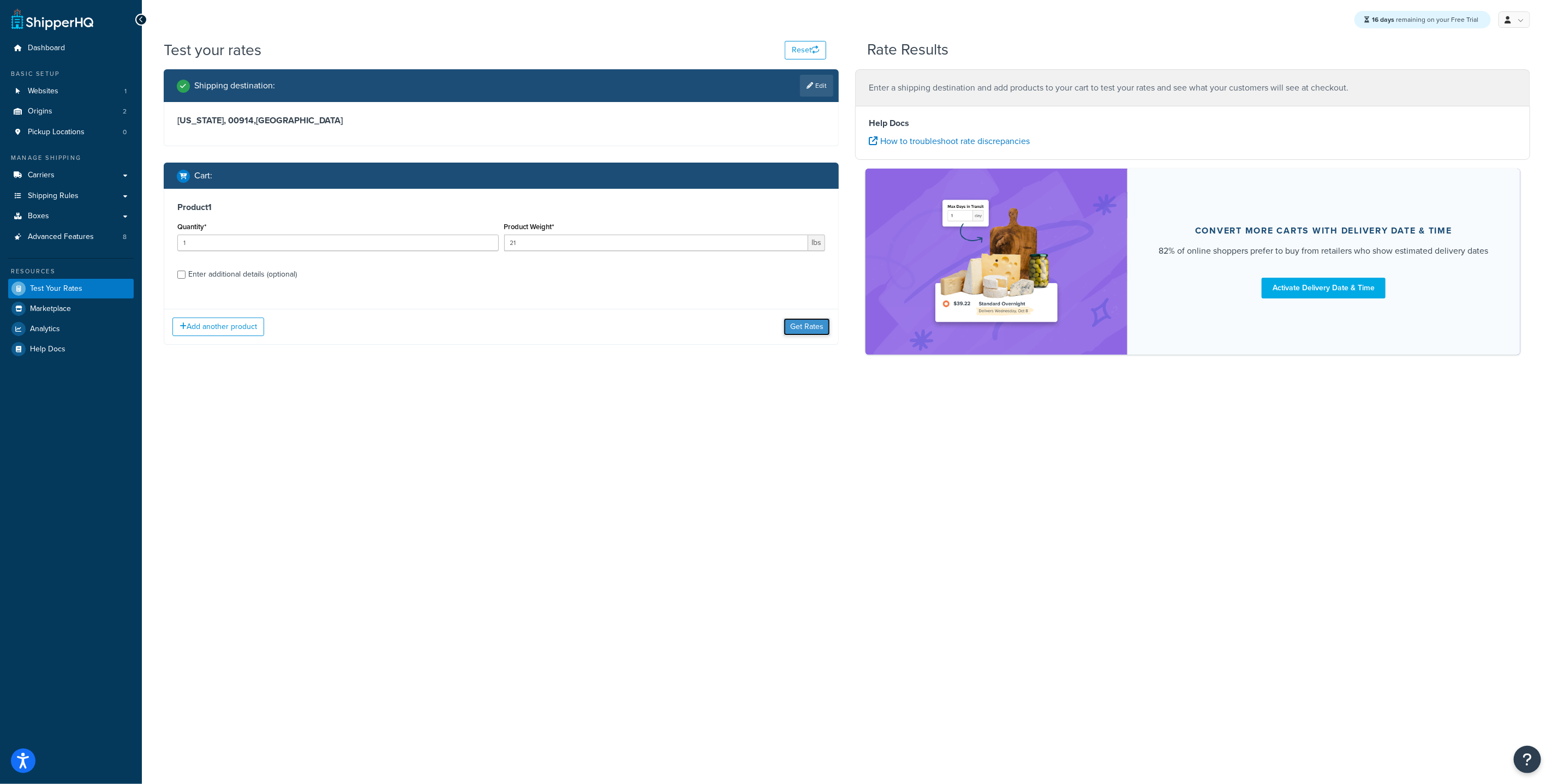
click at [807, 328] on button "Get Rates" at bounding box center [806, 326] width 46 height 18
